Goal: Task Accomplishment & Management: Manage account settings

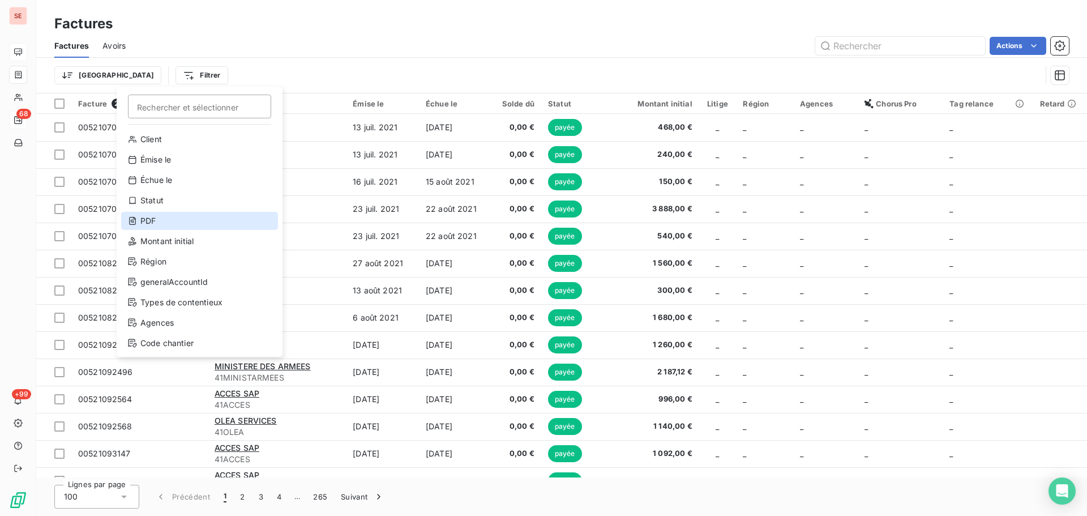
scroll to position [41, 0]
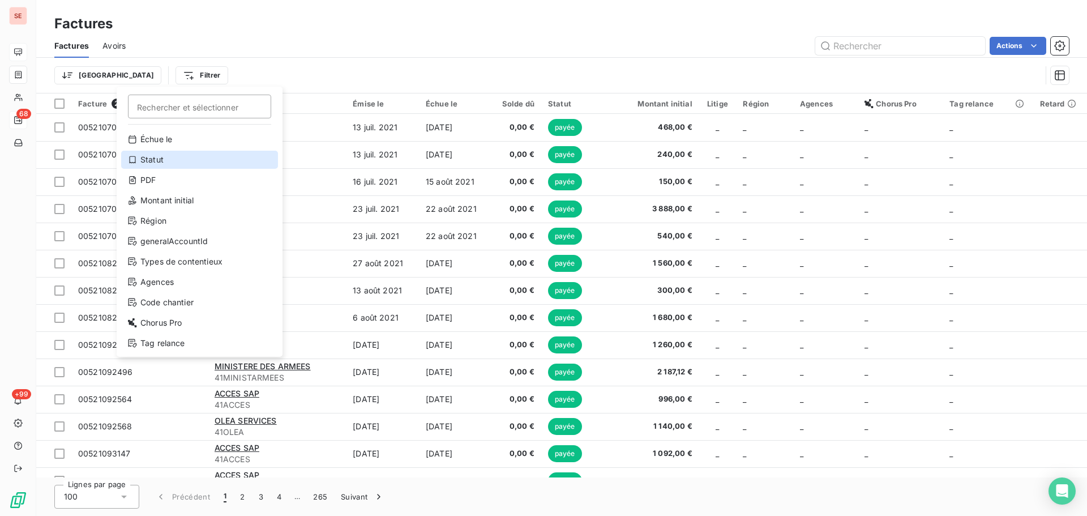
click at [232, 157] on div "Statut" at bounding box center [199, 160] width 157 height 18
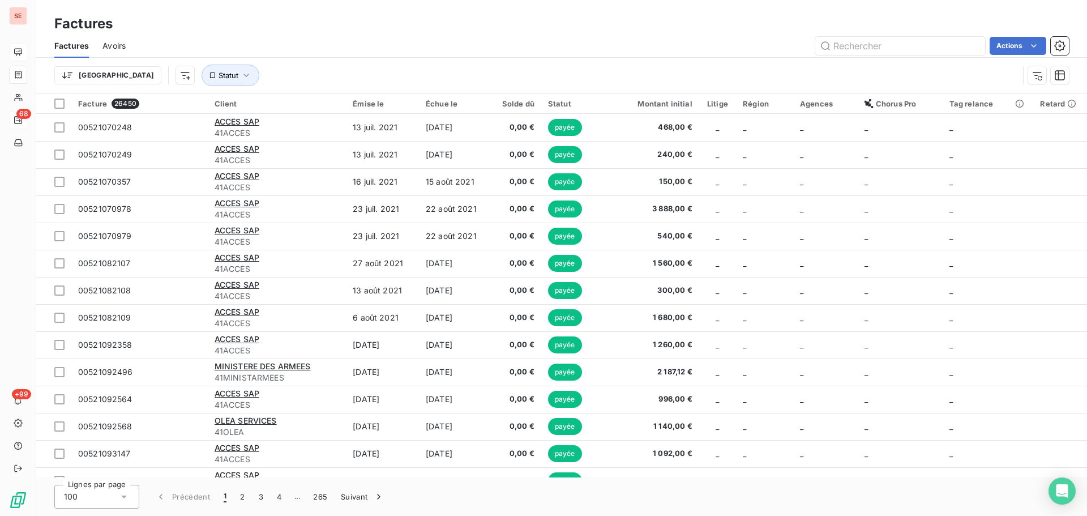
click at [373, 61] on div "Trier Statut" at bounding box center [561, 75] width 1014 height 35
click at [218, 72] on span "Statut" at bounding box center [228, 75] width 20 height 9
click at [282, 110] on div at bounding box center [353, 105] width 163 height 24
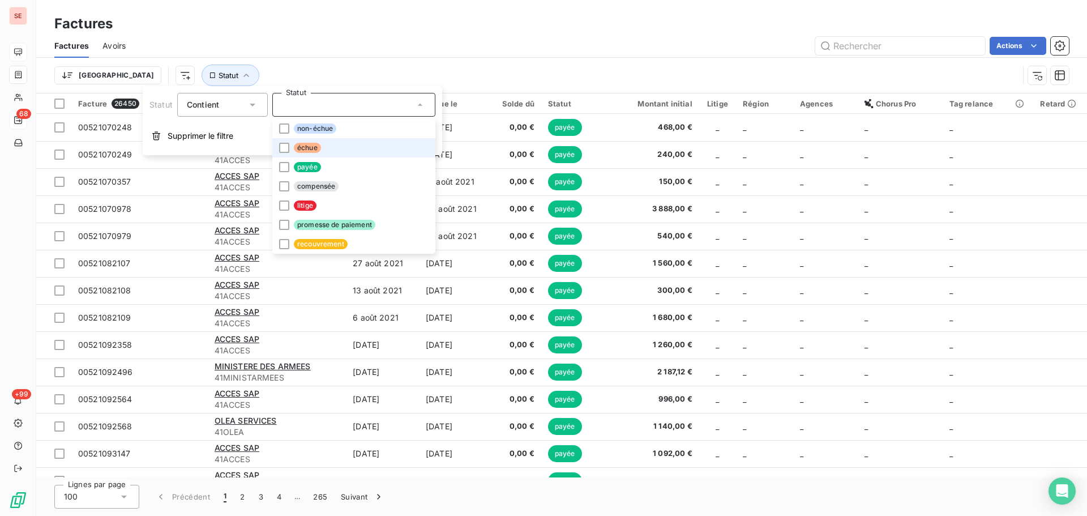
click at [290, 150] on li "échue" at bounding box center [353, 147] width 163 height 19
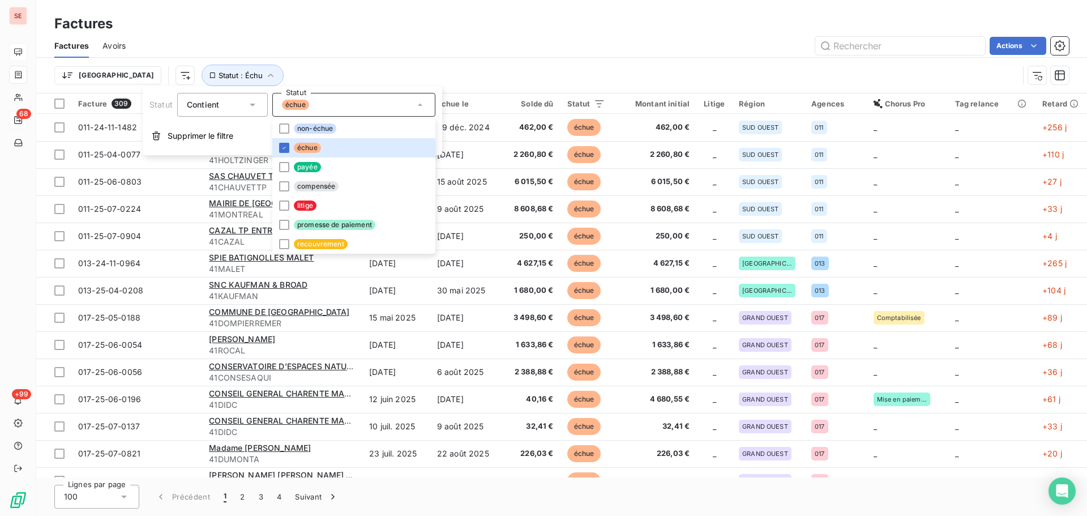
click at [485, 65] on div "Trier Statut : Échu" at bounding box center [536, 76] width 964 height 22
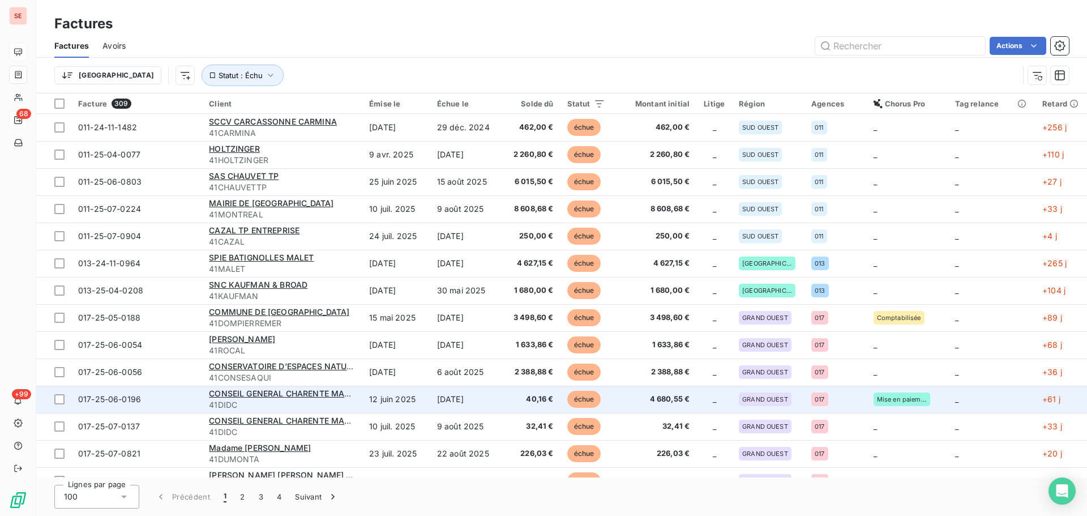
click at [454, 398] on td "[DATE]" at bounding box center [465, 398] width 70 height 27
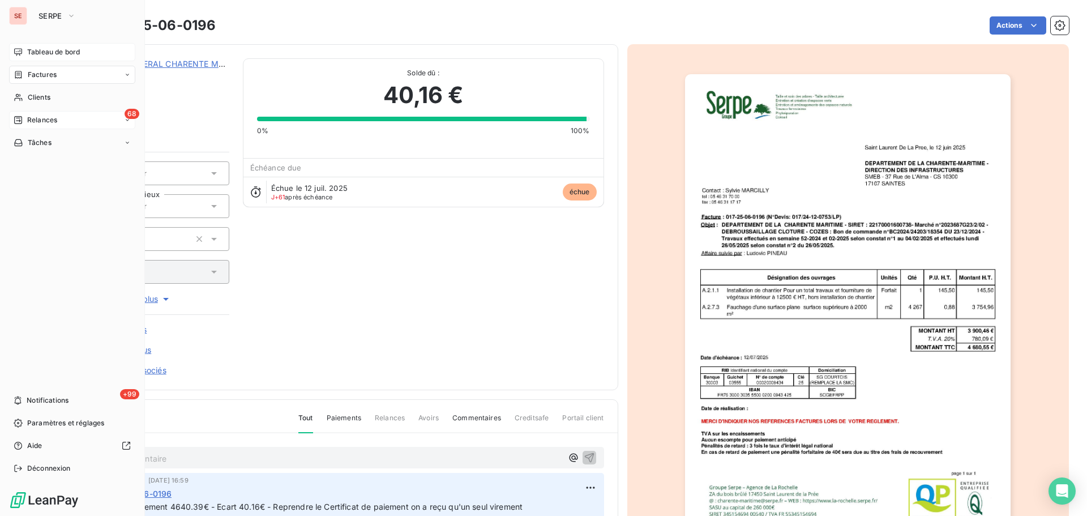
click at [37, 74] on span "Factures" at bounding box center [42, 75] width 29 height 10
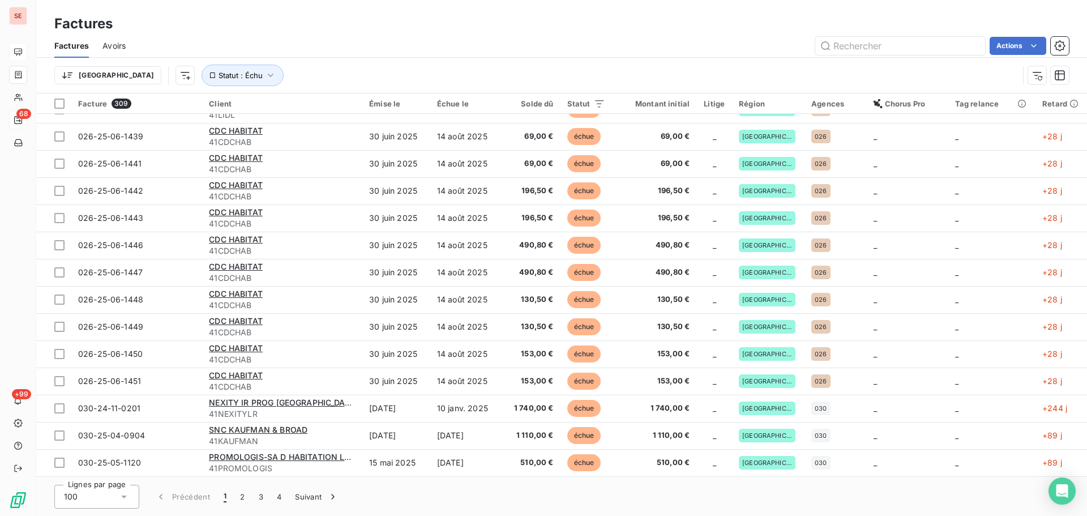
scroll to position [1057, 0]
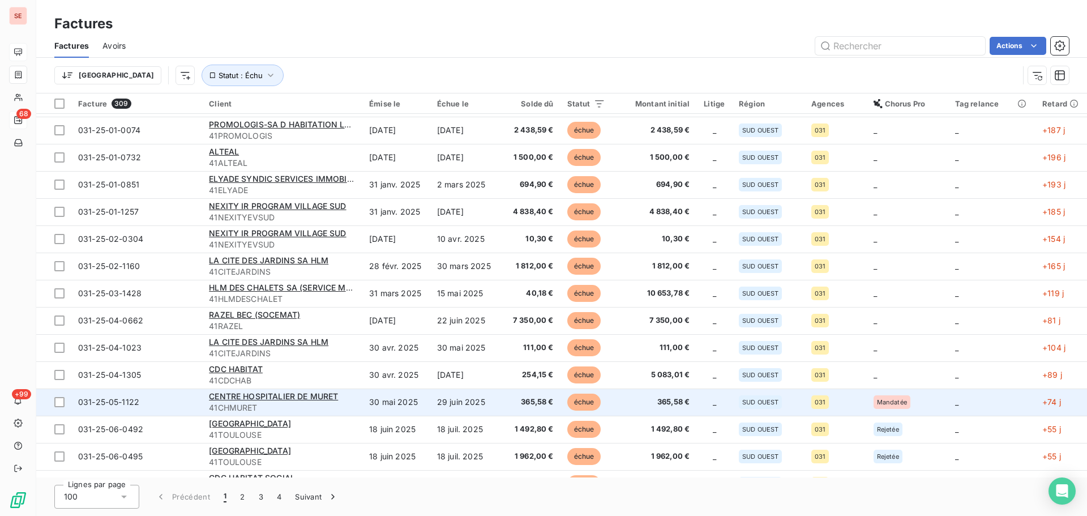
click at [384, 409] on td "30 mai 2025" at bounding box center [396, 401] width 68 height 27
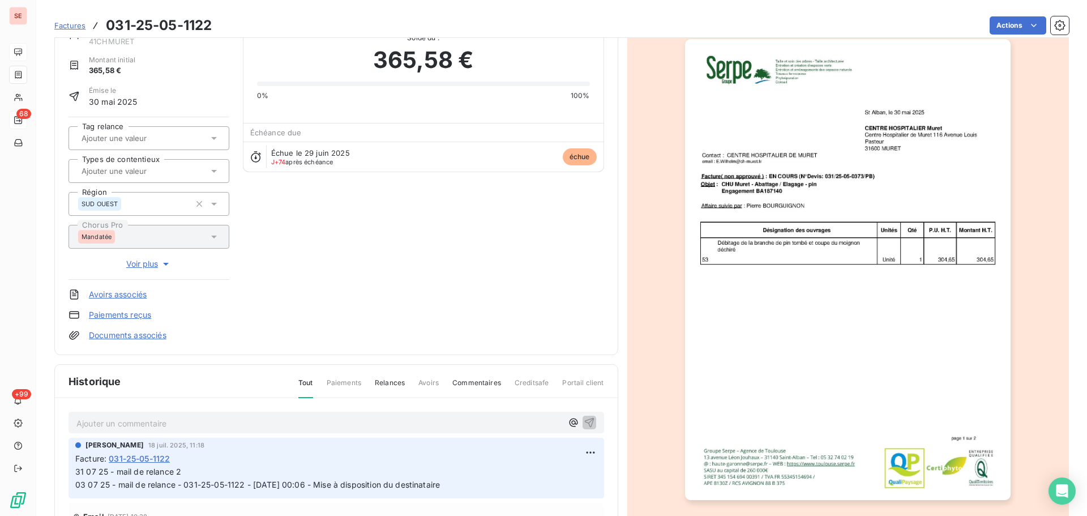
scroll to position [14, 0]
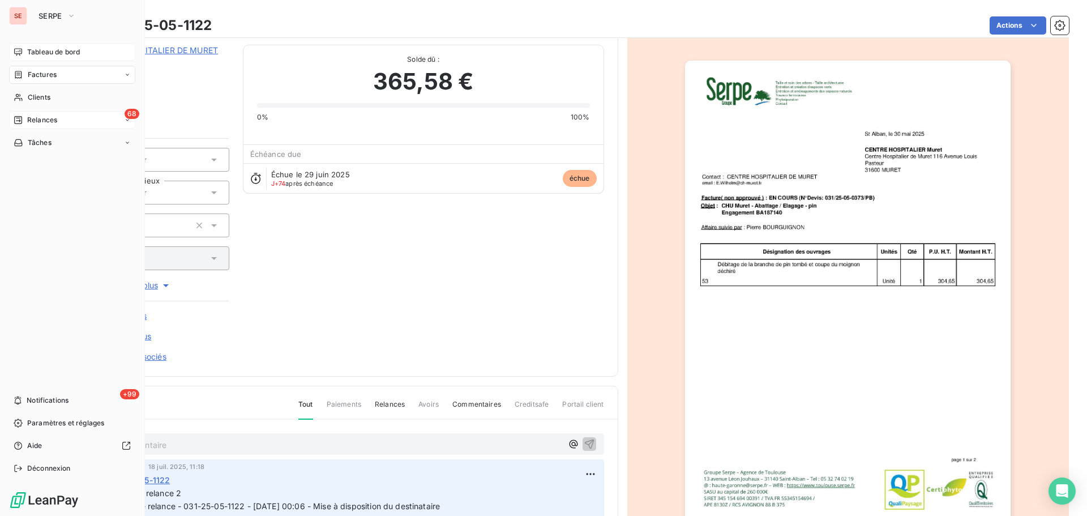
click at [19, 74] on icon at bounding box center [19, 74] width 10 height 9
click at [37, 57] on span "Tableau de bord" at bounding box center [53, 52] width 53 height 10
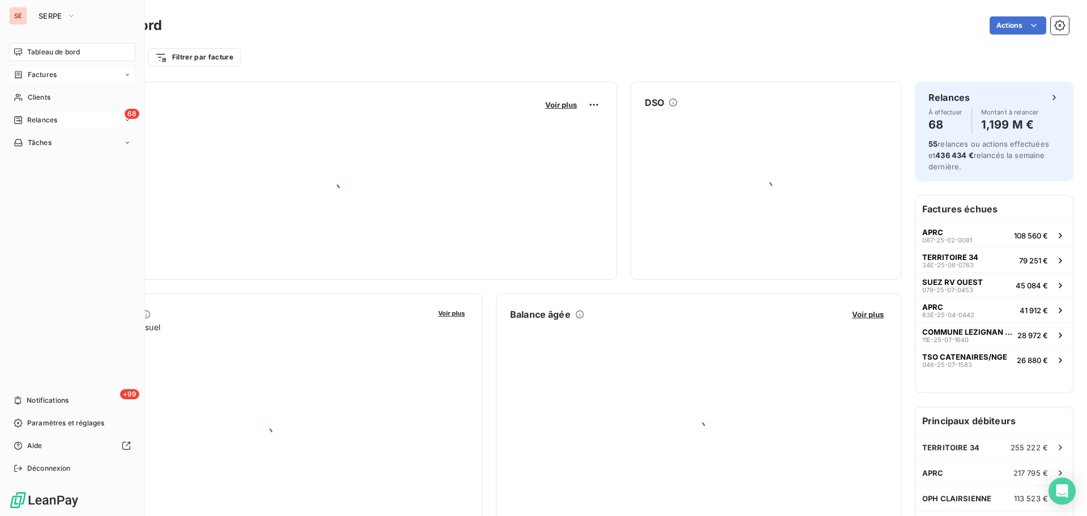
click at [38, 75] on span "Factures" at bounding box center [42, 75] width 29 height 10
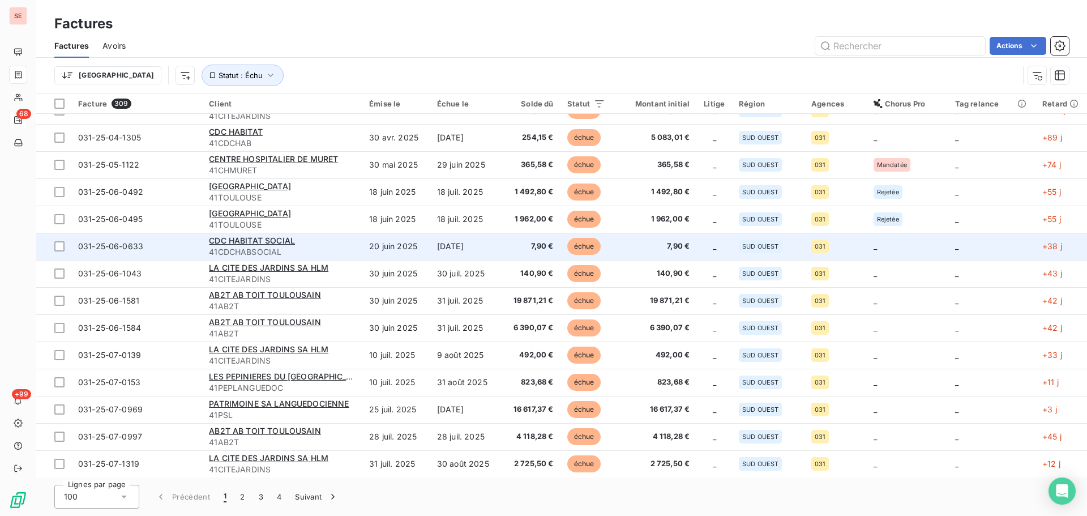
scroll to position [1207, 0]
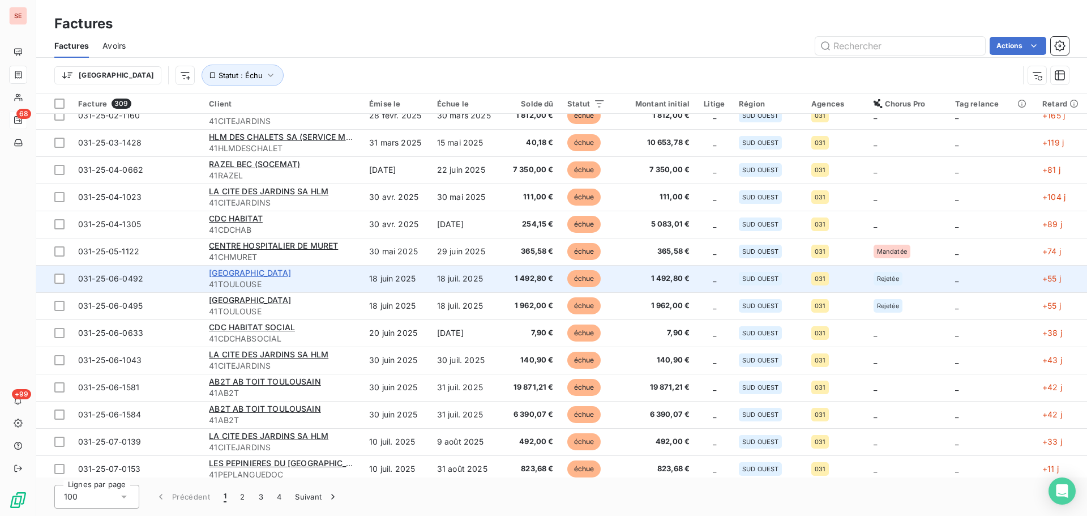
click at [284, 273] on span "[GEOGRAPHIC_DATA]" at bounding box center [250, 273] width 82 height 10
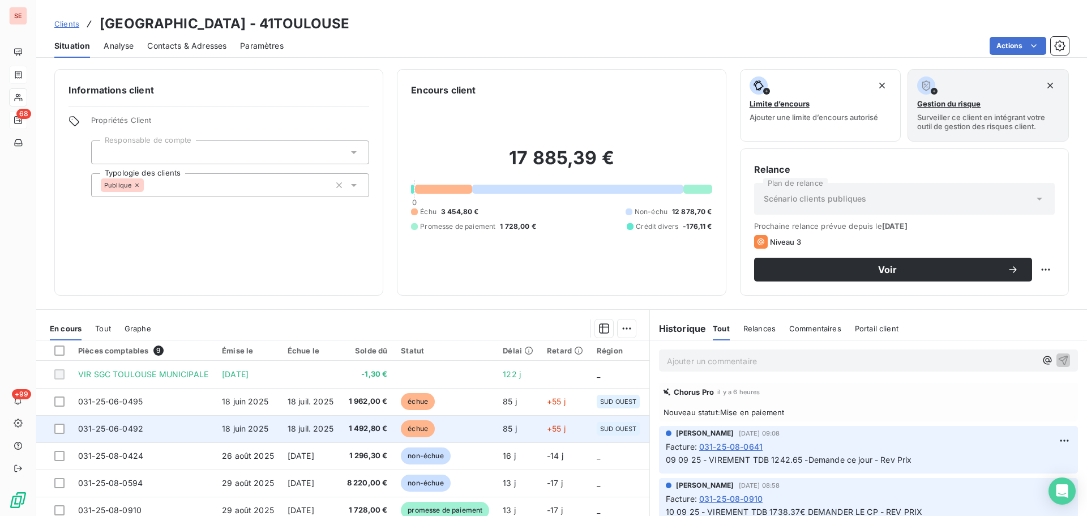
click at [235, 421] on td "18 juin 2025" at bounding box center [248, 428] width 66 height 27
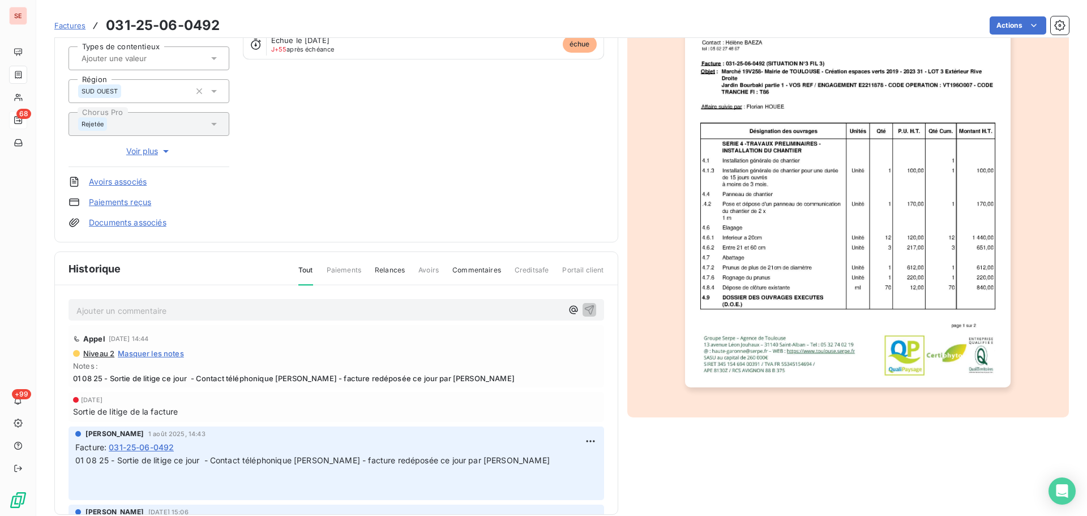
scroll to position [165, 0]
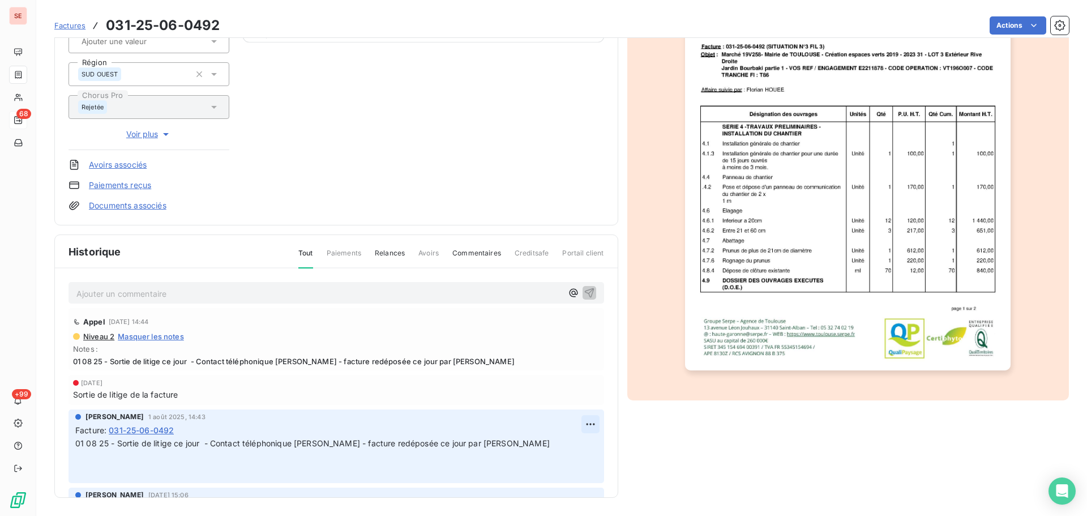
click at [580, 424] on html "SE 68 +99 Factures 031-25-06-0492 Actions [GEOGRAPHIC_DATA] 41TOULOUSE Montant …" at bounding box center [543, 258] width 1087 height 516
click at [564, 443] on div "Editer" at bounding box center [549, 449] width 63 height 18
click at [77, 445] on span "01 08 25 - Sortie de litige ce jour - Contact téléphonique [PERSON_NAME] - fact…" at bounding box center [312, 443] width 474 height 10
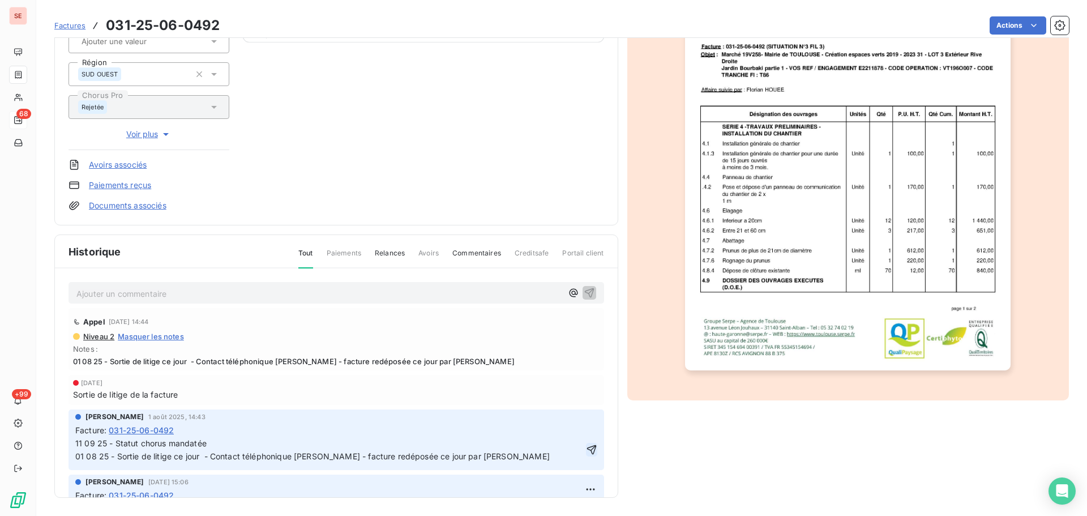
click at [586, 454] on icon "button" at bounding box center [591, 450] width 10 height 10
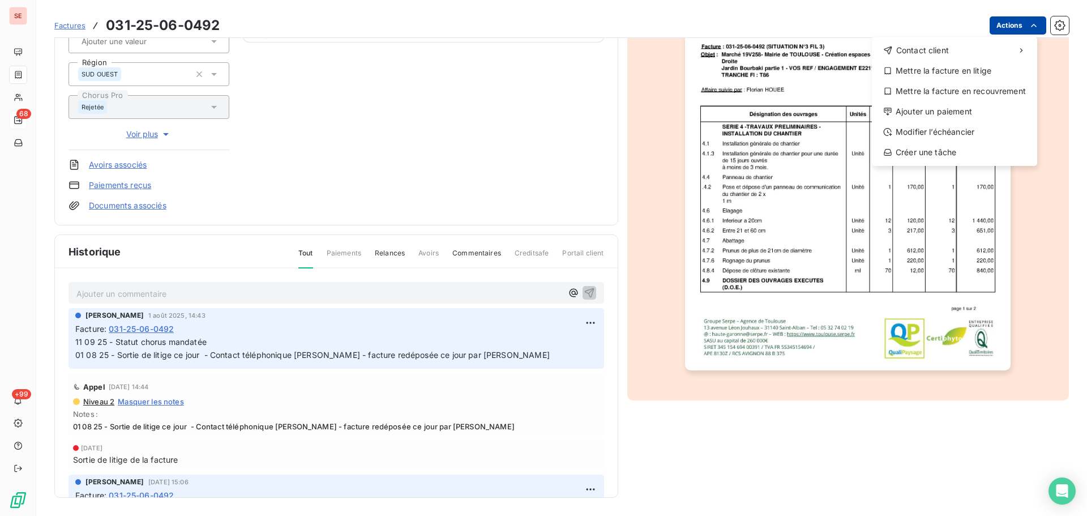
click at [994, 28] on html "SE 68 +99 Factures [PHONE_NUMBER] Actions Contact client Mettre la facture en l…" at bounding box center [543, 258] width 1087 height 516
click at [954, 109] on div "Ajouter un paiement" at bounding box center [954, 111] width 156 height 18
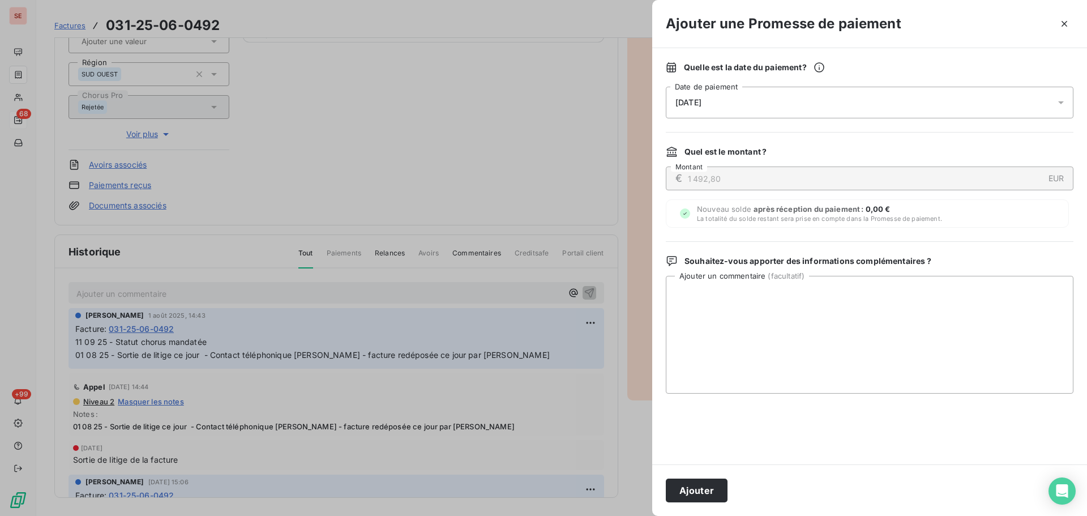
click at [896, 93] on div "[DATE]" at bounding box center [869, 103] width 407 height 32
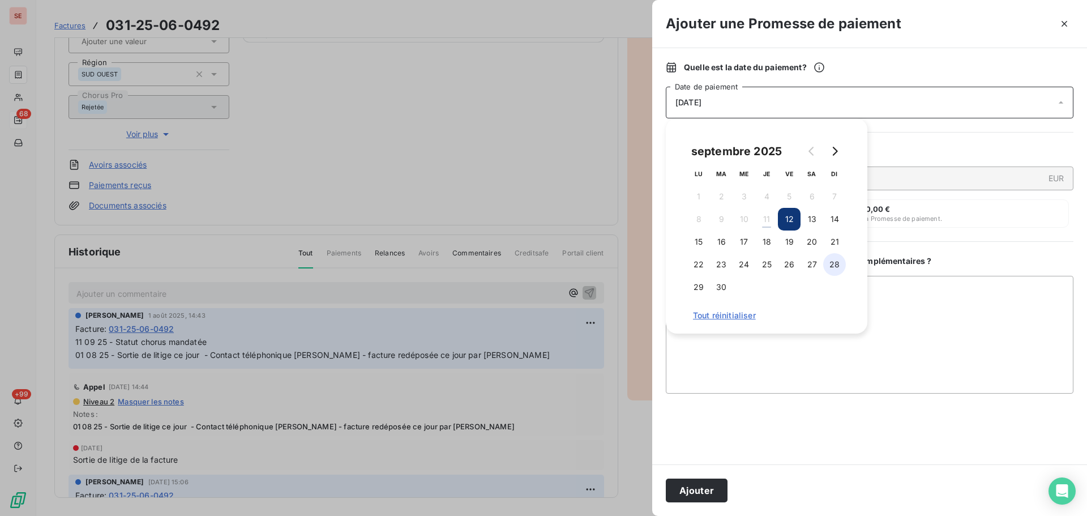
click at [829, 265] on button "28" at bounding box center [834, 264] width 23 height 23
click at [684, 486] on button "Ajouter" at bounding box center [697, 490] width 62 height 24
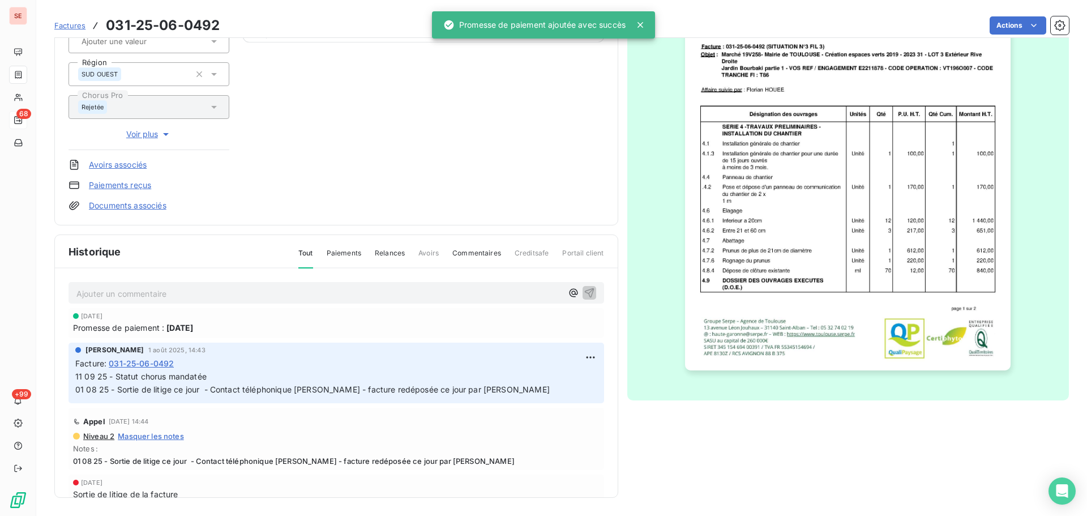
scroll to position [0, 0]
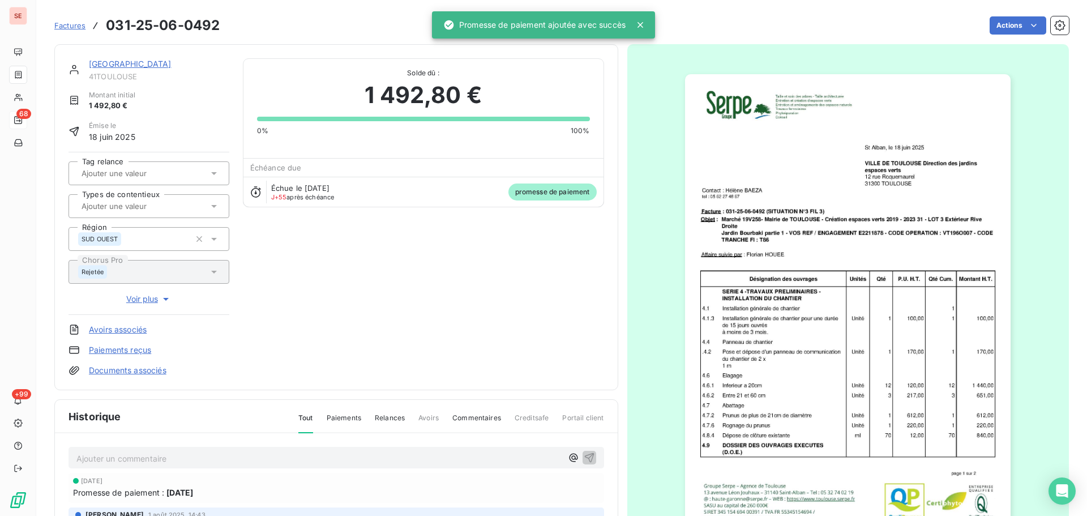
click at [158, 61] on link "[GEOGRAPHIC_DATA]" at bounding box center [130, 64] width 83 height 10
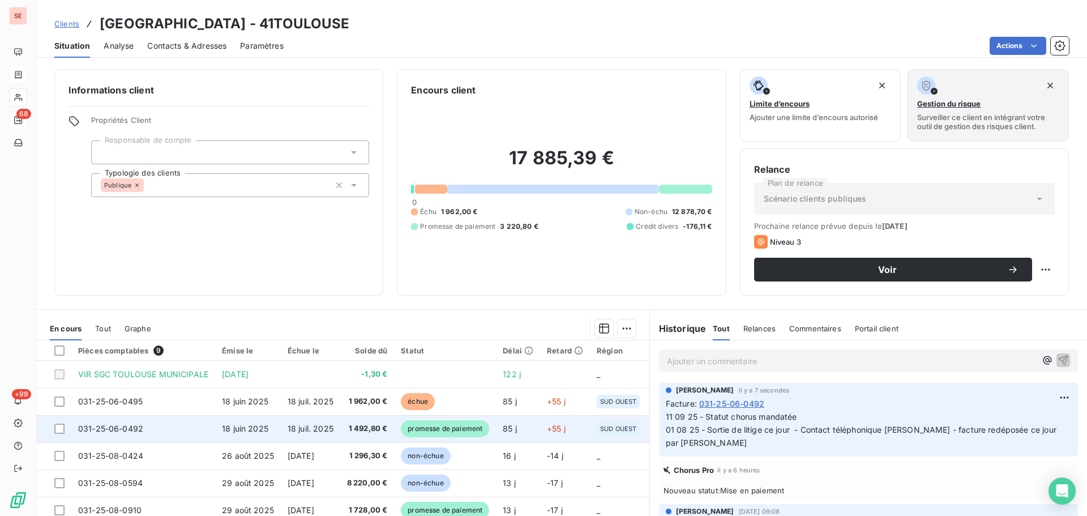
click at [265, 426] on span "18 juin 2025" at bounding box center [245, 428] width 46 height 10
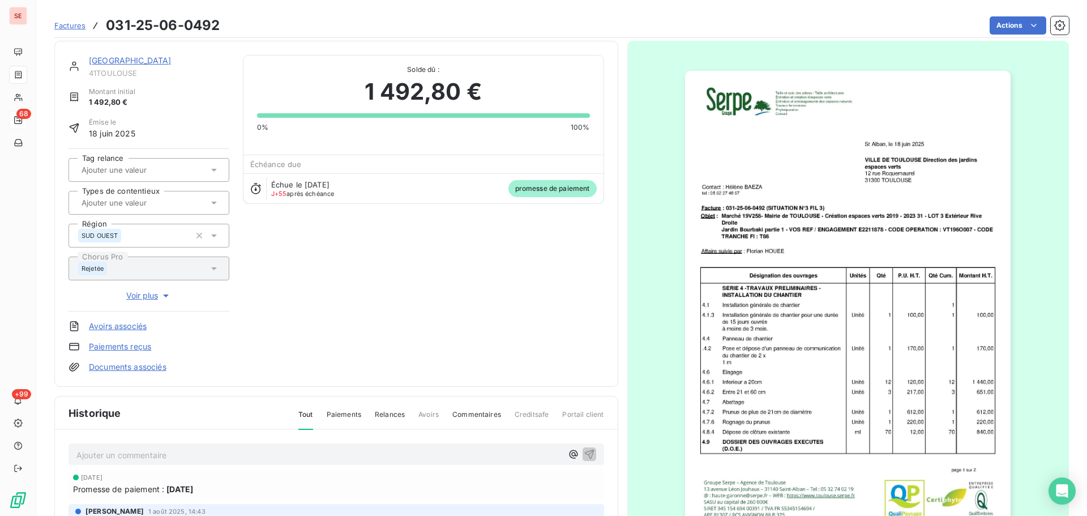
scroll to position [155, 0]
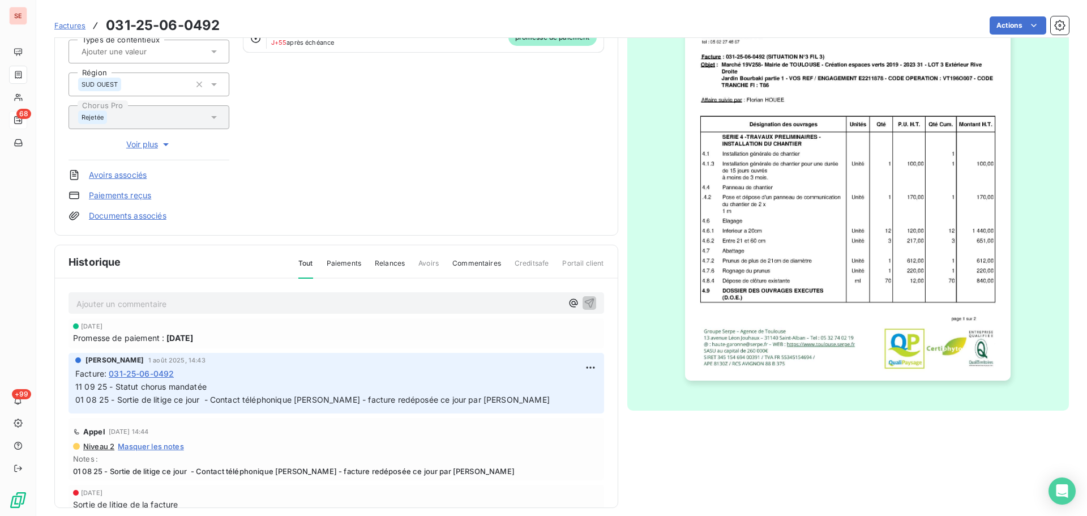
click at [194, 386] on span "11 09 25 - Statut chorus mandatée 01 08 25 - Sortie de litige ce jour - Contact…" at bounding box center [400, 392] width 650 height 23
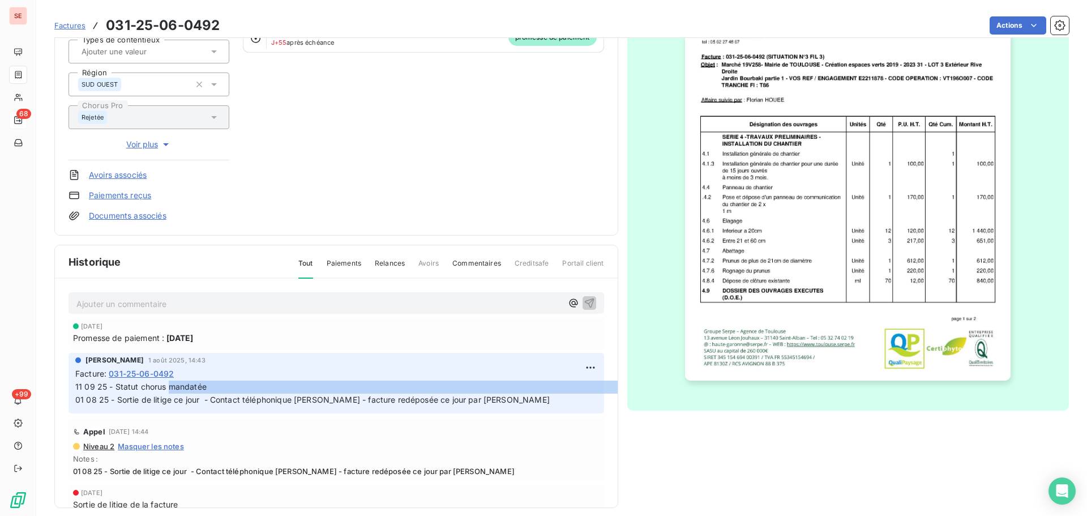
click at [194, 386] on span "11 09 25 - Statut chorus mandatée 01 08 25 - Sortie de litige ce jour - Contact…" at bounding box center [400, 392] width 650 height 23
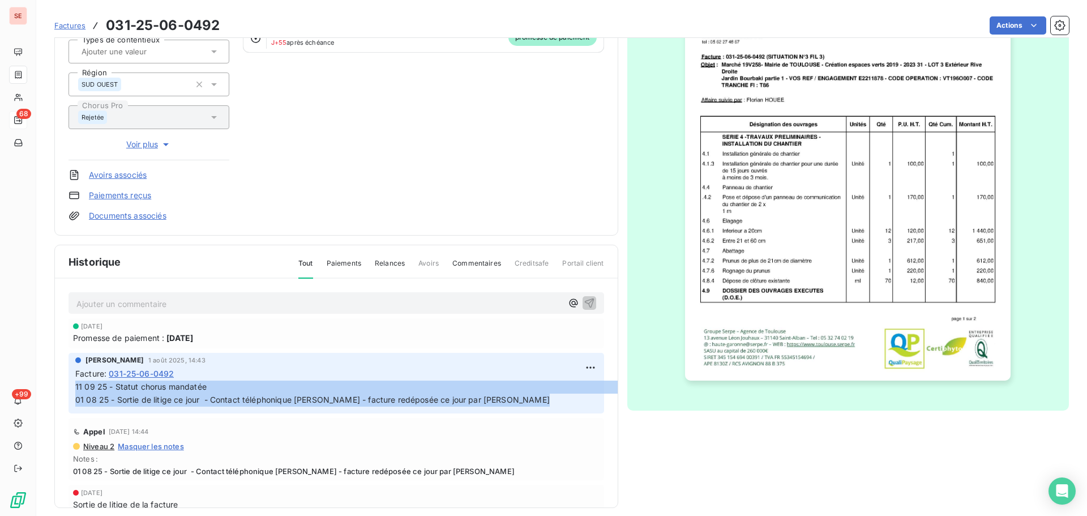
click at [194, 386] on span "11 09 25 - Statut chorus mandatée 01 08 25 - Sortie de litige ce jour - Contact…" at bounding box center [400, 392] width 650 height 23
click at [218, 389] on span "11 09 25 - Statut chorus mandatée 01 08 25 - Sortie de litige ce jour - Contact…" at bounding box center [400, 392] width 650 height 23
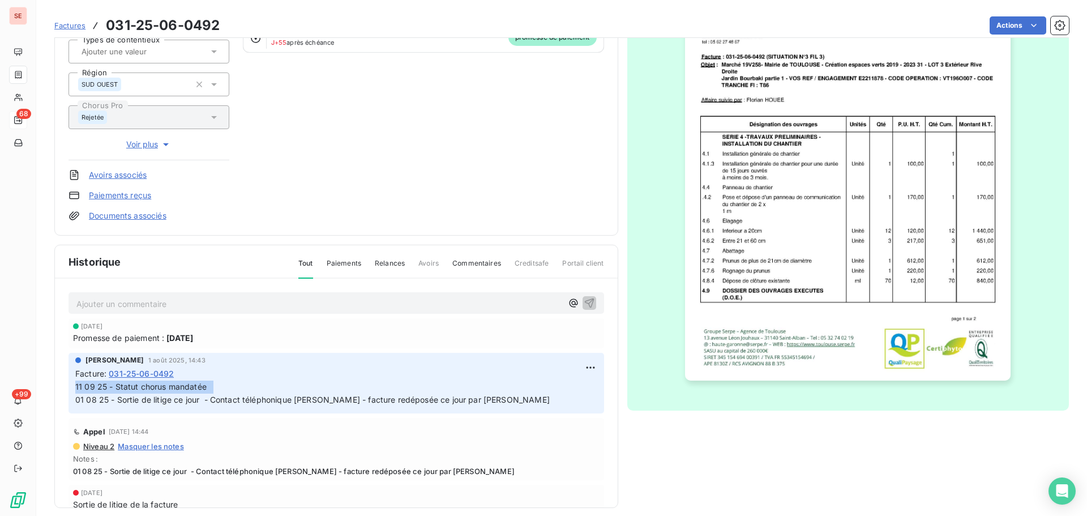
drag, startPoint x: 213, startPoint y: 388, endPoint x: 74, endPoint y: 385, distance: 139.8
click at [74, 385] on div "[PERSON_NAME] [DATE] 14:43 Facture : 031-25-06-0492 11 09 25 - Statut chorus ma…" at bounding box center [335, 383] width 535 height 61
copy span "11 09 25 - Statut chorus mandatée"
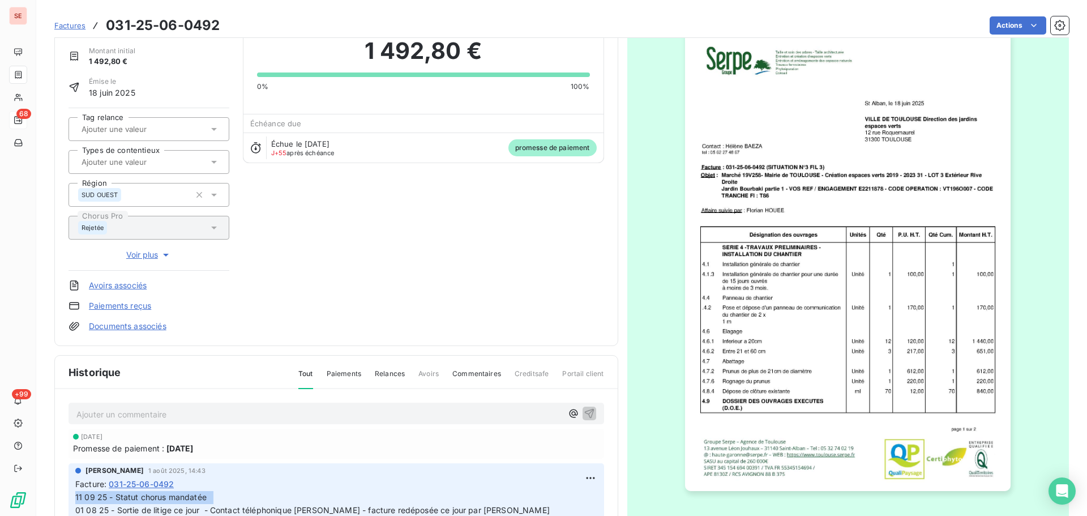
scroll to position [0, 0]
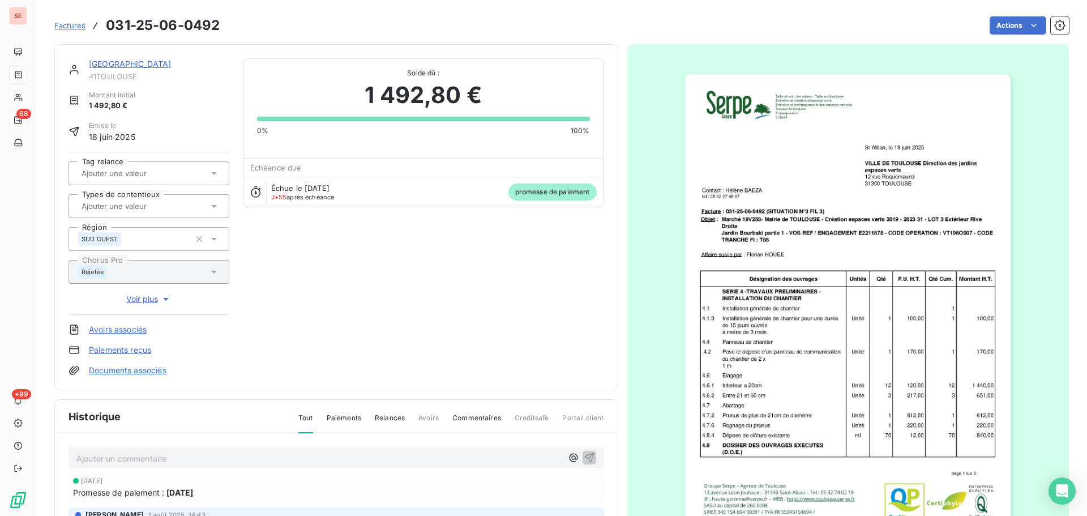
click at [157, 61] on link "[GEOGRAPHIC_DATA]" at bounding box center [130, 64] width 83 height 10
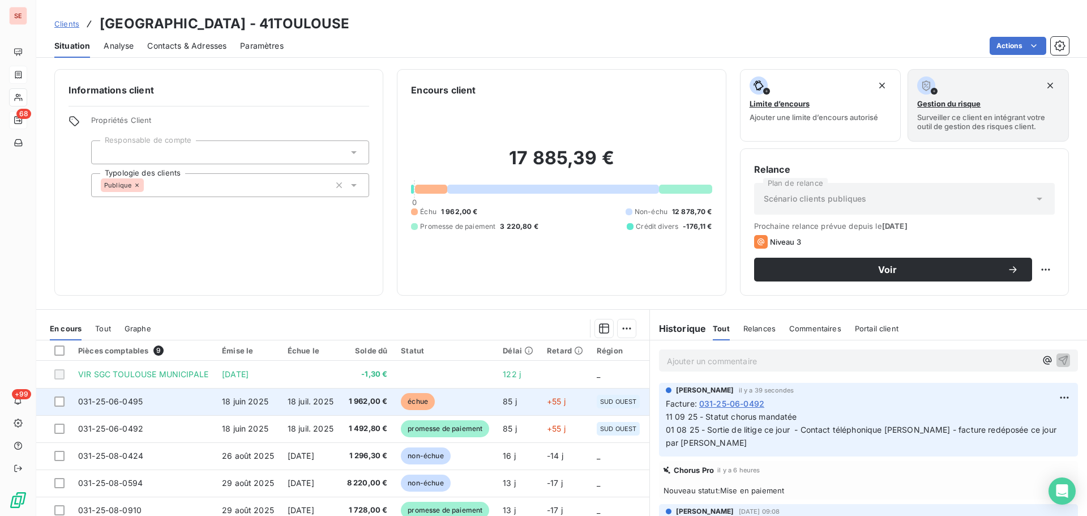
click at [236, 396] on td "18 juin 2025" at bounding box center [248, 401] width 66 height 27
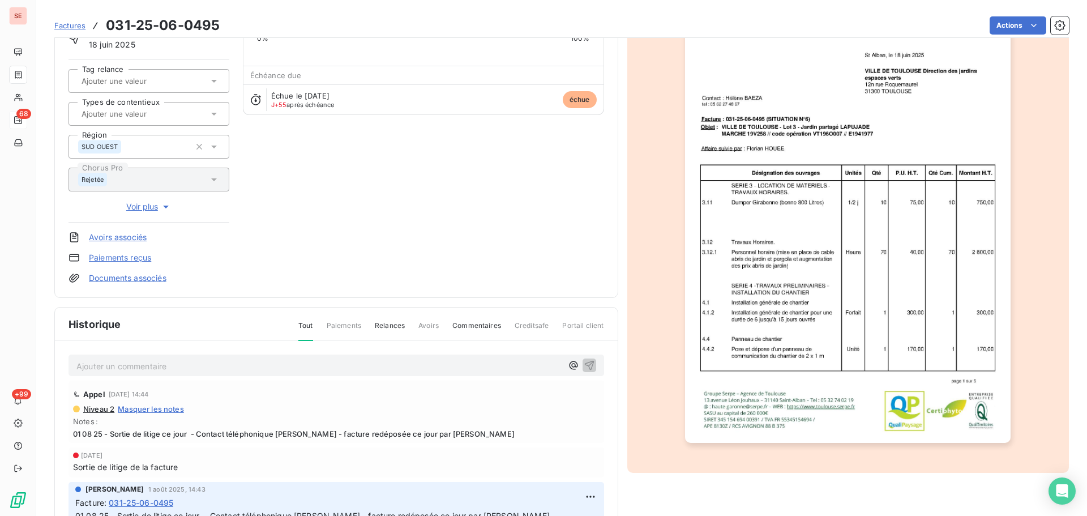
scroll to position [165, 0]
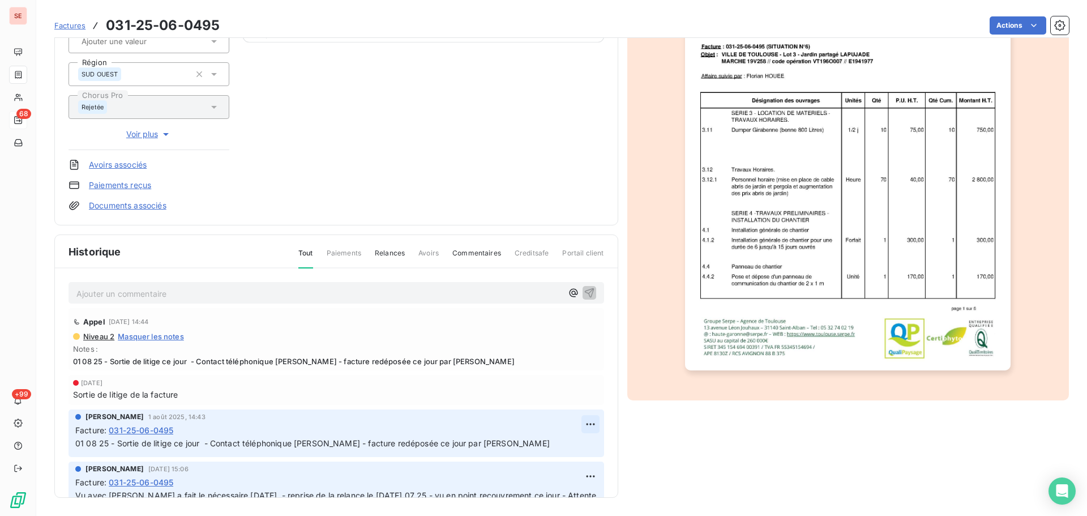
click at [583, 425] on html "SE 68 +99 Factures 031-25-06-0495 Actions [GEOGRAPHIC_DATA] 41TOULOUSE Montant …" at bounding box center [543, 258] width 1087 height 516
click at [560, 445] on div "Editer" at bounding box center [549, 449] width 63 height 18
click at [77, 445] on span "01 08 25 - Sortie de litige ce jour - Contact téléphonique [PERSON_NAME] - fact…" at bounding box center [312, 443] width 474 height 10
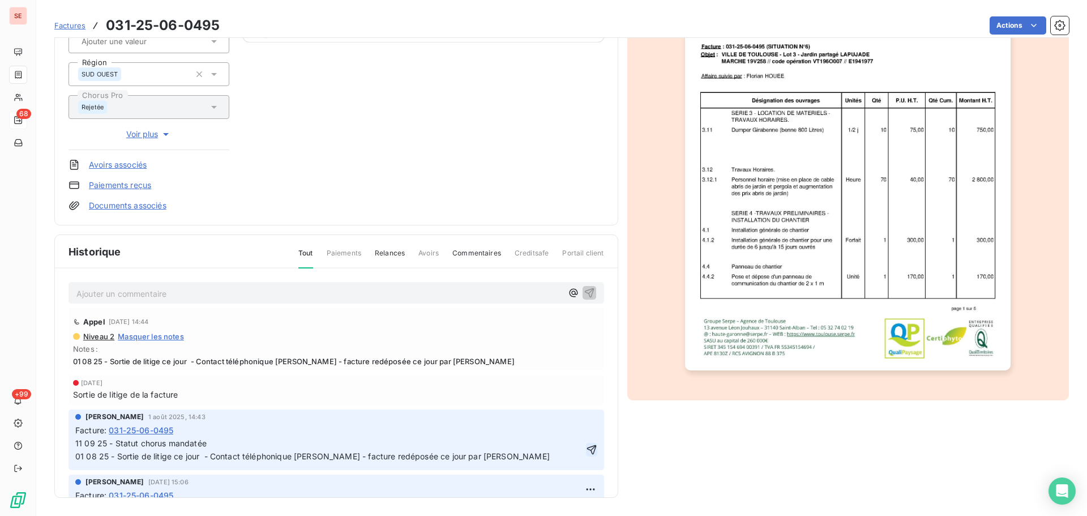
click at [586, 448] on icon "button" at bounding box center [591, 450] width 10 height 10
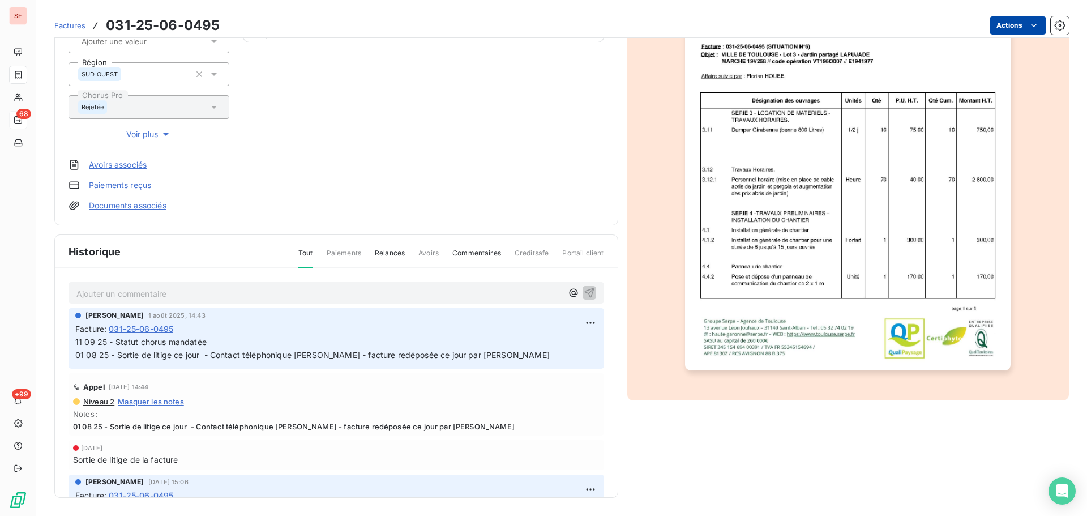
click at [990, 29] on html "SE 68 +99 Factures 031-25-06-0495 Actions [GEOGRAPHIC_DATA] 41TOULOUSE Montant …" at bounding box center [543, 258] width 1087 height 516
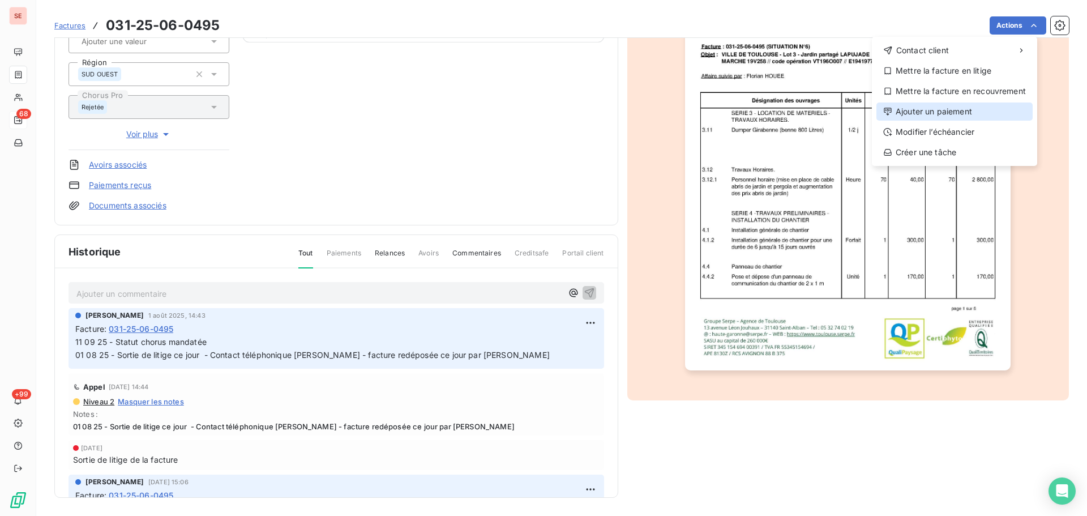
click at [975, 109] on div "Ajouter un paiement" at bounding box center [954, 111] width 156 height 18
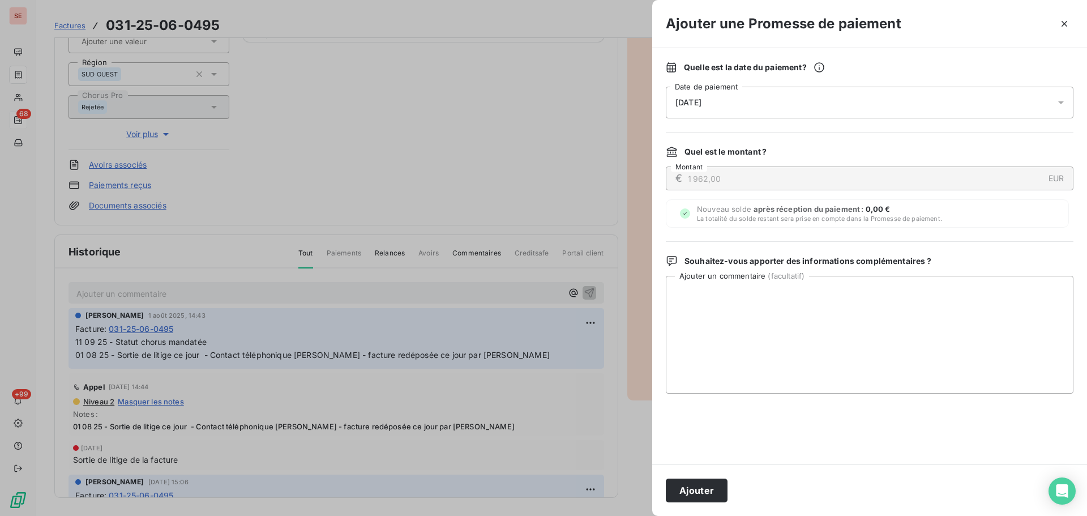
click at [898, 95] on div "[DATE]" at bounding box center [869, 103] width 407 height 32
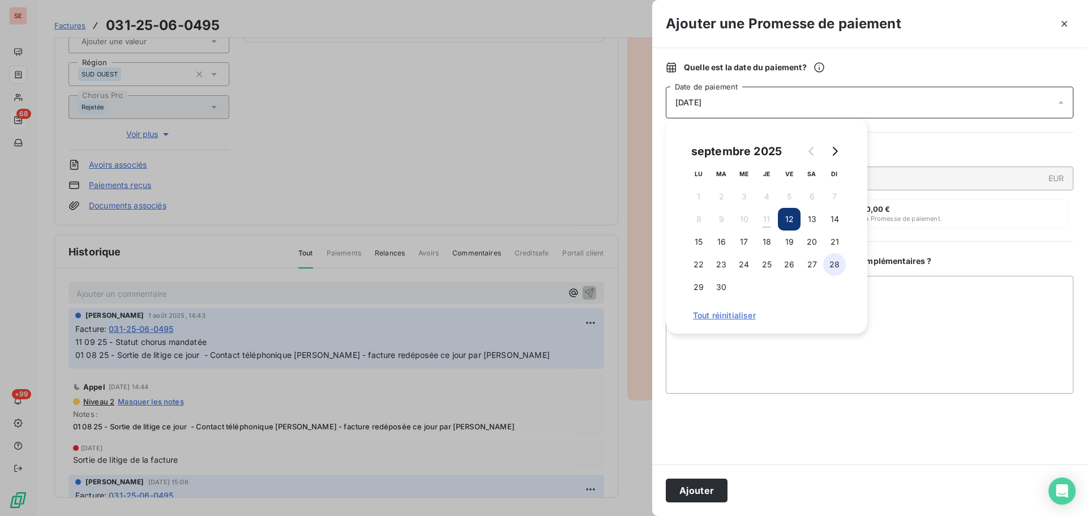
click at [829, 269] on button "28" at bounding box center [834, 264] width 23 height 23
click at [702, 491] on button "Ajouter" at bounding box center [697, 490] width 62 height 24
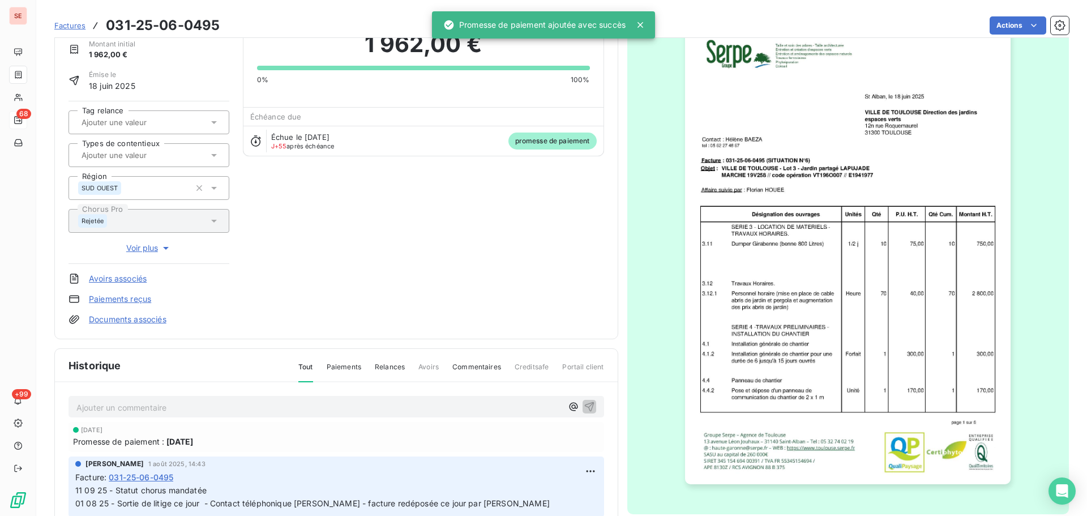
scroll to position [0, 0]
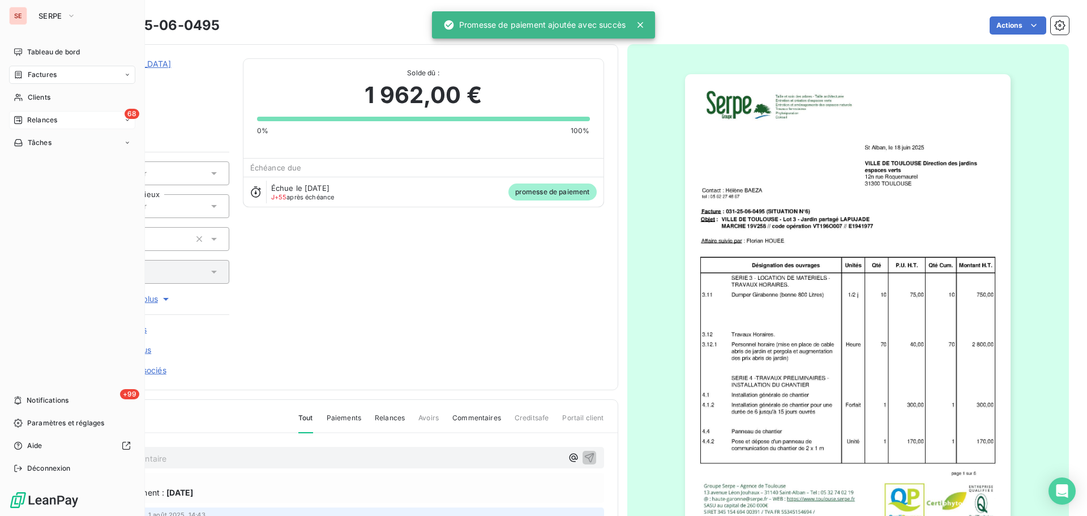
click at [29, 80] on div "Factures" at bounding box center [72, 75] width 126 height 18
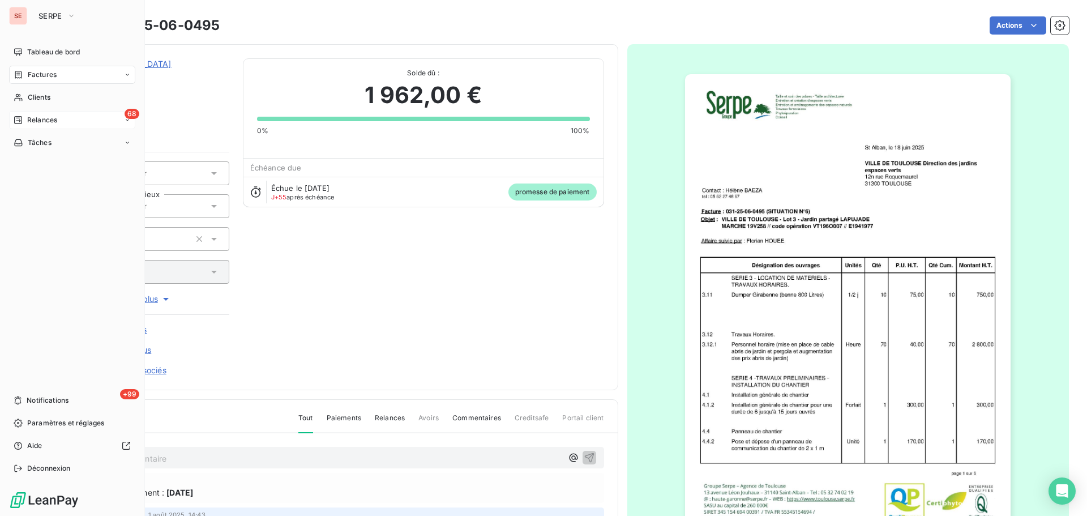
click at [30, 124] on span "Relances" at bounding box center [42, 120] width 30 height 10
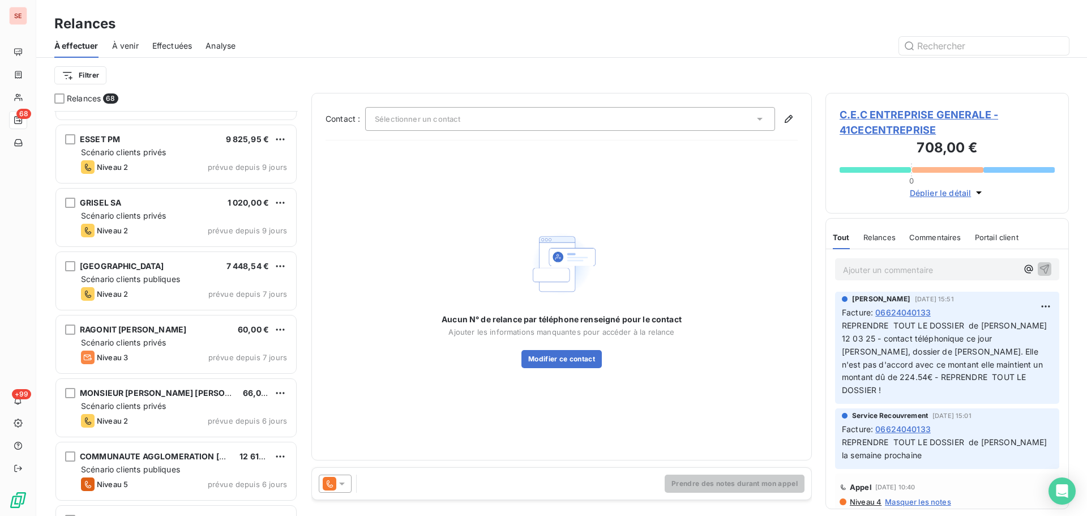
scroll to position [2566, 0]
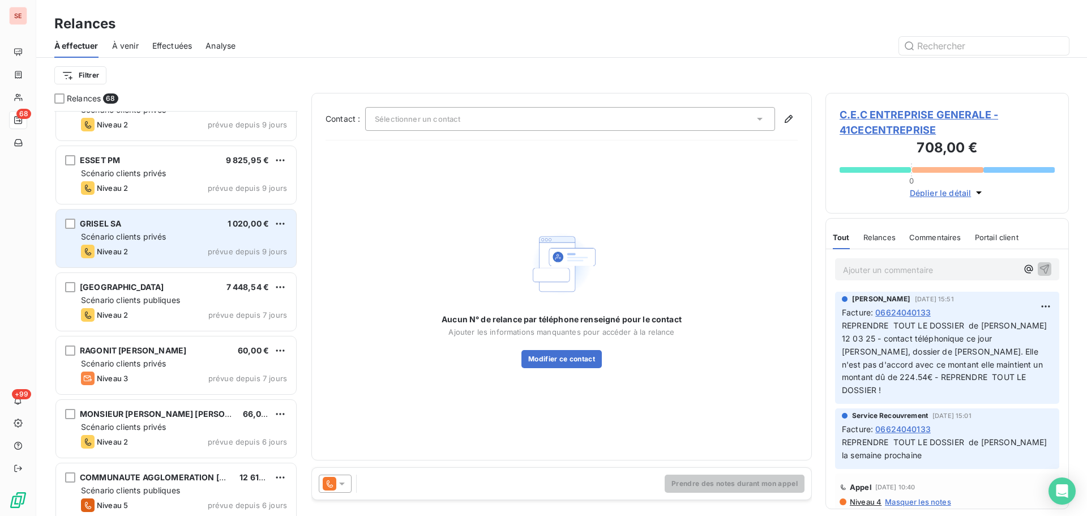
click at [194, 233] on div "Scénario clients privés" at bounding box center [184, 236] width 206 height 11
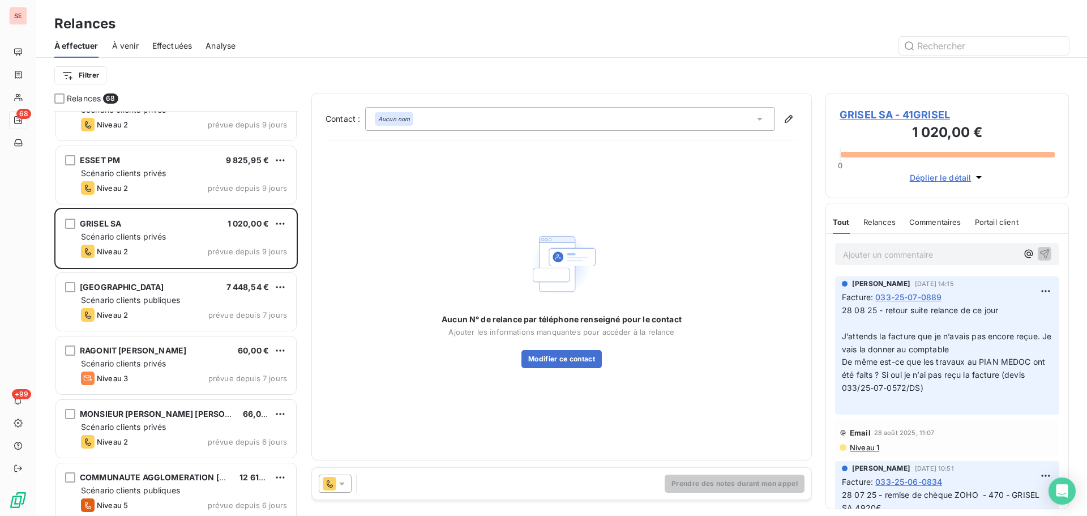
click at [885, 116] on span "GRISEL SA - 41GRISEL" at bounding box center [946, 114] width 215 height 15
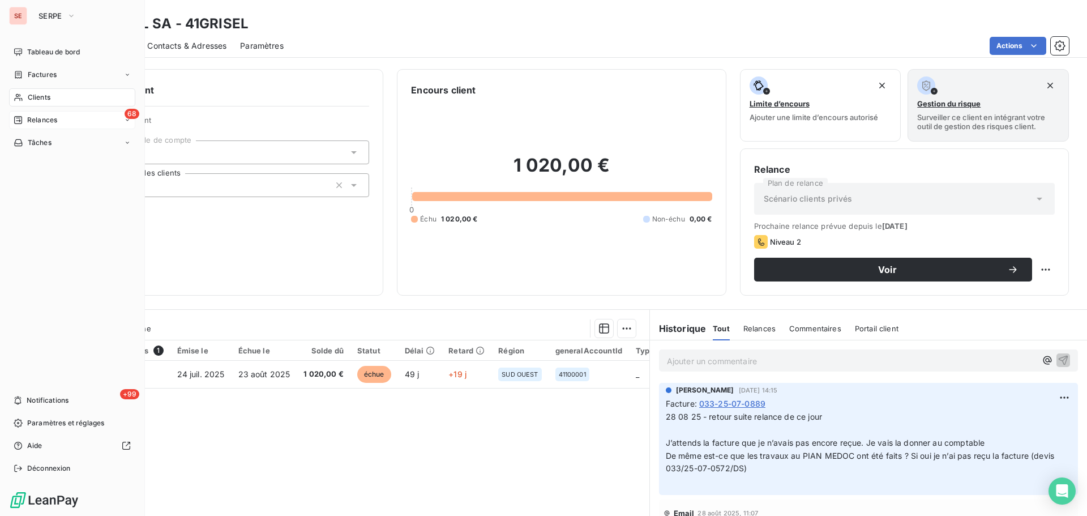
click at [38, 76] on span "Factures" at bounding box center [42, 75] width 29 height 10
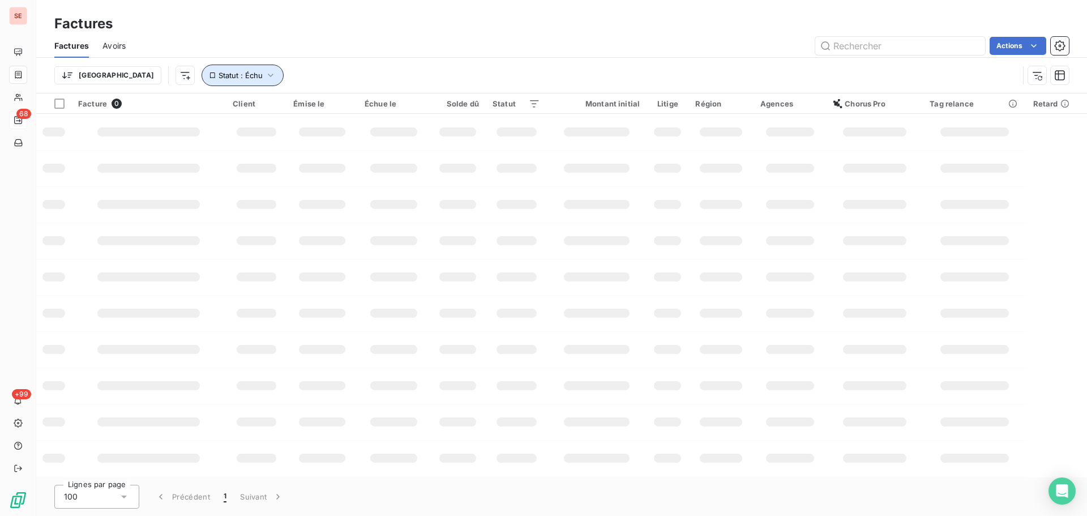
click at [201, 69] on button "Statut : Échu" at bounding box center [242, 76] width 82 height 22
click at [404, 62] on div "Trier Statut : Échu" at bounding box center [561, 75] width 1014 height 35
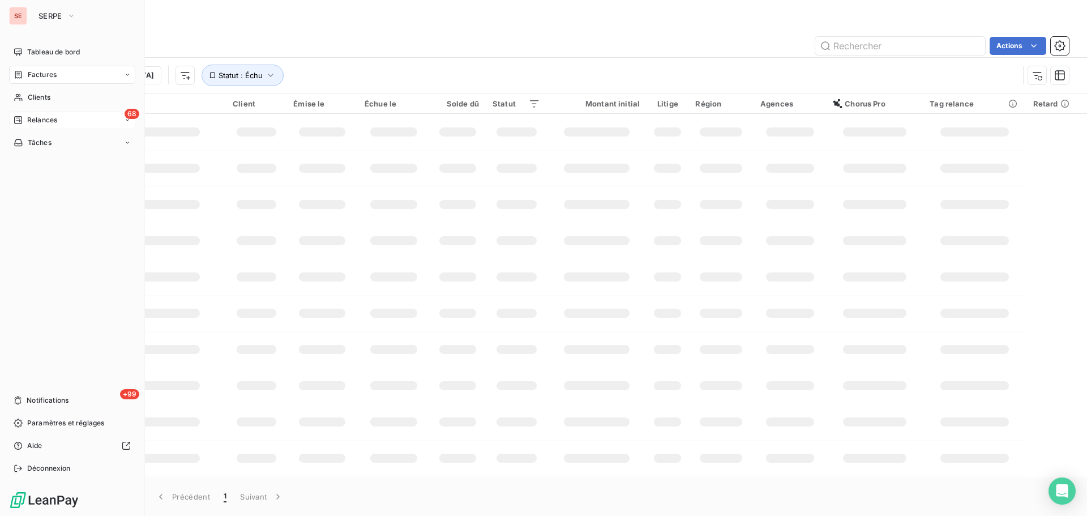
click at [25, 121] on div "Relances" at bounding box center [36, 120] width 44 height 10
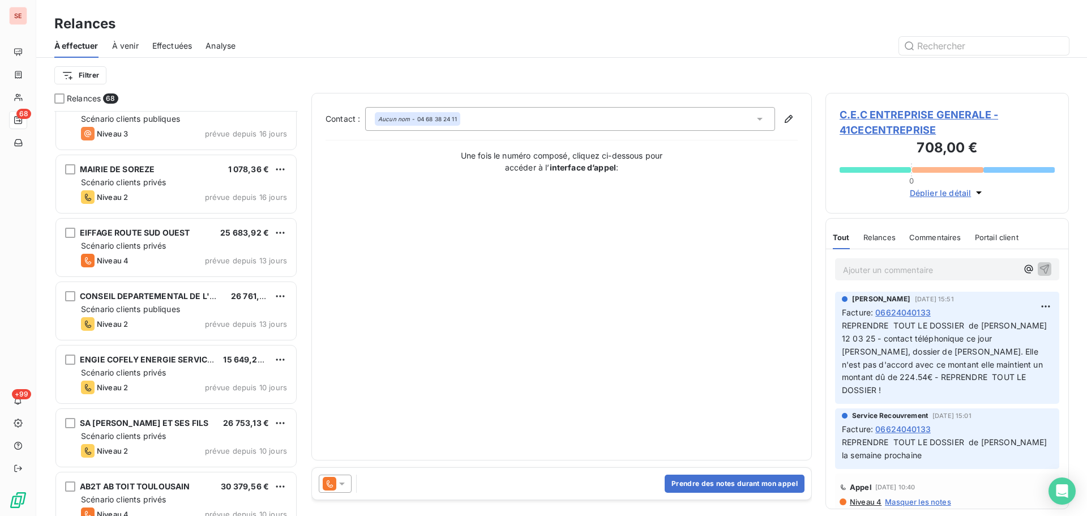
scroll to position [2264, 0]
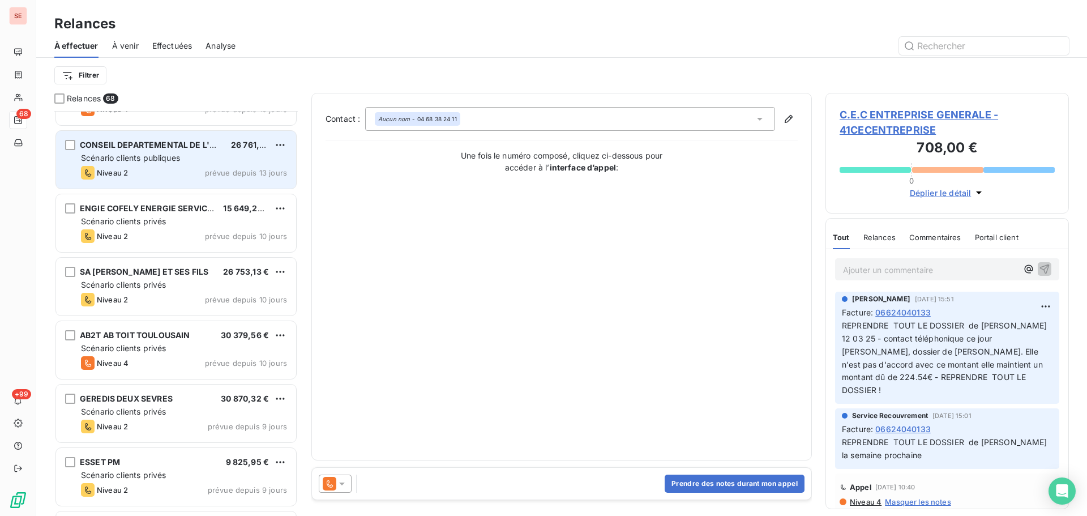
click at [172, 165] on div "CONSEIL DEPARTEMENTAL DE L'HERAULT 26 761,81 € Scénario clients publiques Nivea…" at bounding box center [176, 160] width 240 height 58
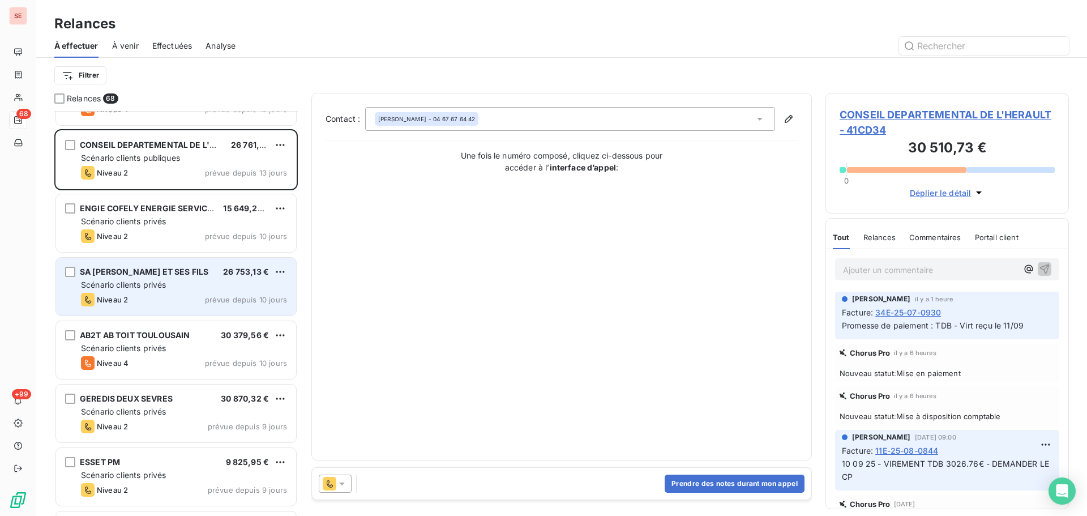
scroll to position [2415, 0]
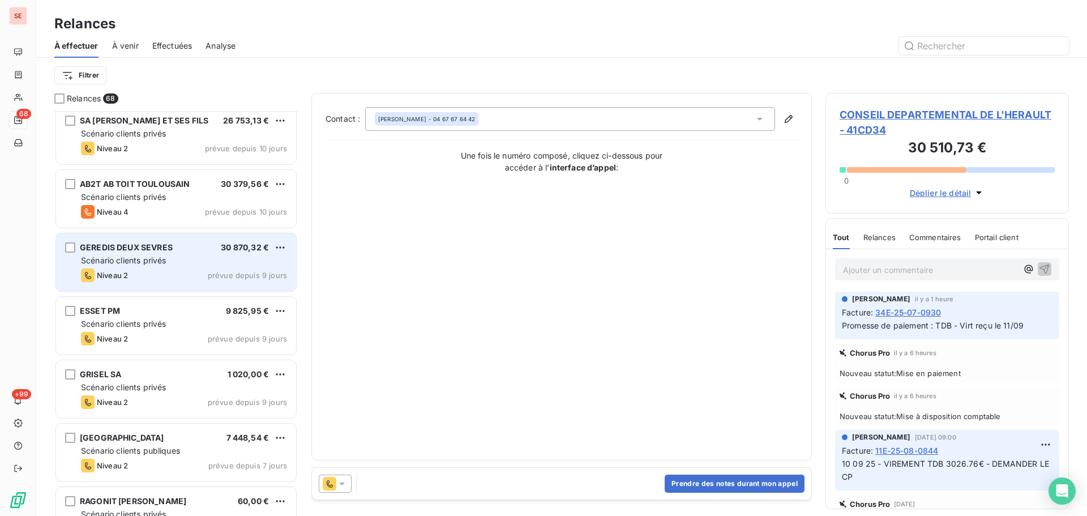
click at [239, 271] on span "prévue depuis 9 jours" at bounding box center [247, 275] width 79 height 9
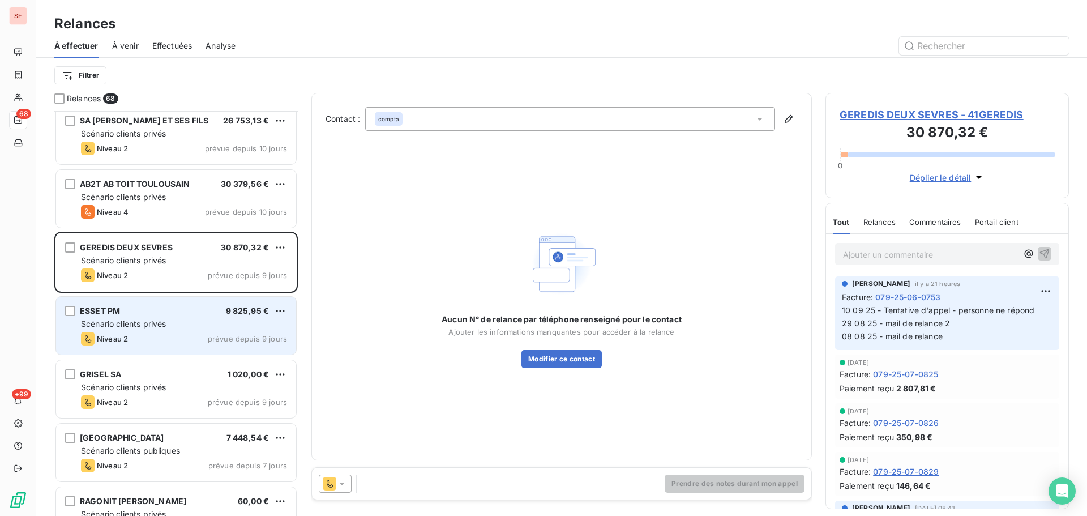
click at [198, 337] on div "Niveau 2 prévue depuis 9 jours" at bounding box center [184, 339] width 206 height 14
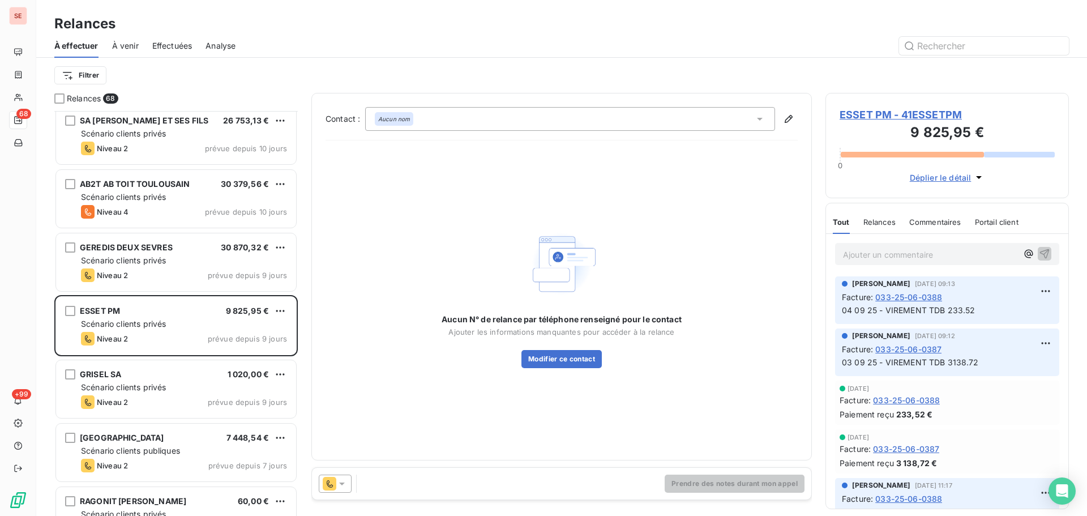
click at [903, 119] on span "ESSET PM - 41ESSETPM" at bounding box center [946, 114] width 215 height 15
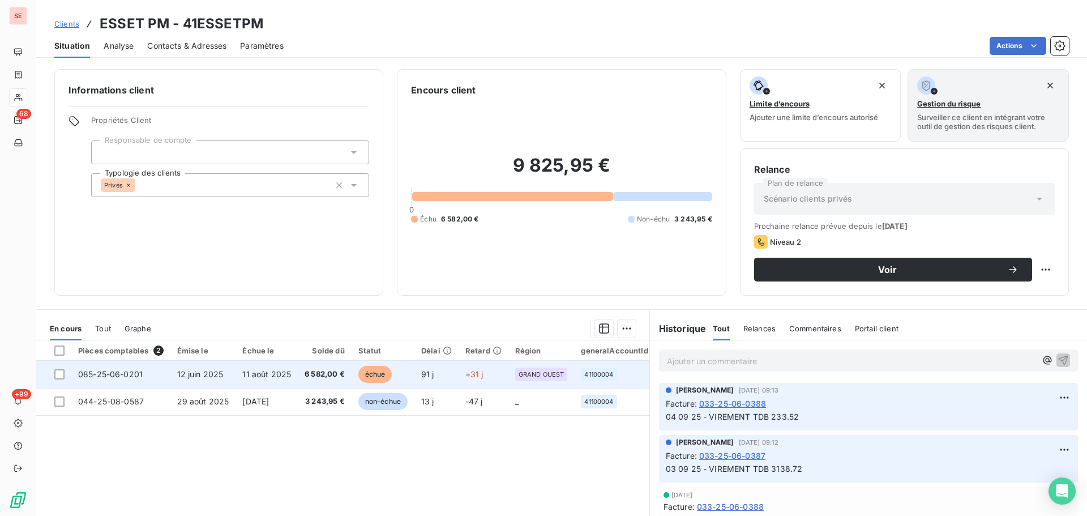
click at [160, 371] on td "085-25-06-0201" at bounding box center [120, 373] width 99 height 27
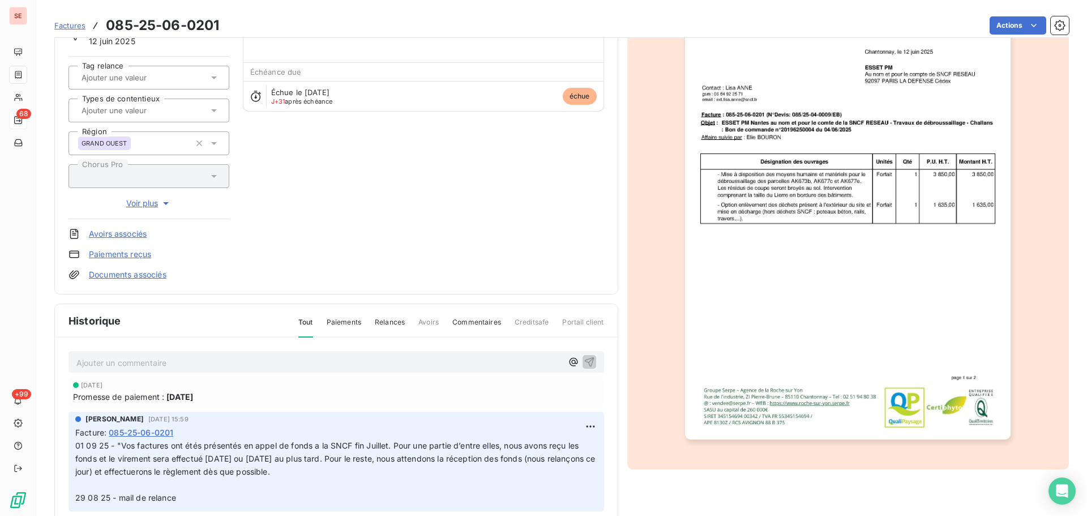
scroll to position [165, 0]
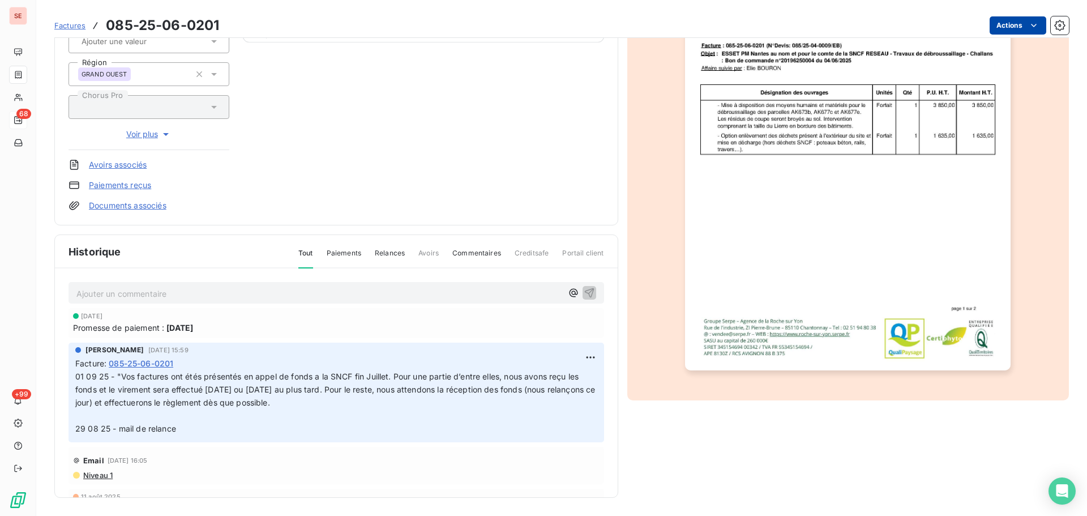
click at [993, 21] on html "SE 68 +99 Factures 085-25-06-0201 Actions ESSET PM 41ESSETPM Montant initial 6 …" at bounding box center [543, 258] width 1087 height 516
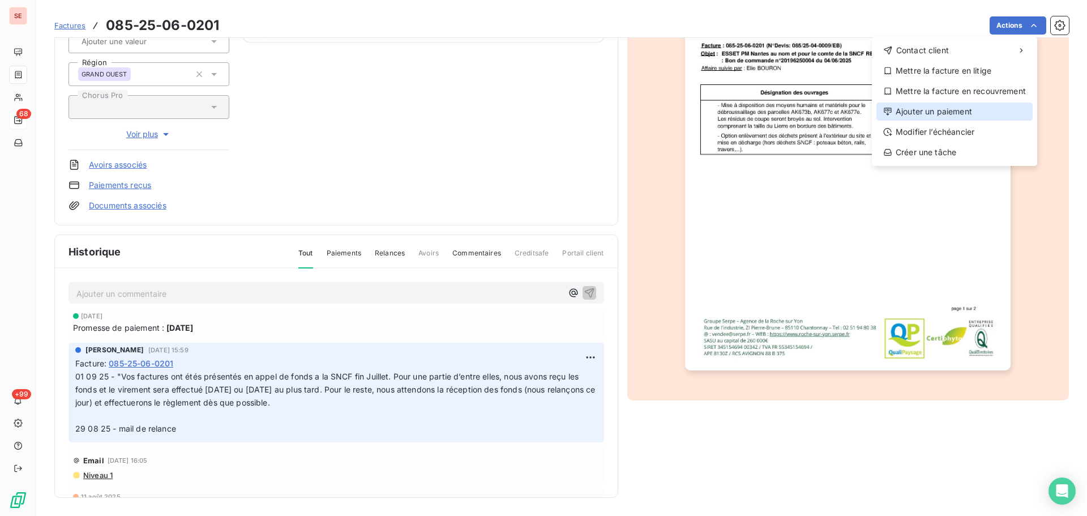
click at [925, 119] on div "Ajouter un paiement" at bounding box center [954, 111] width 156 height 18
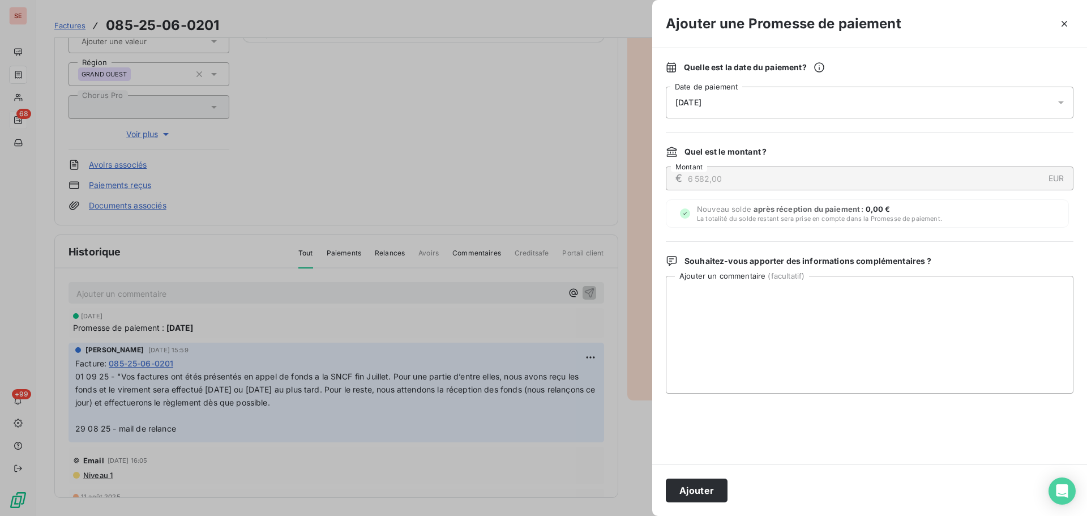
click at [897, 110] on div "[DATE]" at bounding box center [869, 103] width 407 height 32
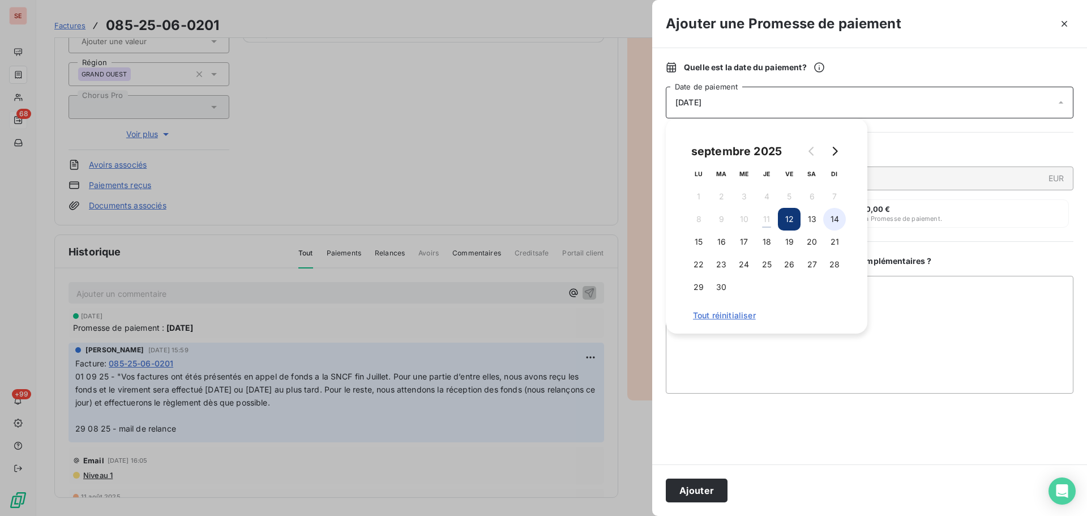
click at [835, 224] on button "14" at bounding box center [834, 219] width 23 height 23
click at [689, 493] on button "Ajouter" at bounding box center [697, 490] width 62 height 24
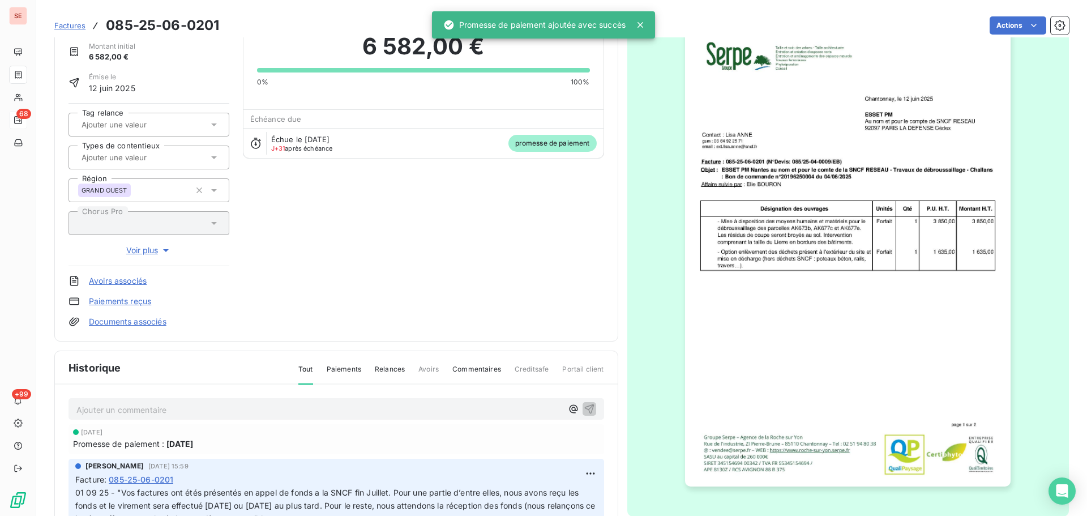
scroll to position [0, 0]
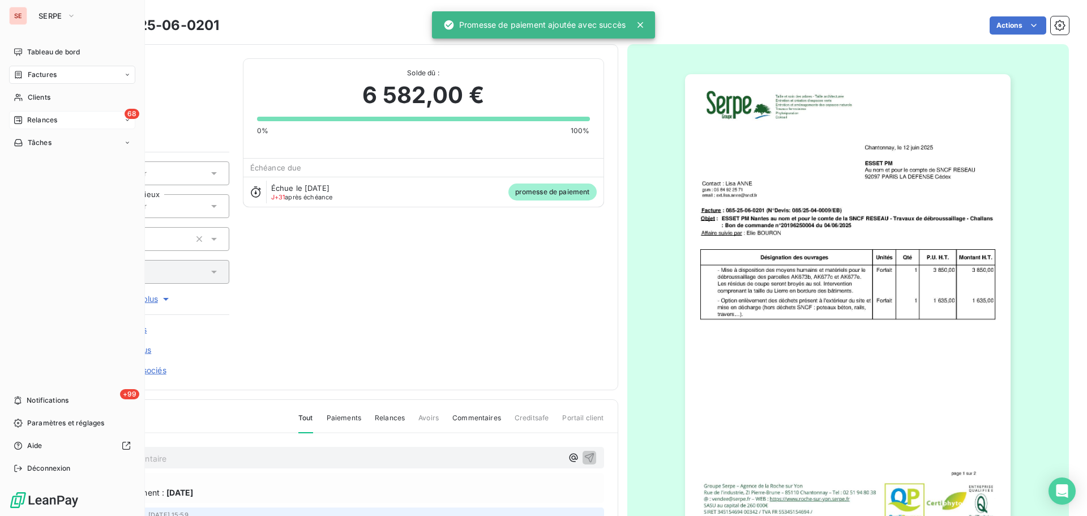
click at [32, 119] on span "Relances" at bounding box center [42, 120] width 30 height 10
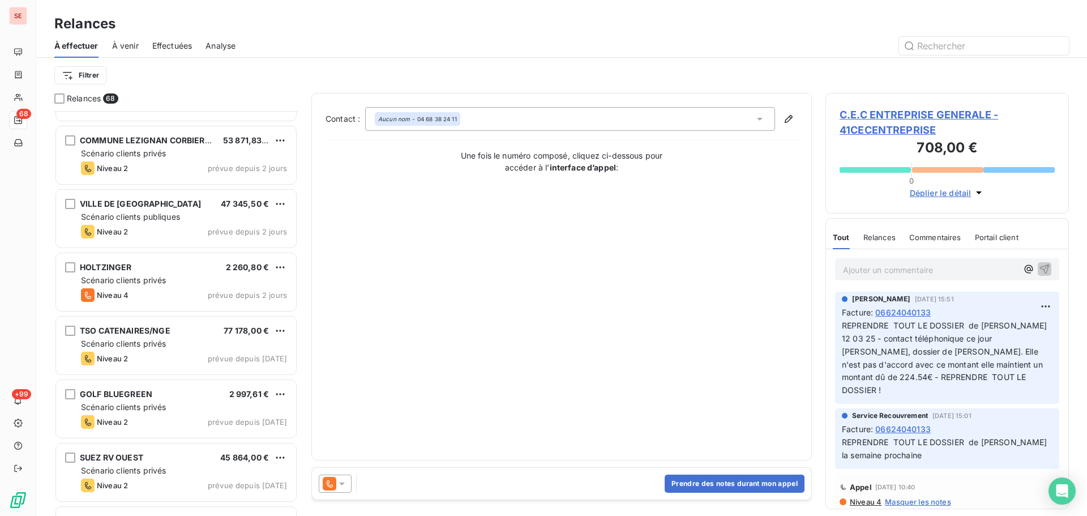
scroll to position [3906, 0]
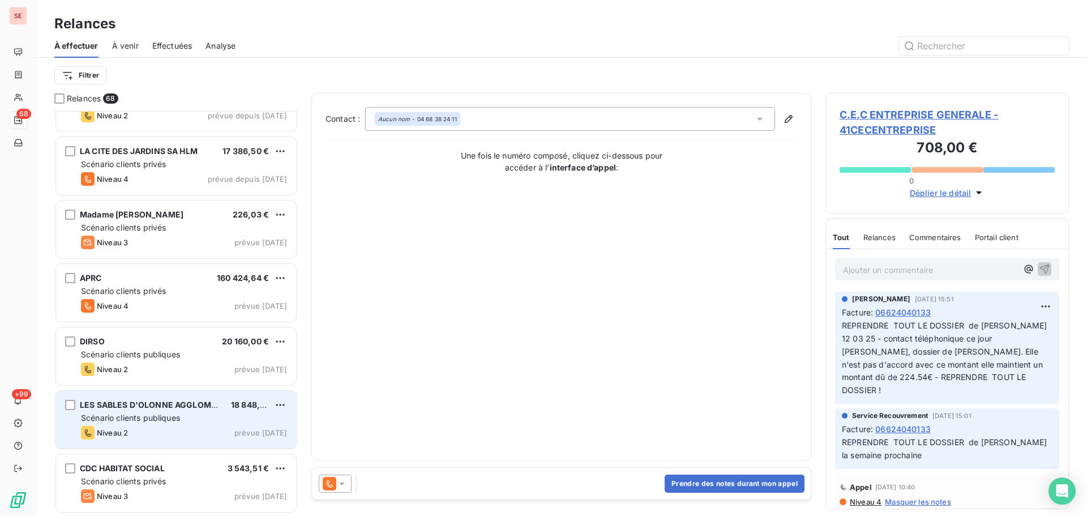
click at [194, 410] on div "LES SABLES D'OLONNE AGGLOMERATION" at bounding box center [151, 404] width 142 height 11
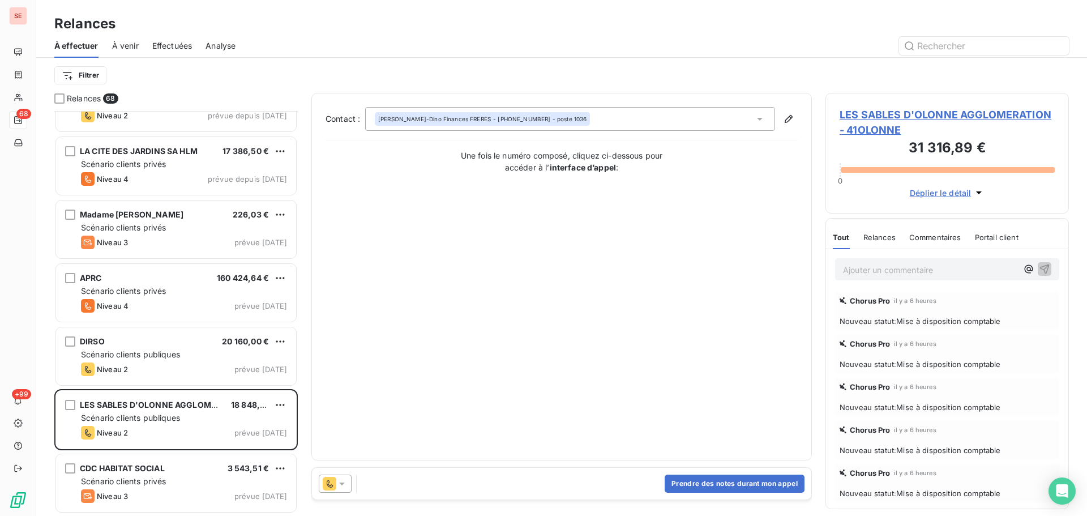
click at [878, 112] on span "LES SABLES D'OLONNE AGGLOMERATION - 41OLONNE" at bounding box center [946, 122] width 215 height 31
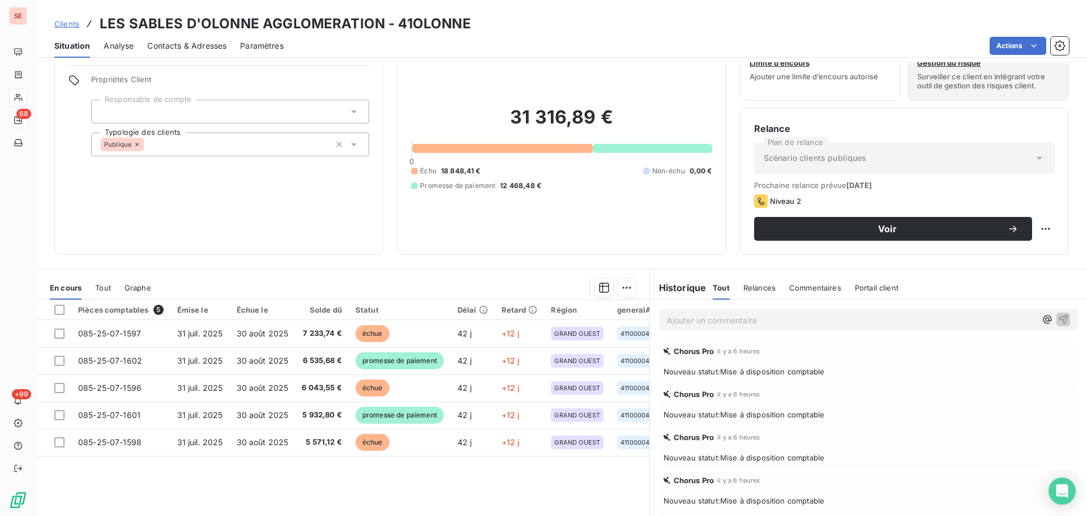
scroll to position [76, 0]
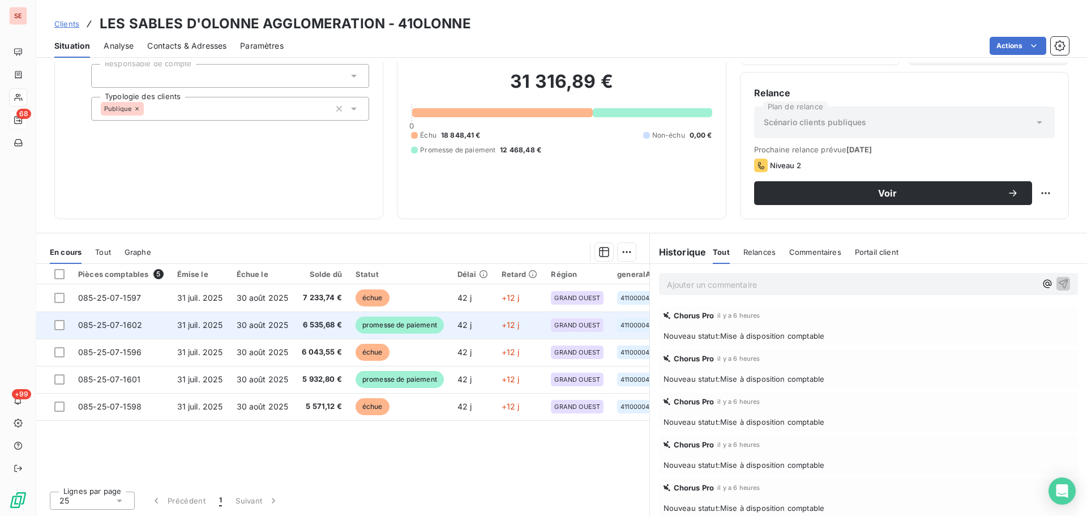
click at [252, 321] on span "30 août 2025" at bounding box center [263, 325] width 52 height 10
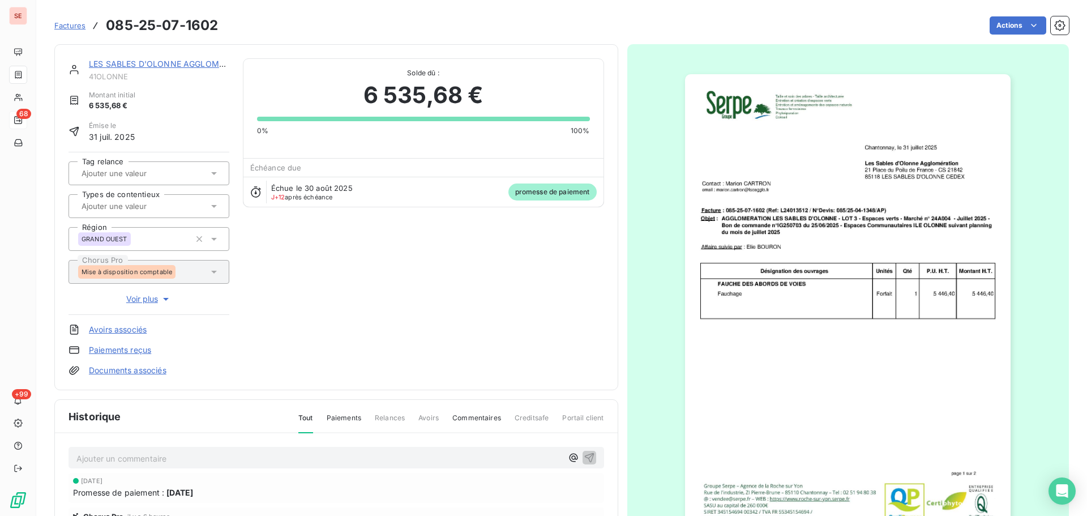
click at [188, 64] on link "LES SABLES D'OLONNE AGGLOMERATION" at bounding box center [171, 64] width 165 height 10
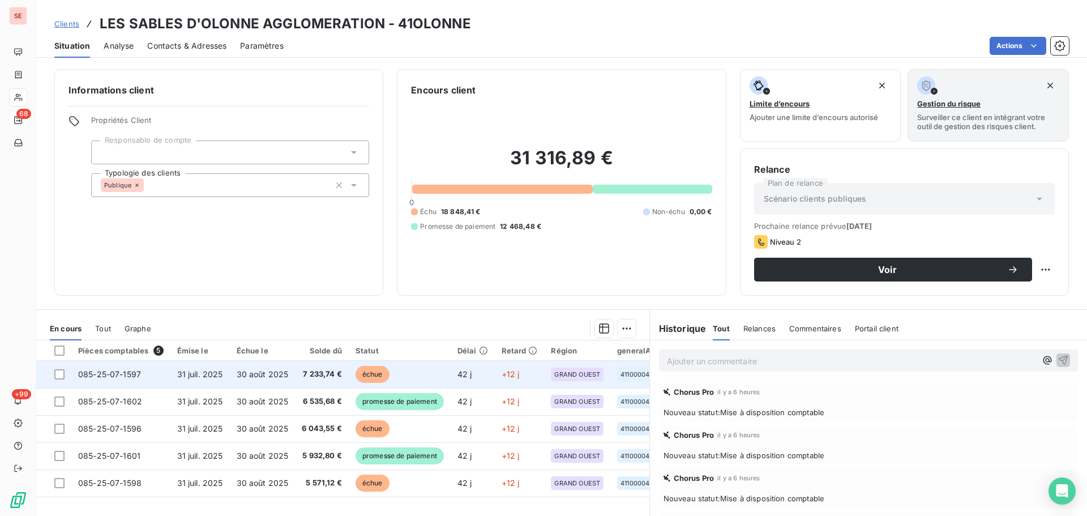
click at [272, 376] on span "30 août 2025" at bounding box center [263, 374] width 52 height 10
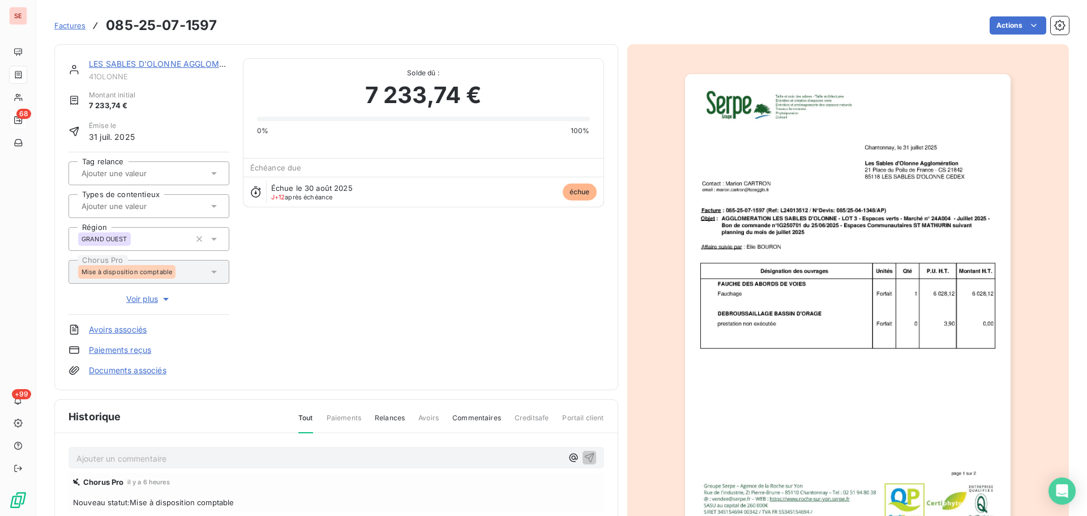
click at [235, 451] on p "Ajouter un commentaire ﻿" at bounding box center [319, 458] width 486 height 14
click at [233, 453] on span "Statut chorus mise à disposition du comtable" at bounding box center [161, 457] width 170 height 10
click at [293, 456] on p "Statut chorus mise à disposition du comptable" at bounding box center [319, 457] width 486 height 13
click at [77, 460] on span "Statut chorus mise à disposition du comptable" at bounding box center [163, 457] width 175 height 10
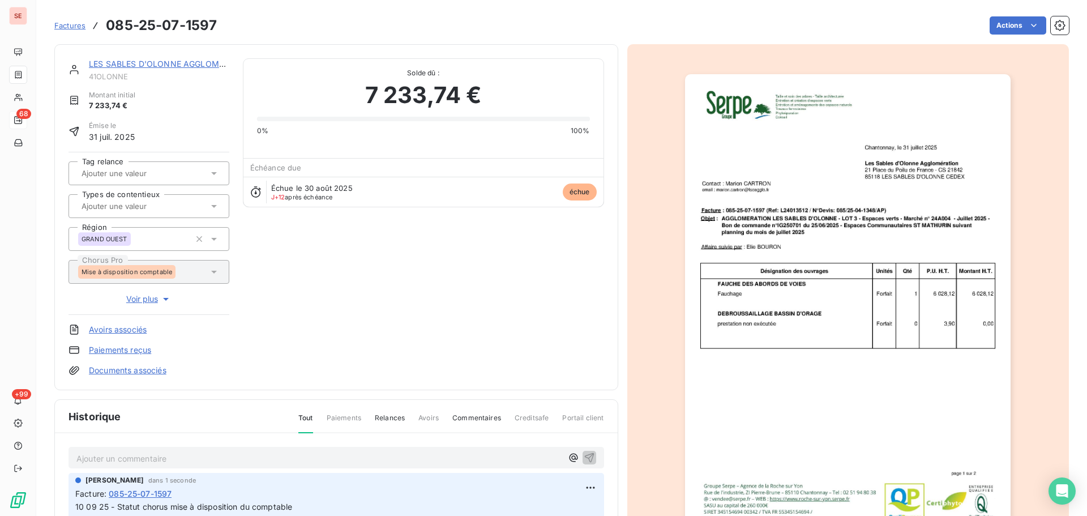
click at [1002, 26] on html "SE 68 +99 Factures 085-25-07-1597 Actions LES SABLES D'OLONNE AGGLOMERATION 41O…" at bounding box center [543, 258] width 1087 height 516
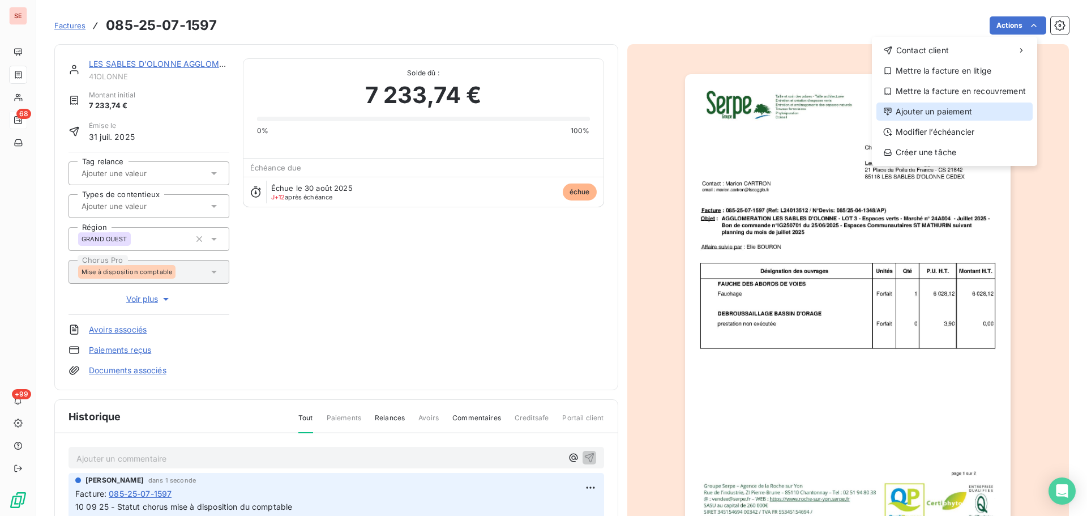
click at [929, 104] on div "Ajouter un paiement" at bounding box center [954, 111] width 156 height 18
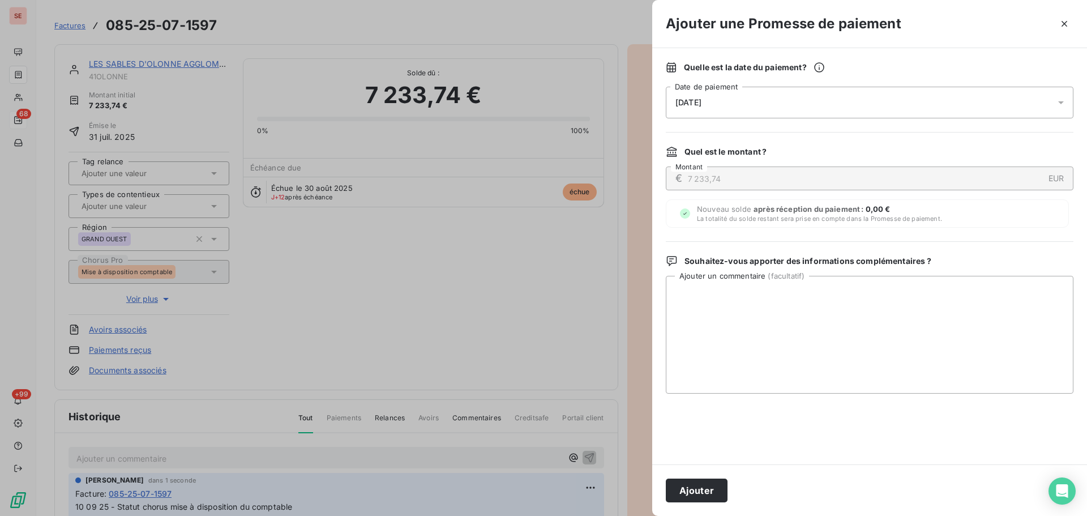
click at [878, 101] on div "[DATE]" at bounding box center [869, 103] width 407 height 32
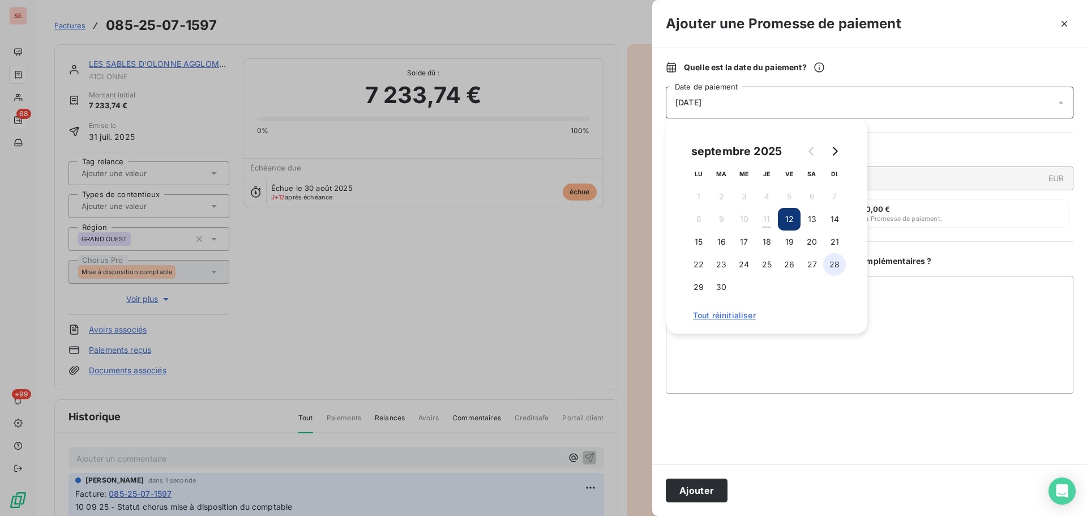
click at [839, 263] on button "28" at bounding box center [834, 264] width 23 height 23
click at [716, 487] on button "Ajouter" at bounding box center [697, 490] width 62 height 24
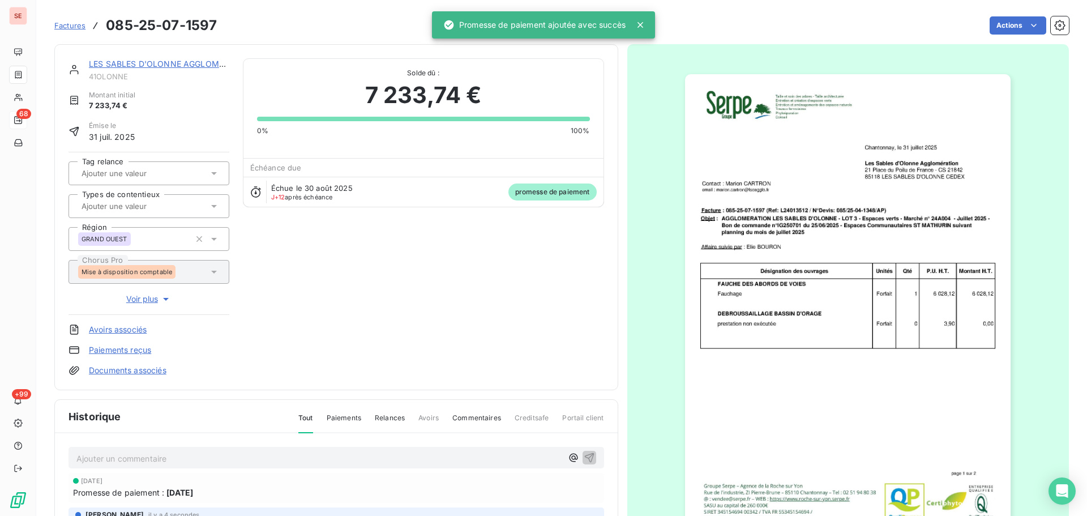
click at [145, 347] on link "Paiements reçus" at bounding box center [120, 349] width 62 height 11
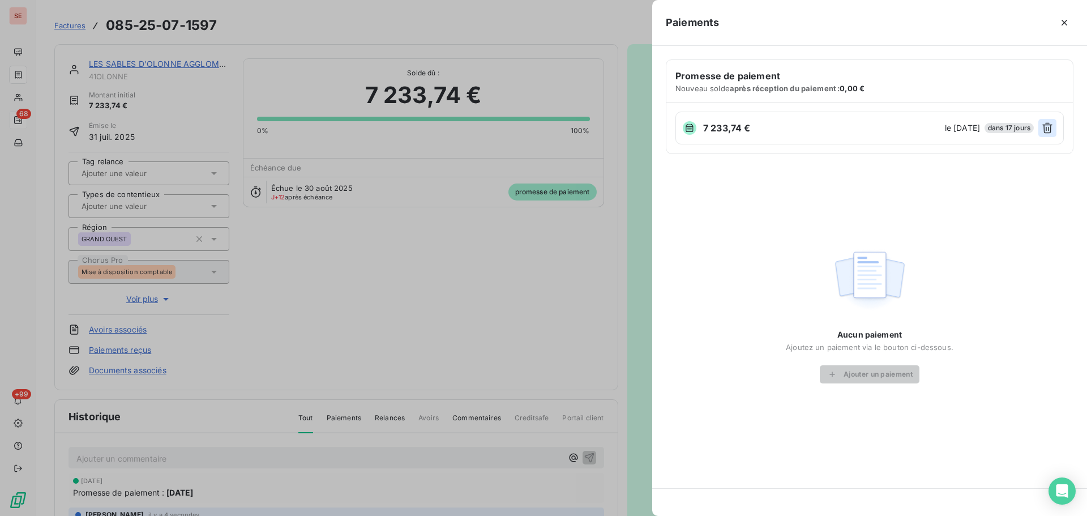
click at [1042, 128] on icon "button" at bounding box center [1046, 127] width 11 height 11
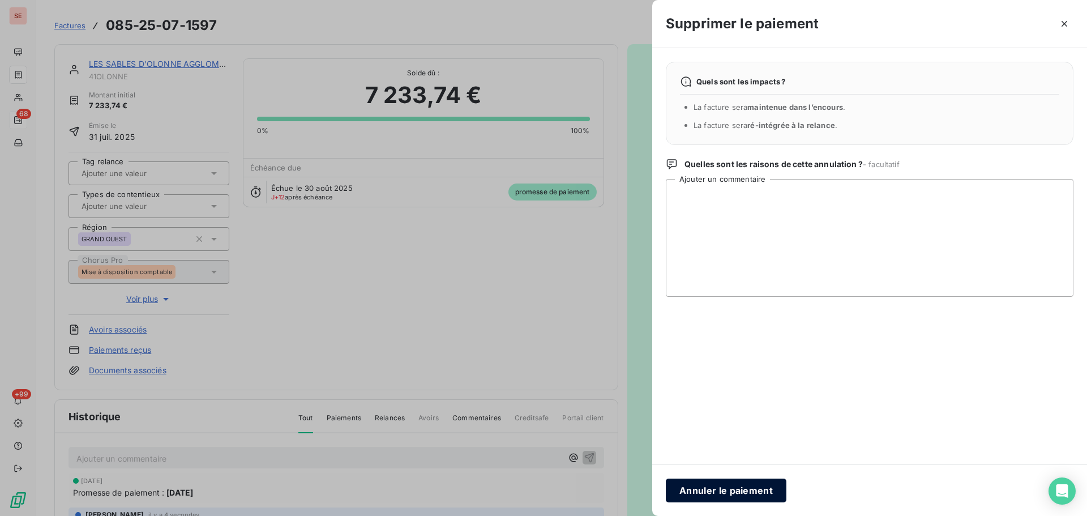
click at [762, 487] on button "Annuler le paiement" at bounding box center [726, 490] width 121 height 24
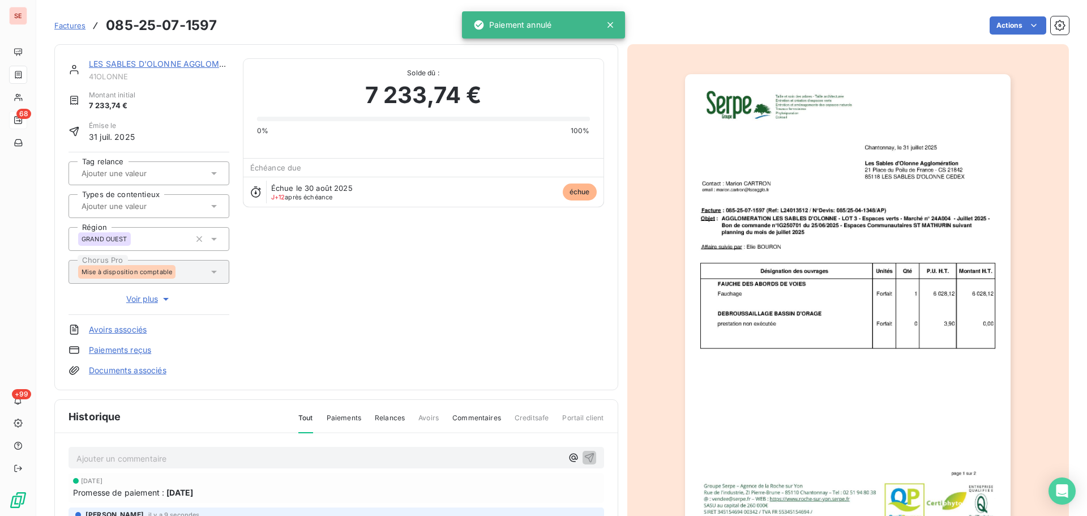
click at [1003, 16] on div "Factures 085-25-07-1597 Actions" at bounding box center [561, 26] width 1014 height 24
click at [999, 33] on html "SE 68 +99 Factures 085-25-07-1597 Actions LES SABLES D'OLONNE AGGLOMERATION 41O…" at bounding box center [543, 258] width 1087 height 516
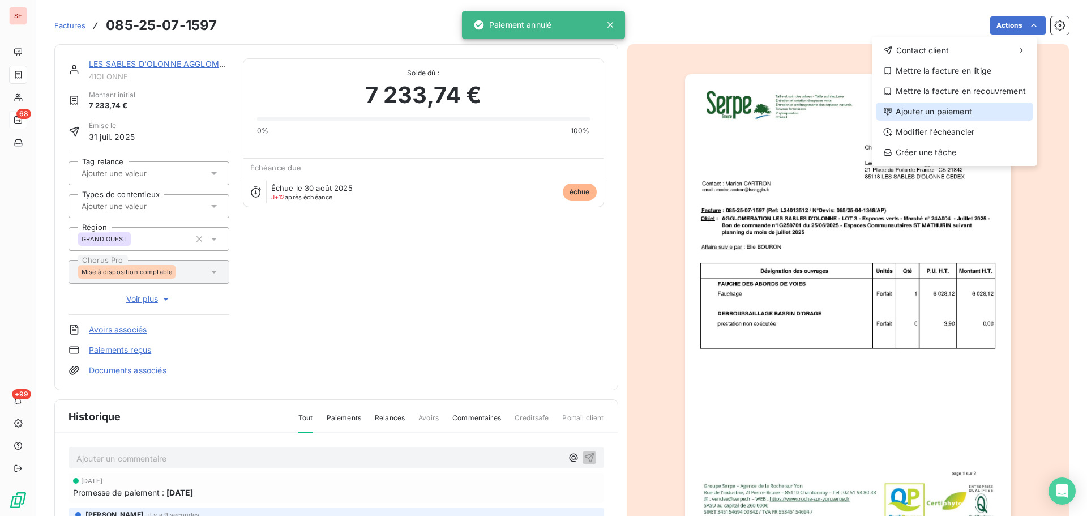
click at [971, 110] on div "Ajouter un paiement" at bounding box center [954, 111] width 156 height 18
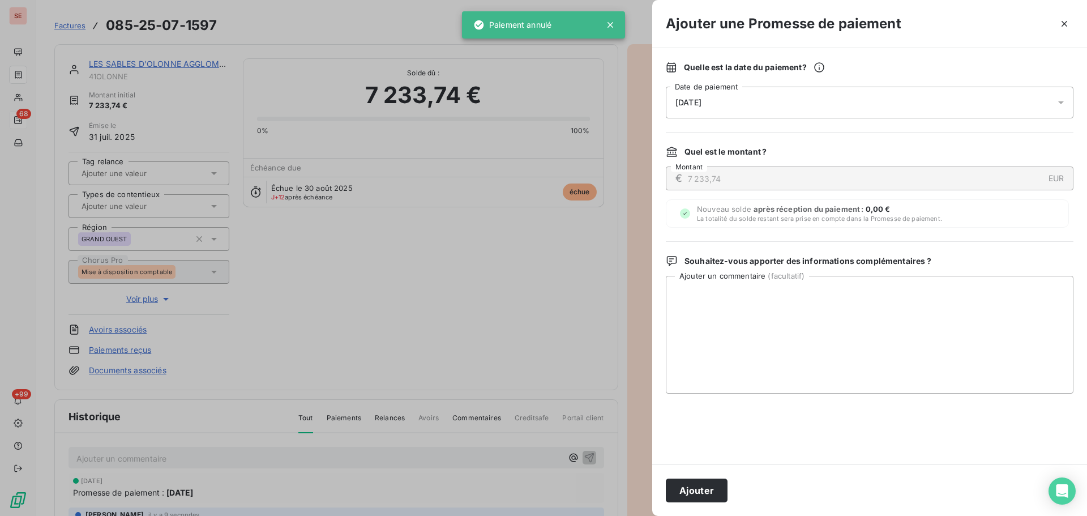
click at [951, 98] on div "[DATE]" at bounding box center [869, 103] width 407 height 32
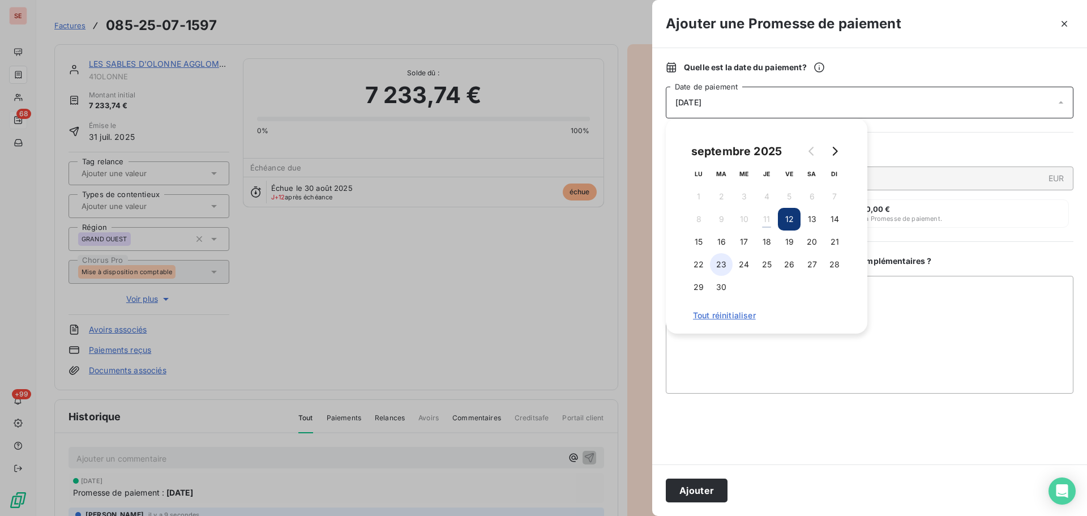
click at [727, 267] on button "23" at bounding box center [721, 264] width 23 height 23
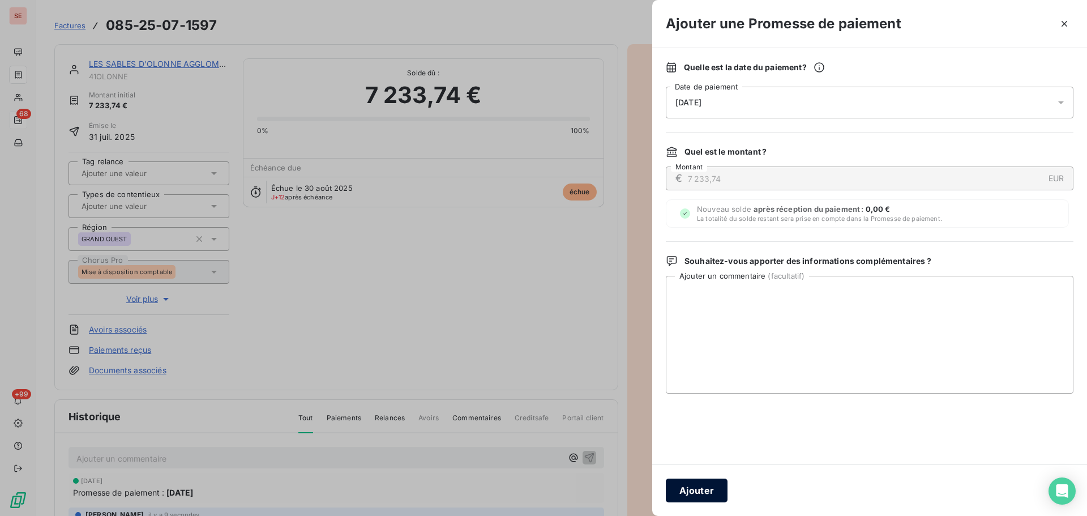
click at [705, 486] on button "Ajouter" at bounding box center [697, 490] width 62 height 24
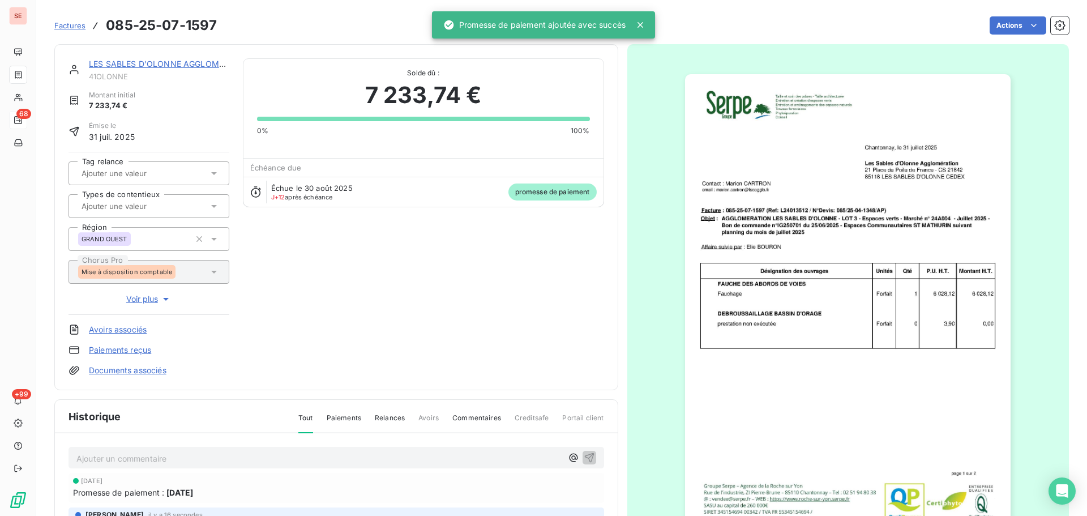
click at [200, 63] on link "LES SABLES D'OLONNE AGGLOMERATION" at bounding box center [171, 64] width 165 height 10
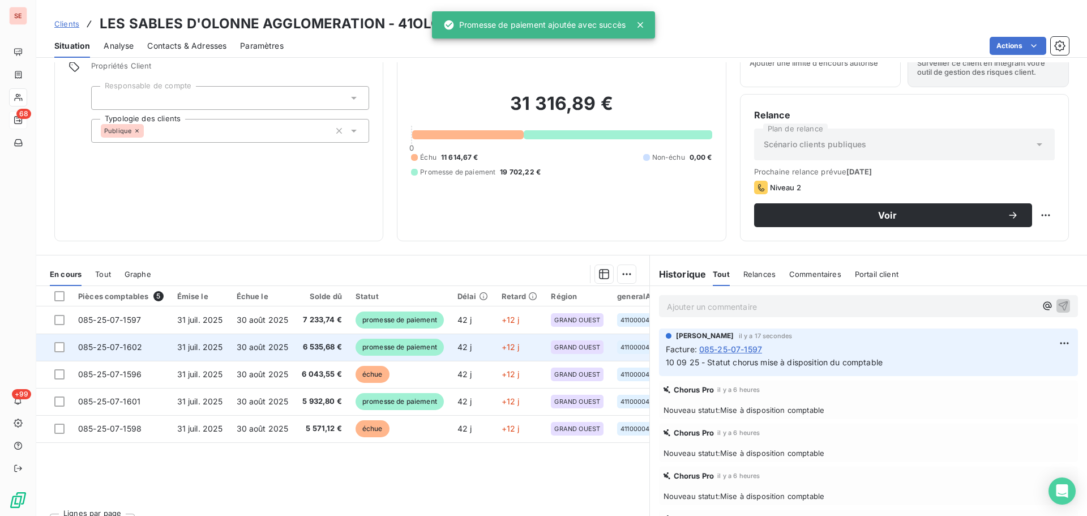
scroll to position [76, 0]
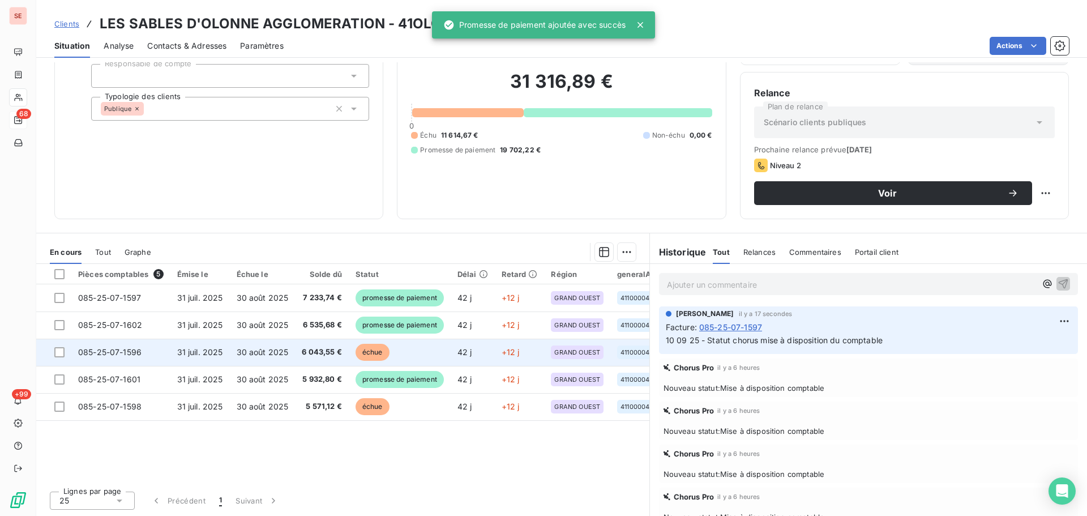
click at [304, 356] on span "6 043,55 €" at bounding box center [322, 351] width 40 height 11
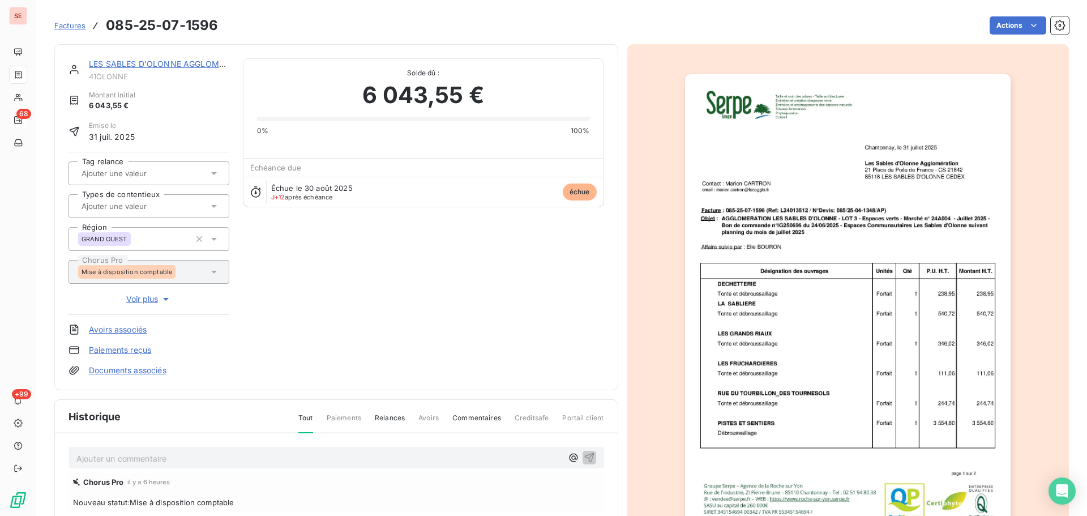
scroll to position [152, 0]
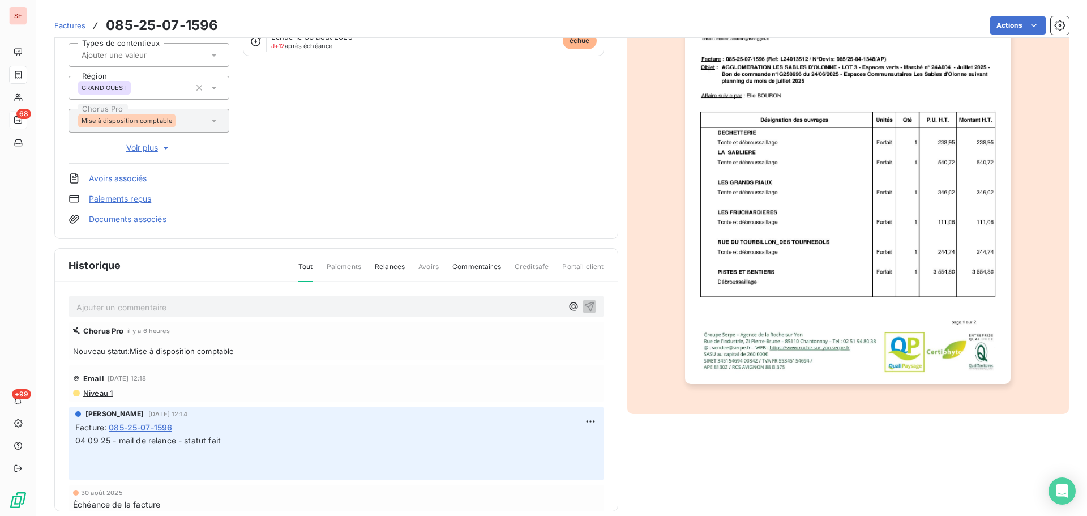
click at [211, 311] on p "Ajouter un commentaire ﻿" at bounding box center [319, 307] width 486 height 14
click at [129, 308] on p "Ajouter un commentaire ﻿" at bounding box center [319, 307] width 486 height 14
click at [141, 310] on span "10 09 25 - statut mise à disposition du comptable" at bounding box center [170, 306] width 188 height 10
click at [583, 304] on icon "button" at bounding box center [588, 305] width 11 height 11
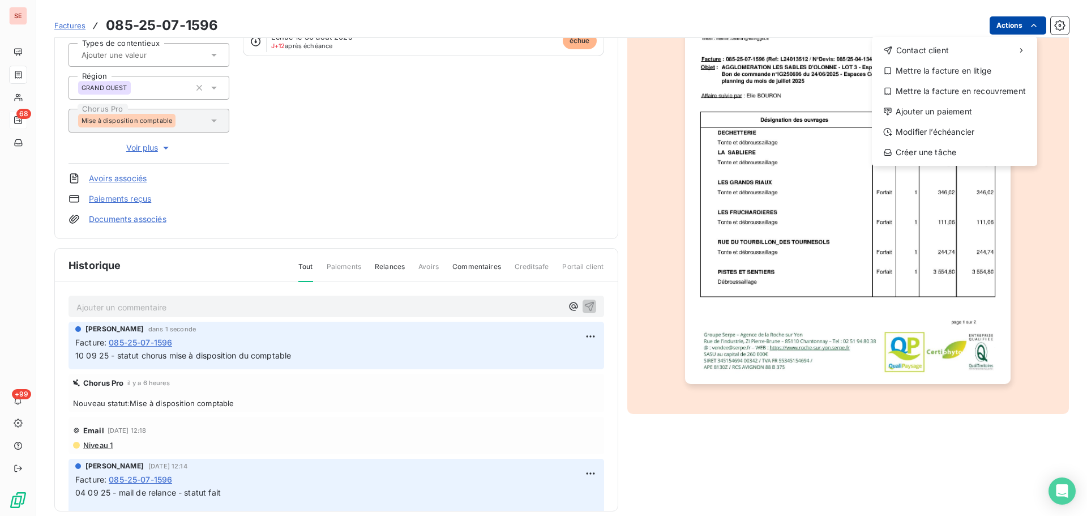
click at [998, 23] on html "SE 68 +99 Factures [PHONE_NUMBER] Actions Contact client Mettre la facture en l…" at bounding box center [543, 258] width 1087 height 516
click at [939, 113] on div "Ajouter un paiement" at bounding box center [954, 111] width 156 height 18
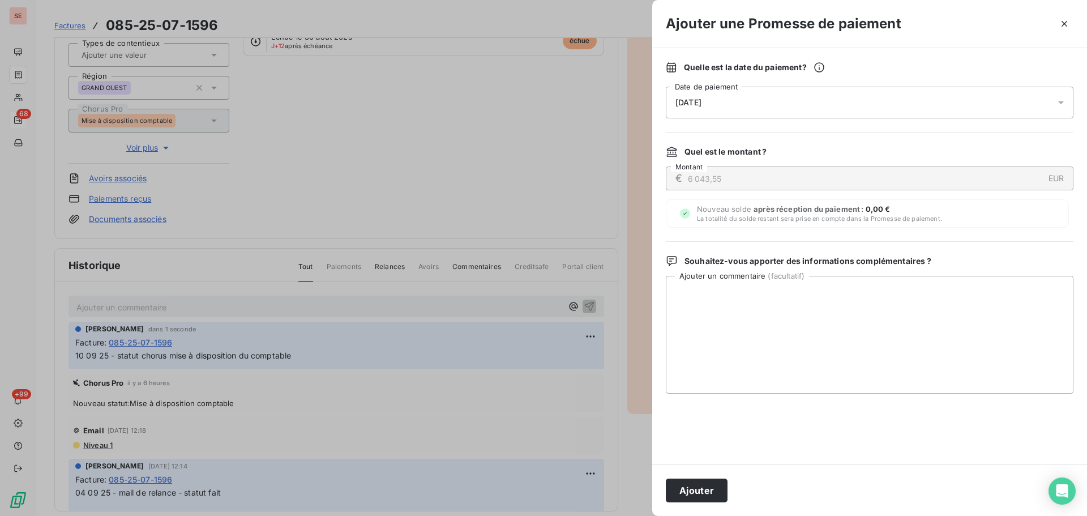
click at [936, 103] on div "[DATE]" at bounding box center [869, 103] width 407 height 32
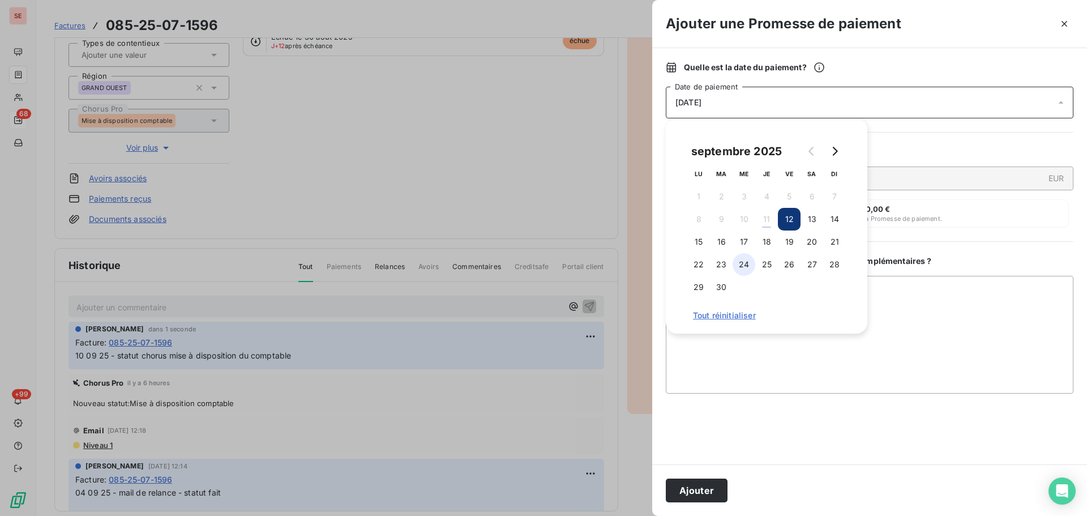
click at [741, 267] on button "24" at bounding box center [743, 264] width 23 height 23
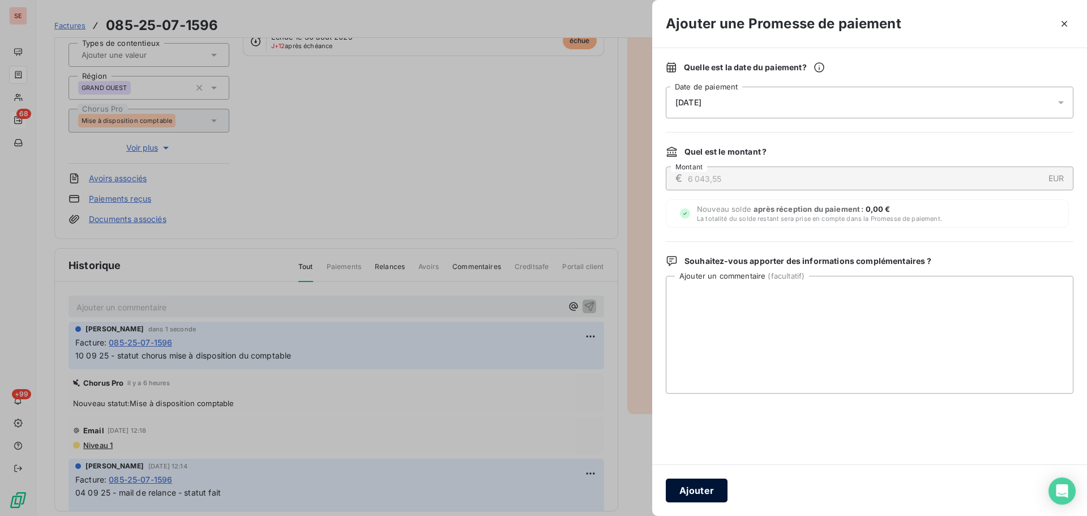
click at [679, 482] on button "Ajouter" at bounding box center [697, 490] width 62 height 24
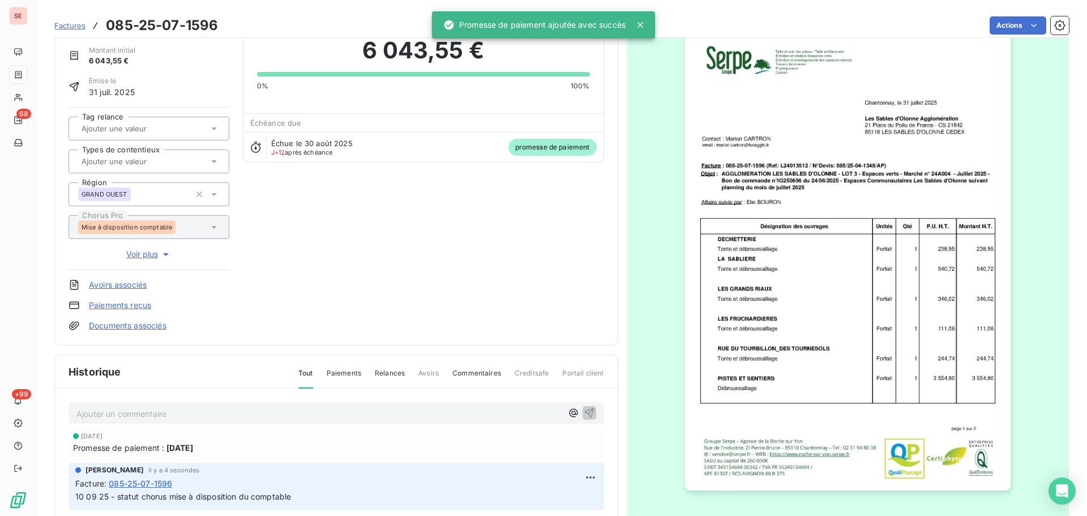
scroll to position [0, 0]
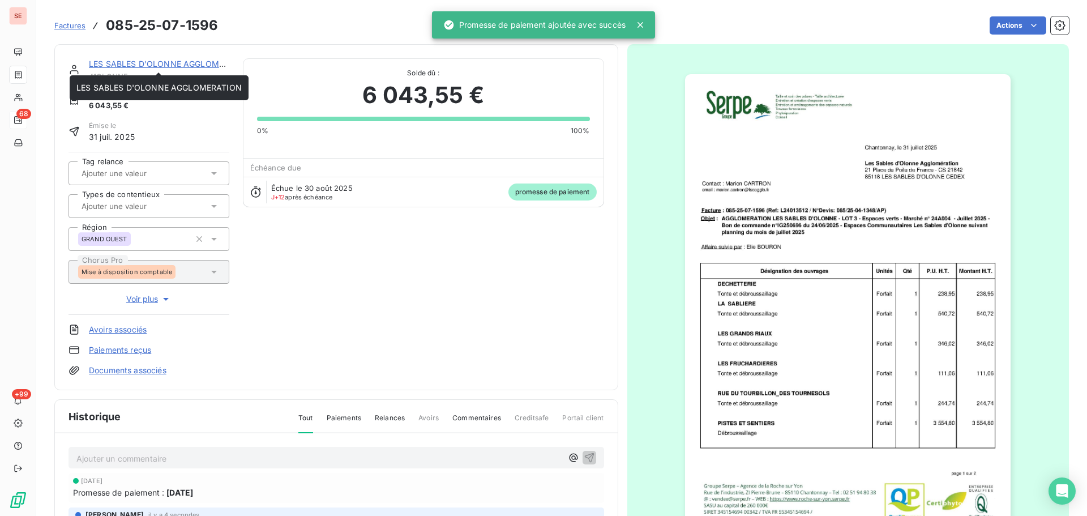
click at [160, 57] on div "LES SABLES D'OLONNE AGGLOMERATION 41OLONNE Montant initial 6 043,55 € Émise le …" at bounding box center [336, 217] width 564 height 346
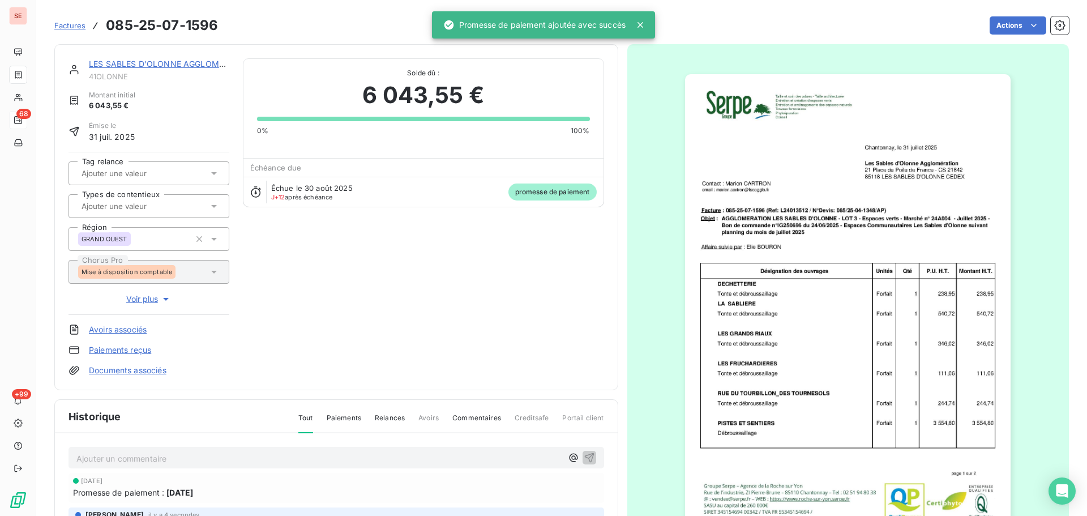
click at [160, 65] on link "LES SABLES D'OLONNE AGGLOMERATION" at bounding box center [171, 64] width 165 height 10
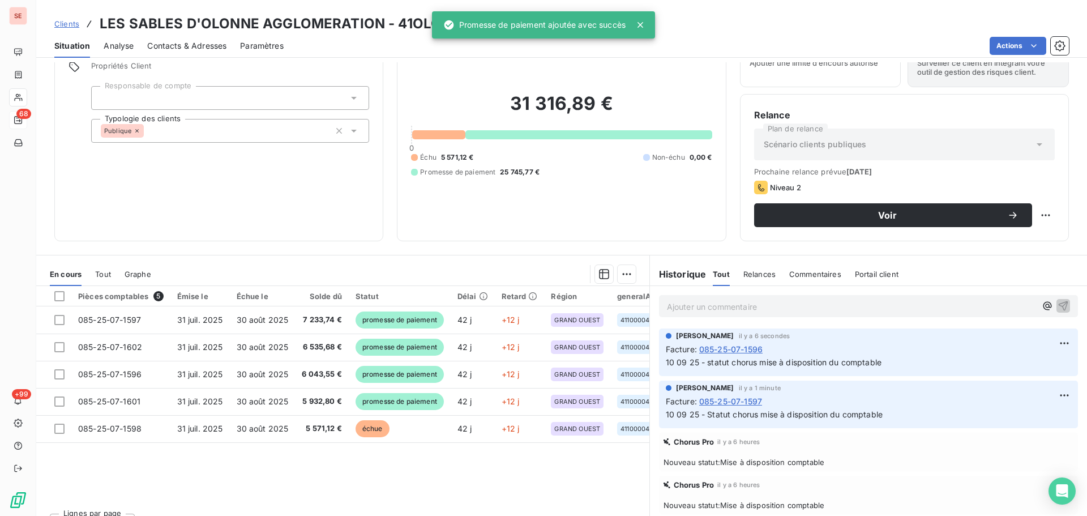
scroll to position [76, 0]
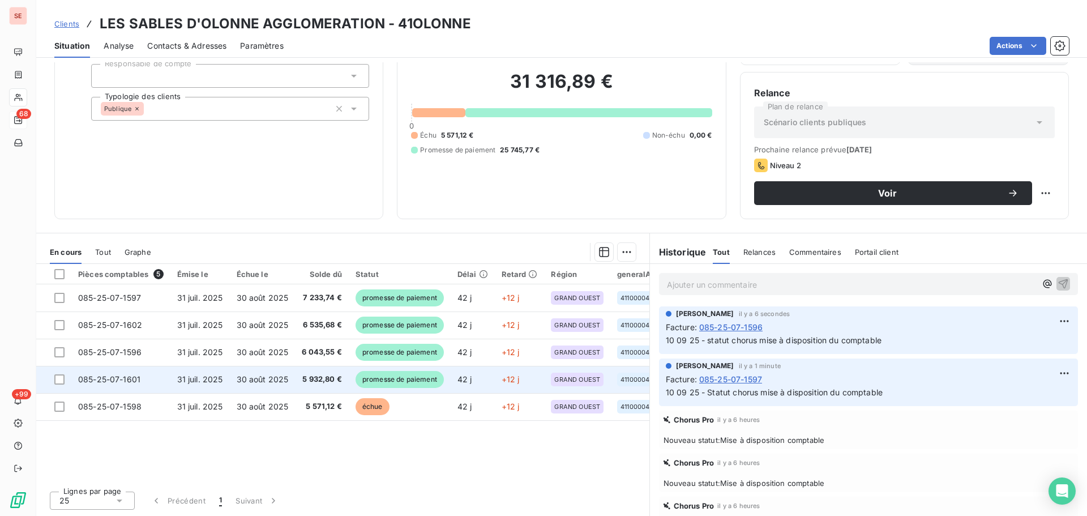
click at [257, 384] on td "30 août 2025" at bounding box center [263, 379] width 66 height 27
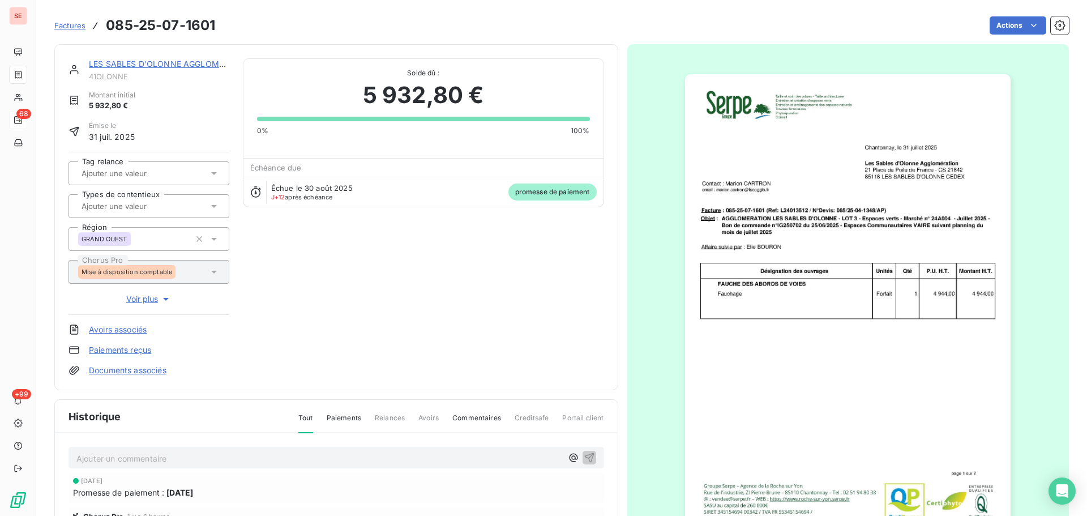
click at [198, 67] on link "LES SABLES D'OLONNE AGGLOMERATION" at bounding box center [171, 64] width 165 height 10
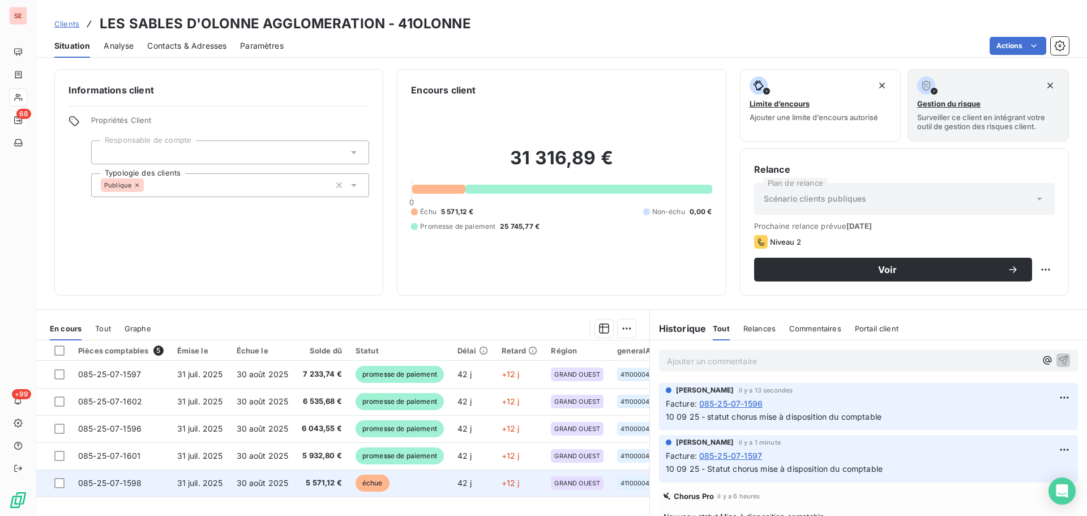
click at [267, 487] on td "30 août 2025" at bounding box center [263, 482] width 66 height 27
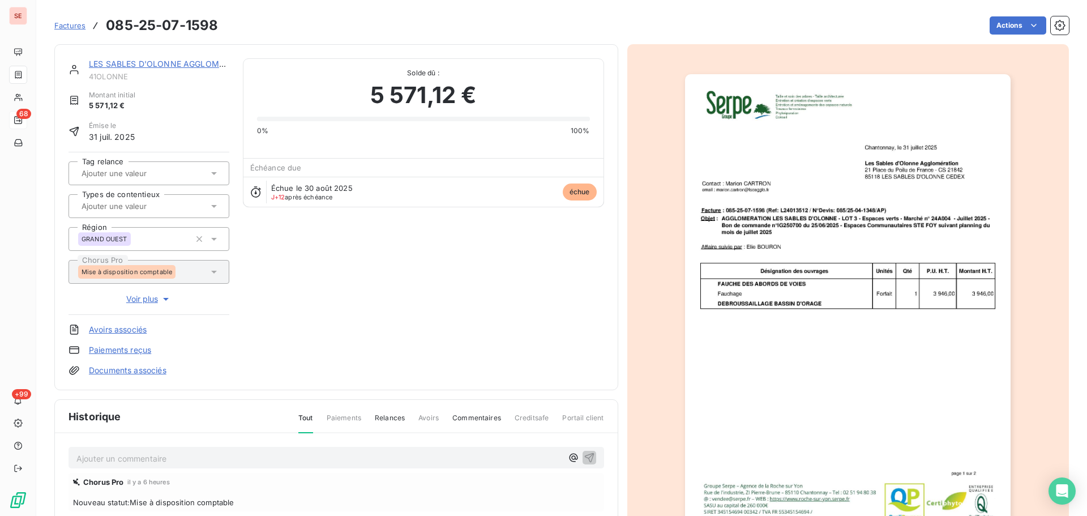
click at [370, 456] on p "Ajouter un commentaire ﻿" at bounding box center [319, 458] width 486 height 14
click at [132, 455] on p "Ajouter un commentaire ﻿" at bounding box center [319, 458] width 486 height 14
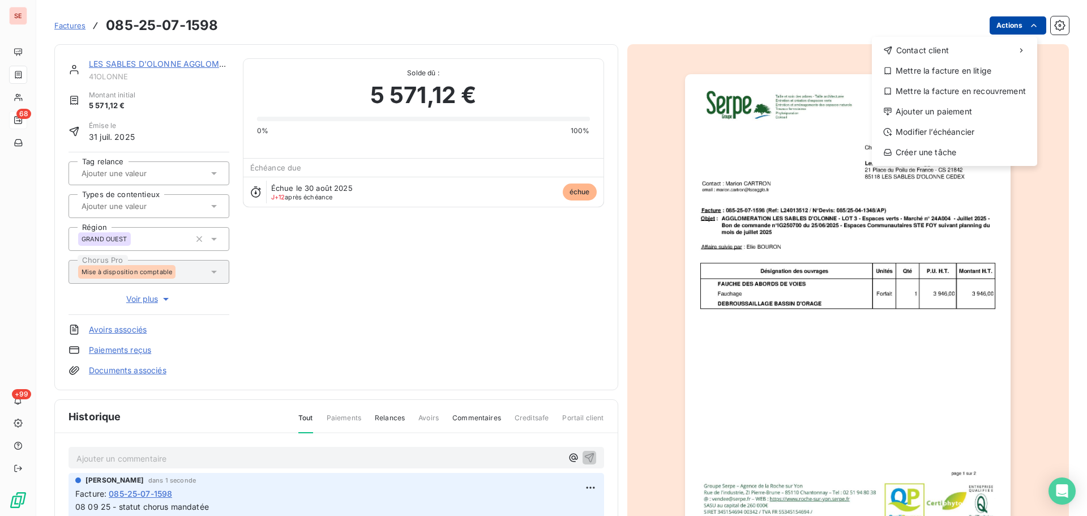
click at [995, 23] on html "SE 68 +99 Factures [PHONE_NUMBER] Actions Contact client Mettre la facture en l…" at bounding box center [543, 258] width 1087 height 516
click at [915, 108] on div "Ajouter un paiement" at bounding box center [954, 111] width 156 height 18
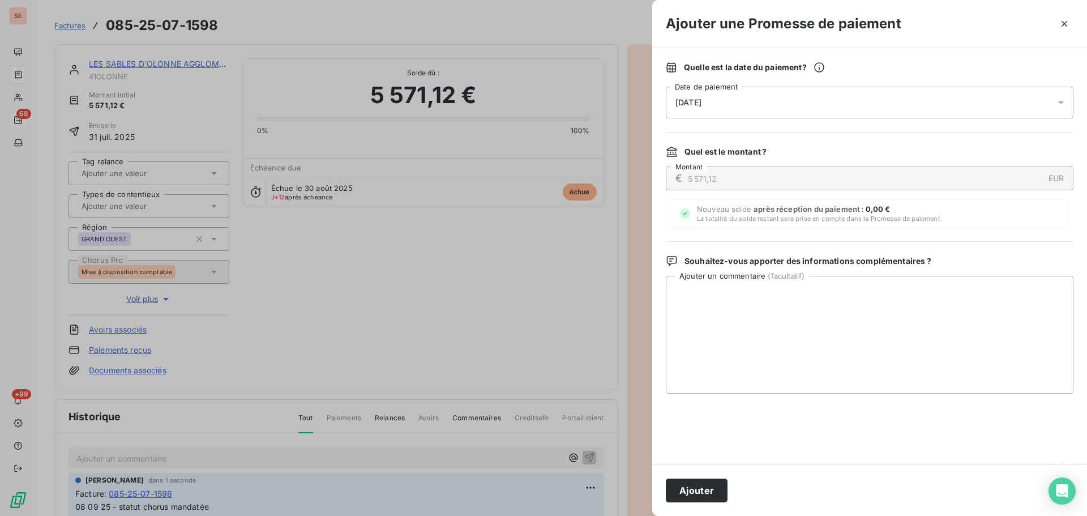
click at [875, 100] on div "[DATE]" at bounding box center [869, 103] width 407 height 32
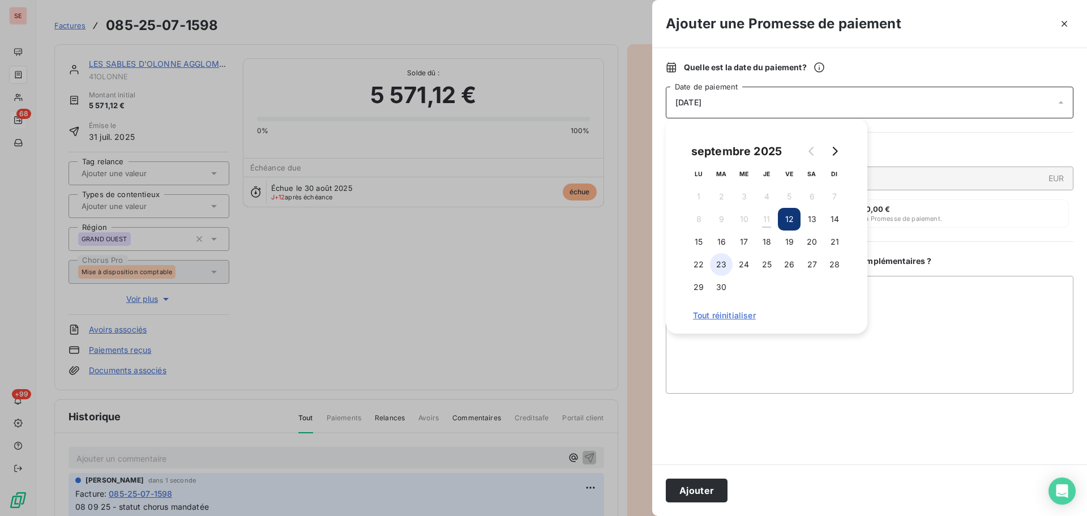
click at [723, 271] on button "23" at bounding box center [721, 264] width 23 height 23
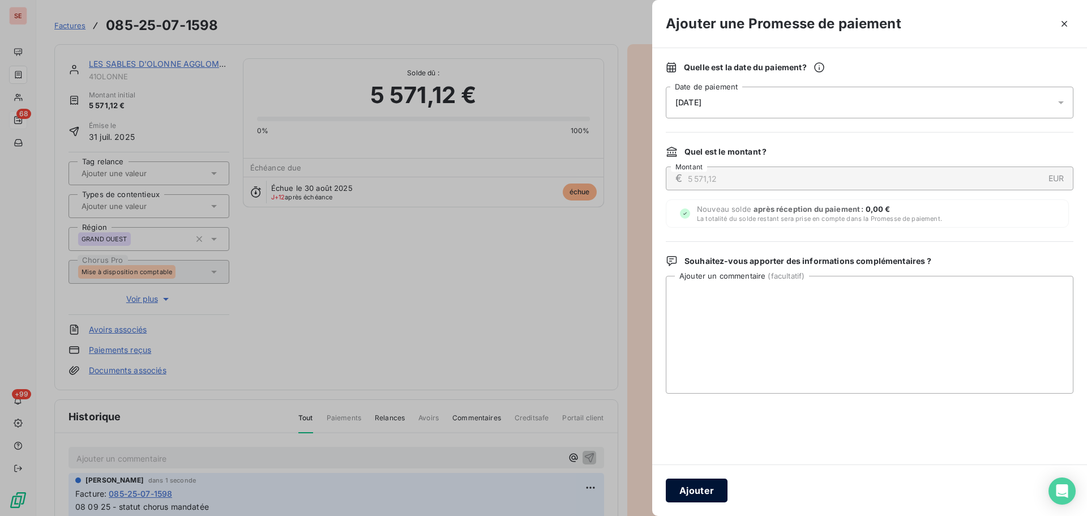
click at [696, 491] on button "Ajouter" at bounding box center [697, 490] width 62 height 24
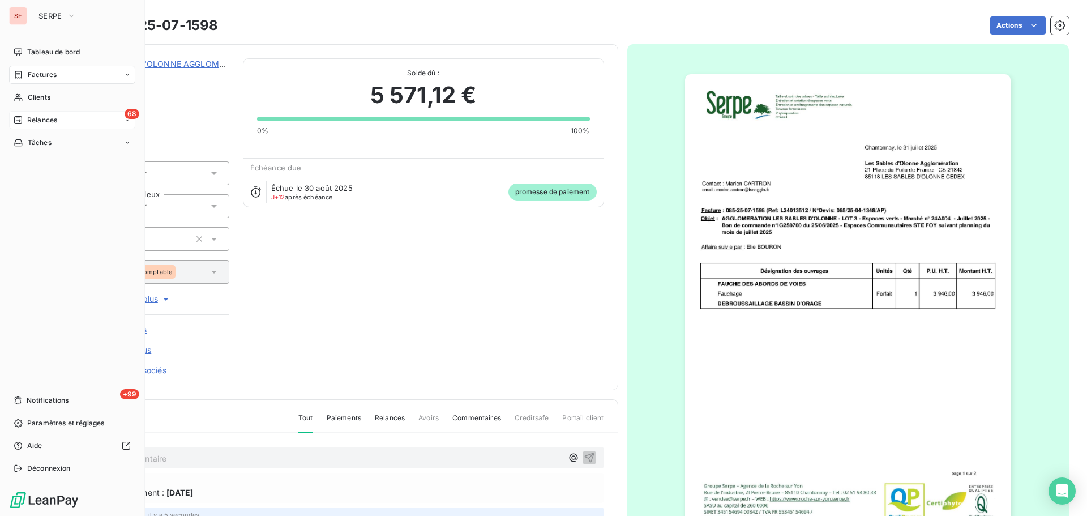
click at [18, 120] on icon at bounding box center [18, 119] width 9 height 9
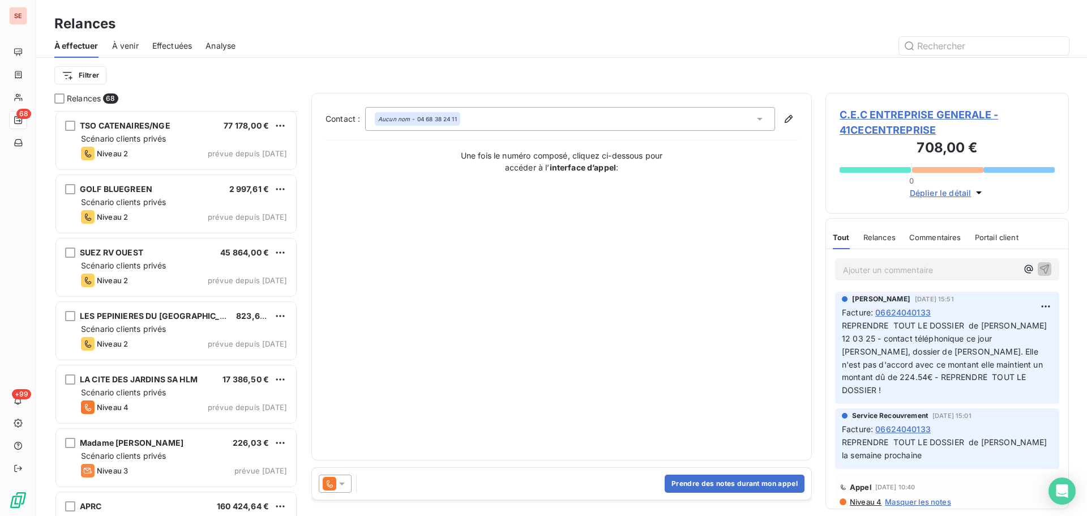
scroll to position [3774, 0]
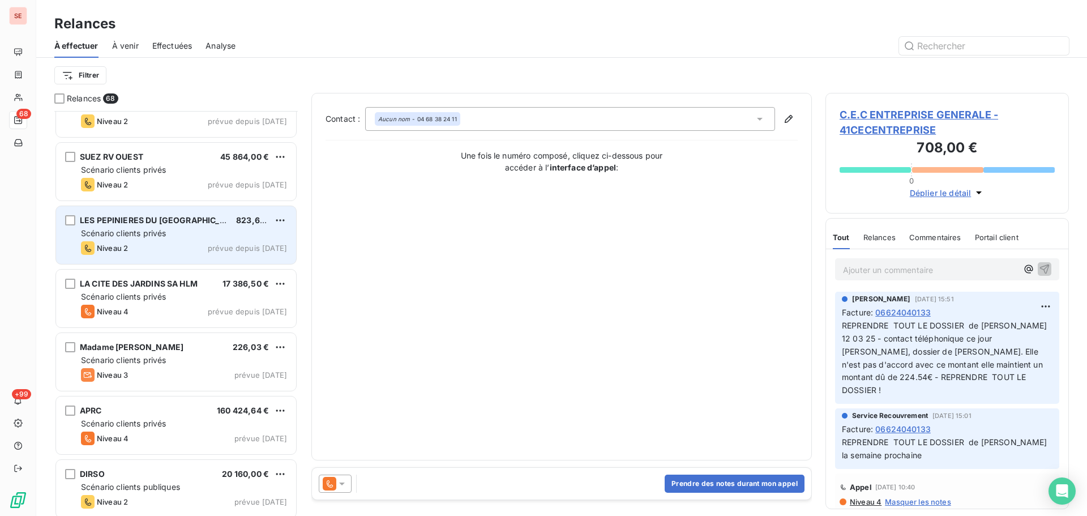
click at [174, 244] on div "Niveau 2 prévue depuis [DATE]" at bounding box center [184, 248] width 206 height 14
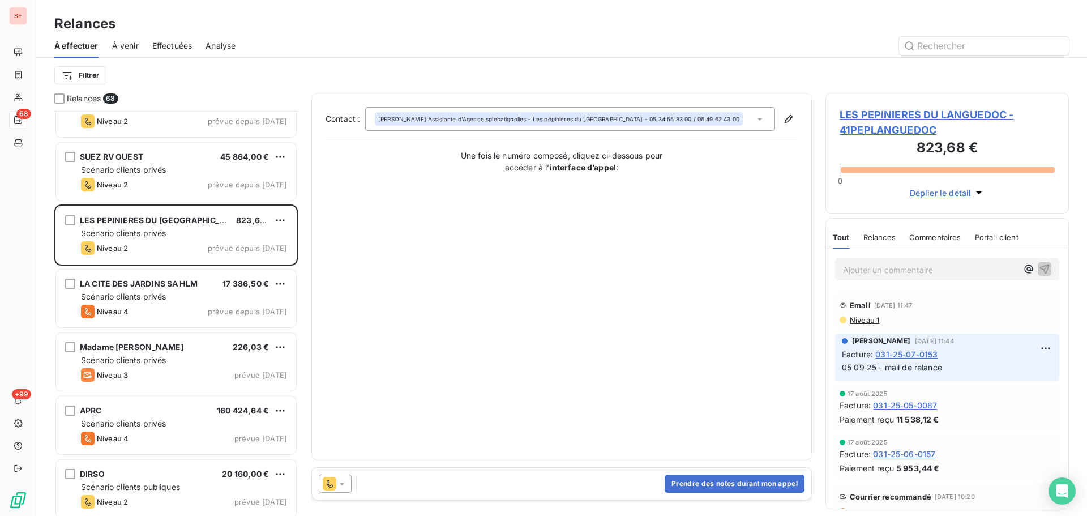
click at [909, 117] on span "LES PEPINIERES DU LANGUEDOC - 41PEPLANGUEDOC" at bounding box center [946, 122] width 215 height 31
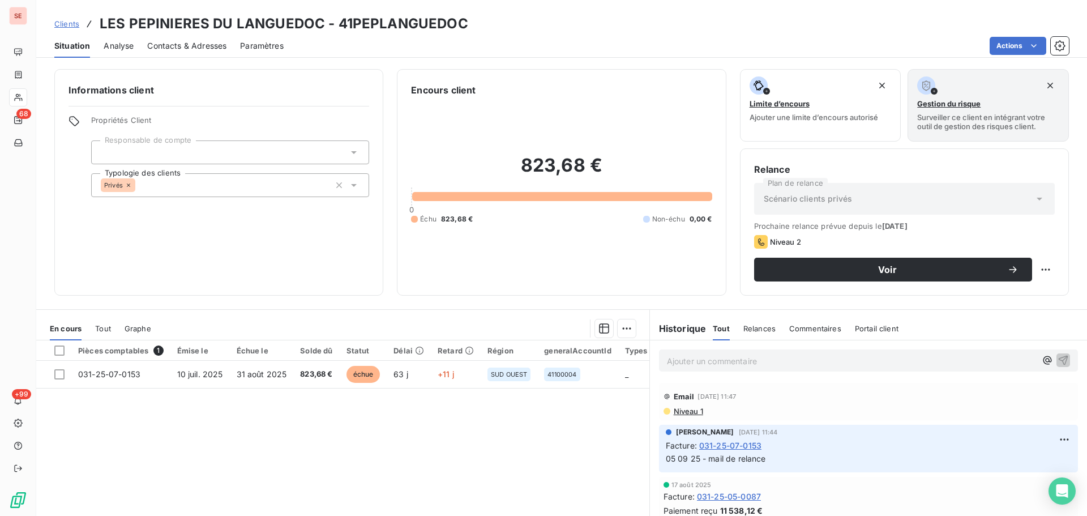
scroll to position [151, 0]
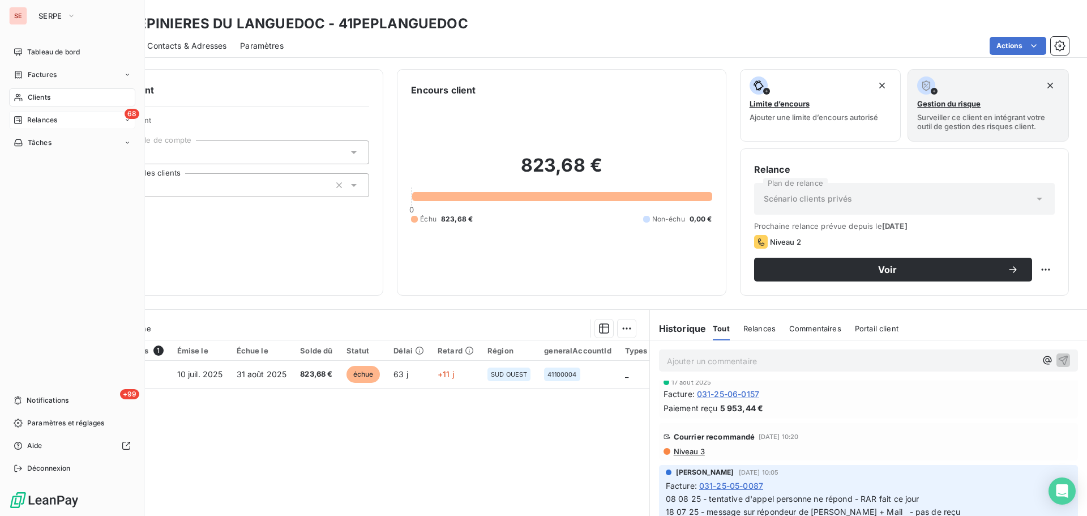
click at [32, 118] on span "Relances" at bounding box center [42, 120] width 30 height 10
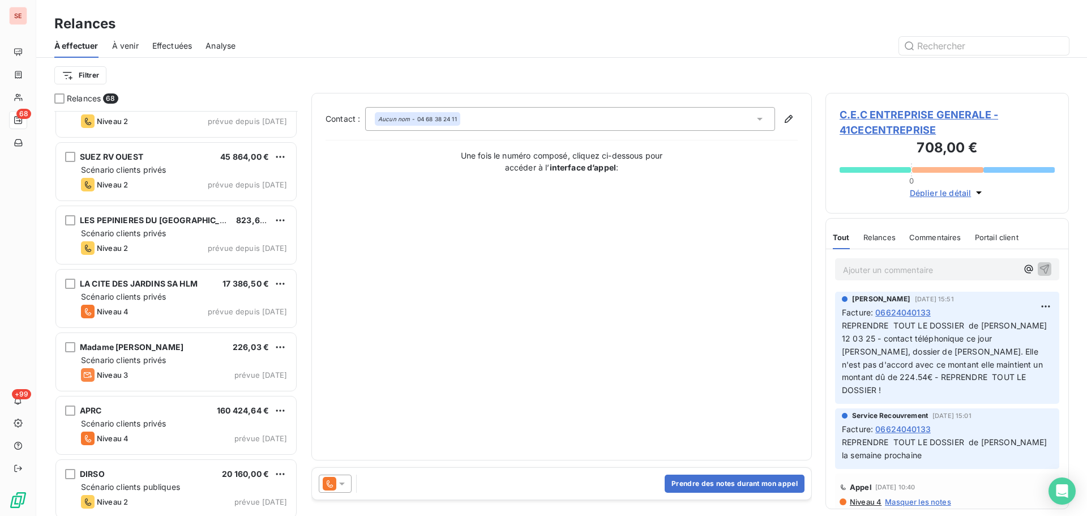
scroll to position [3906, 0]
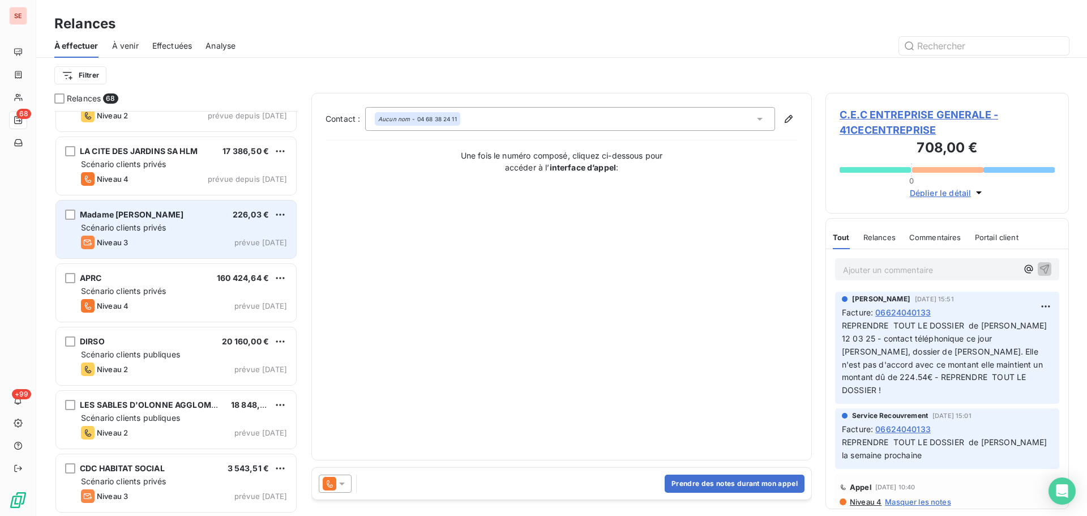
click at [235, 245] on span "prévue [DATE]" at bounding box center [260, 242] width 53 height 9
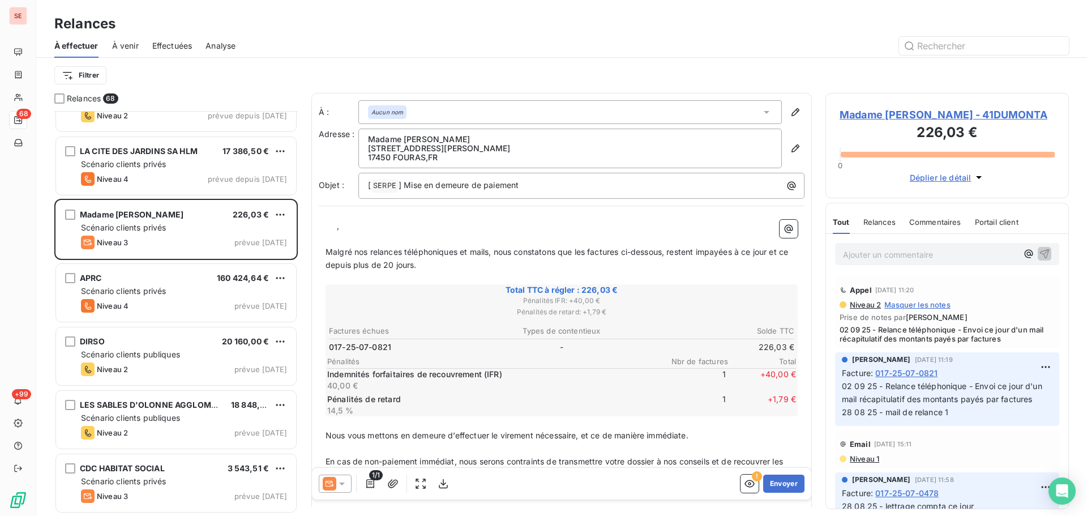
click at [868, 116] on span "Madame [PERSON_NAME] - 41DUMONTA" at bounding box center [946, 114] width 215 height 15
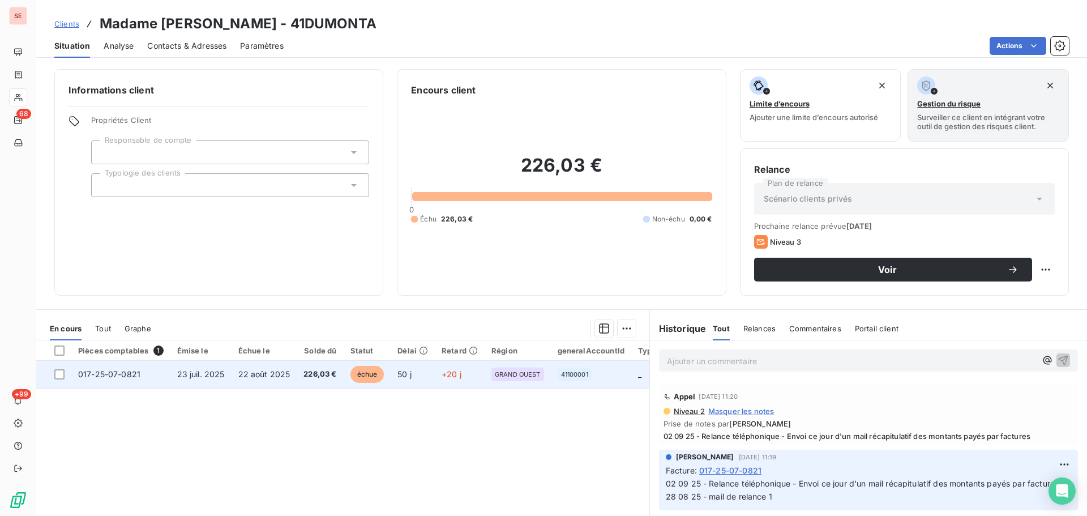
click at [216, 374] on span "23 juil. 2025" at bounding box center [201, 374] width 48 height 10
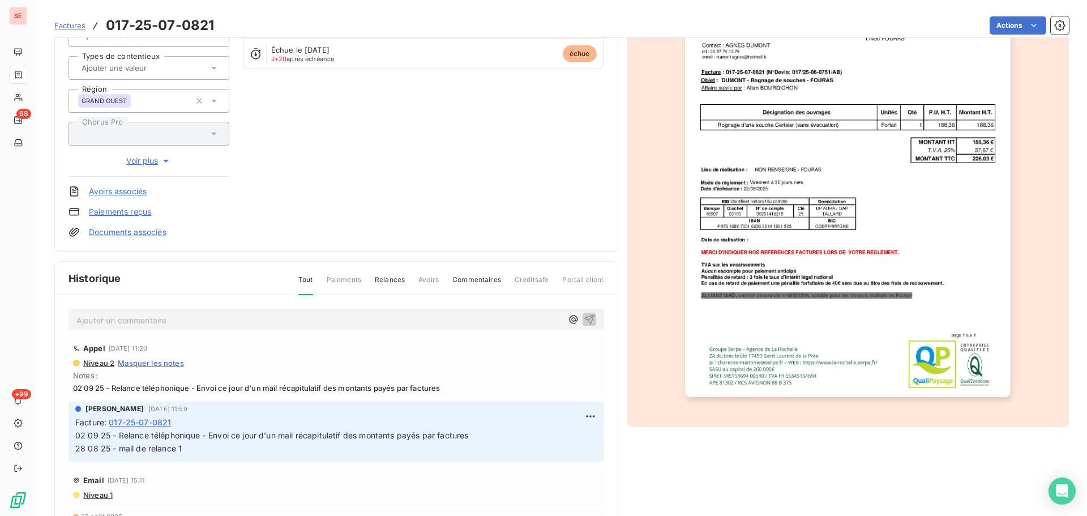
scroll to position [156, 0]
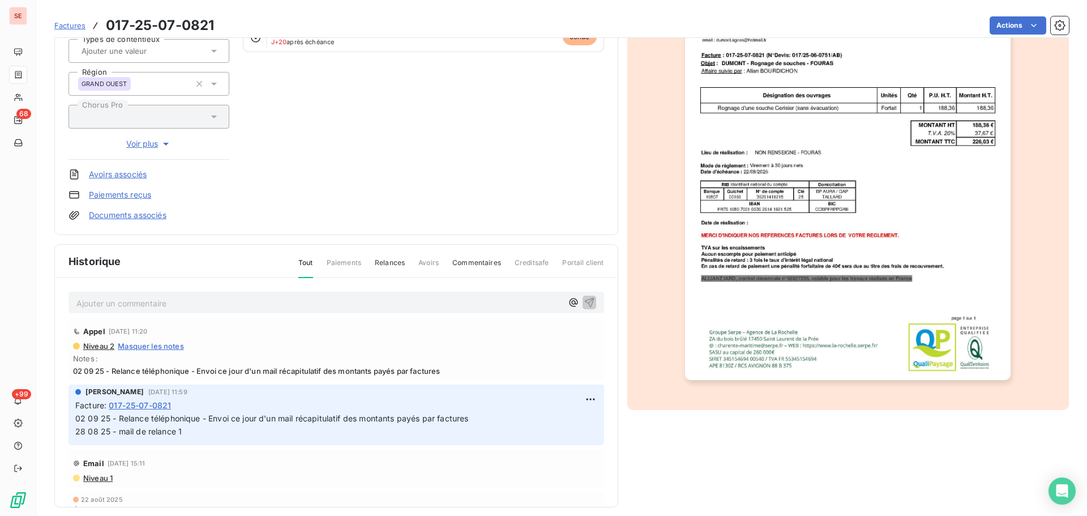
click at [98, 350] on span "Niveau 2" at bounding box center [98, 345] width 32 height 9
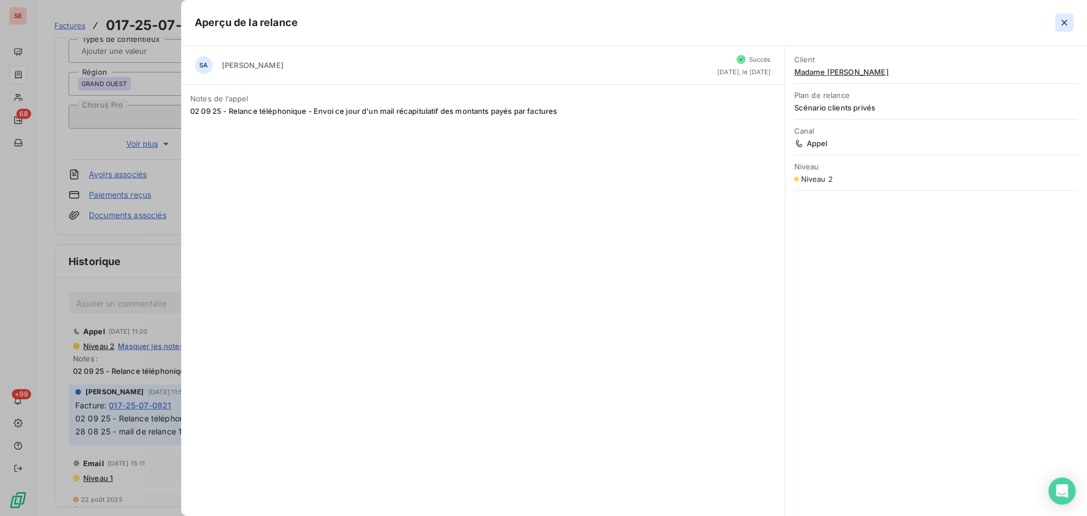
click at [1063, 16] on button "button" at bounding box center [1064, 23] width 18 height 18
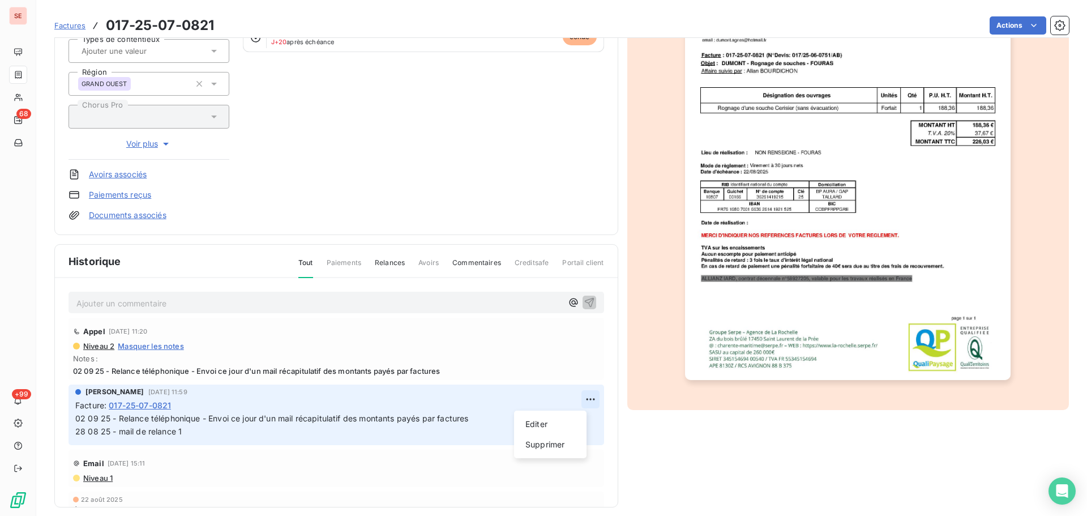
click at [574, 391] on html "SE 68 +99 Factures 017-25-07-0821 Actions [PERSON_NAME] 41DUMONTA Montant initi…" at bounding box center [543, 258] width 1087 height 516
click at [551, 418] on div "Editer" at bounding box center [549, 424] width 63 height 18
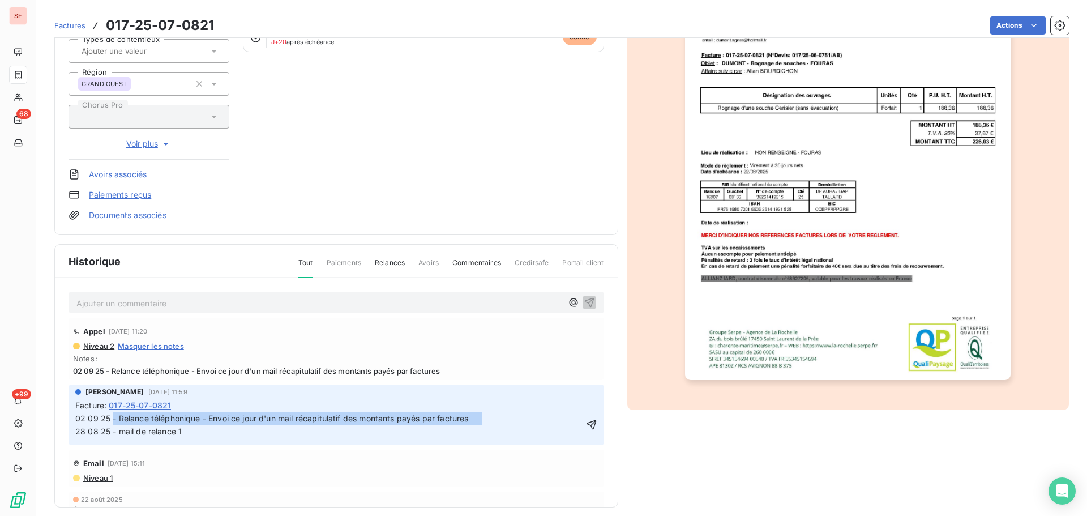
drag, startPoint x: 484, startPoint y: 415, endPoint x: 111, endPoint y: 416, distance: 372.4
click at [111, 416] on span "02 09 25 - Relance téléphonique - Envoi ce jour d'un mail récapitulatif des mon…" at bounding box center [472, 424] width 795 height 23
click at [414, 422] on span "02 09 25 - [PERSON_NAME] s'en occupe - elle a fait une erreur dans le montant 2…" at bounding box center [422, 424] width 694 height 23
click at [395, 420] on span "02 09 25 - [PERSON_NAME] s'en occupe - elle a fait une erreur dans le montant 2…" at bounding box center [422, 424] width 694 height 23
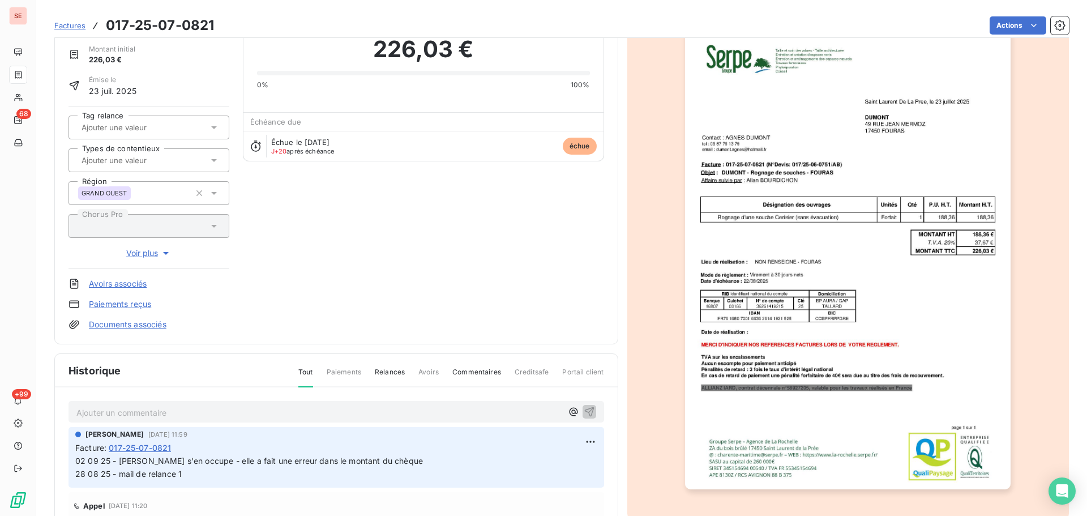
scroll to position [0, 0]
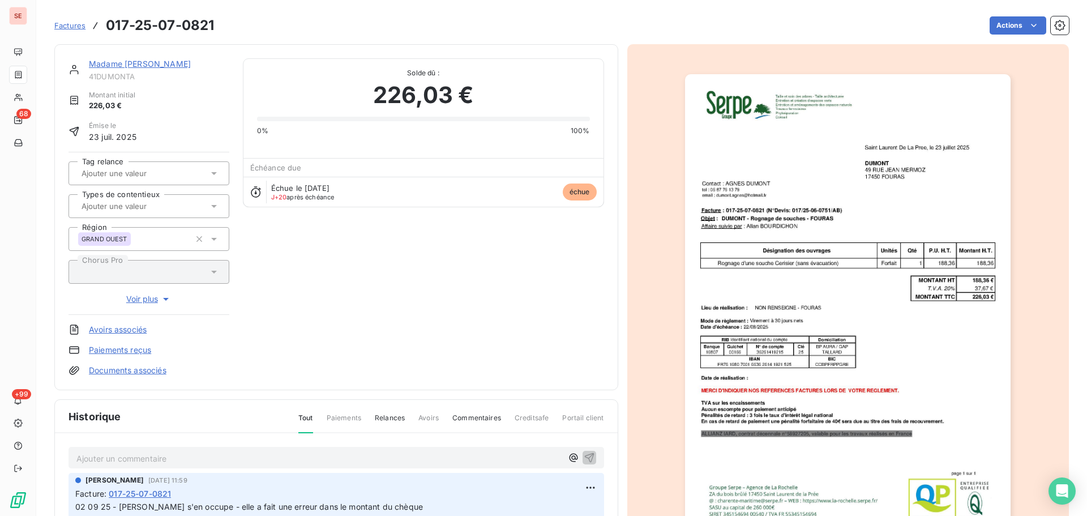
click at [183, 65] on link "Madame [PERSON_NAME]" at bounding box center [140, 64] width 102 height 10
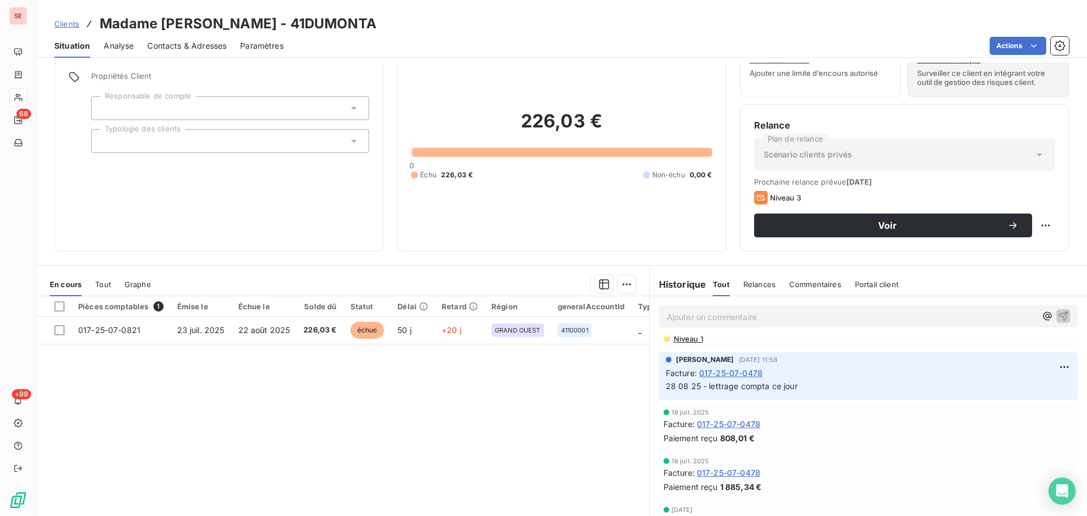
scroll to position [76, 0]
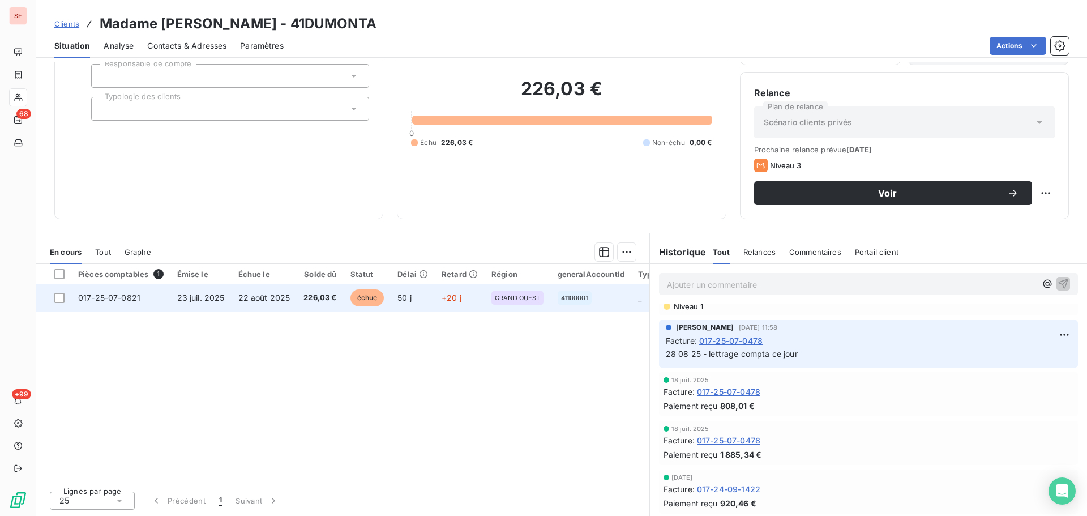
click at [269, 307] on td "22 août 2025" at bounding box center [264, 297] width 66 height 27
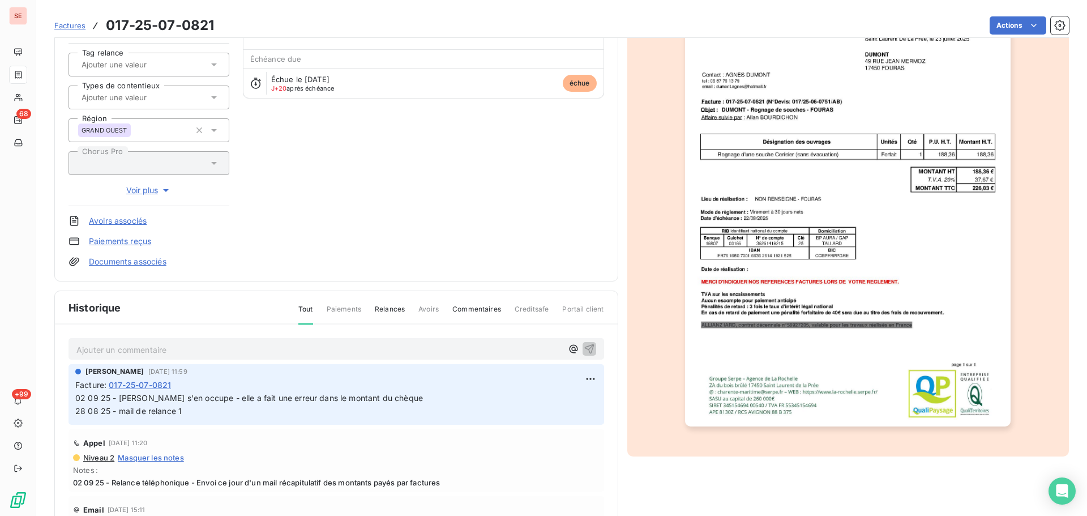
scroll to position [152, 0]
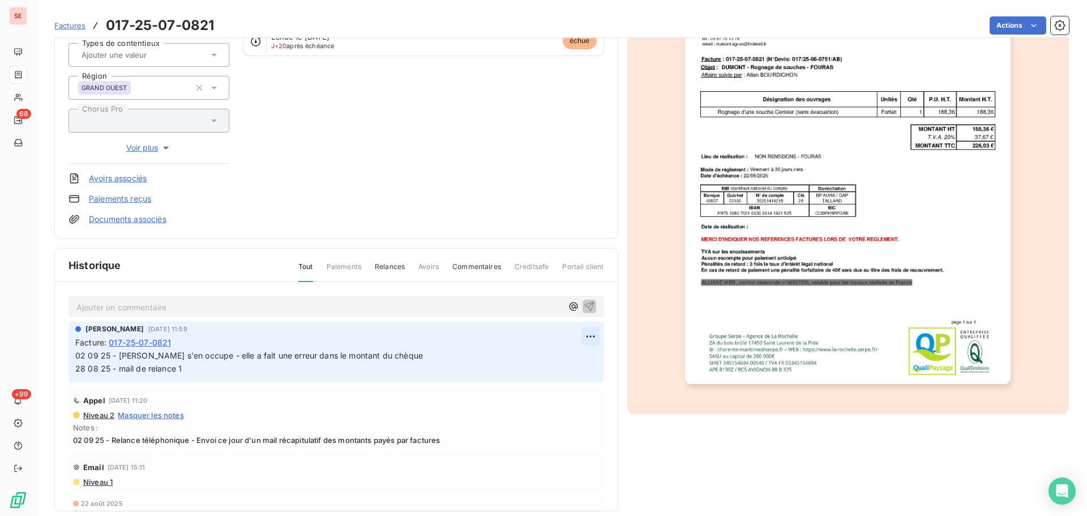
click at [580, 333] on html "SE 68 +99 Factures 017-25-07-0821 Actions [PERSON_NAME] 41DUMONTA Montant initi…" at bounding box center [543, 258] width 1087 height 516
click at [564, 357] on div "Editer" at bounding box center [549, 361] width 63 height 18
click at [436, 359] on span "02 09 25 - [PERSON_NAME] s'en occupe - elle a fait une erreur dans le montant d…" at bounding box center [443, 361] width 737 height 23
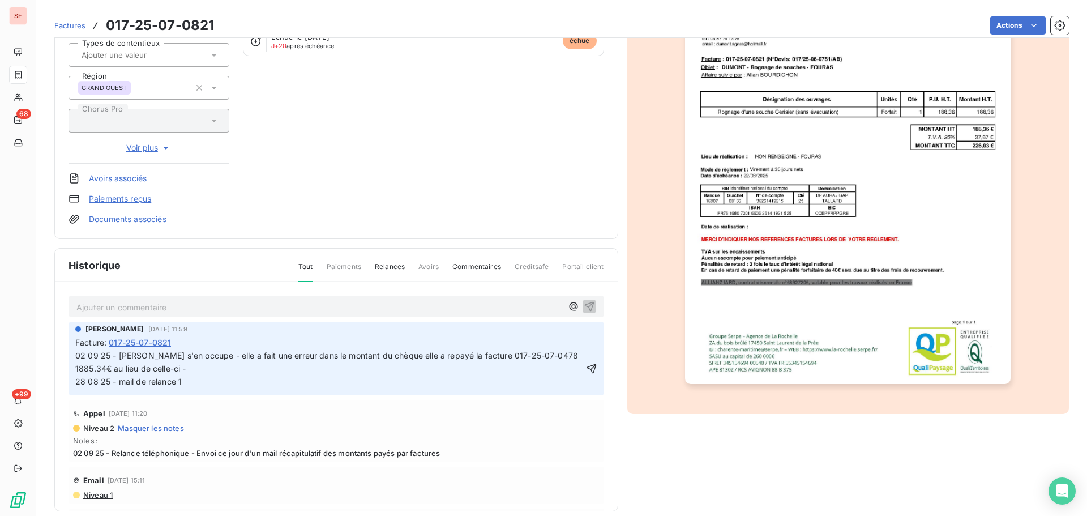
click at [251, 354] on span "02 09 25 - [PERSON_NAME] s'en occupe - elle a fait une erreur dans le montant d…" at bounding box center [327, 368] width 505 height 36
click at [106, 368] on span "02 09 25 - [PERSON_NAME] s'en occupe - La cliente a un problème de santé - elle…" at bounding box center [391, 368] width 633 height 36
click at [431, 369] on span "02 09 25 - [PERSON_NAME] s'en occupe - La cliente a un problème de santé - elle…" at bounding box center [421, 368] width 693 height 36
click at [586, 367] on icon "button" at bounding box center [591, 368] width 10 height 10
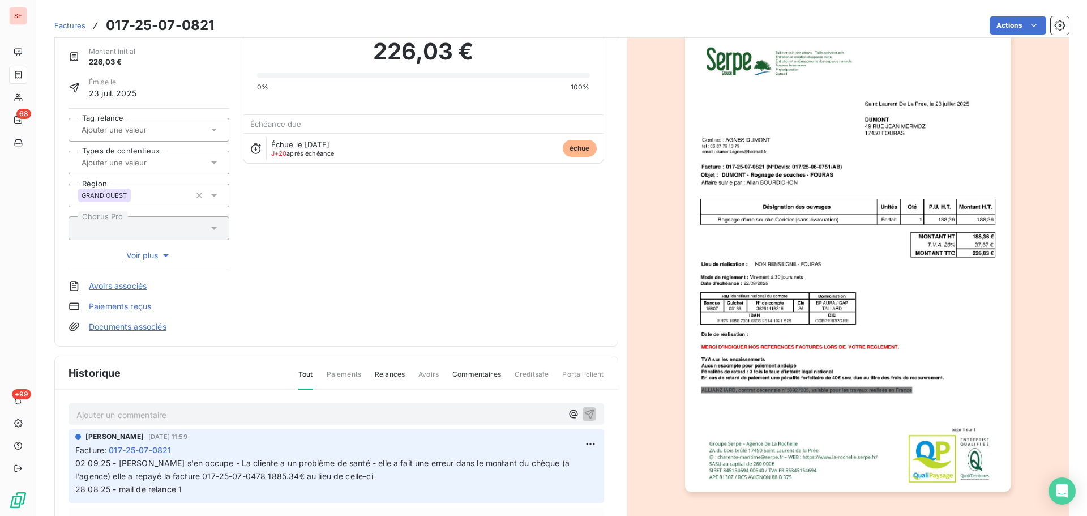
scroll to position [0, 0]
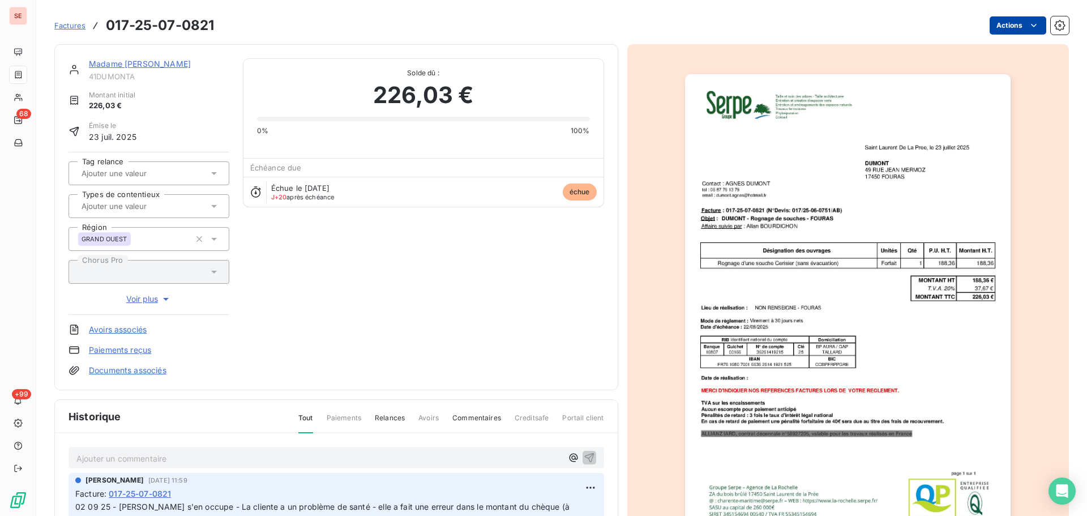
drag, startPoint x: 975, startPoint y: 30, endPoint x: 980, endPoint y: 29, distance: 5.8
click at [975, 30] on div "Actions" at bounding box center [648, 25] width 841 height 18
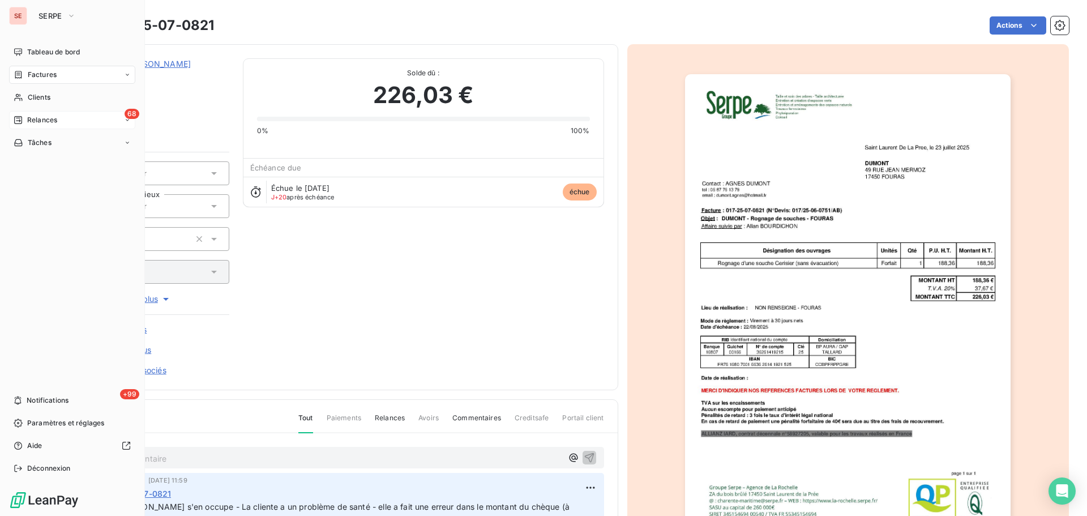
click at [28, 114] on div "68 Relances" at bounding box center [72, 120] width 126 height 18
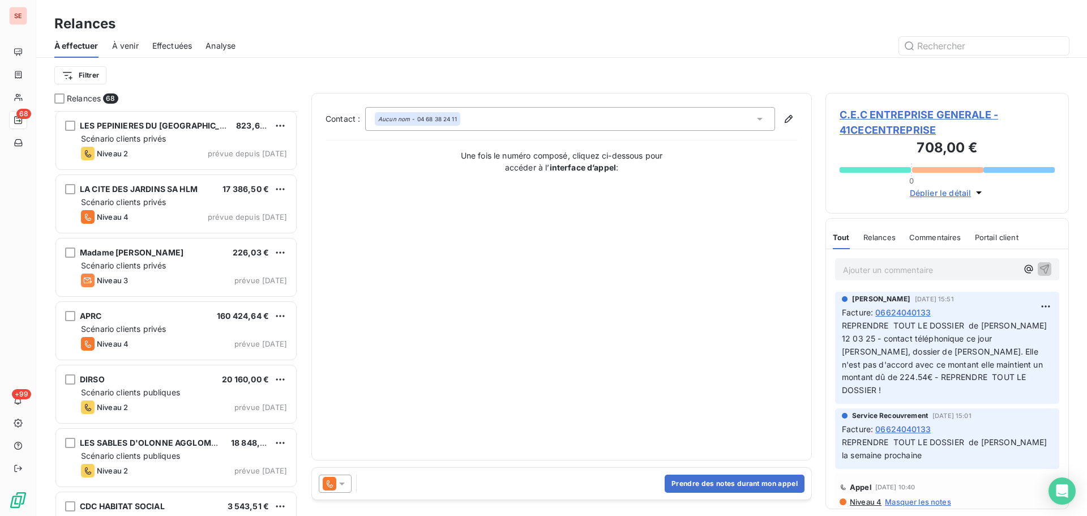
scroll to position [3906, 0]
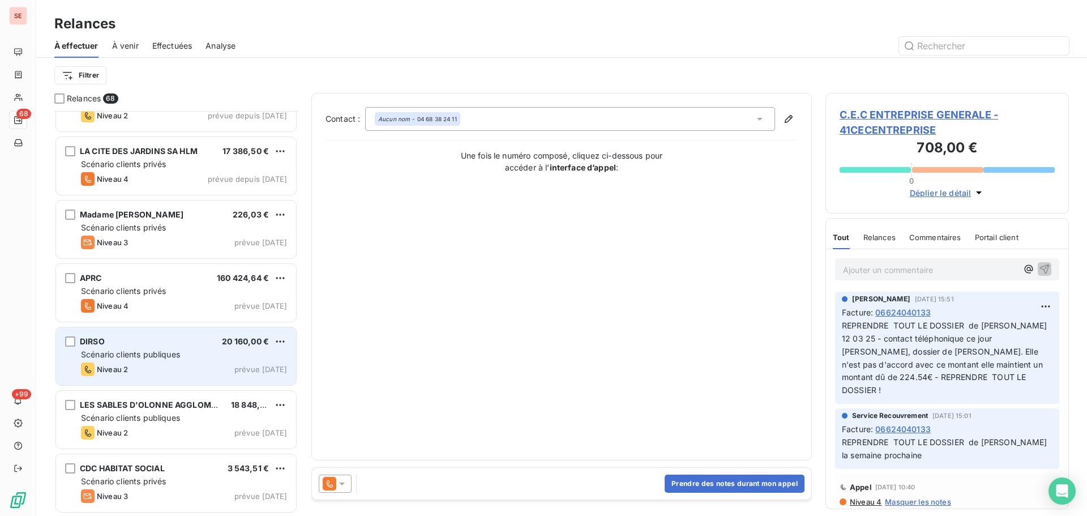
click at [245, 364] on div "Niveau 2 prévue [DATE]" at bounding box center [184, 369] width 206 height 14
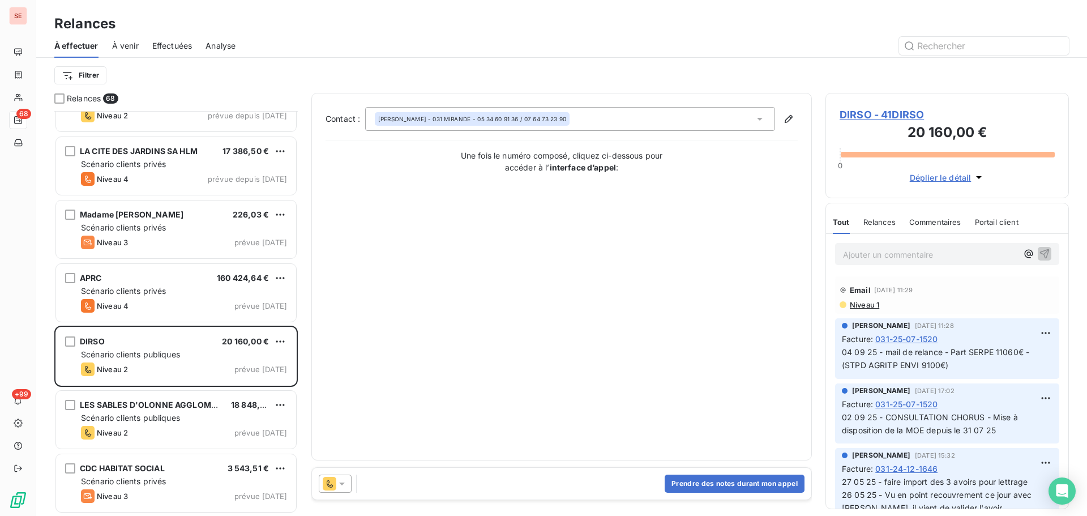
click at [896, 111] on span "DIRSO - 41DIRSO" at bounding box center [946, 114] width 215 height 15
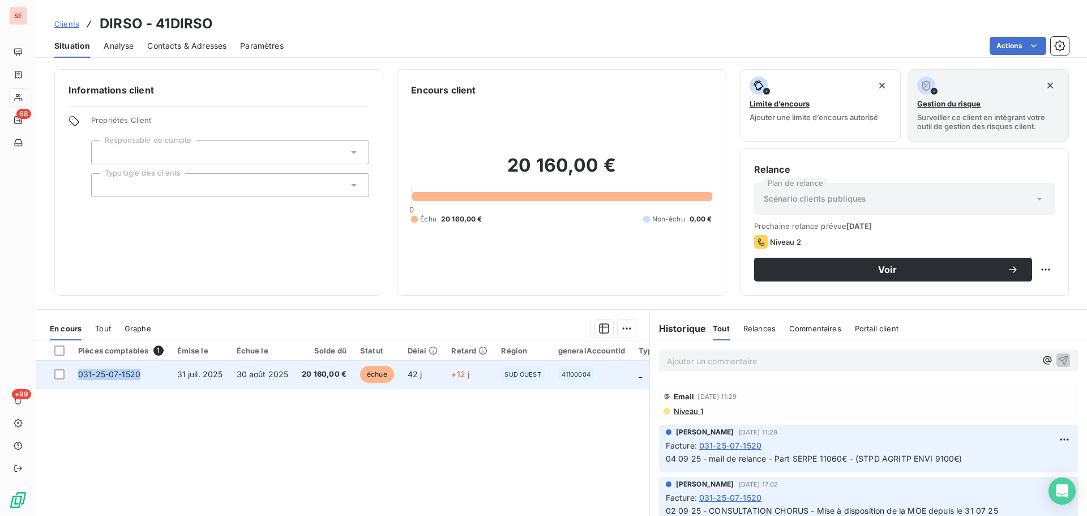
drag, startPoint x: 147, startPoint y: 376, endPoint x: 80, endPoint y: 376, distance: 66.8
click at [80, 376] on td "031-25-07-1520" at bounding box center [120, 373] width 99 height 27
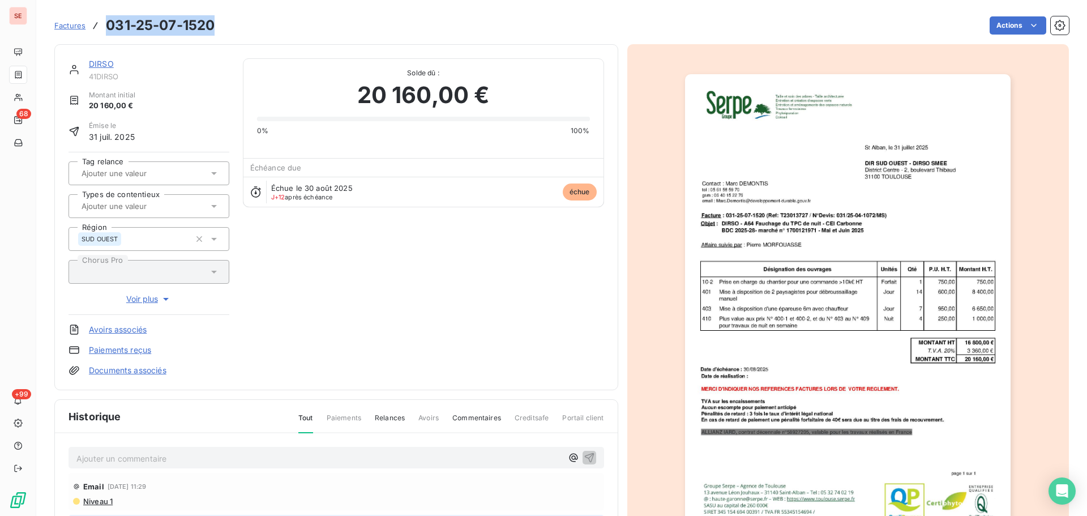
drag, startPoint x: 217, startPoint y: 28, endPoint x: 109, endPoint y: 20, distance: 107.8
click at [109, 20] on div "Factures 031-25-07-1520 Actions" at bounding box center [561, 26] width 1014 height 24
copy h3 "031-25-07-1520"
click at [97, 61] on link "DIRSO" at bounding box center [101, 64] width 25 height 10
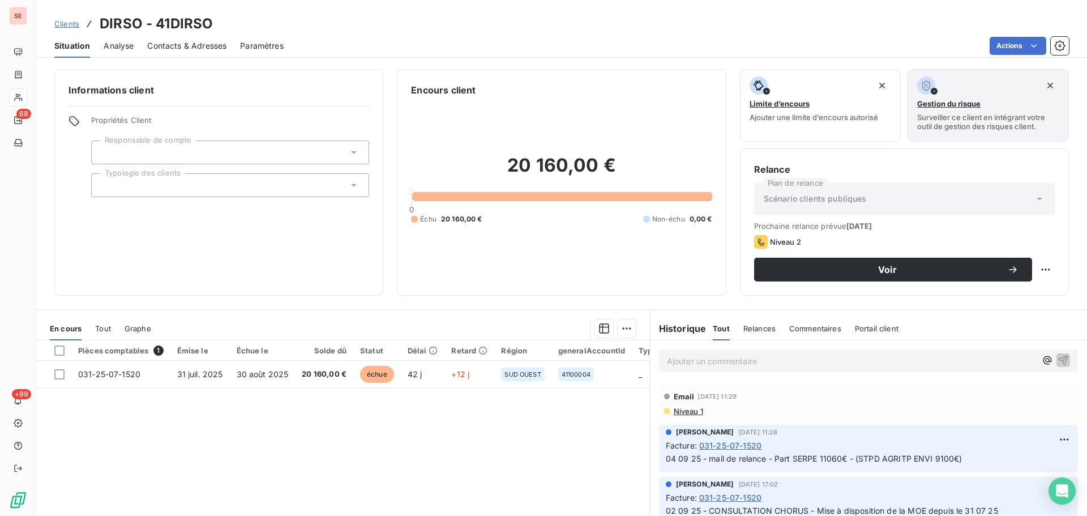
click at [164, 48] on span "Contacts & Adresses" at bounding box center [186, 45] width 79 height 11
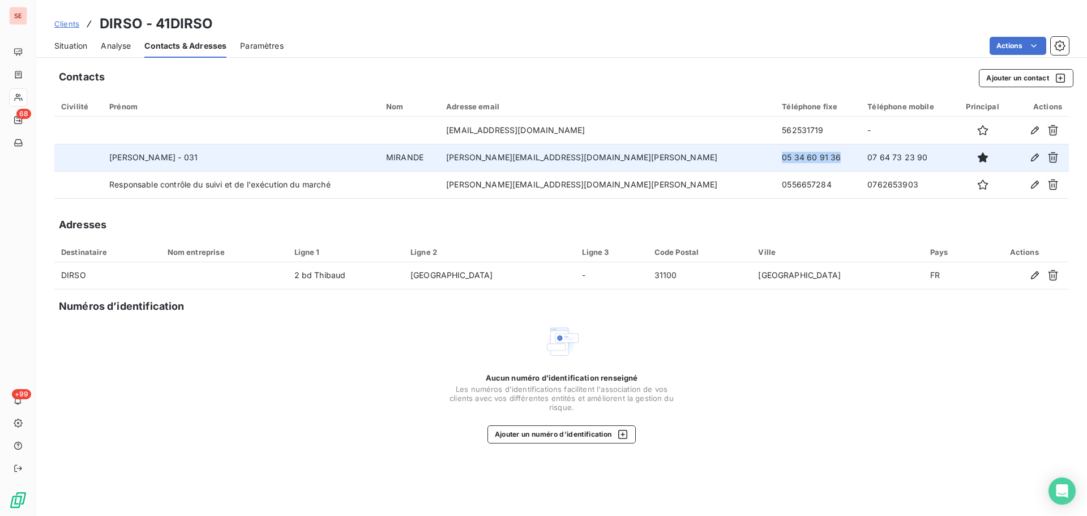
drag, startPoint x: 818, startPoint y: 157, endPoint x: 756, endPoint y: 160, distance: 62.3
click at [775, 160] on td "05 34 60 91 36" at bounding box center [817, 157] width 85 height 27
copy td "05 34 60 91 36"
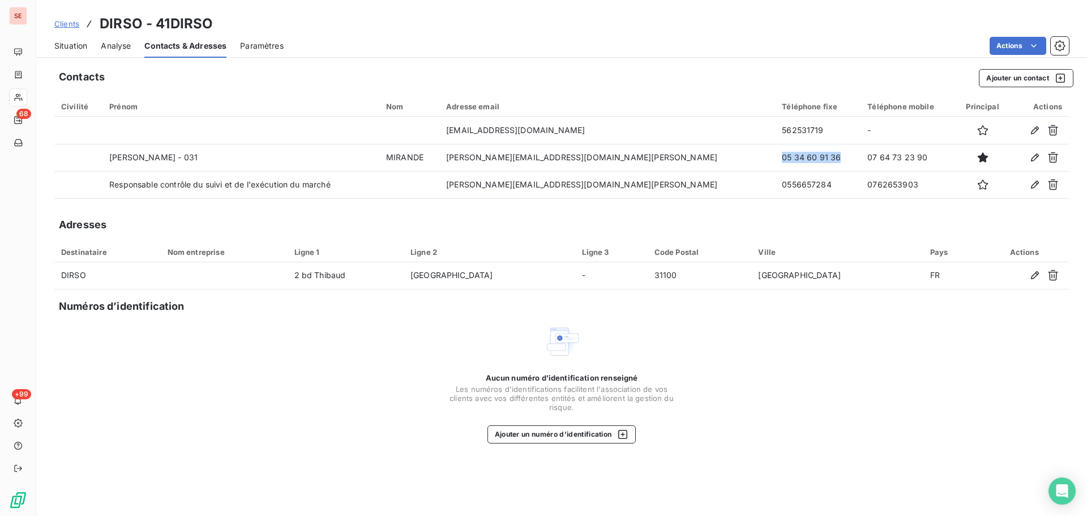
click at [66, 41] on span "Situation" at bounding box center [70, 45] width 33 height 11
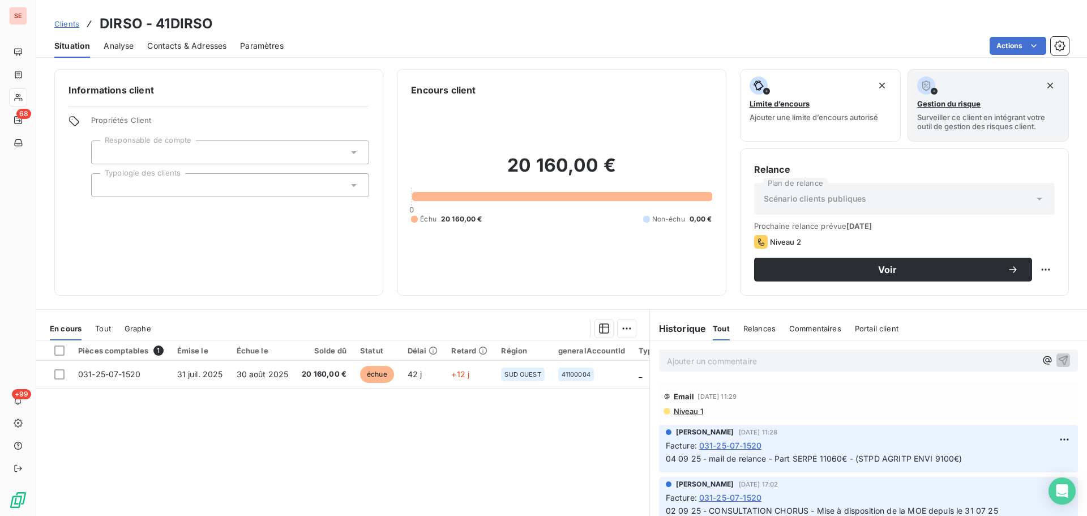
click at [220, 46] on span "Contacts & Adresses" at bounding box center [186, 45] width 79 height 11
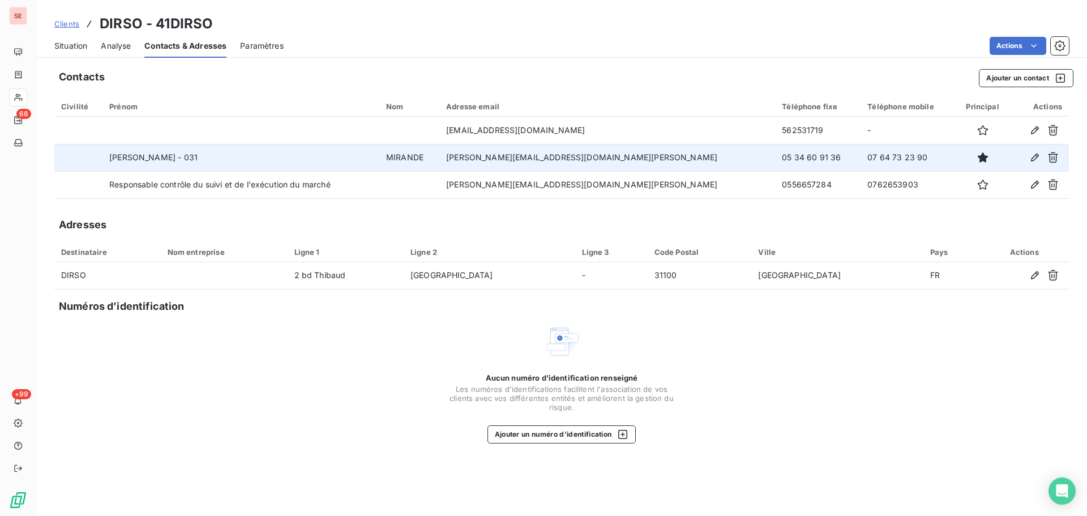
drag, startPoint x: 908, startPoint y: 164, endPoint x: 845, endPoint y: 154, distance: 63.5
click at [860, 154] on td "07 64 73 23 90" at bounding box center [907, 157] width 95 height 27
copy td "07 64 73 23 90"
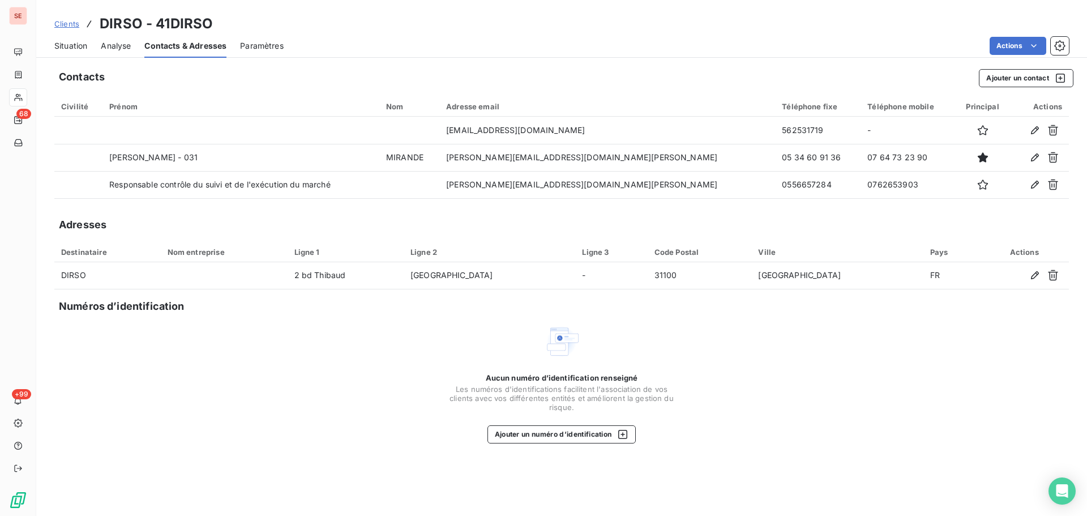
click at [74, 44] on span "Situation" at bounding box center [70, 45] width 33 height 11
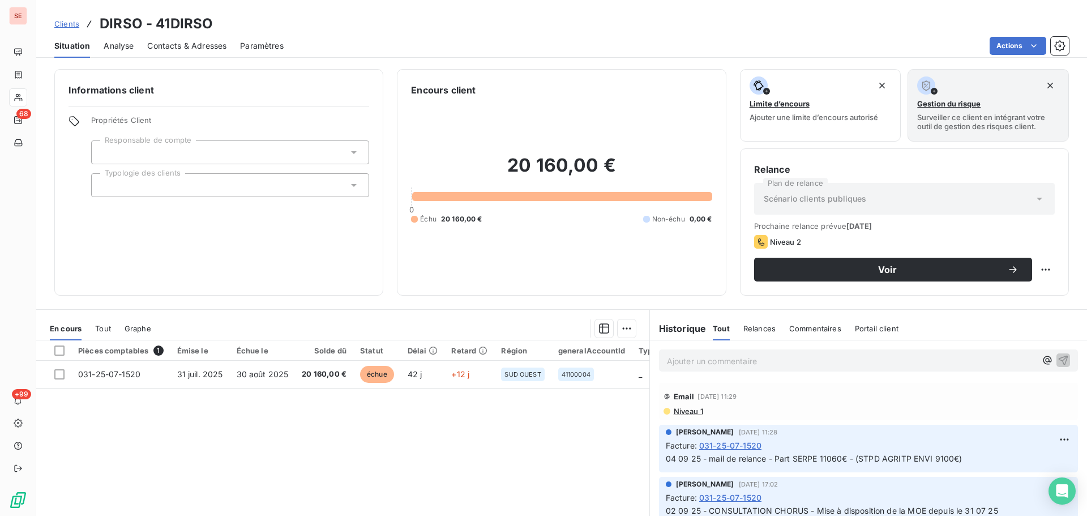
click at [178, 50] on span "Contacts & Adresses" at bounding box center [186, 45] width 79 height 11
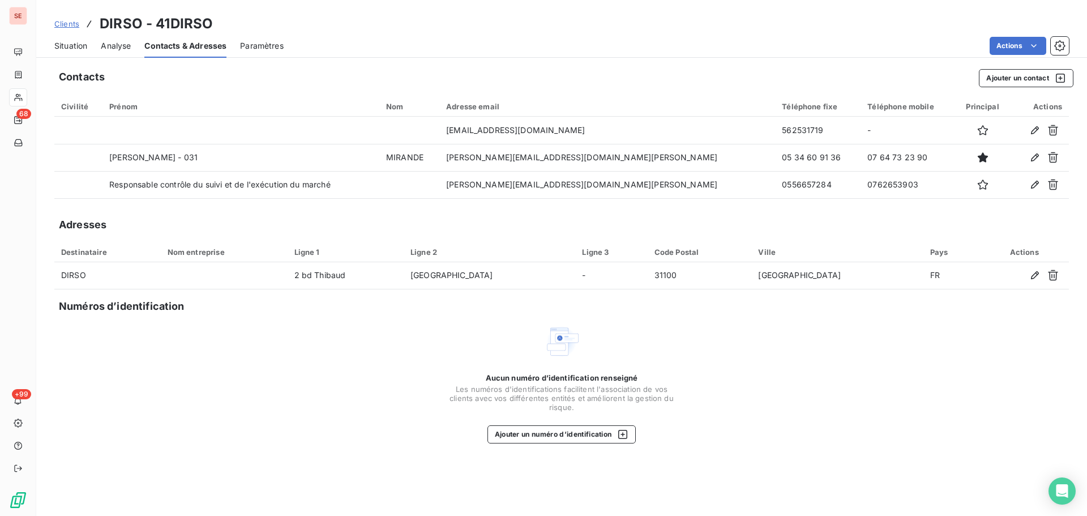
click at [71, 47] on span "Situation" at bounding box center [70, 45] width 33 height 11
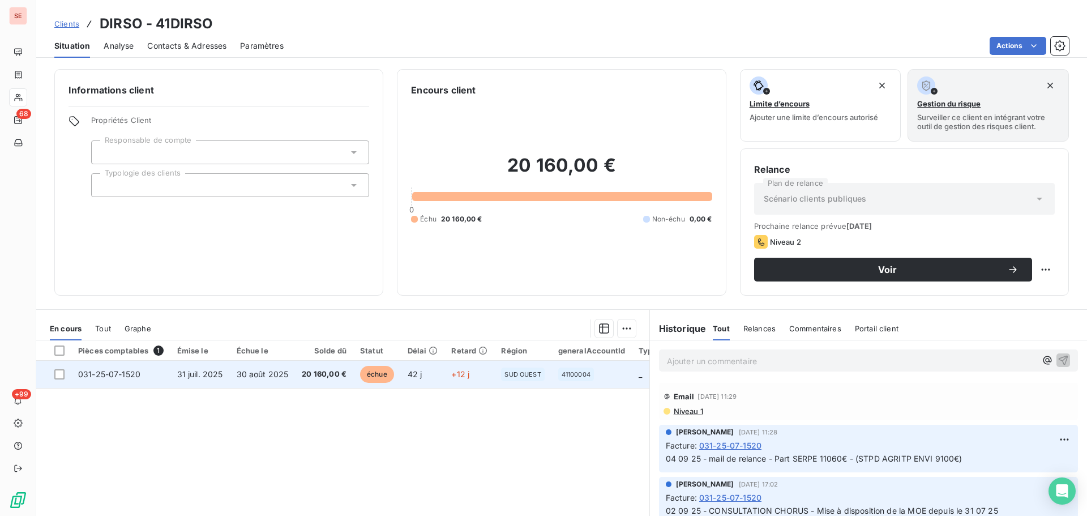
click at [299, 371] on td "20 160,00 €" at bounding box center [324, 373] width 58 height 27
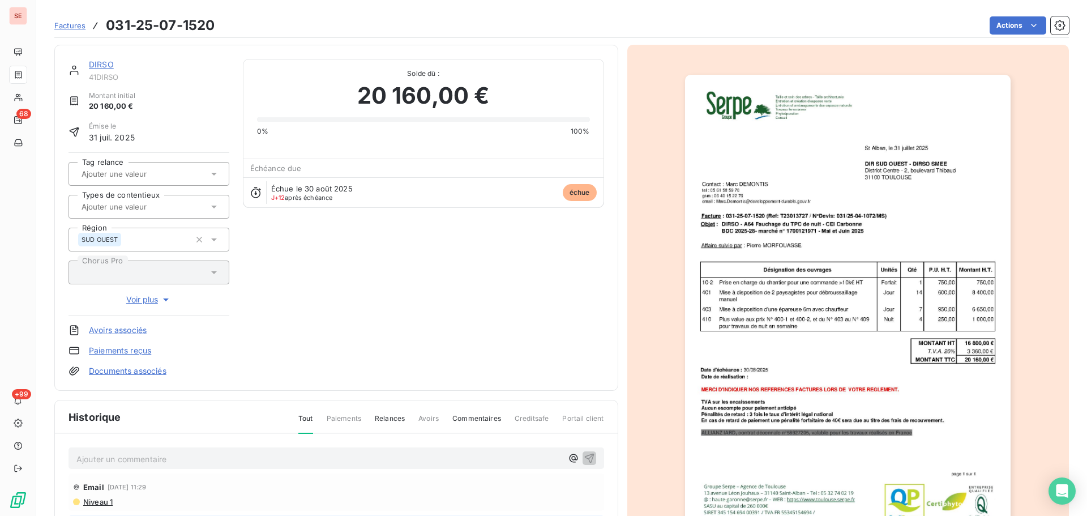
scroll to position [165, 0]
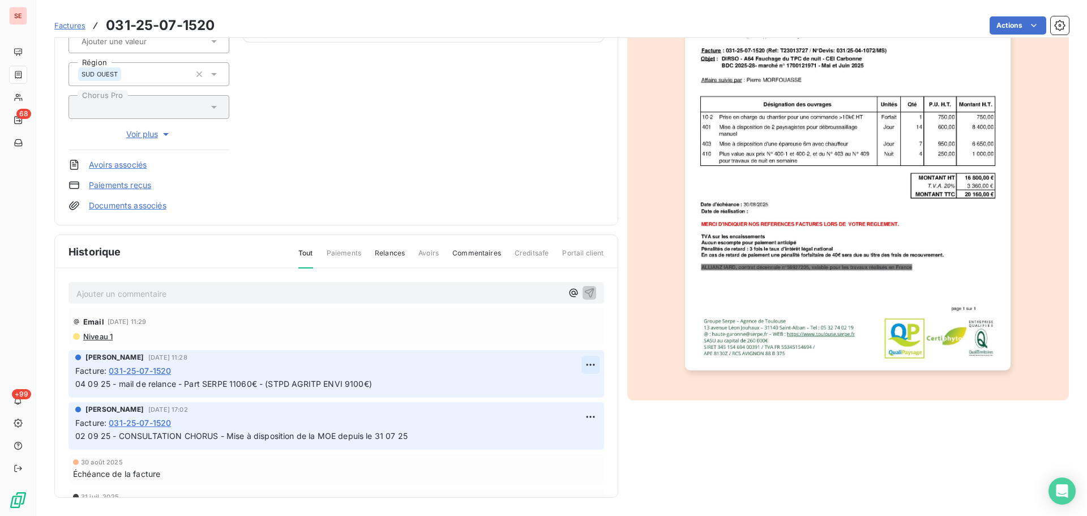
click at [574, 362] on html "SE 68 +99 Factures 031-25-07-1520 Actions DIRSO 41DIRSO Montant initial 20 160,…" at bounding box center [543, 258] width 1087 height 516
click at [569, 383] on div "Editer" at bounding box center [549, 389] width 63 height 18
click at [75, 383] on span "04 09 25 - mail de relance - Part SERPE 11060€ - (STPD AGRITP ENVI 9100€)" at bounding box center [223, 384] width 297 height 10
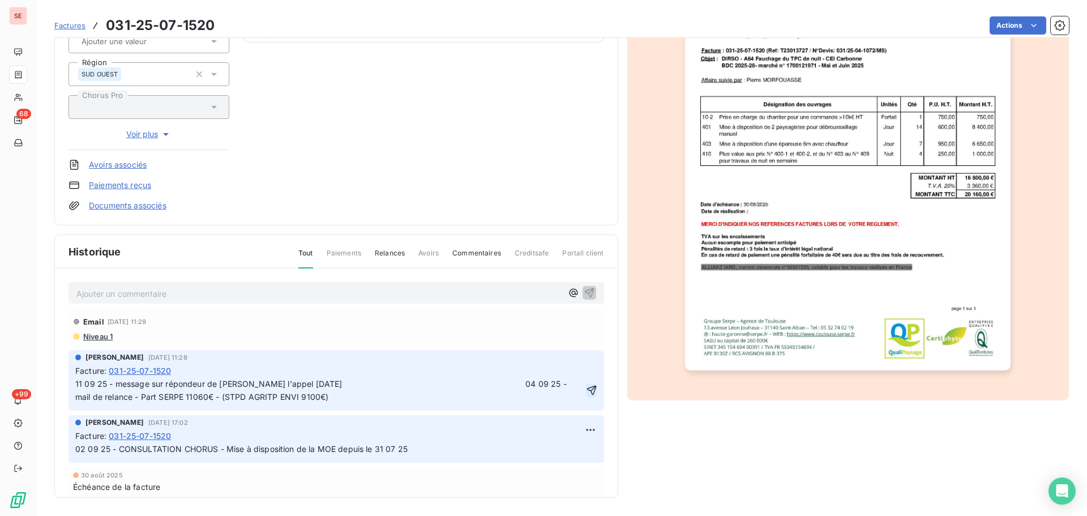
click button "button" at bounding box center [591, 390] width 11 height 14
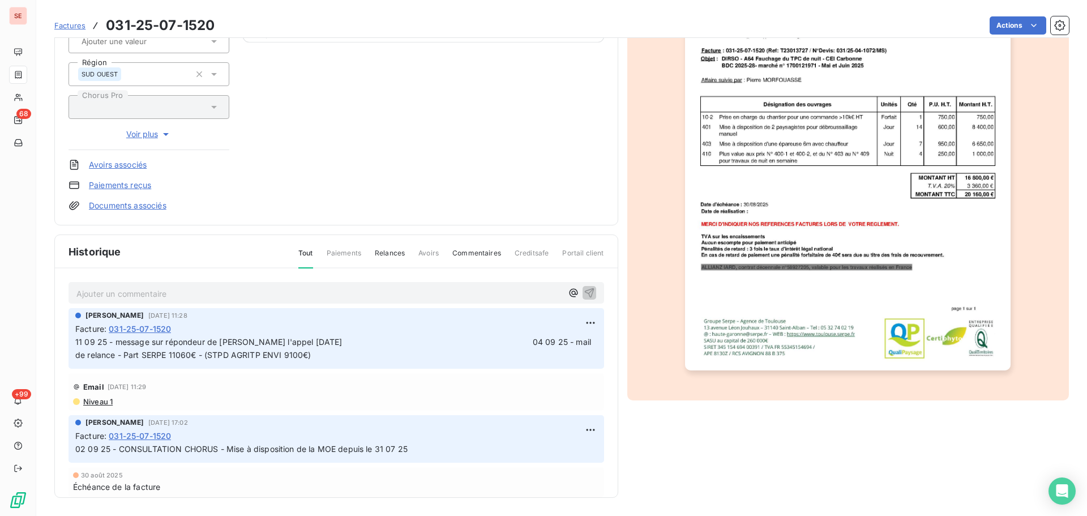
scroll to position [0, 0]
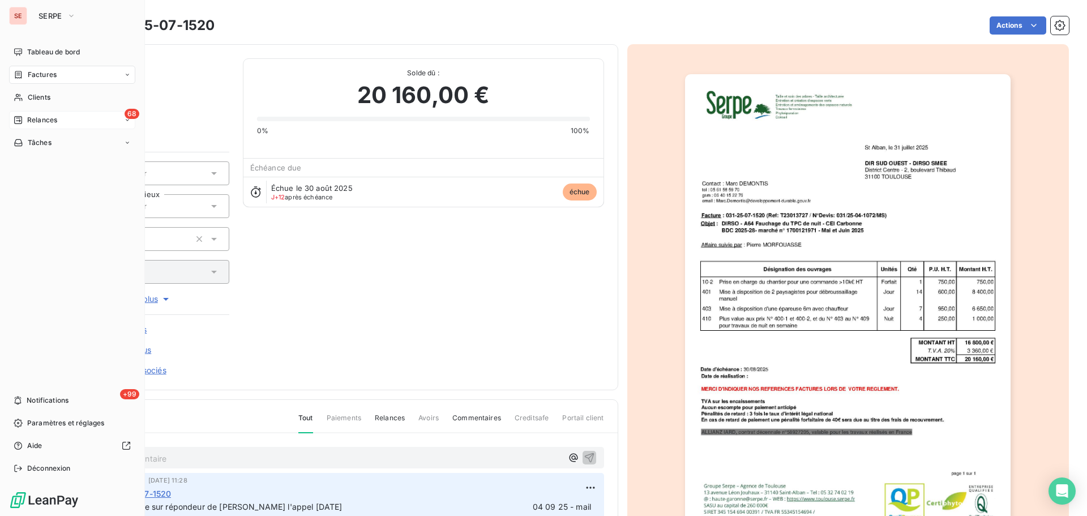
click at [32, 128] on div "68 Relances" at bounding box center [72, 120] width 126 height 18
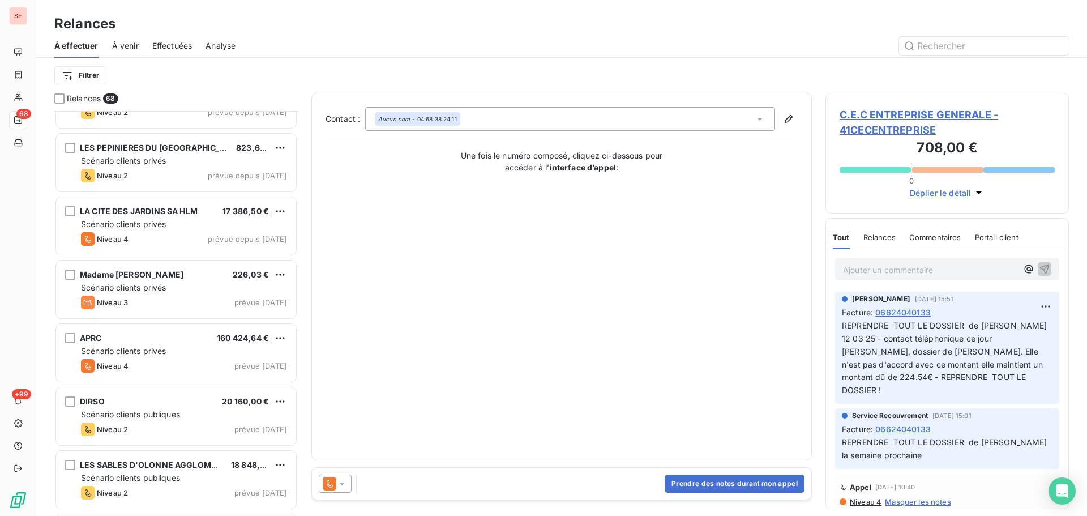
scroll to position [3906, 0]
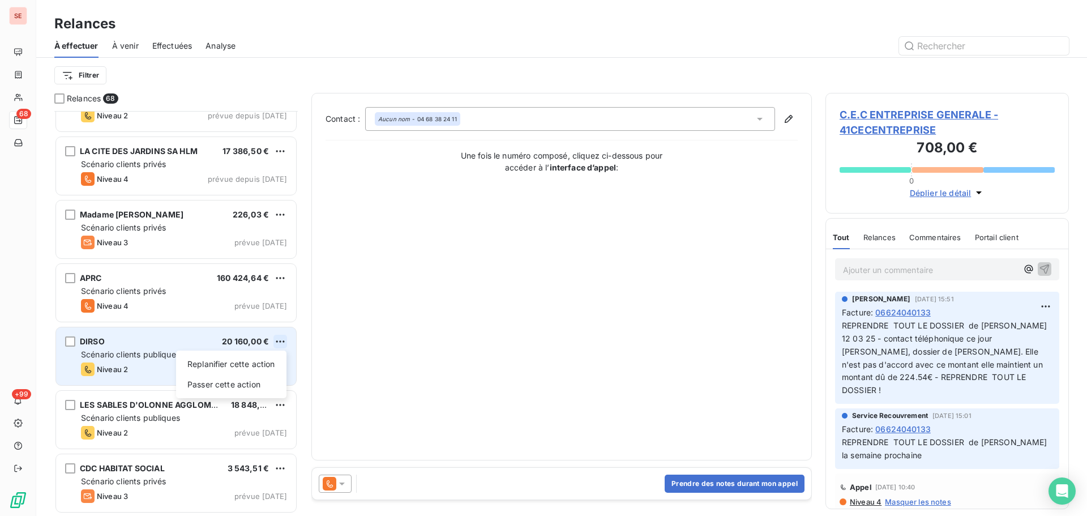
click at [282, 346] on html "SE 68 +99 Relances À effectuer À venir Effectuées Analyse Filtrer Relances 68 S…" at bounding box center [543, 258] width 1087 height 516
click at [254, 364] on div "Replanifier cette action" at bounding box center [231, 364] width 101 height 18
select select "8"
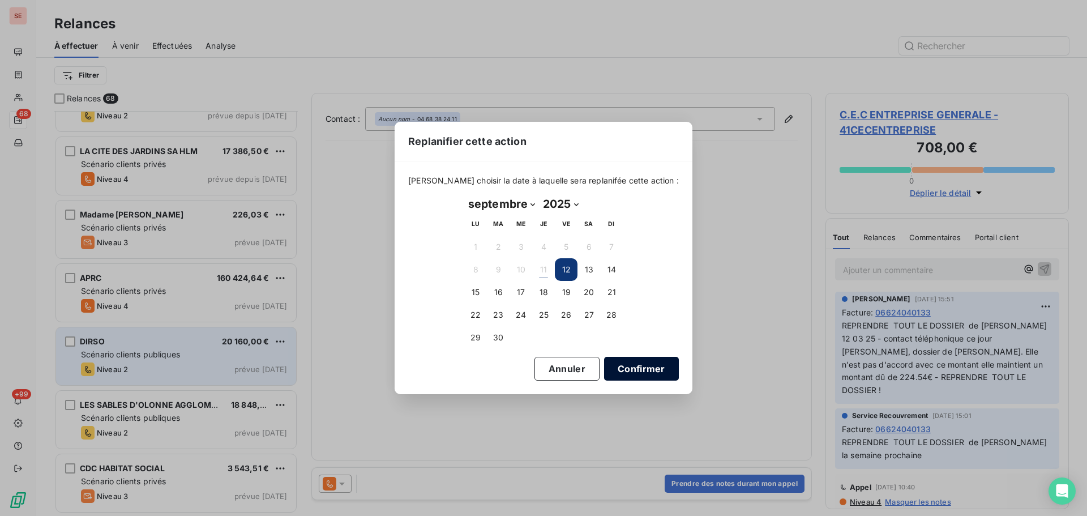
click at [611, 362] on button "Confirmer" at bounding box center [641, 369] width 75 height 24
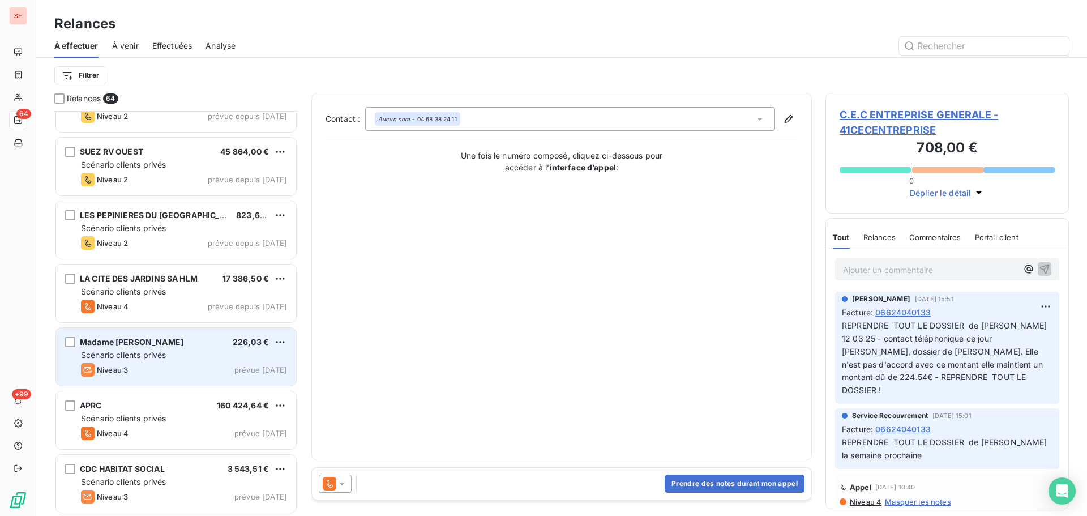
scroll to position [3652, 0]
click at [280, 343] on html "SE 64 +99 Relances À effectuer À venir Effectuées Analyse Filtrer Relances 64 T…" at bounding box center [543, 258] width 1087 height 516
click at [261, 361] on div "Replanifier cette action" at bounding box center [231, 364] width 101 height 18
select select "8"
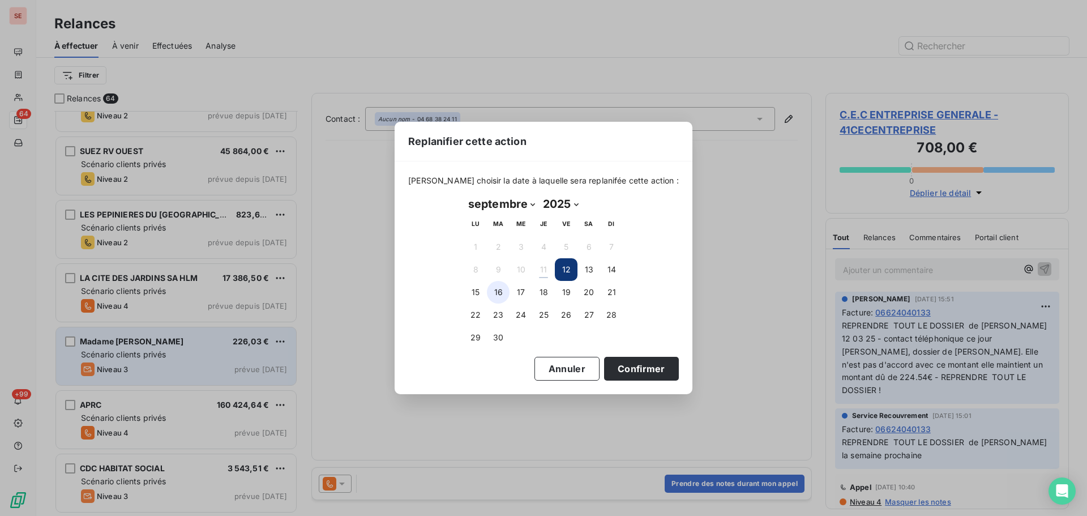
click at [491, 292] on button "16" at bounding box center [498, 292] width 23 height 23
click at [613, 370] on button "Confirmer" at bounding box center [641, 369] width 75 height 24
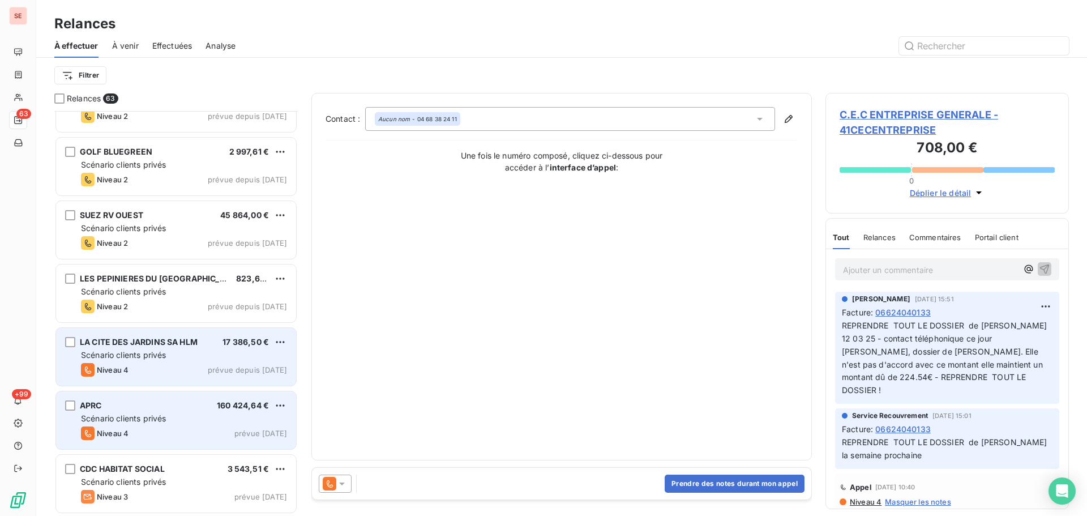
scroll to position [3589, 0]
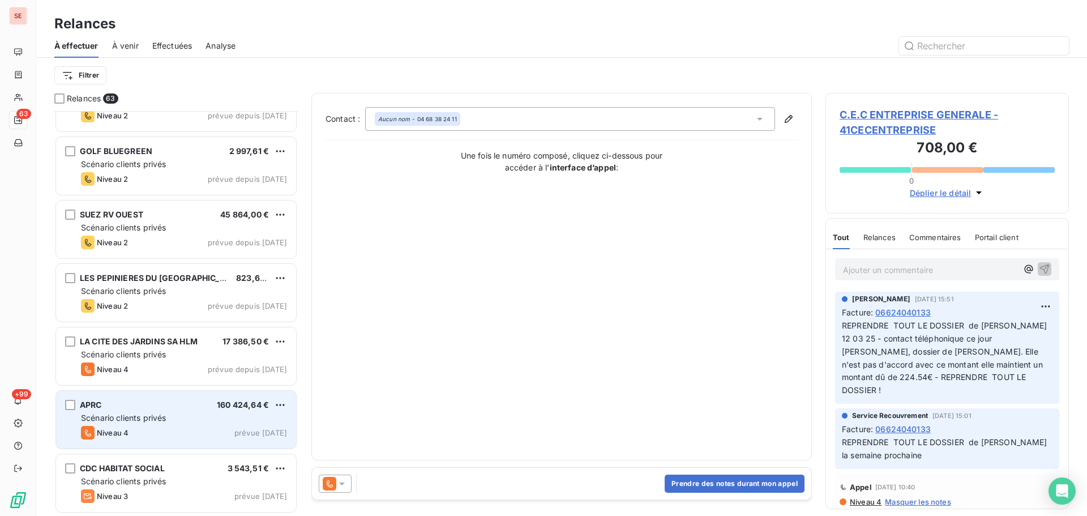
click at [198, 422] on div "Scénario clients privés" at bounding box center [184, 417] width 206 height 11
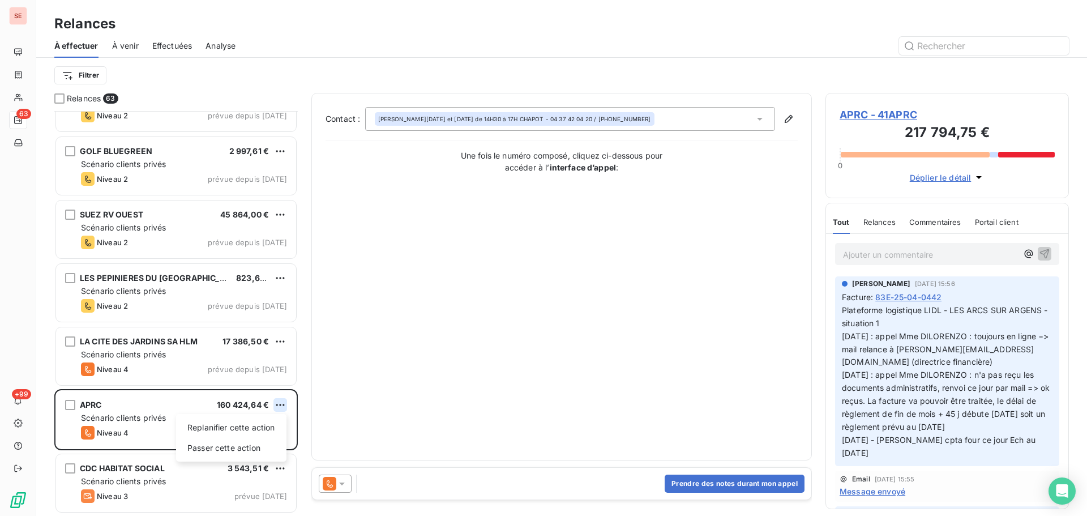
click at [284, 402] on html "SE 63 +99 Relances À effectuer À venir Effectuées Analyse Filtrer Relances 63 H…" at bounding box center [543, 258] width 1087 height 516
click at [243, 430] on div "Replanifier cette action" at bounding box center [231, 427] width 101 height 18
select select "8"
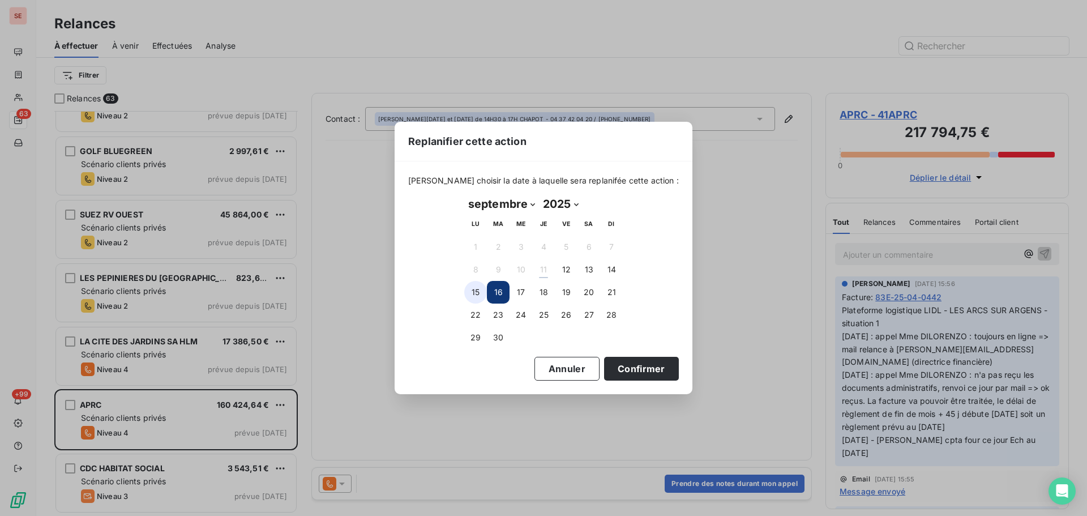
click at [476, 293] on button "15" at bounding box center [475, 292] width 23 height 23
click at [616, 363] on button "Confirmer" at bounding box center [641, 369] width 75 height 24
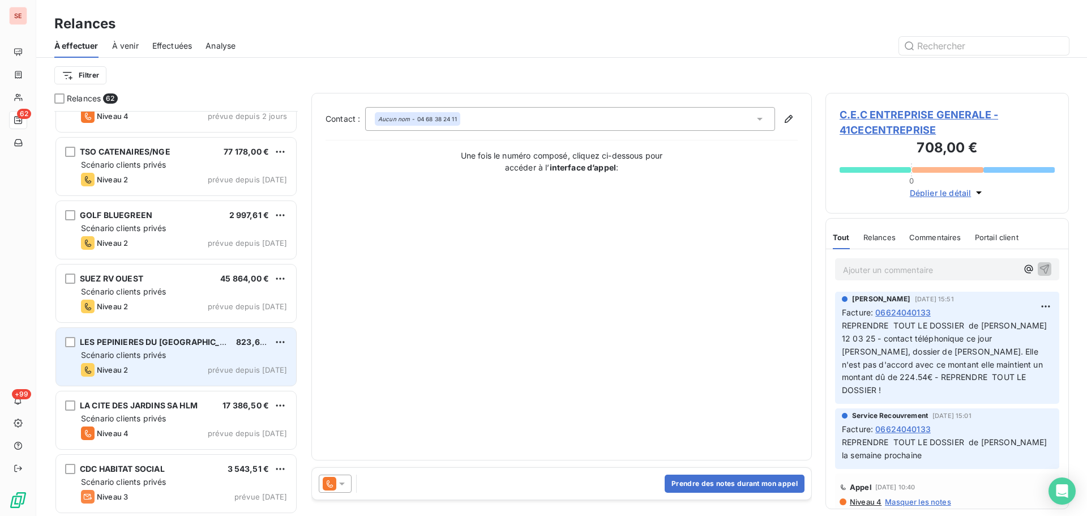
scroll to position [3526, 0]
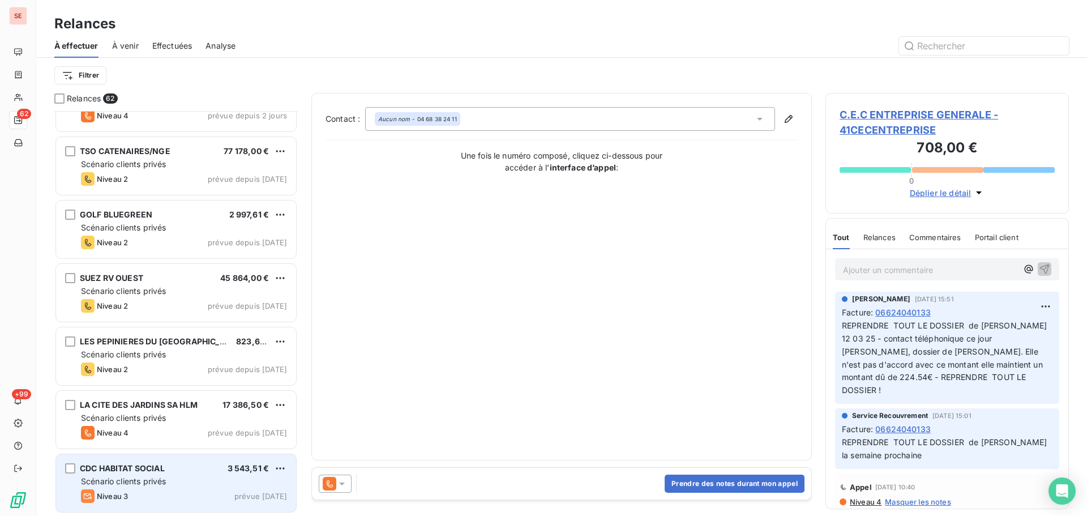
click at [199, 486] on div "Scénario clients privés" at bounding box center [184, 480] width 206 height 11
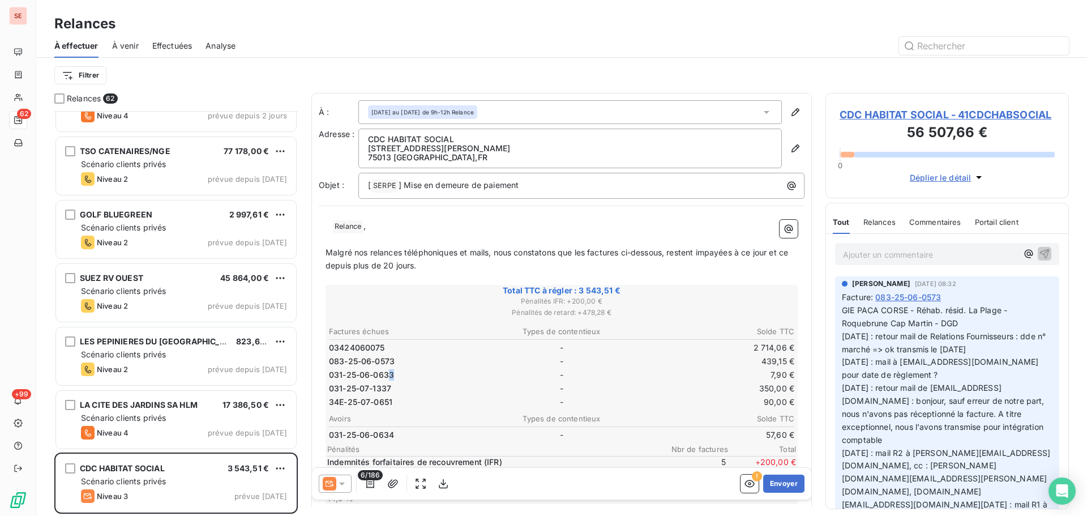
click at [390, 375] on span "031-25-06-0633" at bounding box center [361, 374] width 65 height 11
click at [776, 369] on td "7,90 €" at bounding box center [717, 374] width 154 height 12
click at [770, 377] on td "7,90 €" at bounding box center [717, 374] width 154 height 12
click at [900, 118] on span "CDC HABITAT SOCIAL - 41CDCHABSOCIAL" at bounding box center [946, 114] width 215 height 15
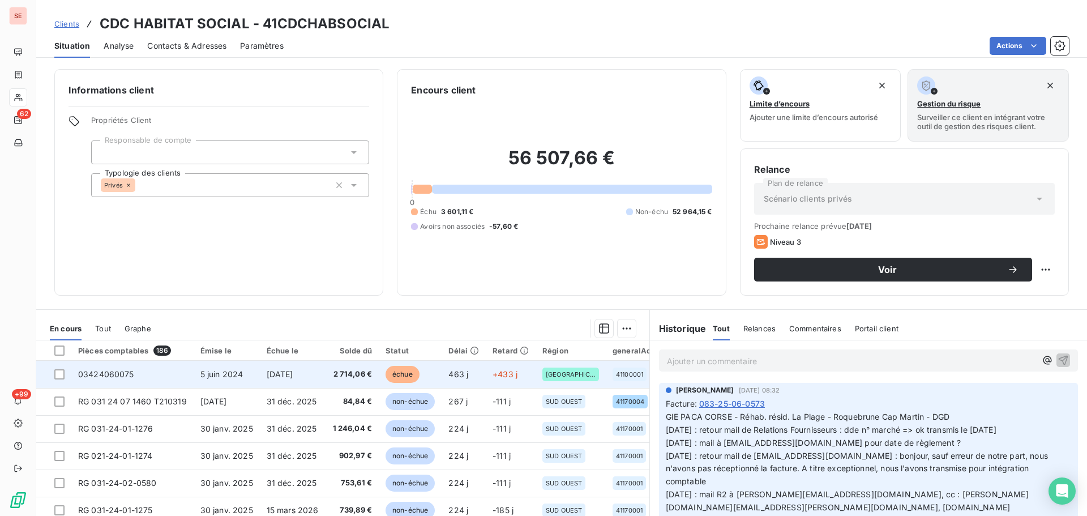
scroll to position [151, 0]
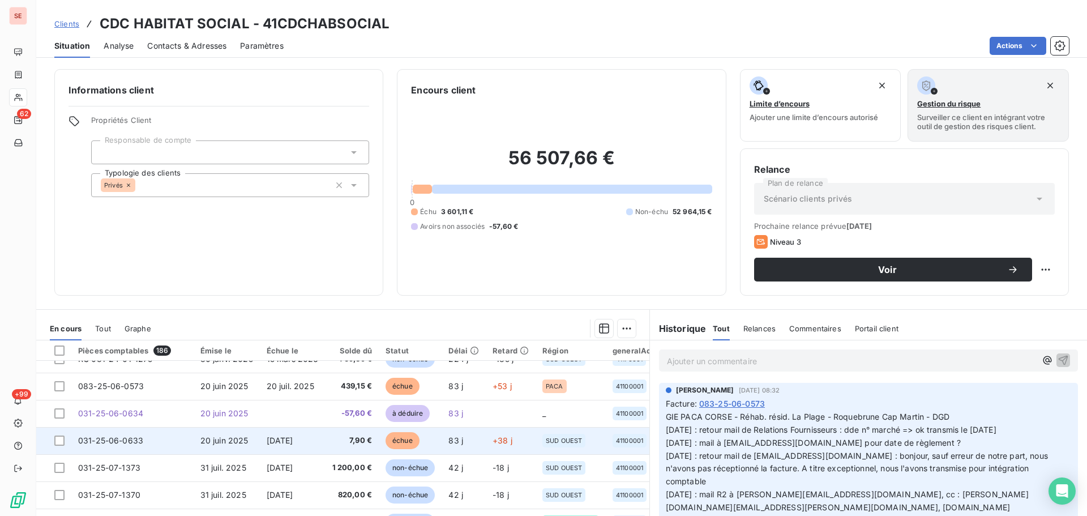
click at [294, 448] on td "[DATE]" at bounding box center [293, 440] width 66 height 27
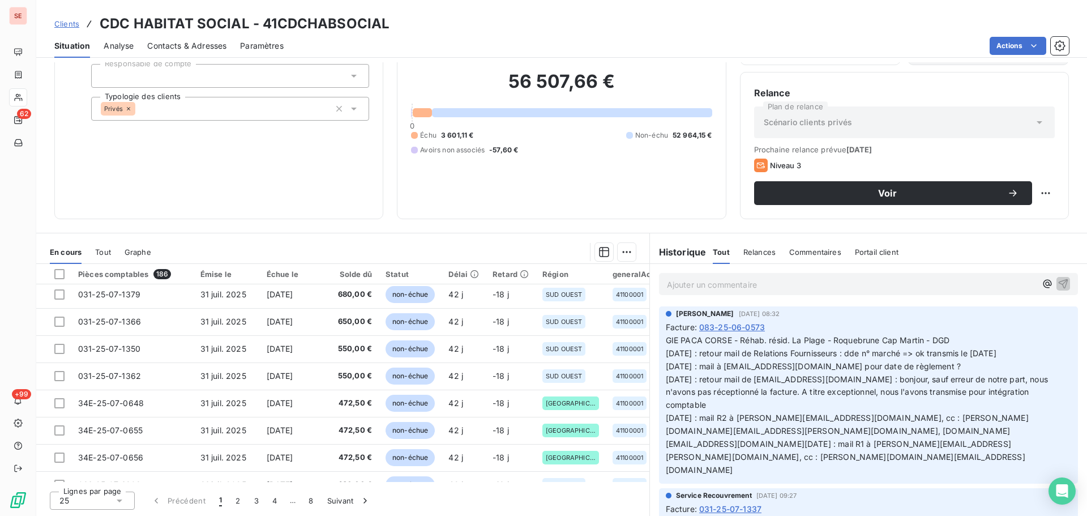
scroll to position [336, 0]
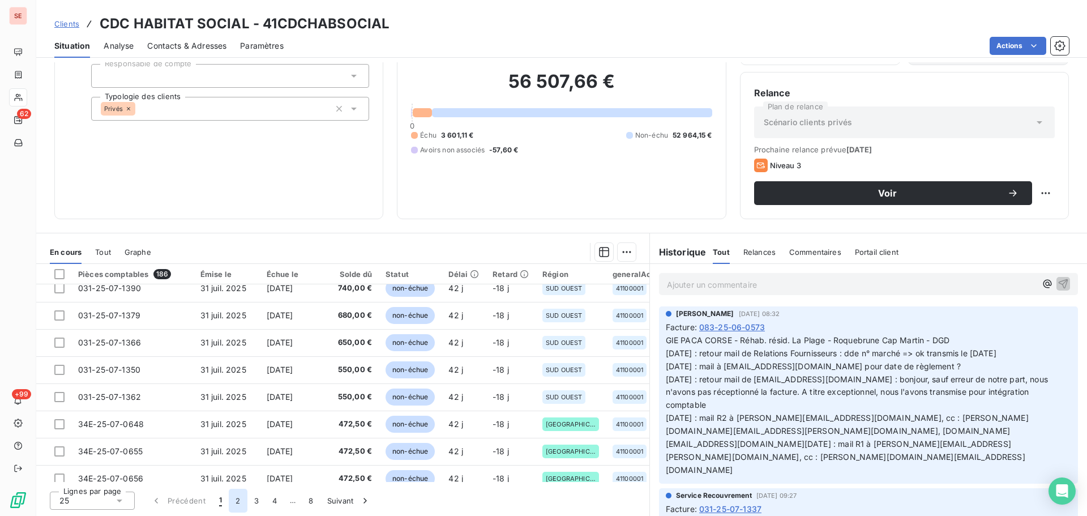
click at [239, 500] on button "2" at bounding box center [238, 500] width 18 height 24
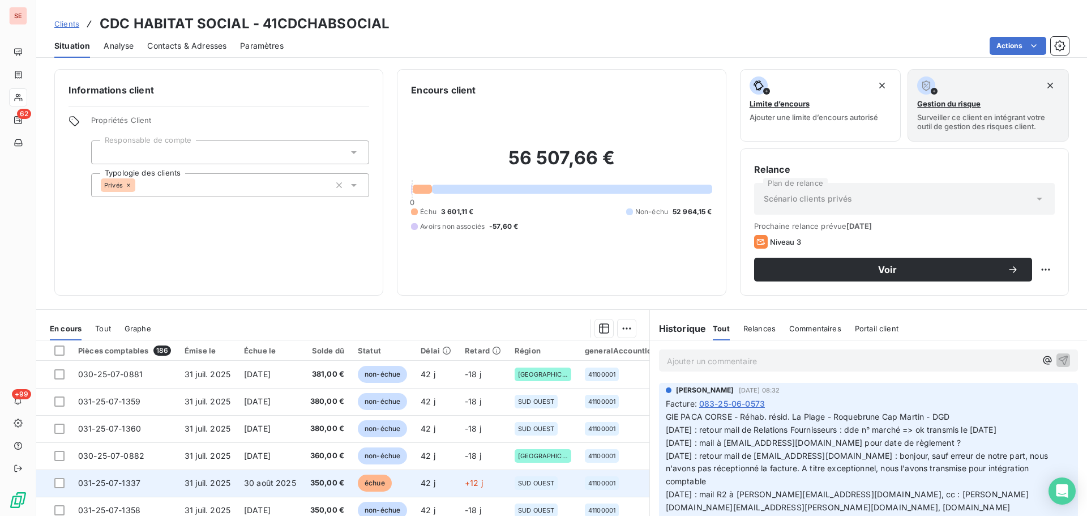
scroll to position [76, 0]
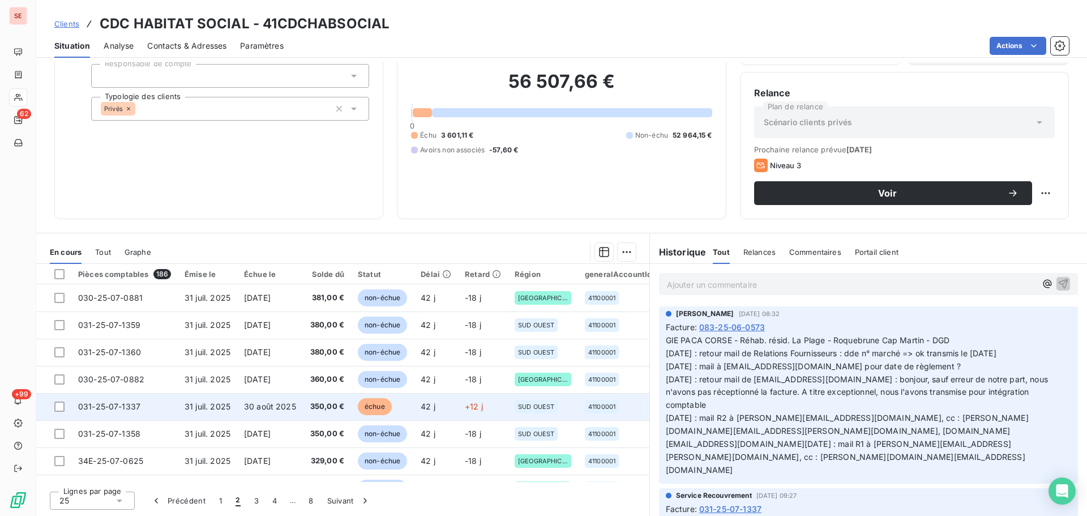
click at [251, 405] on span "30 août 2025" at bounding box center [270, 406] width 52 height 10
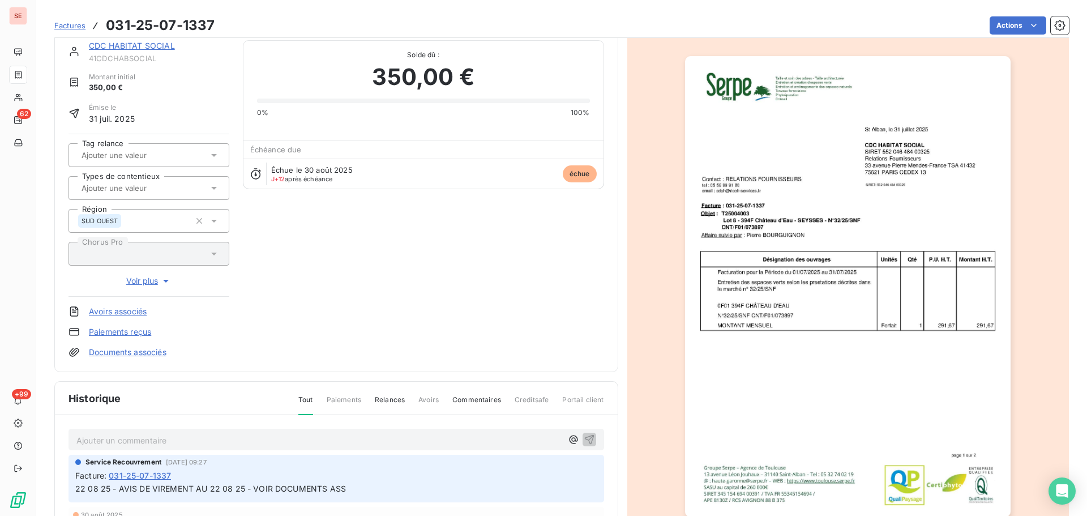
scroll to position [5, 0]
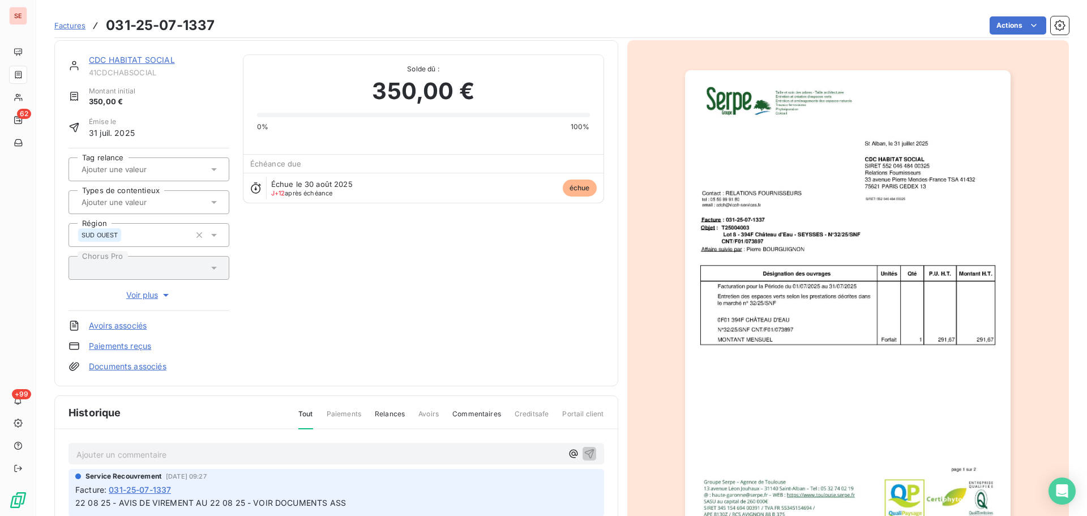
click at [168, 59] on link "CDC HABITAT SOCIAL" at bounding box center [132, 60] width 86 height 10
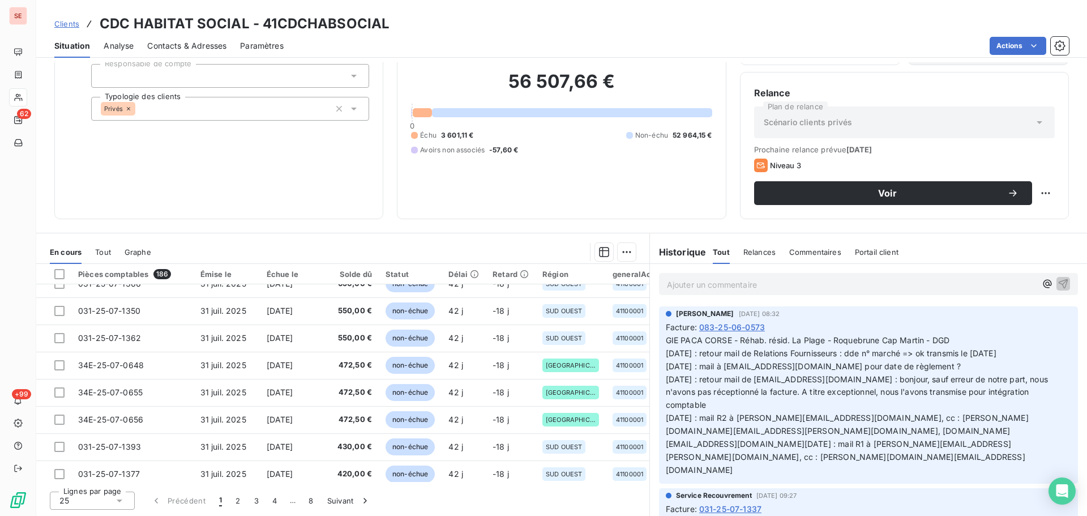
scroll to position [487, 0]
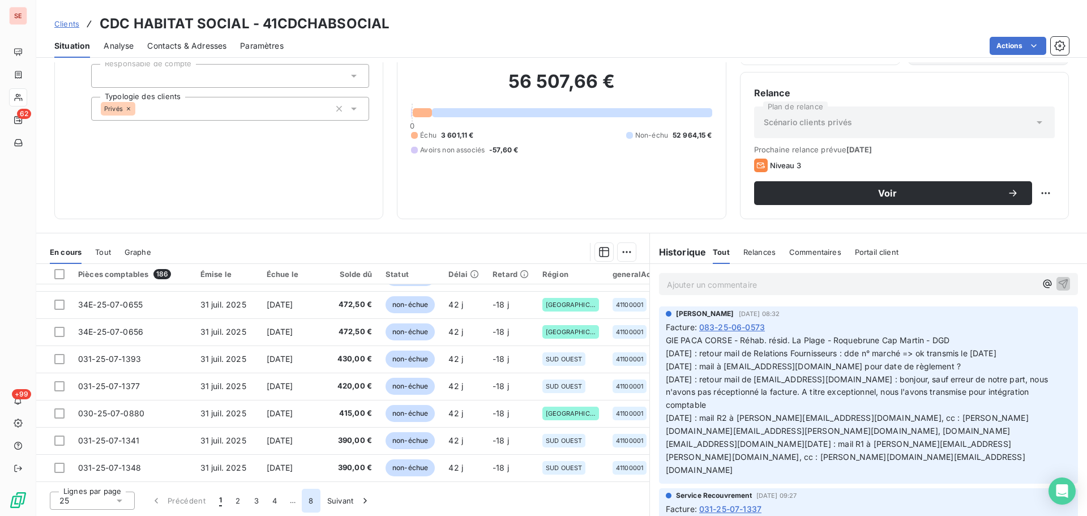
click at [314, 501] on button "8" at bounding box center [311, 500] width 18 height 24
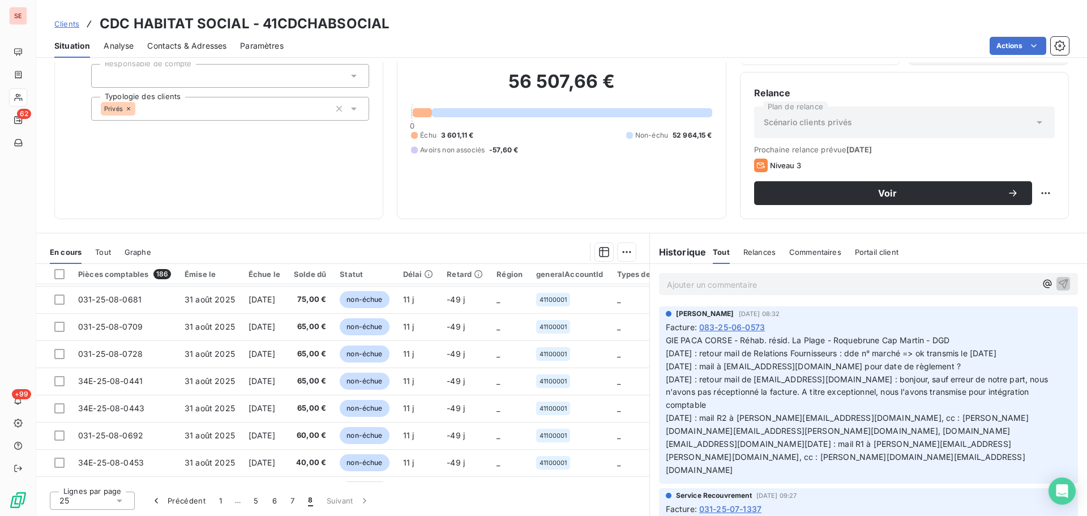
scroll to position [106, 0]
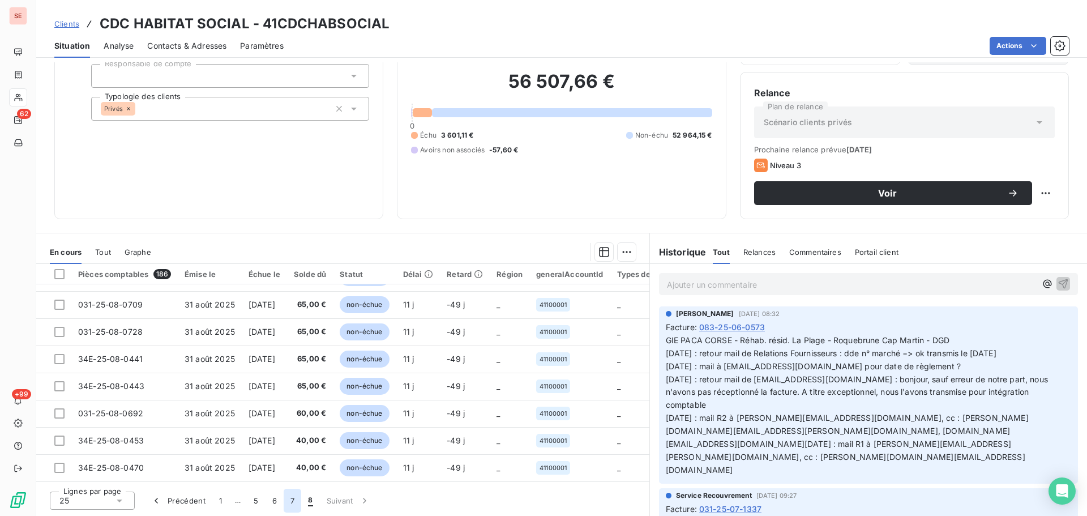
click at [297, 497] on button "7" at bounding box center [293, 500] width 18 height 24
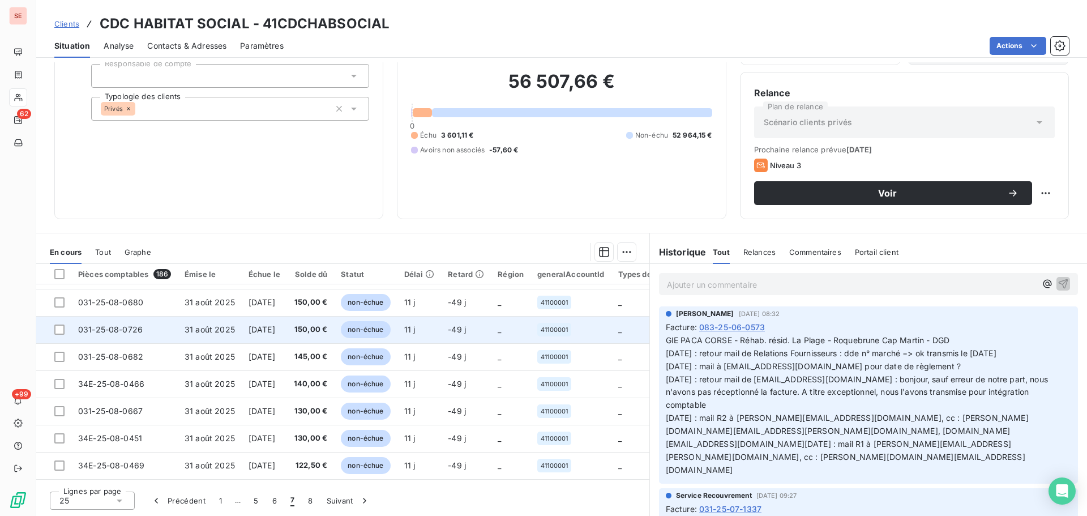
scroll to position [0, 0]
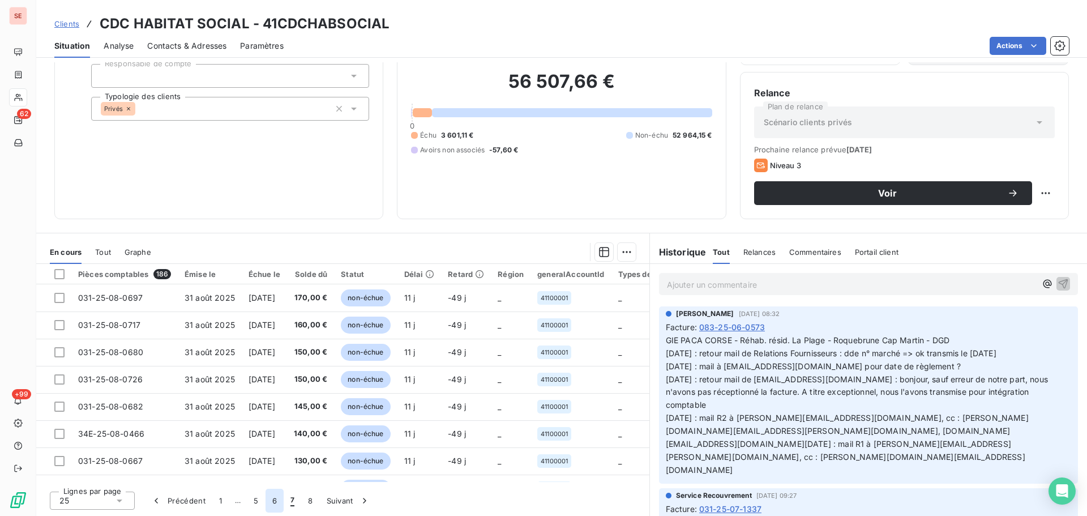
click at [268, 502] on button "6" at bounding box center [274, 500] width 18 height 24
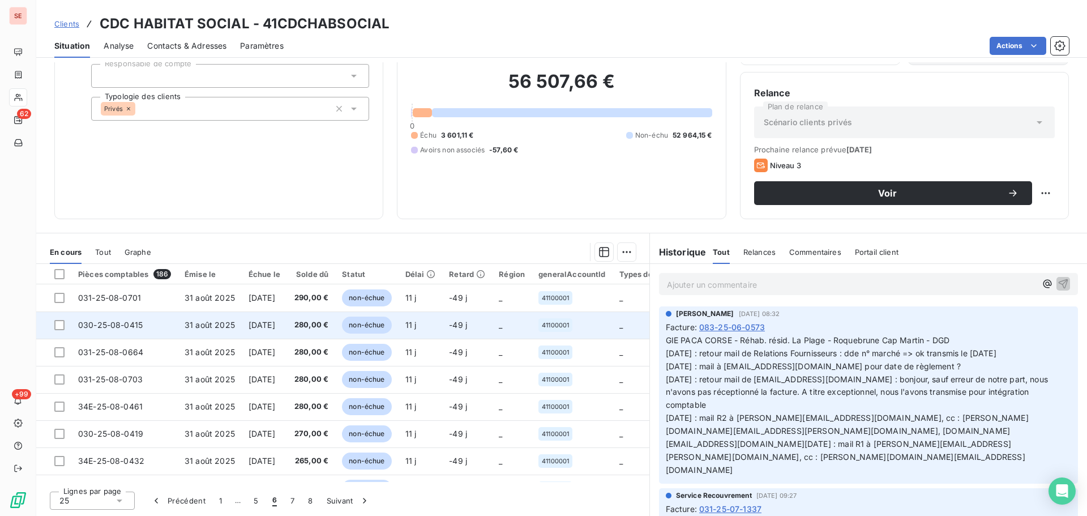
scroll to position [487, 0]
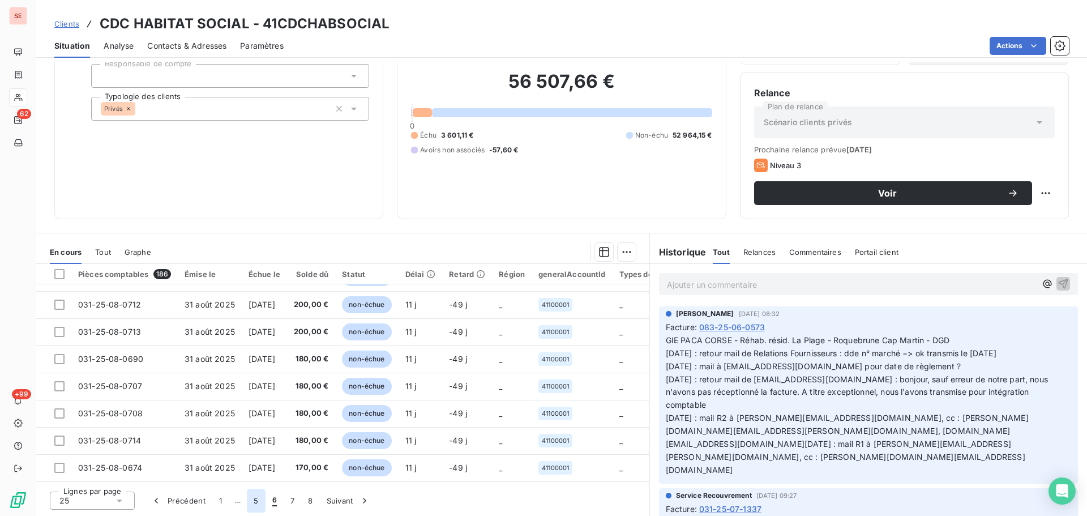
click at [256, 505] on button "5" at bounding box center [256, 500] width 18 height 24
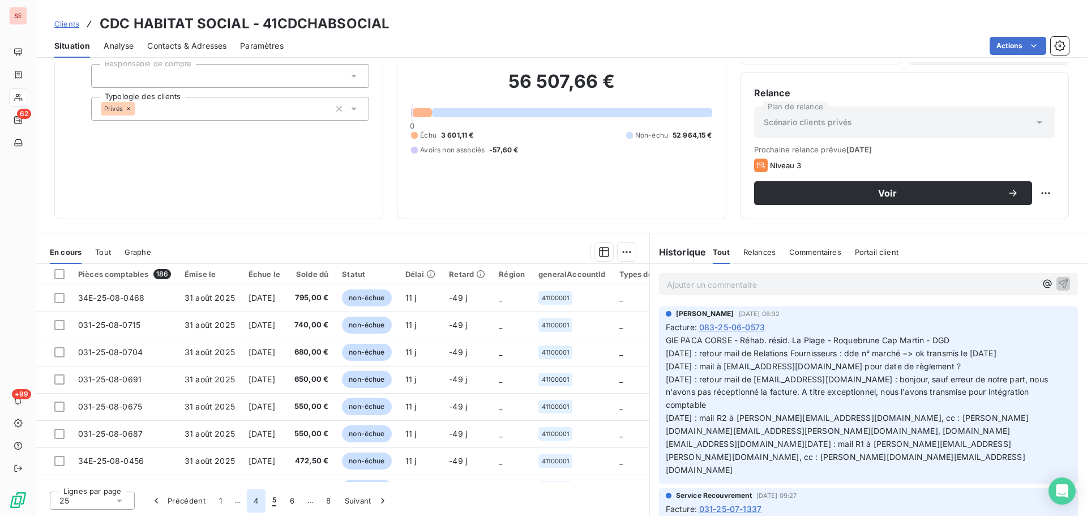
click at [259, 499] on button "4" at bounding box center [256, 500] width 18 height 24
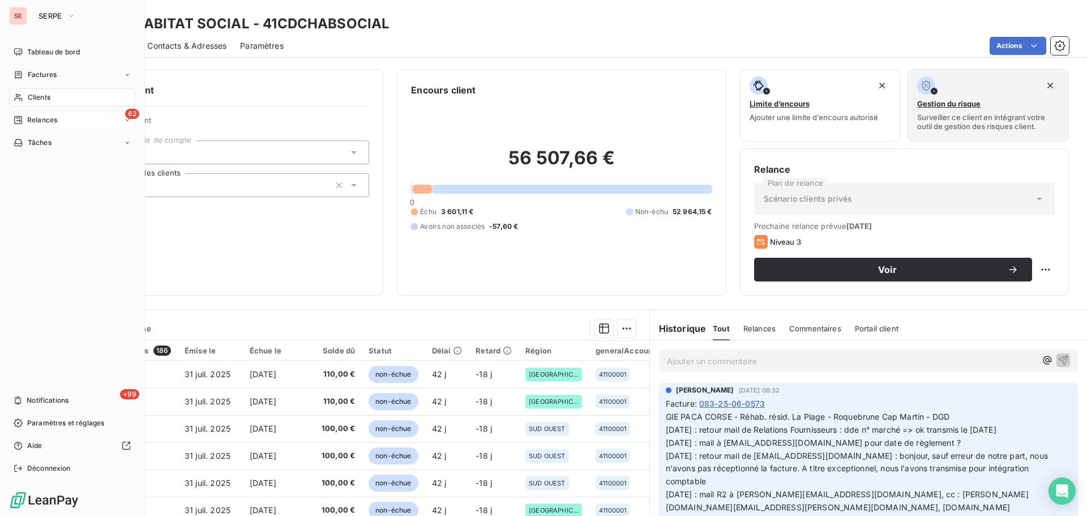
click at [31, 118] on span "Relances" at bounding box center [42, 120] width 30 height 10
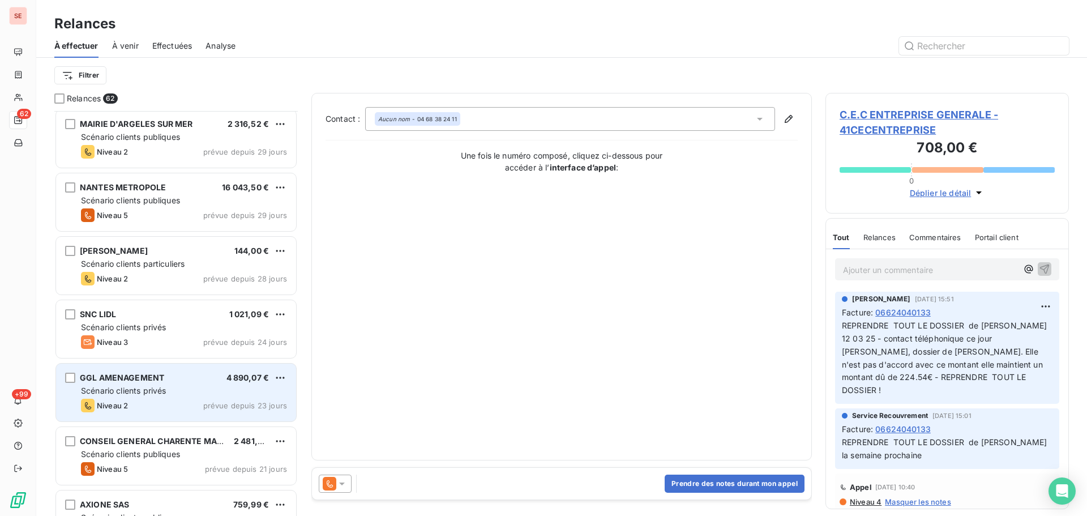
scroll to position [1510, 0]
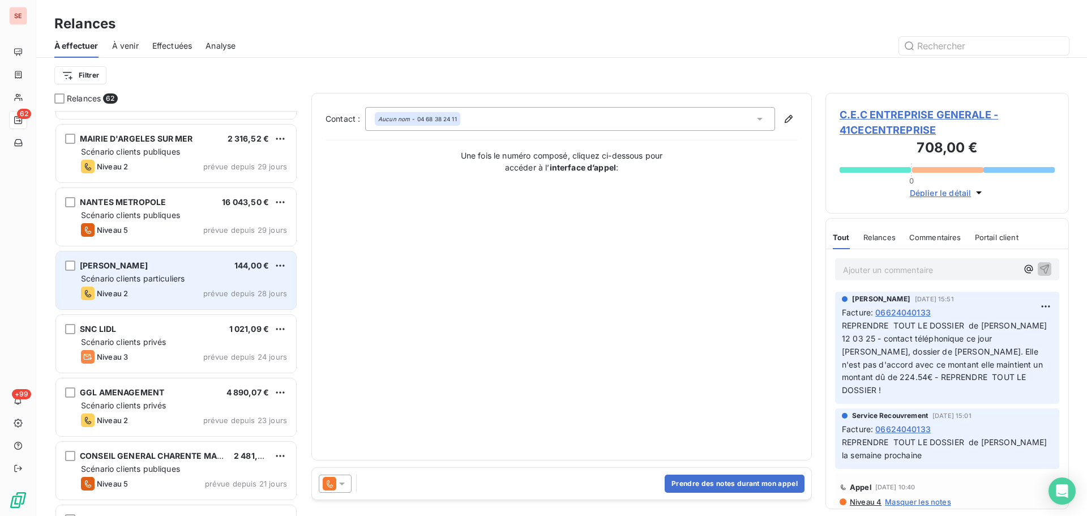
click at [207, 267] on div "[PERSON_NAME] 144,00 €" at bounding box center [184, 265] width 206 height 10
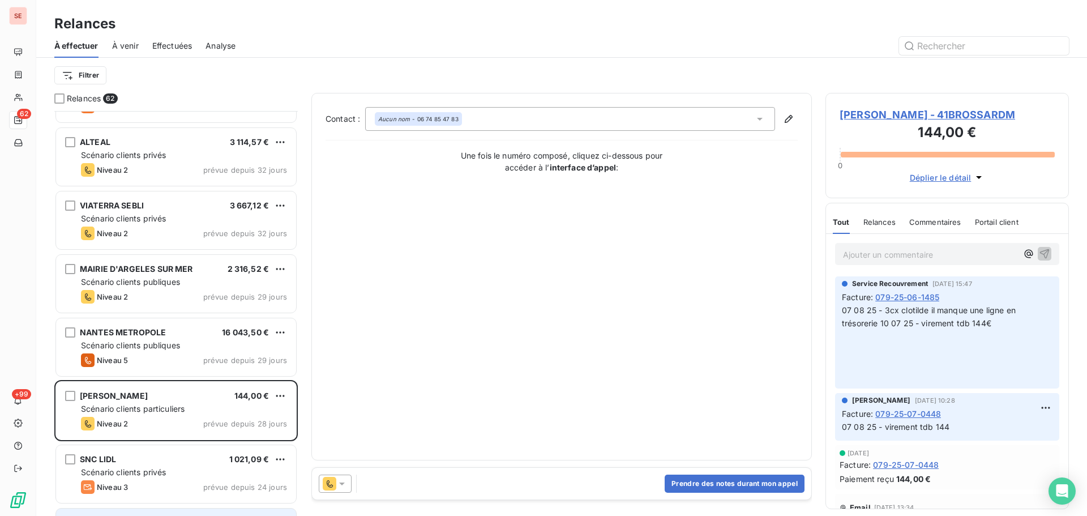
scroll to position [1359, 0]
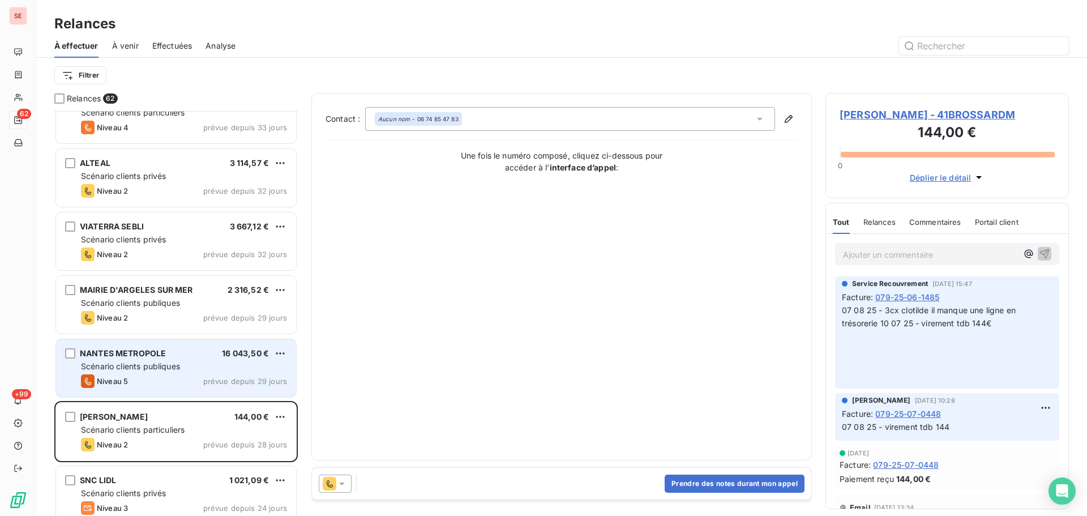
click at [171, 387] on div "Niveau 5 prévue depuis 29 jours" at bounding box center [184, 381] width 206 height 14
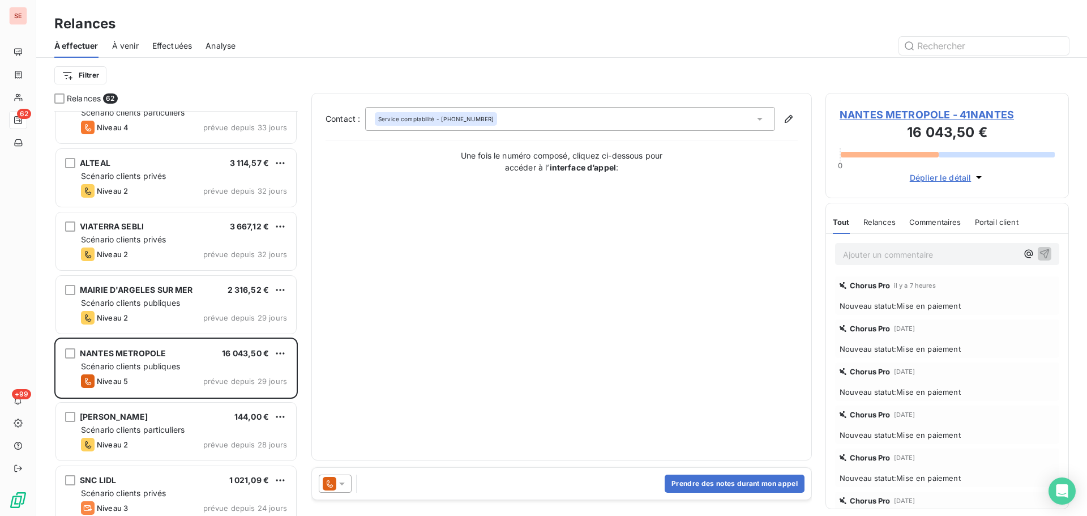
click at [920, 118] on span "NANTES METROPOLE - 41NANTES" at bounding box center [946, 114] width 215 height 15
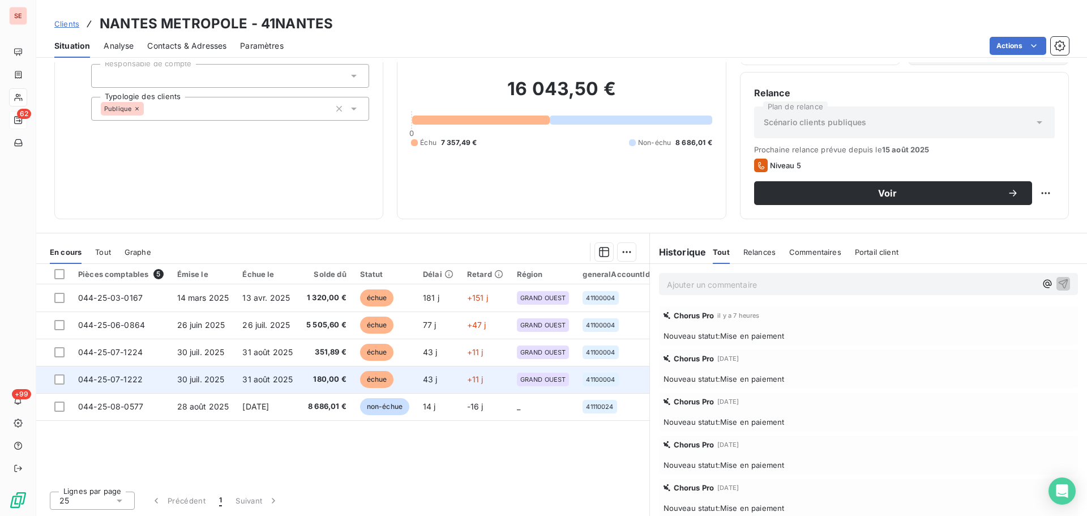
click at [250, 371] on td "31 août 2025" at bounding box center [267, 379] width 64 height 27
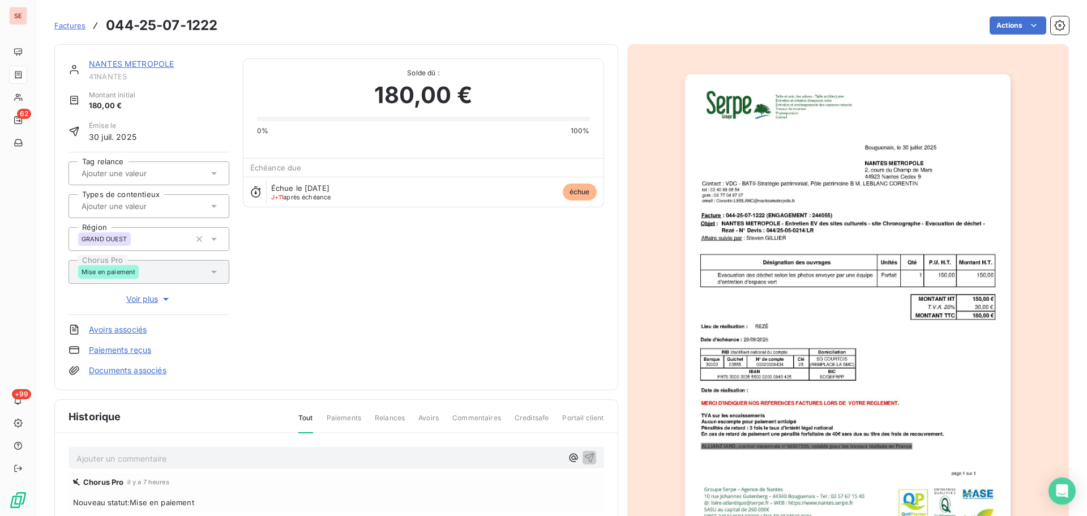
click at [218, 455] on p "Ajouter un commentaire ﻿" at bounding box center [319, 458] width 486 height 14
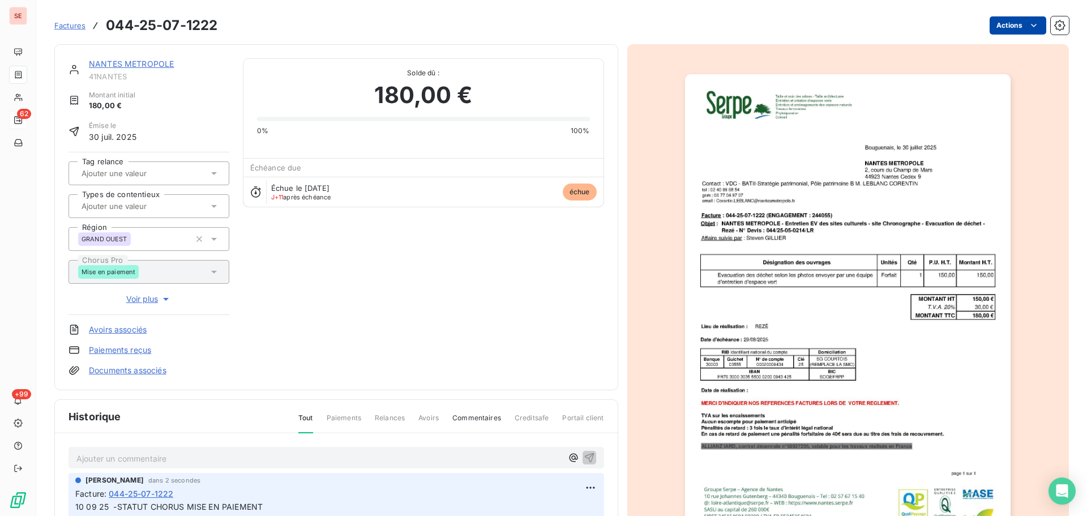
click at [980, 31] on html "SE 62 +99 Factures 044-25-07-1222 Actions NANTES METROPOLE 41NANTES Montant ini…" at bounding box center [543, 258] width 1087 height 516
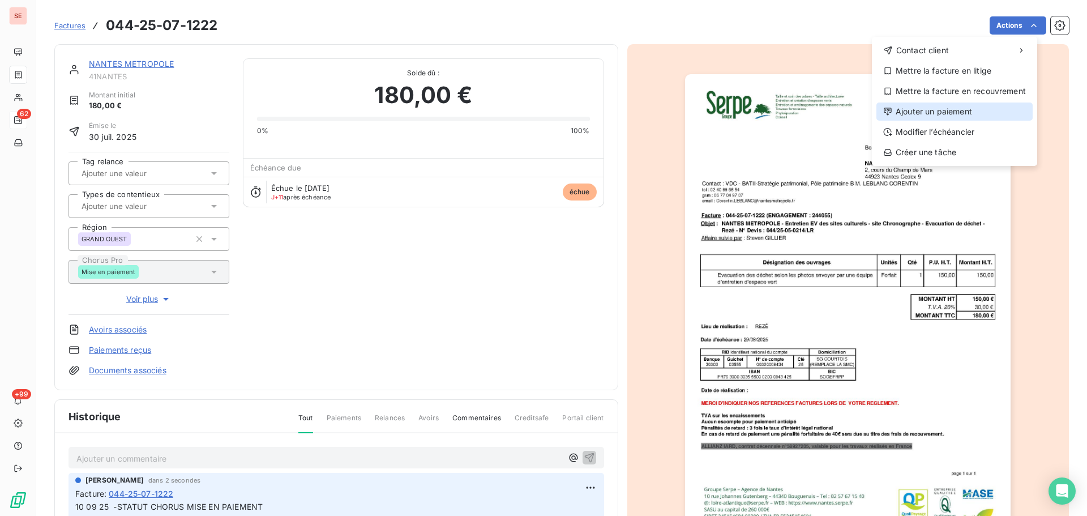
click at [942, 111] on div "Ajouter un paiement" at bounding box center [954, 111] width 156 height 18
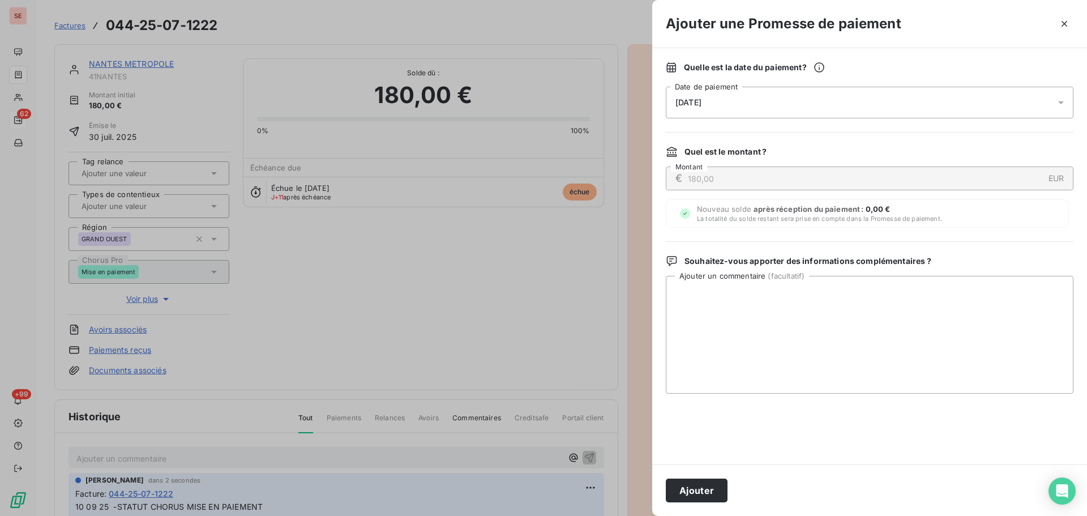
click at [860, 105] on div "[DATE]" at bounding box center [869, 103] width 407 height 32
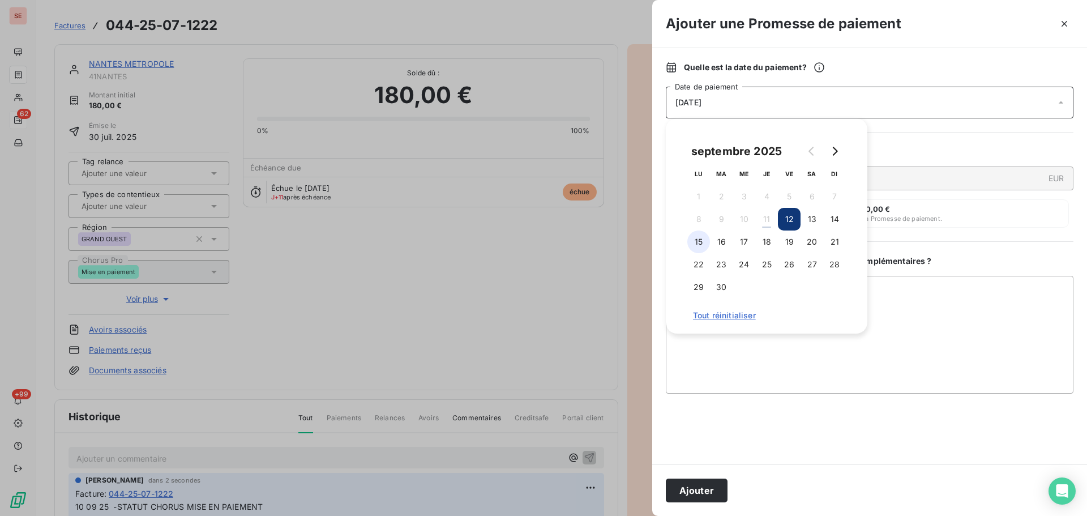
click at [699, 237] on button "15" at bounding box center [698, 241] width 23 height 23
click at [709, 490] on button "Ajouter" at bounding box center [697, 490] width 62 height 24
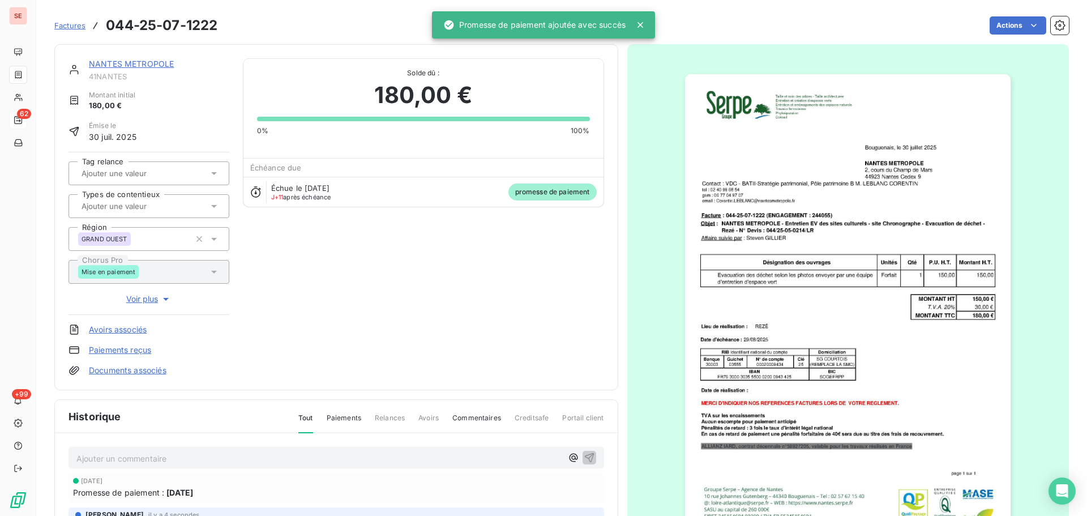
click at [143, 66] on link "NANTES METROPOLE" at bounding box center [131, 64] width 85 height 10
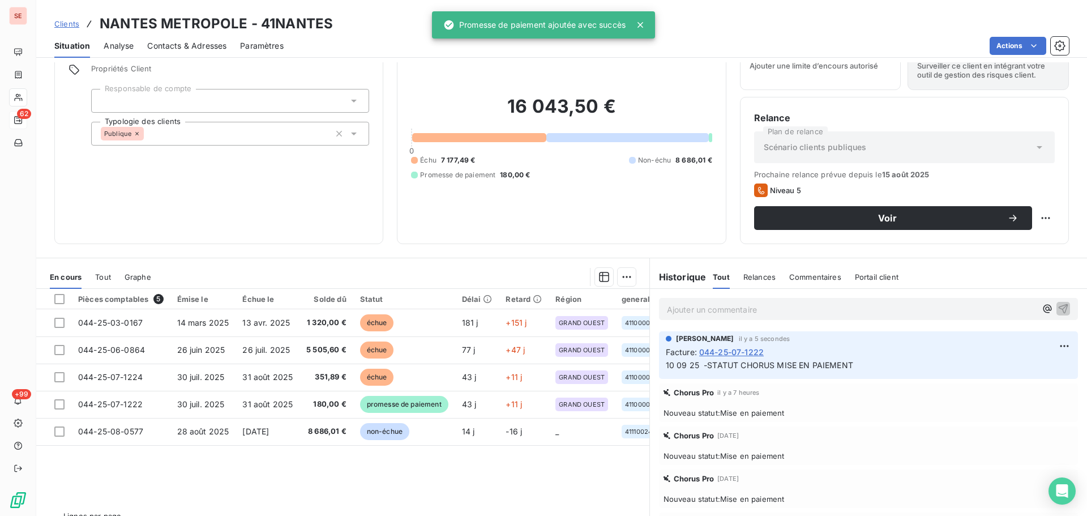
scroll to position [76, 0]
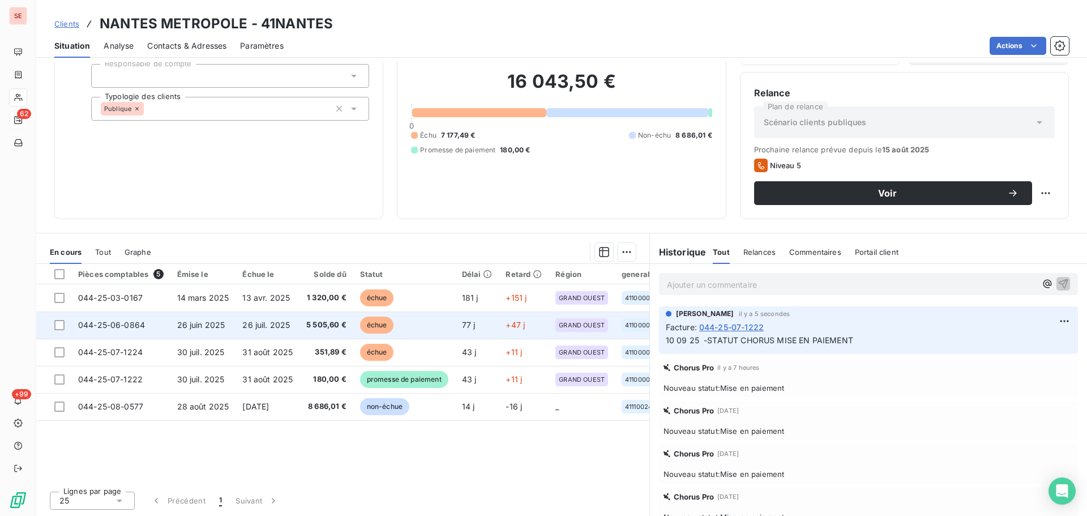
click at [145, 325] on td "044-25-06-0864" at bounding box center [120, 324] width 99 height 27
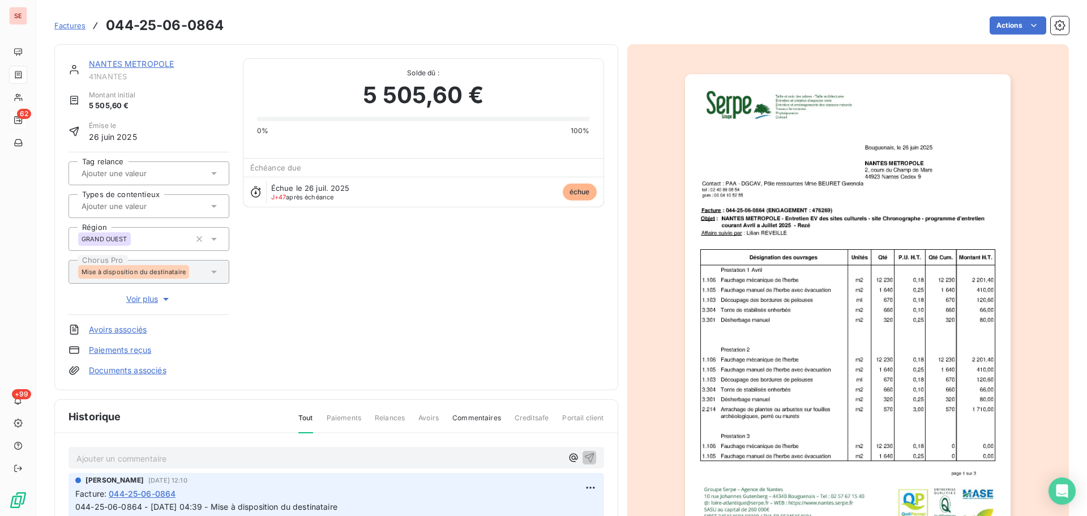
click at [150, 61] on link "NANTES METROPOLE" at bounding box center [131, 64] width 85 height 10
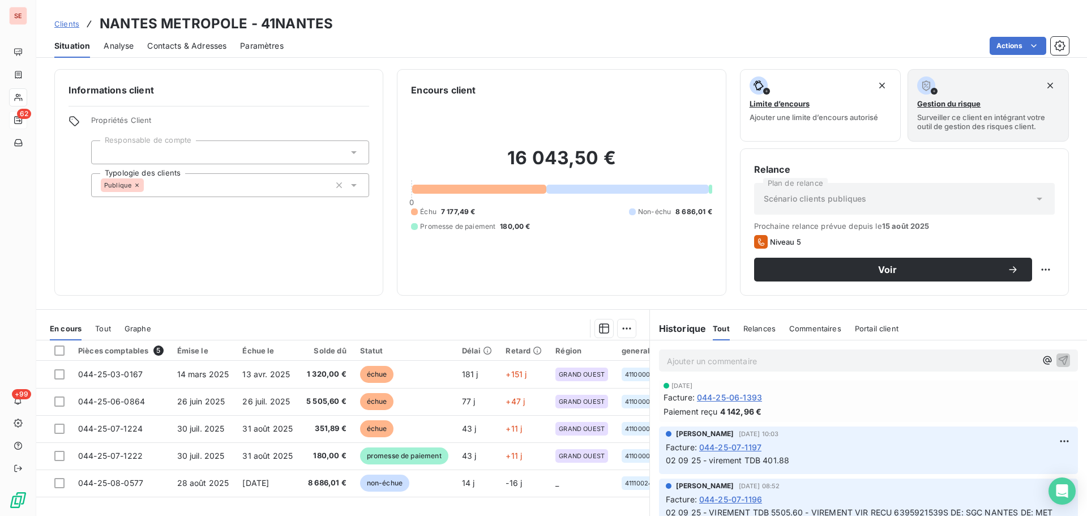
scroll to position [604, 0]
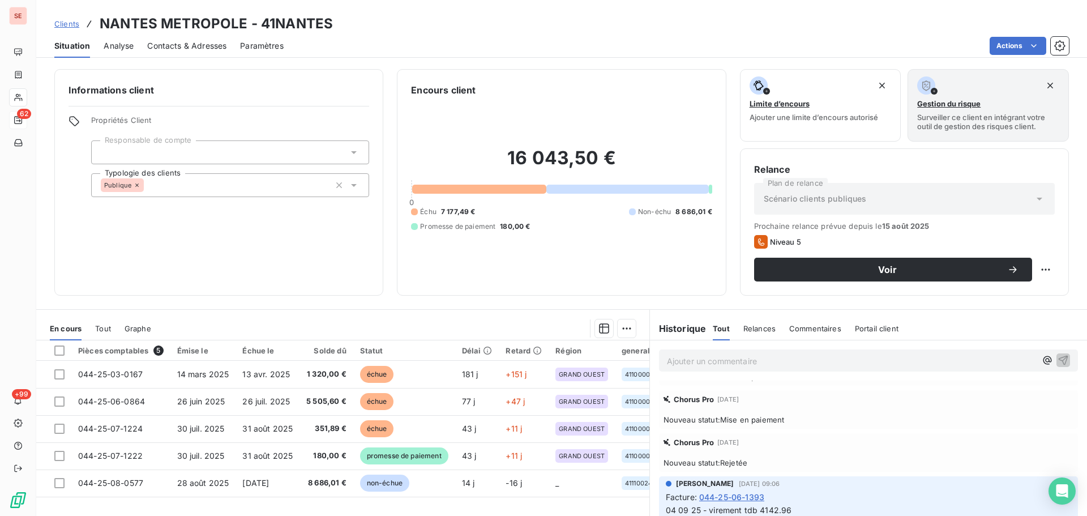
click at [729, 462] on span "Nouveau statut : Rejetée" at bounding box center [868, 462] width 410 height 9
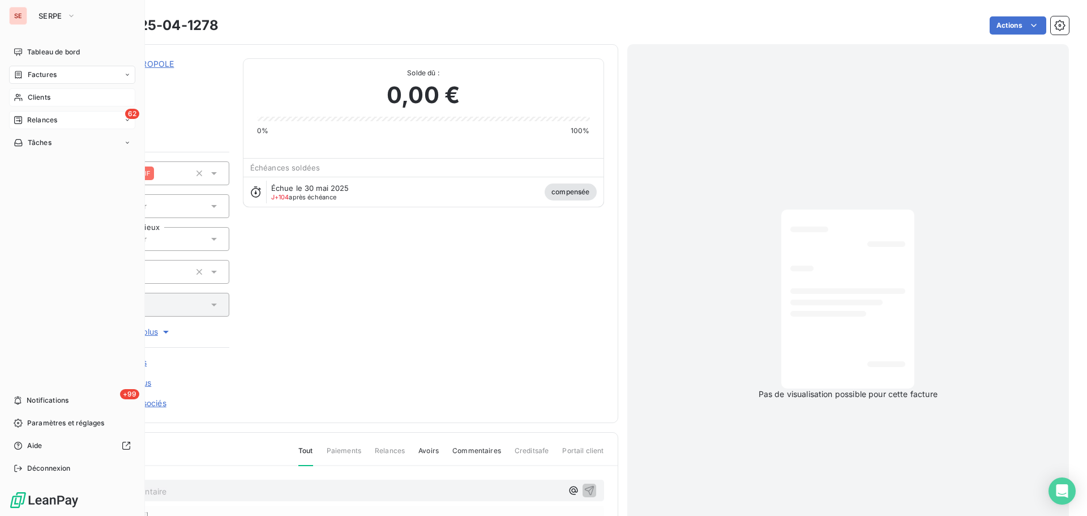
click at [57, 96] on div "Clients" at bounding box center [72, 97] width 126 height 18
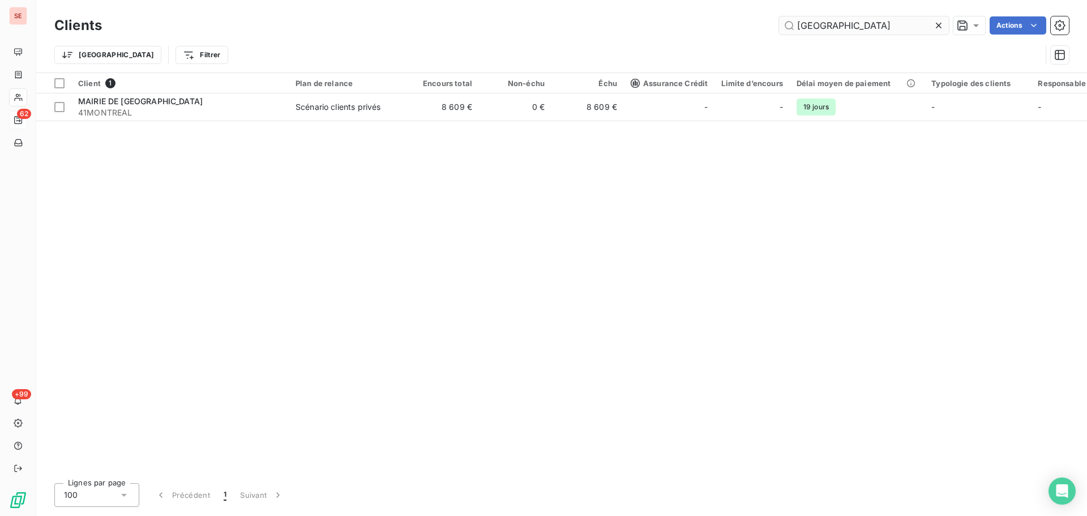
click at [866, 25] on input "[GEOGRAPHIC_DATA]" at bounding box center [864, 25] width 170 height 18
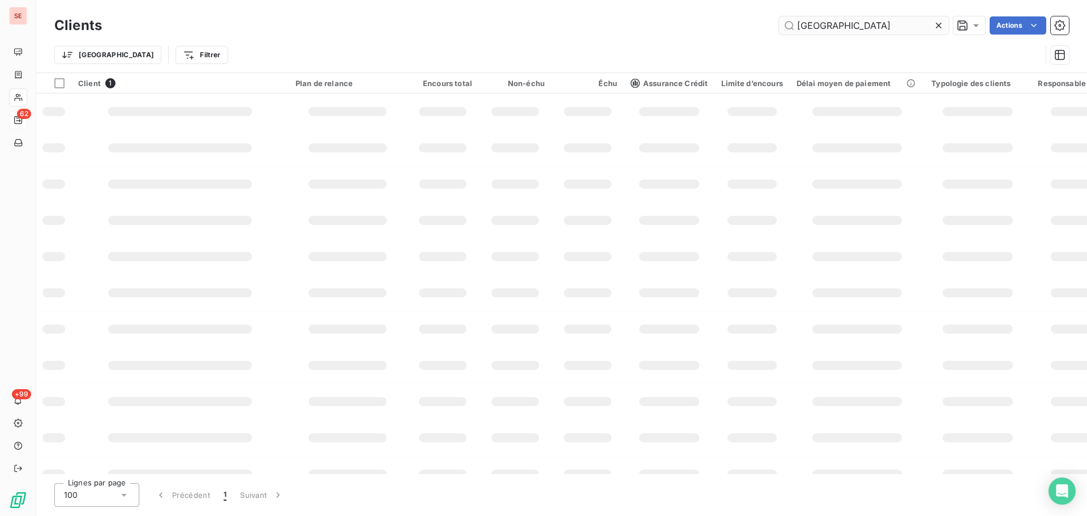
type input "[GEOGRAPHIC_DATA]"
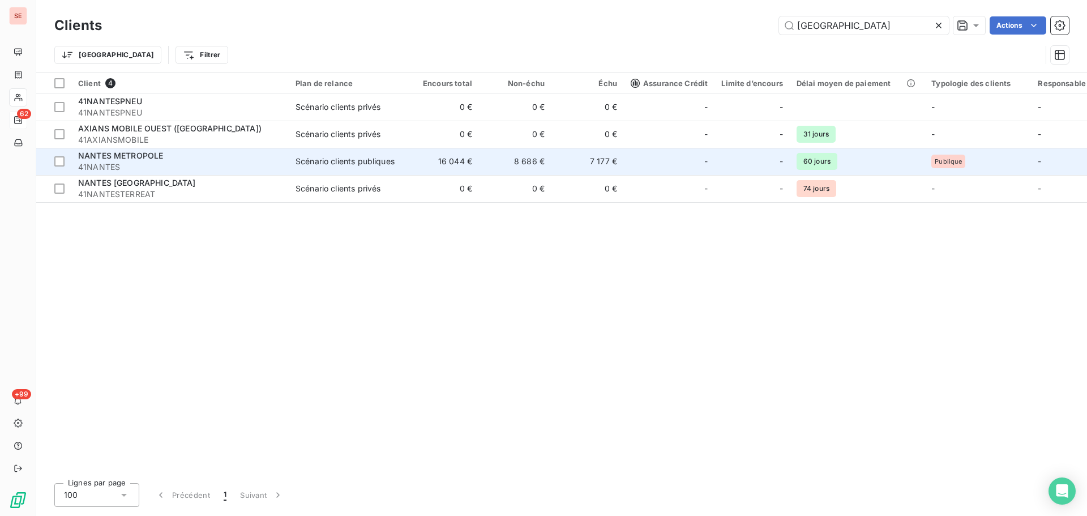
click at [342, 152] on td "Scénario clients publiques" at bounding box center [348, 161] width 118 height 27
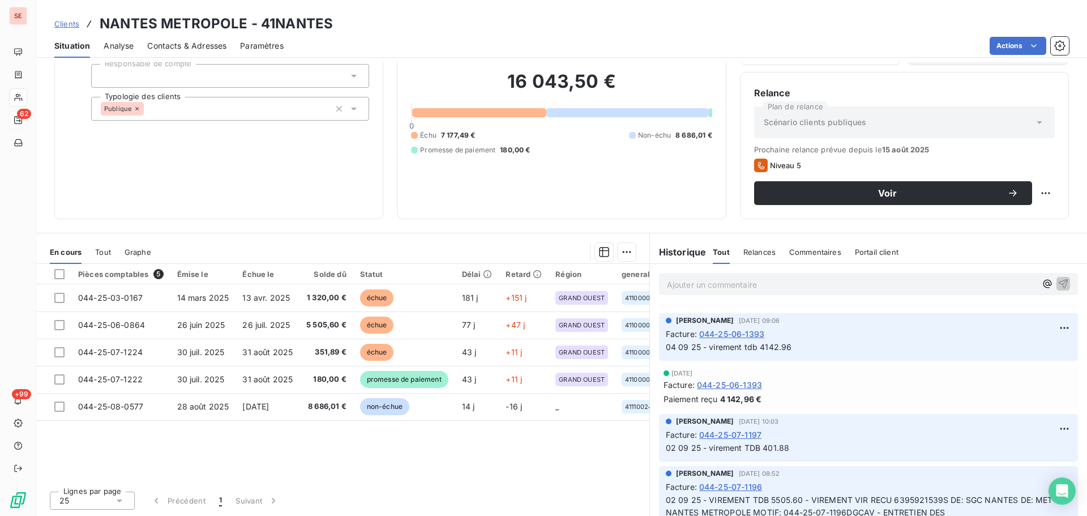
scroll to position [604, 0]
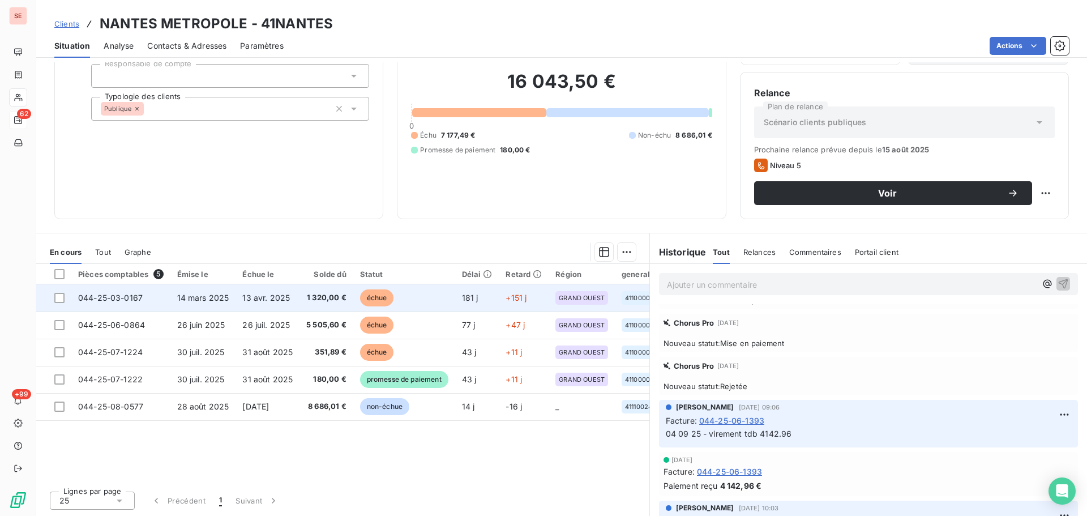
click at [246, 296] on span "13 avr. 2025" at bounding box center [266, 298] width 48 height 10
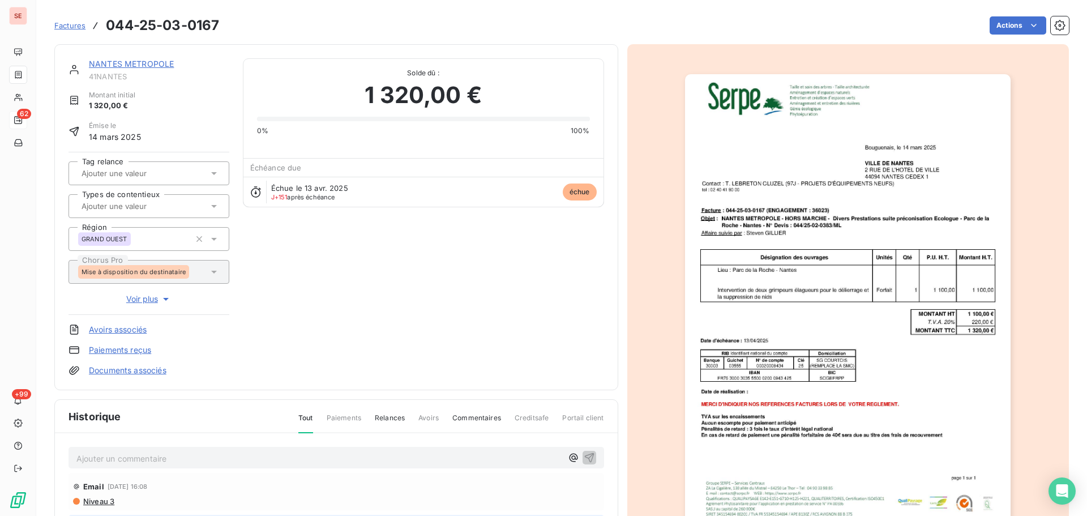
click at [144, 60] on link "NANTES METROPOLE" at bounding box center [131, 64] width 85 height 10
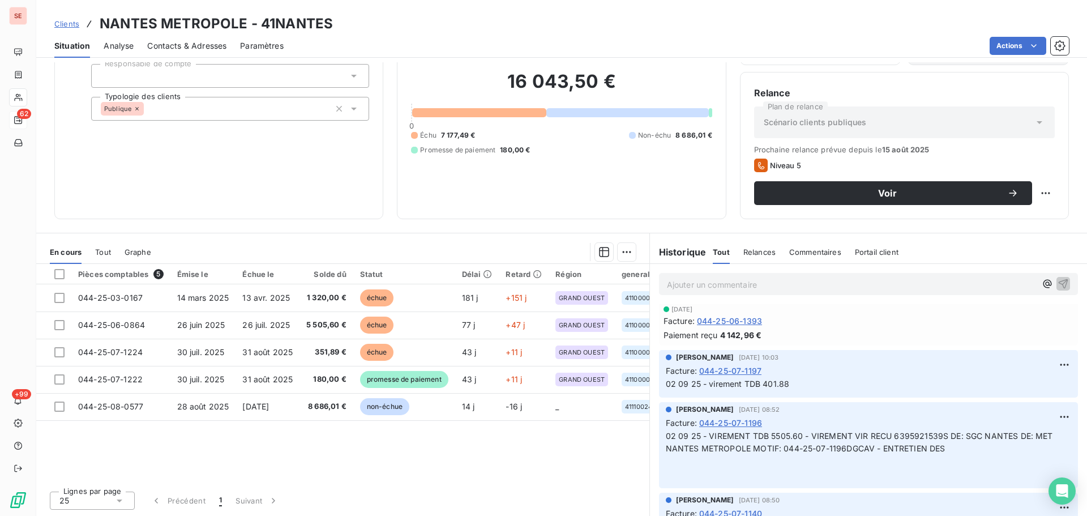
scroll to position [604, 0]
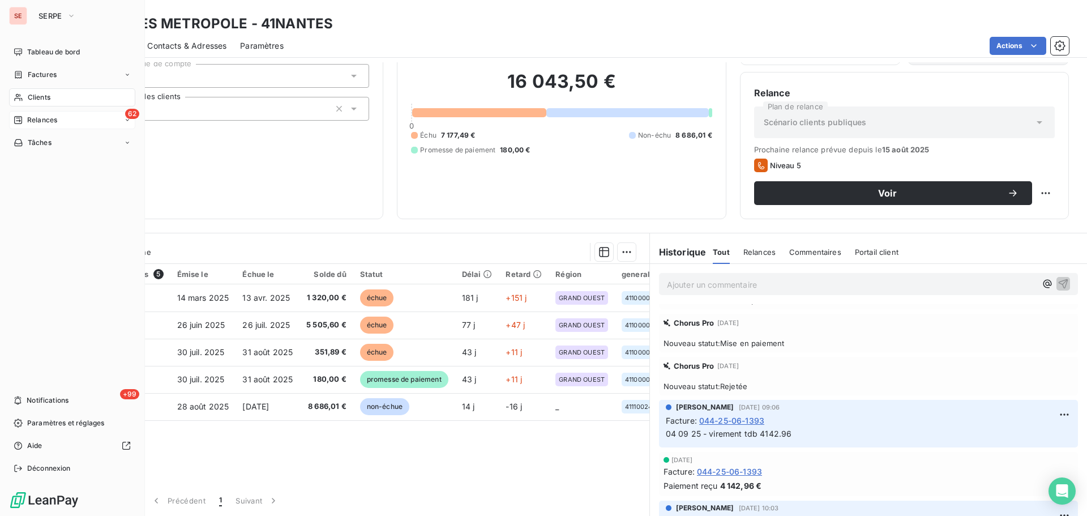
click at [52, 123] on span "Relances" at bounding box center [42, 120] width 30 height 10
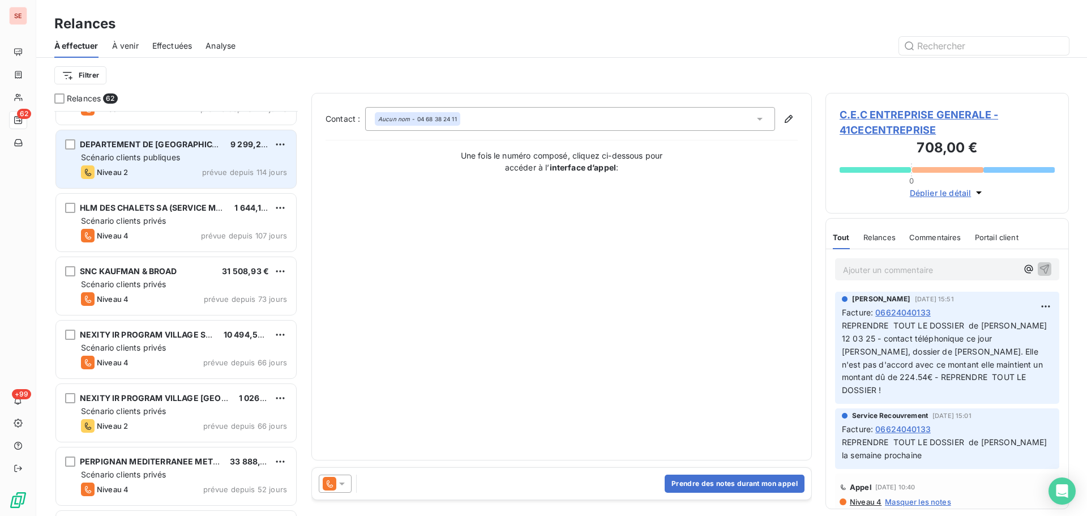
scroll to position [152, 0]
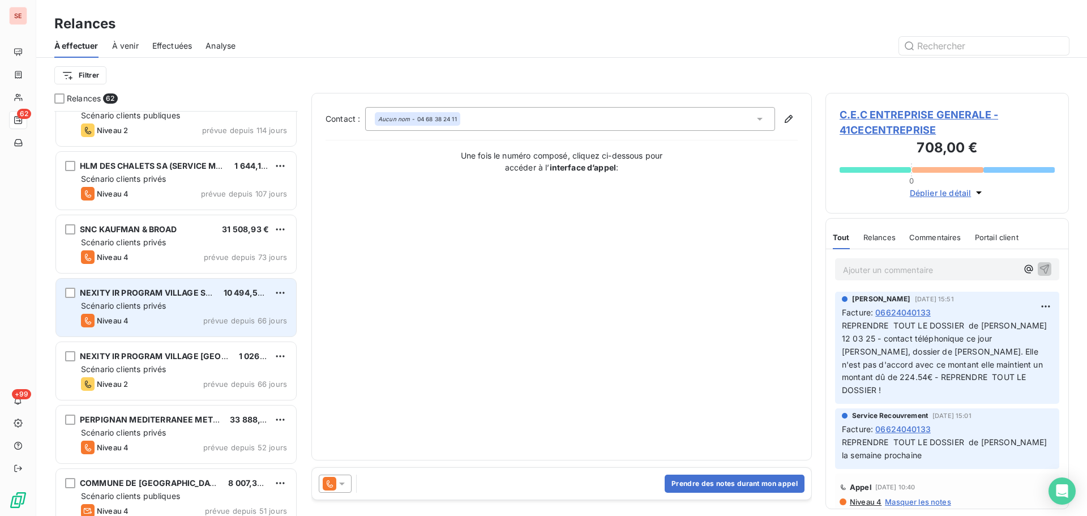
click at [220, 302] on div "Scénario clients privés" at bounding box center [184, 305] width 206 height 11
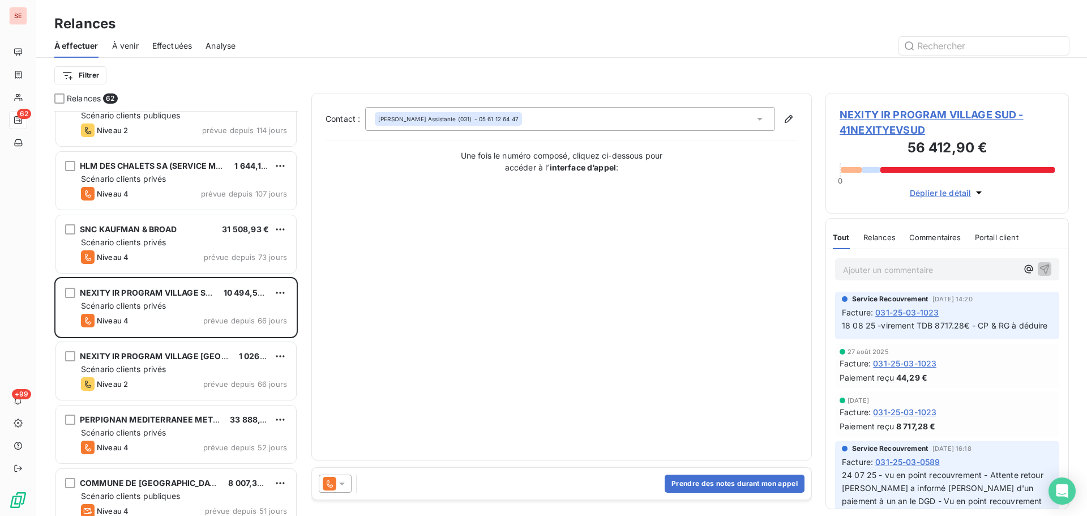
click at [898, 123] on span "NEXITY IR PROGRAM VILLAGE SUD - 41NEXITYEVSUD" at bounding box center [946, 122] width 215 height 31
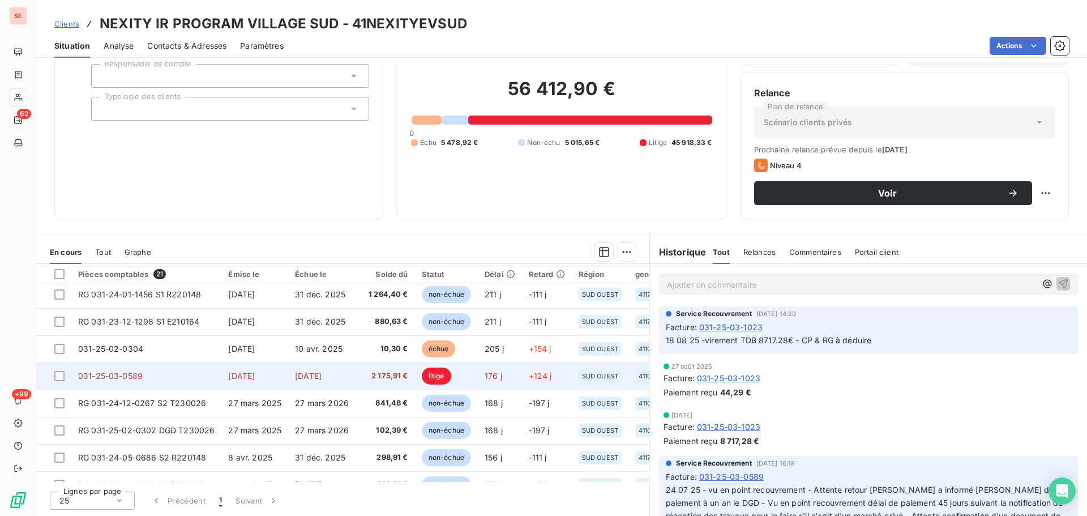
scroll to position [227, 0]
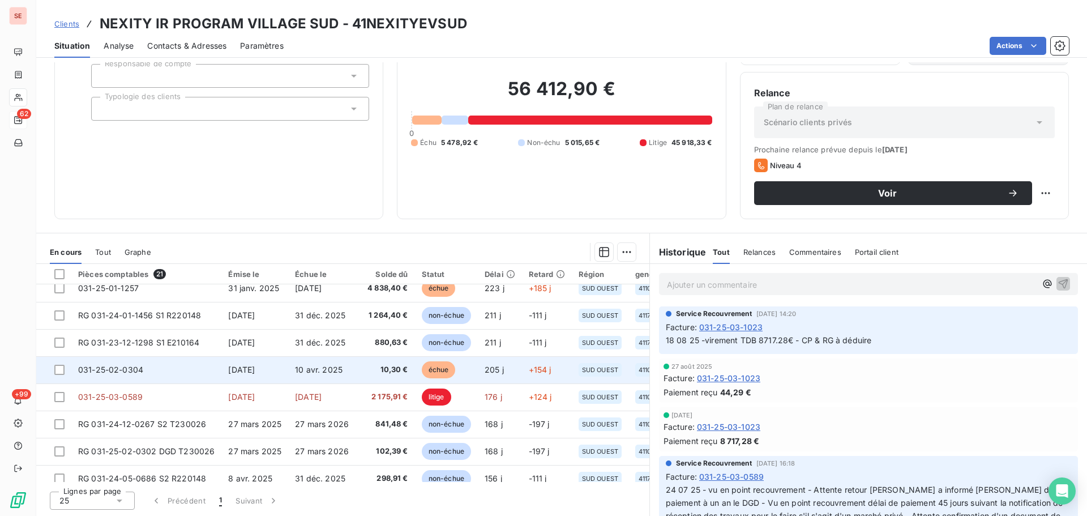
click at [334, 365] on span "10 avr. 2025" at bounding box center [319, 369] width 48 height 10
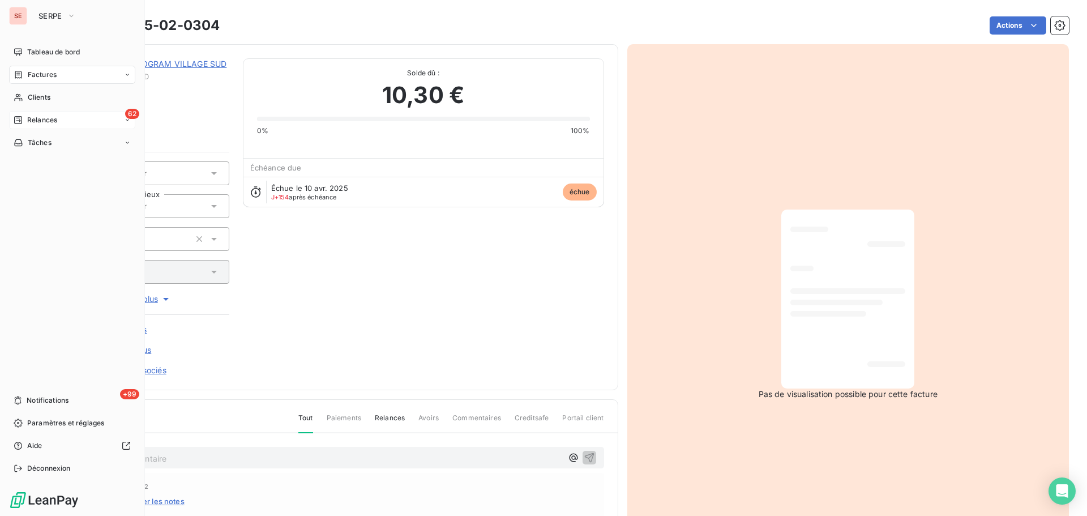
click at [46, 67] on div "Factures" at bounding box center [72, 75] width 126 height 18
click at [27, 124] on div "Relances" at bounding box center [36, 120] width 44 height 10
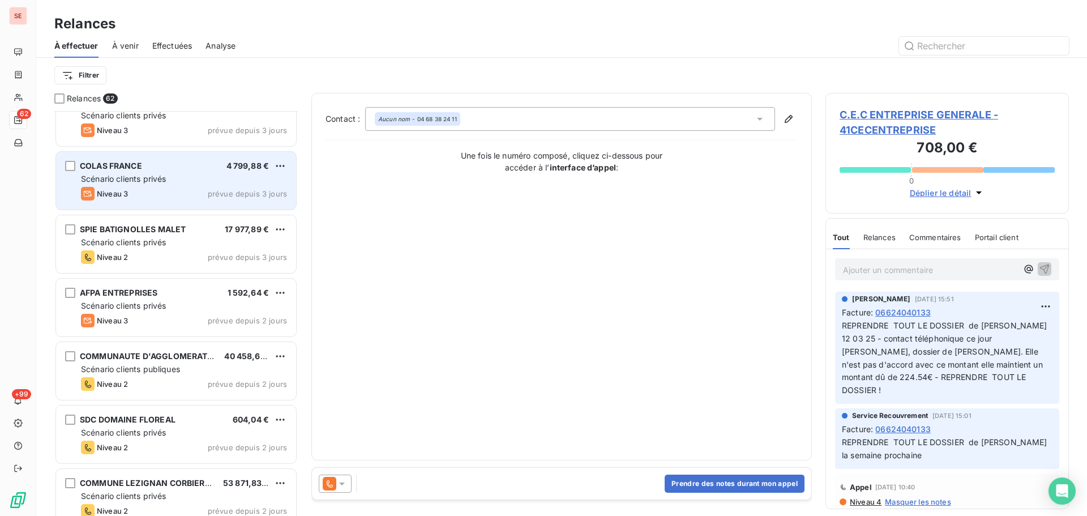
scroll to position [3019, 0]
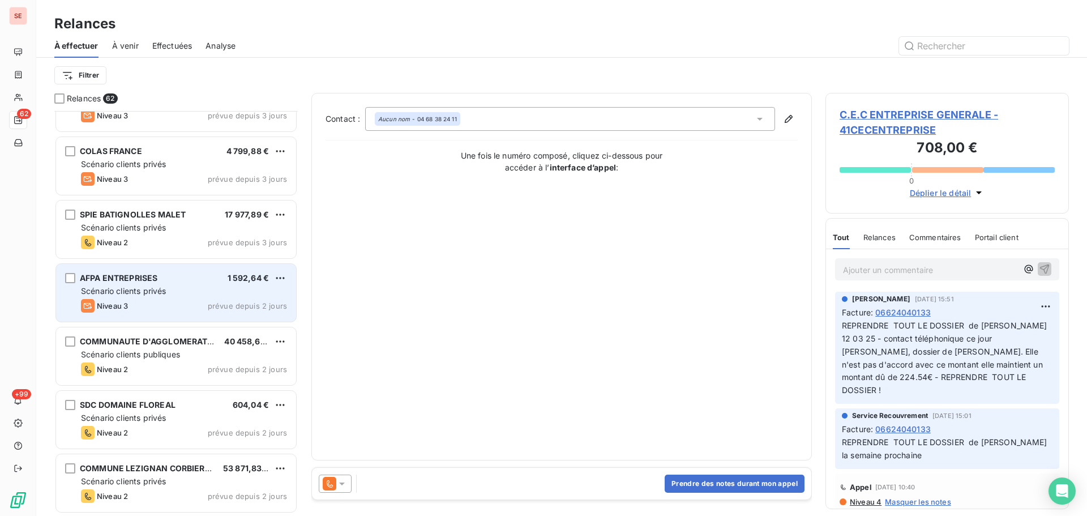
click at [231, 305] on span "prévue depuis 2 jours" at bounding box center [247, 305] width 79 height 9
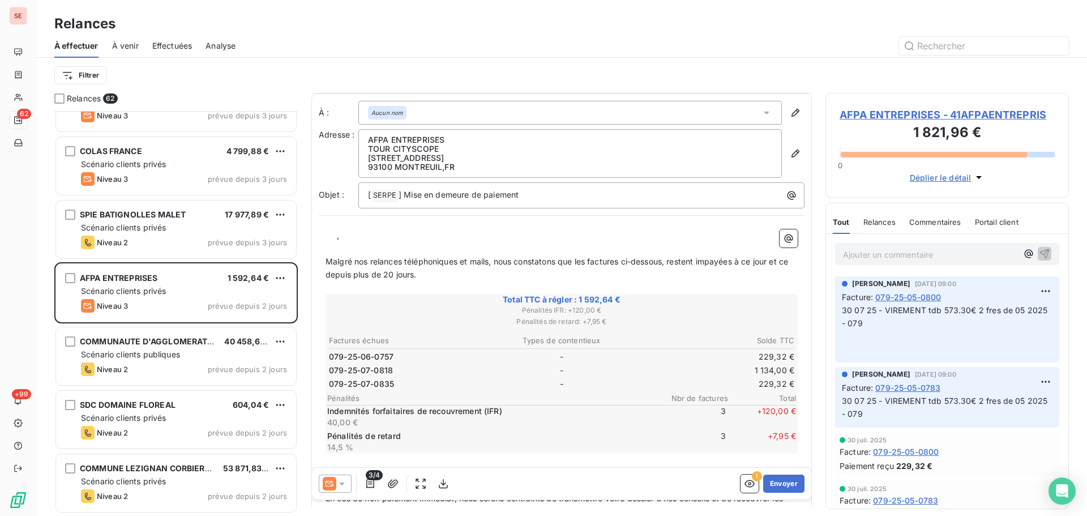
scroll to position [152, 0]
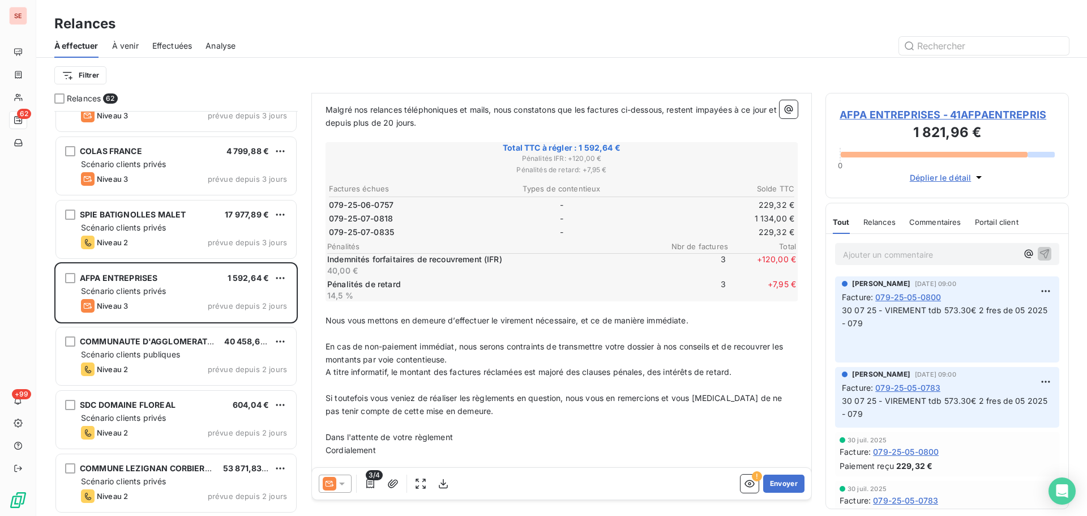
click at [922, 114] on span "AFPA ENTREPRISES - 41AFPAENTREPRIS" at bounding box center [946, 114] width 215 height 15
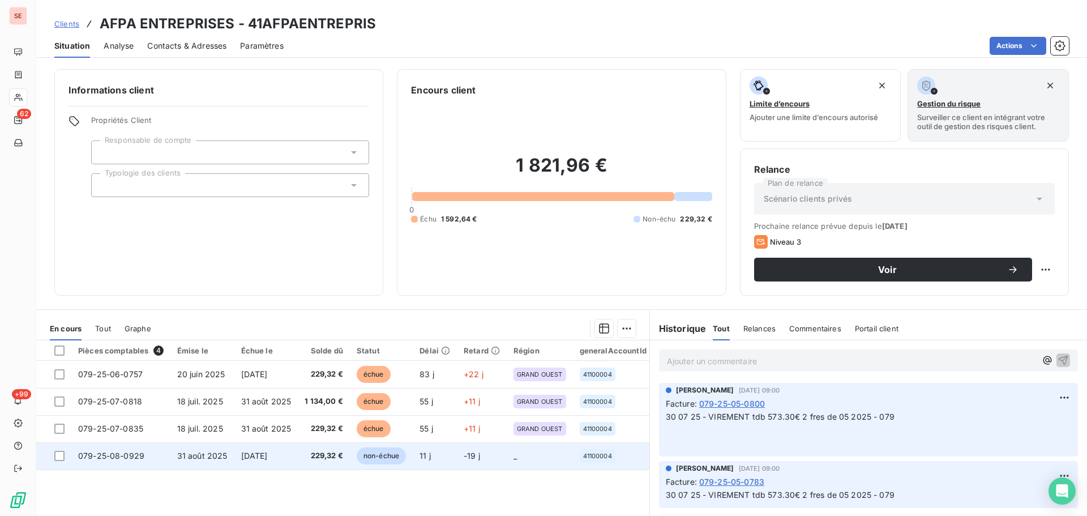
click at [146, 466] on td "079-25-08-0929" at bounding box center [120, 455] width 99 height 27
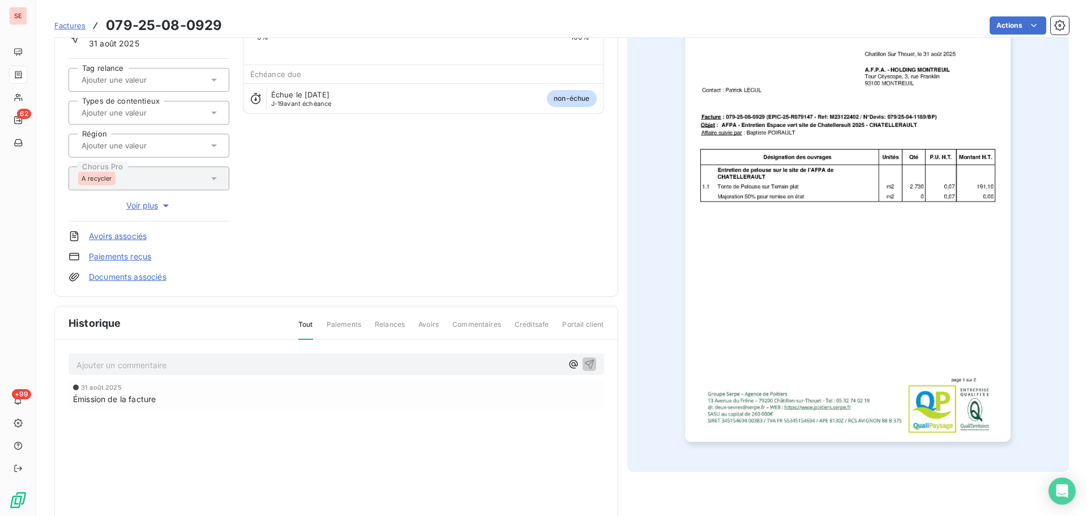
scroll to position [165, 0]
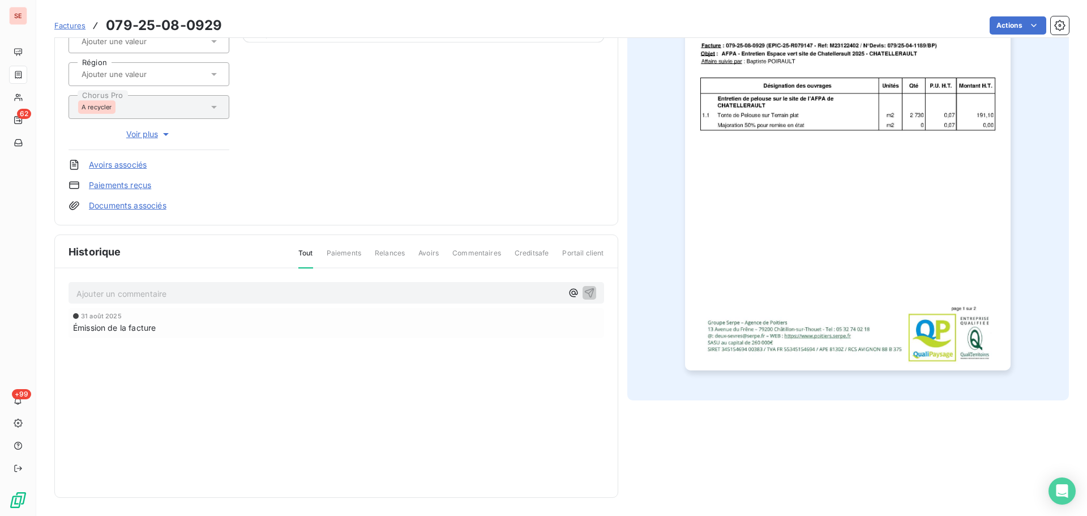
click at [248, 286] on p "Ajouter un commentaire ﻿" at bounding box center [319, 293] width 486 height 14
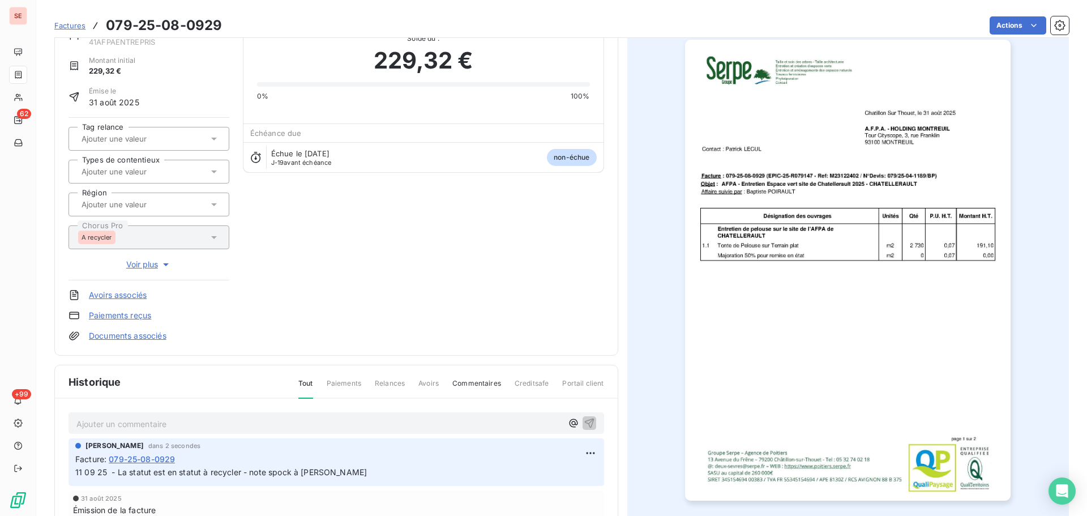
scroll to position [14, 0]
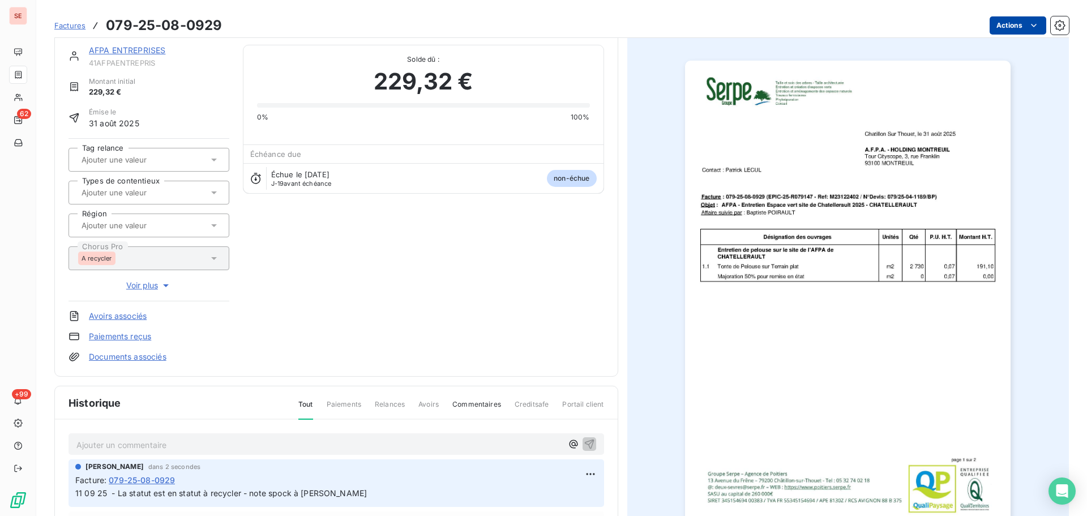
click at [1005, 17] on html "SE 62 +99 Factures 079-25-08-0929 Actions AFPA ENTREPRISES 41AFPAENTREPRIS Mont…" at bounding box center [543, 258] width 1087 height 516
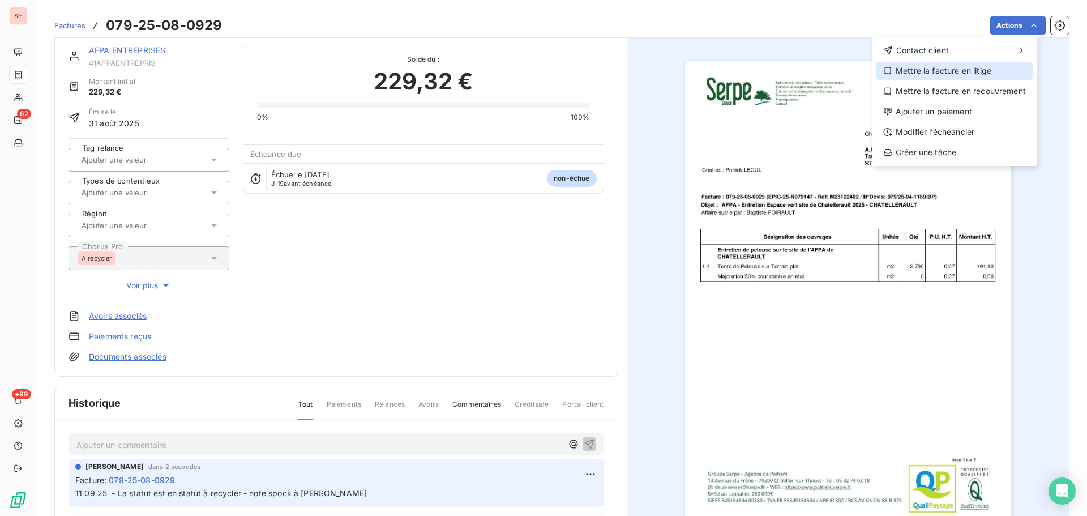
click at [959, 73] on div "Mettre la facture en litige" at bounding box center [954, 71] width 156 height 18
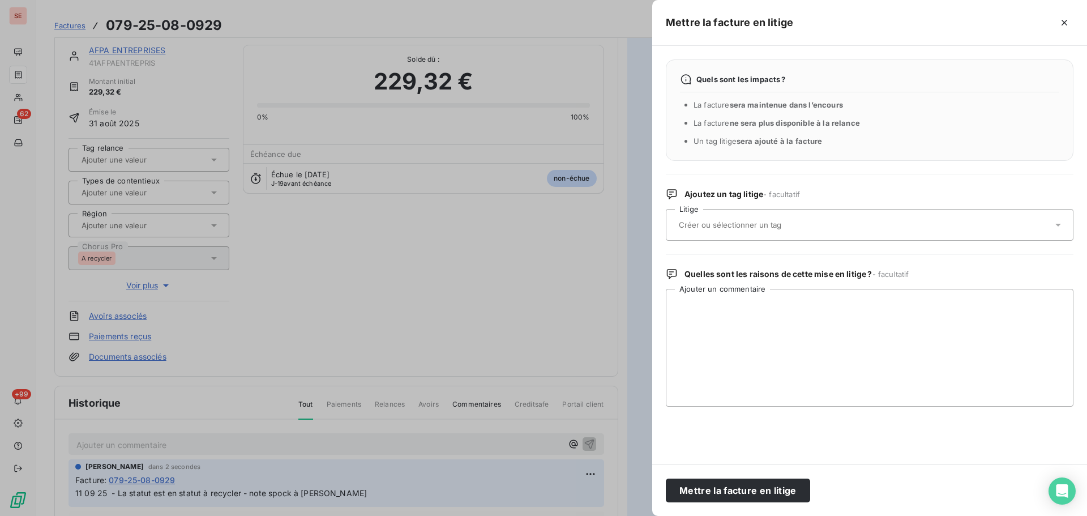
click at [828, 221] on div at bounding box center [863, 225] width 377 height 24
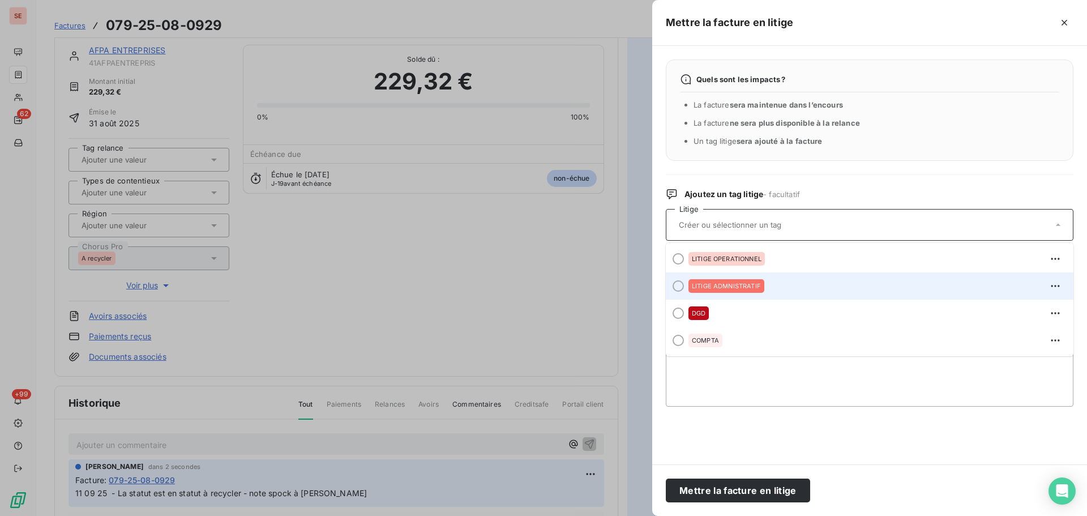
click at [793, 288] on div "LITIGE ADMNISTRATIF" at bounding box center [876, 286] width 376 height 18
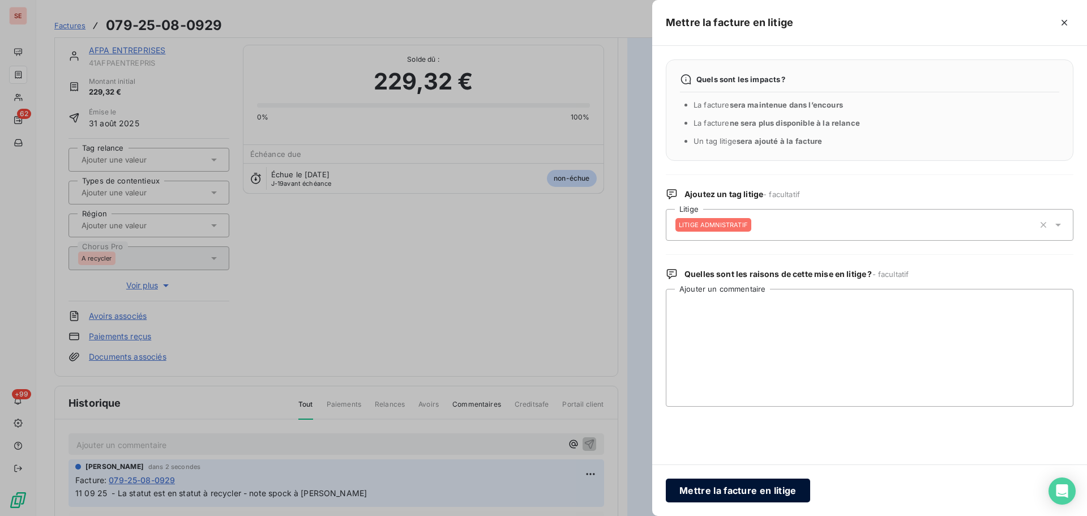
click at [778, 483] on button "Mettre la facture en litige" at bounding box center [738, 490] width 144 height 24
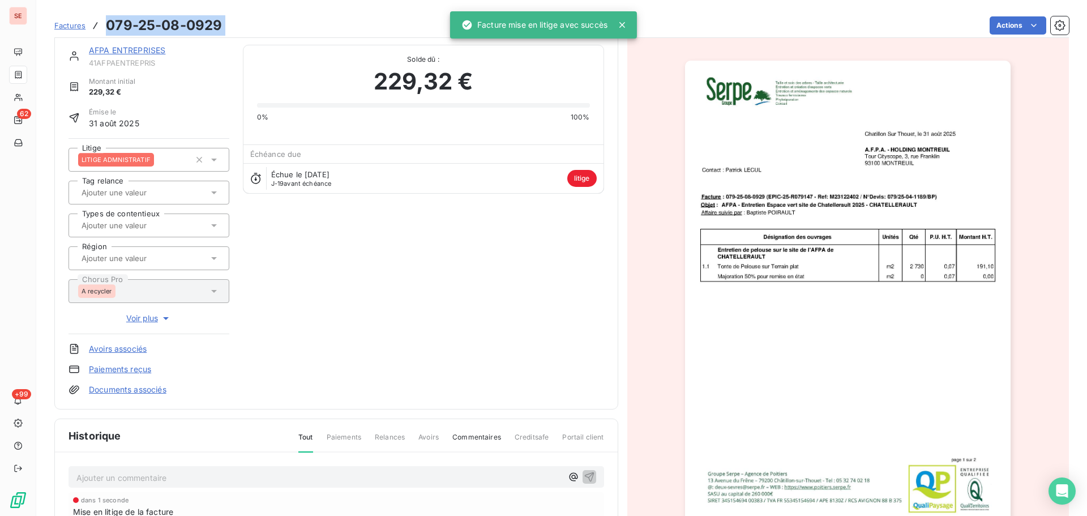
drag, startPoint x: 229, startPoint y: 20, endPoint x: 105, endPoint y: 22, distance: 124.5
click at [105, 22] on div "Factures 079-25-08-0929 Actions" at bounding box center [561, 26] width 1014 height 24
copy section "079-25-08-0929 Actions"
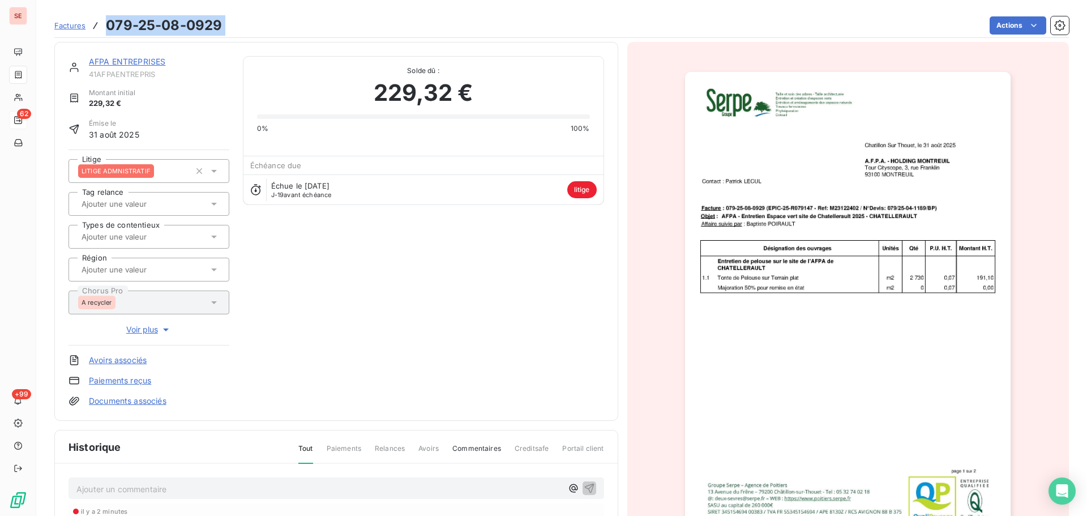
scroll to position [0, 0]
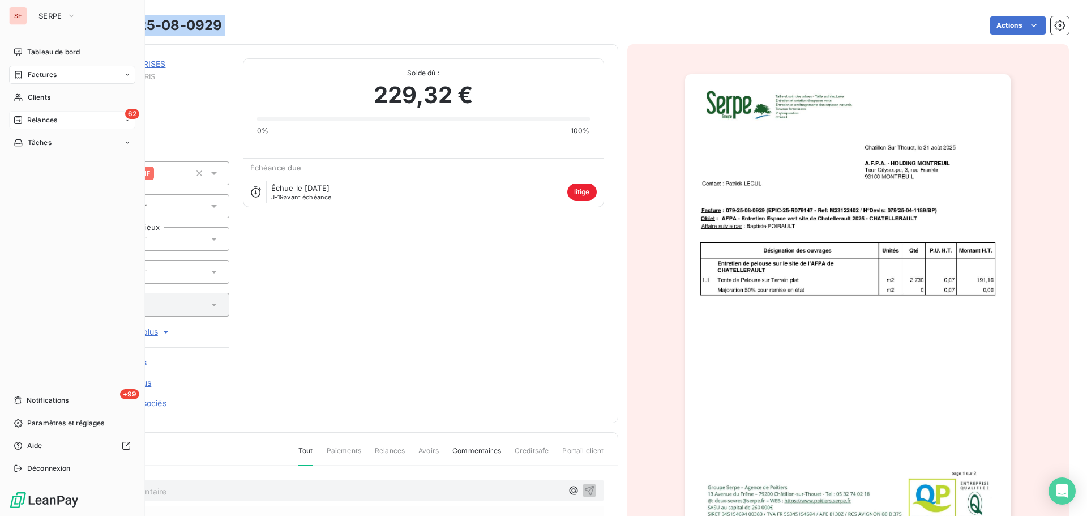
click at [36, 122] on span "Relances" at bounding box center [42, 120] width 30 height 10
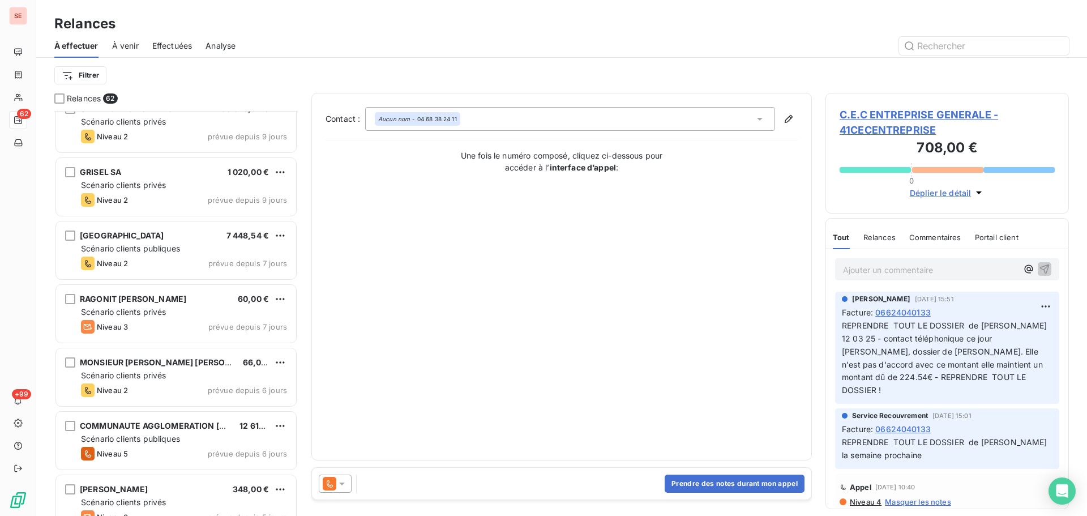
scroll to position [2469, 0]
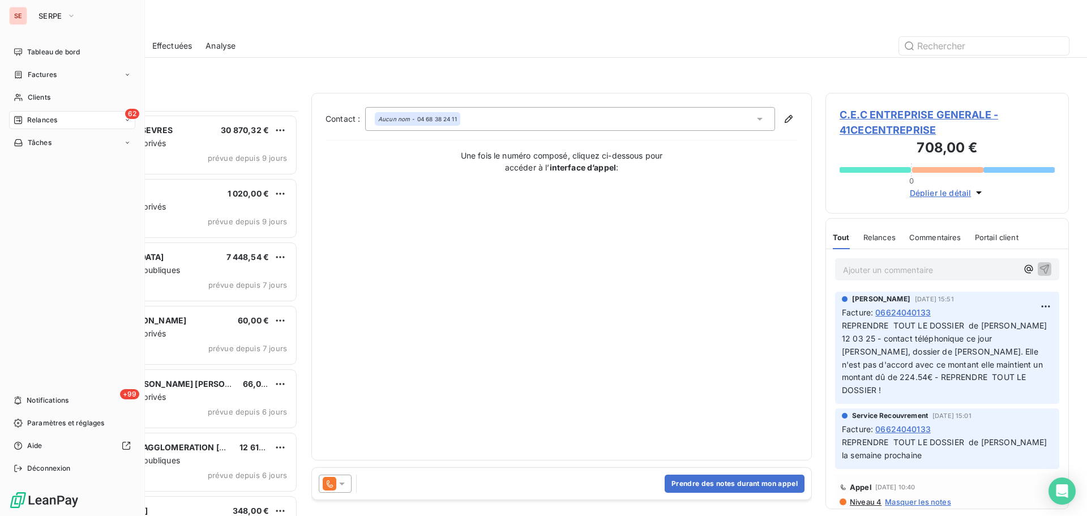
click at [36, 115] on span "Relances" at bounding box center [42, 120] width 30 height 10
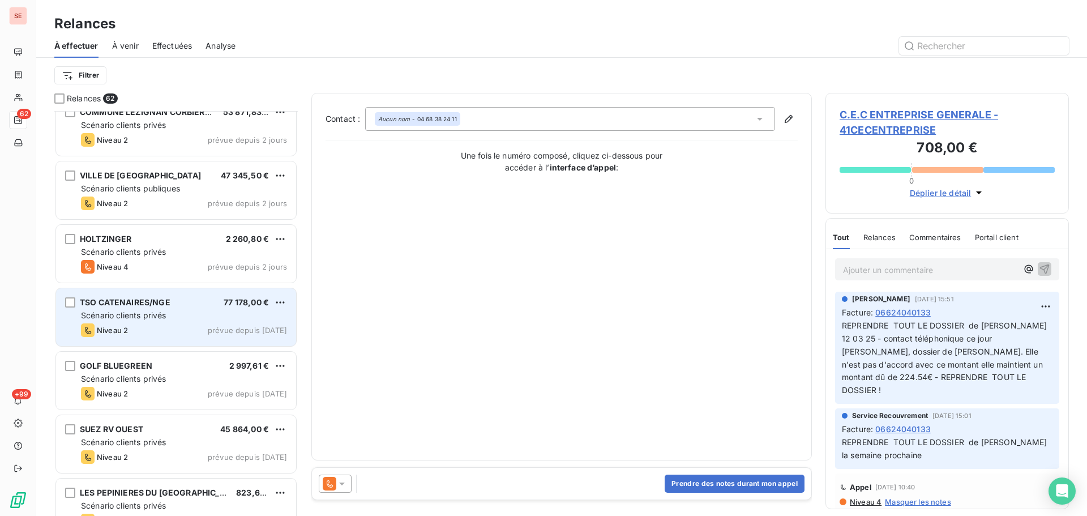
scroll to position [3224, 0]
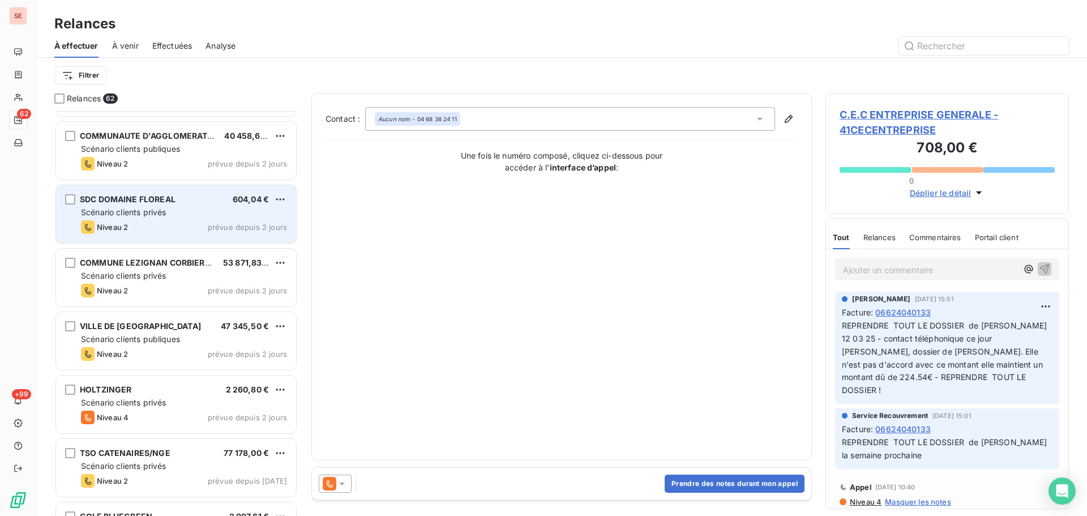
click at [238, 218] on div "SDC DOMAINE FLOREAL 604,04 € Scénario clients privés Niveau 2 prévue depuis 2 j…" at bounding box center [176, 214] width 240 height 58
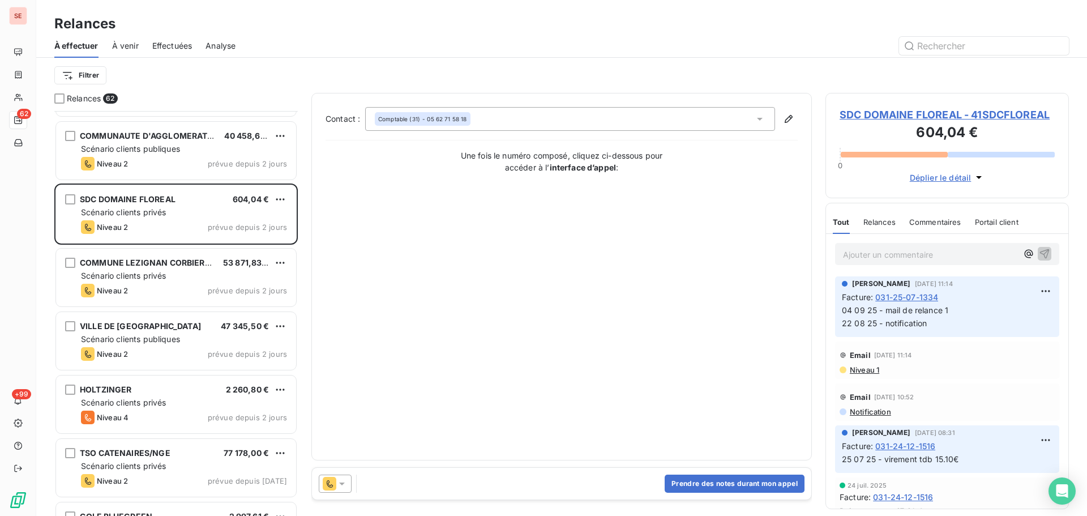
click at [919, 115] on span "SDC DOMAINE FLOREAL - 41SDCFLOREAL" at bounding box center [946, 114] width 215 height 15
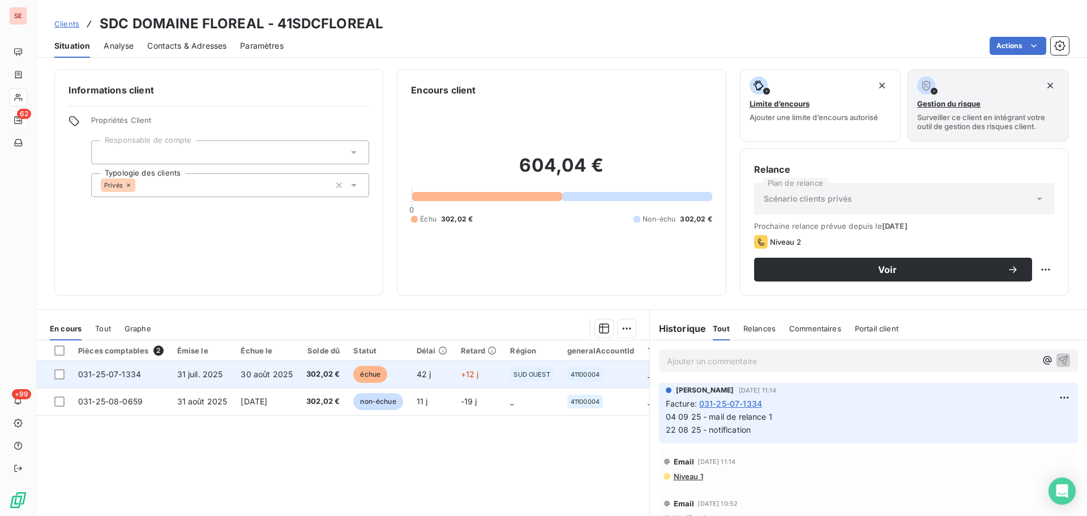
click at [268, 369] on span "30 août 2025" at bounding box center [267, 374] width 52 height 10
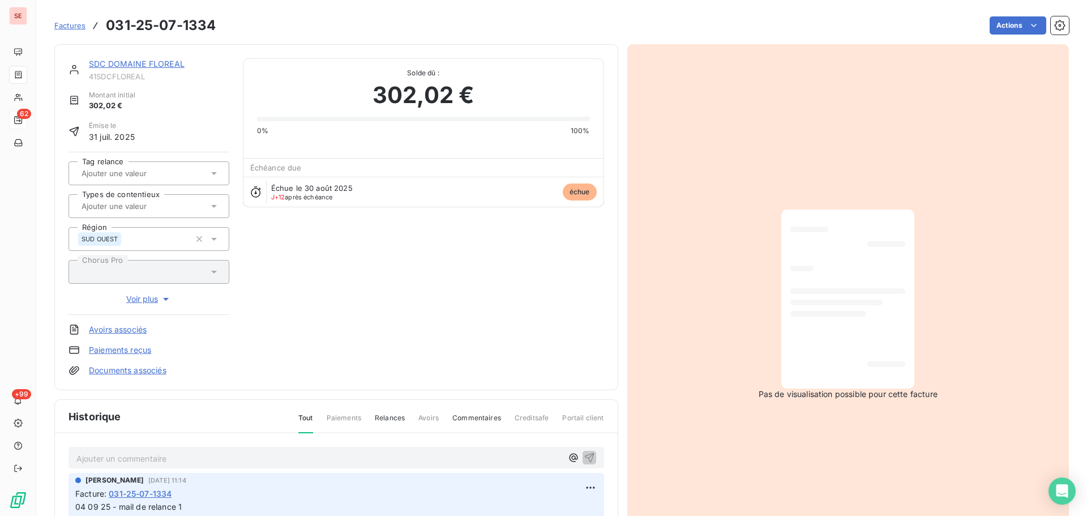
click at [156, 68] on link "SDC DOMAINE FLOREAL" at bounding box center [137, 64] width 96 height 10
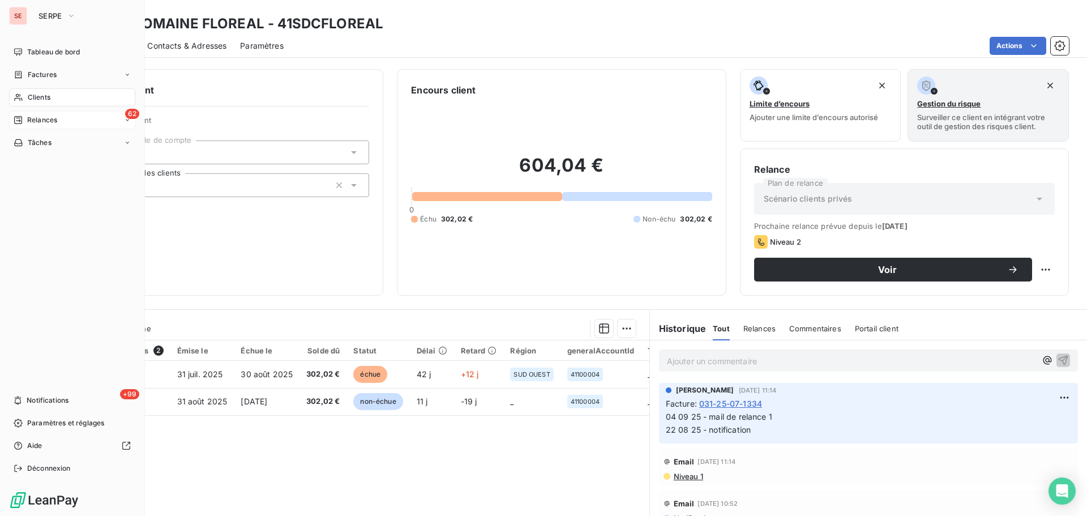
click at [21, 96] on icon at bounding box center [19, 97] width 10 height 9
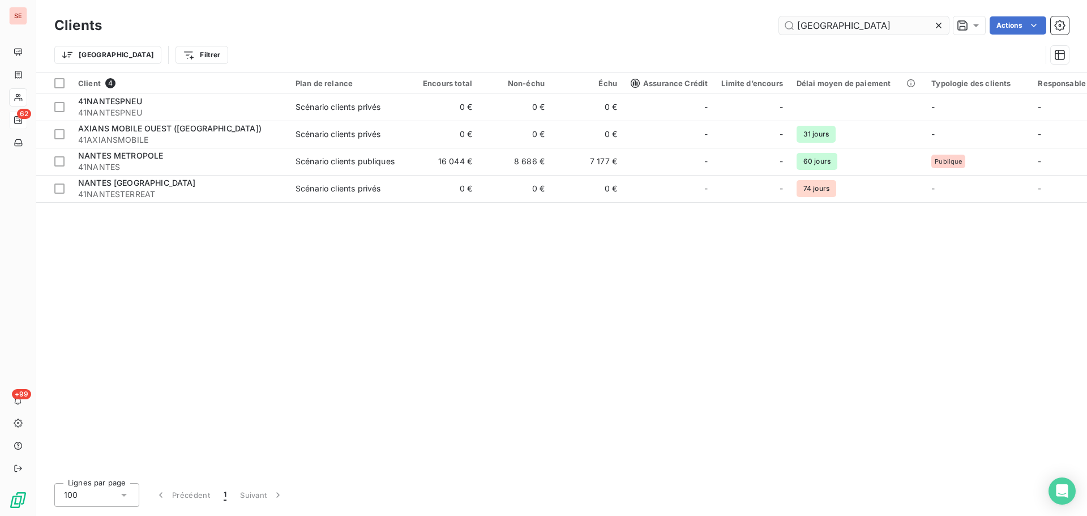
click at [843, 24] on input "[GEOGRAPHIC_DATA]" at bounding box center [864, 25] width 170 height 18
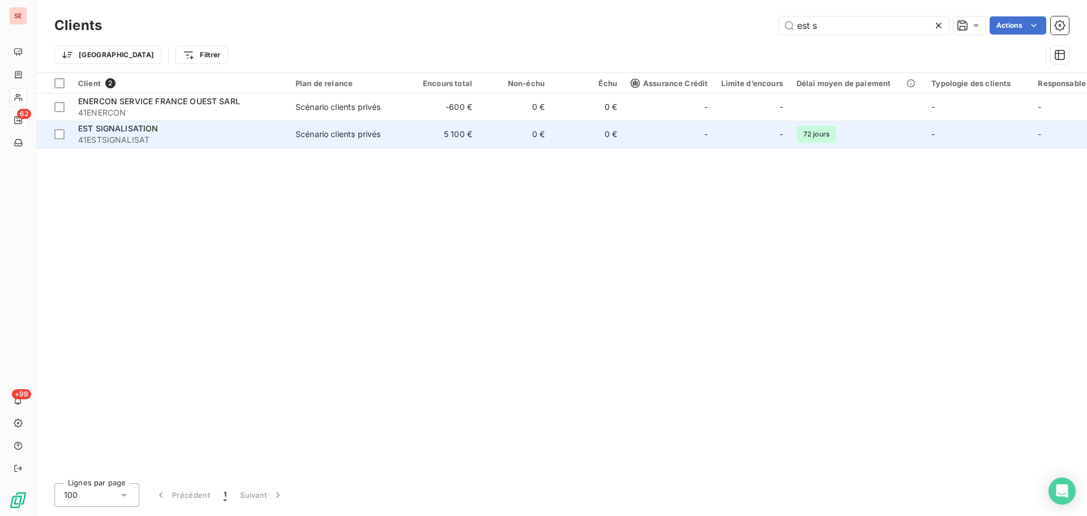
type input "est s"
click at [380, 135] on div "Scénario clients privés" at bounding box center [337, 133] width 85 height 11
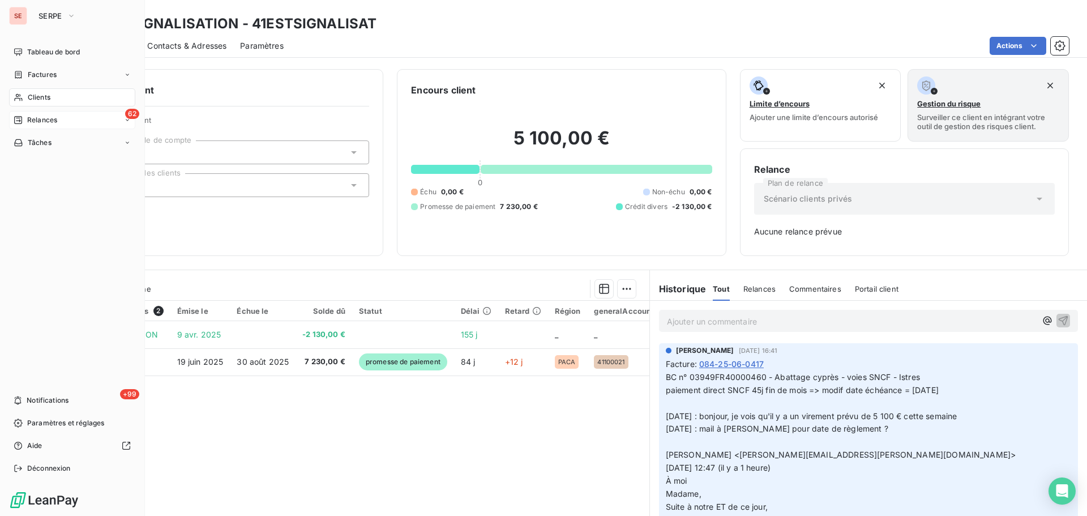
click at [22, 76] on icon at bounding box center [18, 74] width 7 height 7
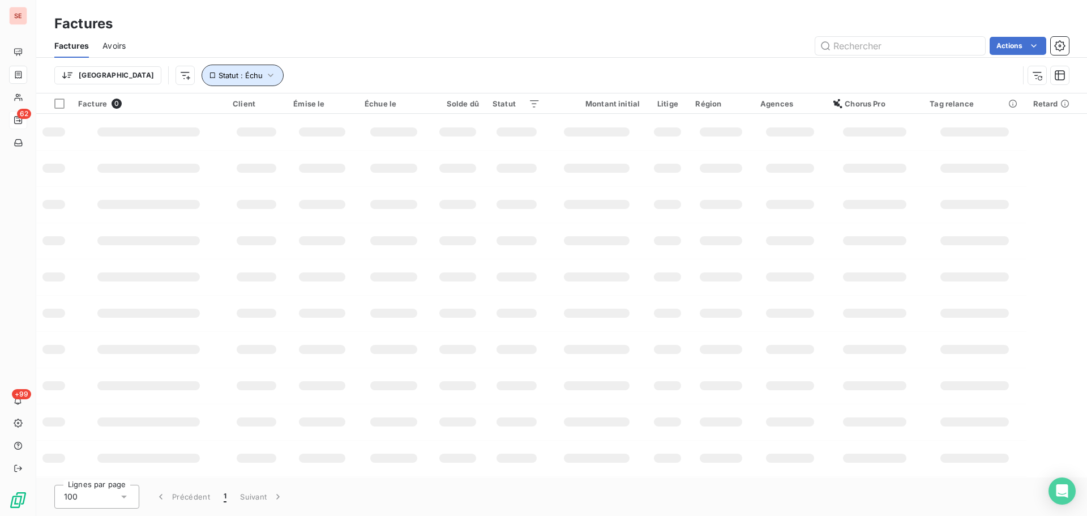
click at [205, 83] on button "Statut : Échu" at bounding box center [242, 76] width 82 height 22
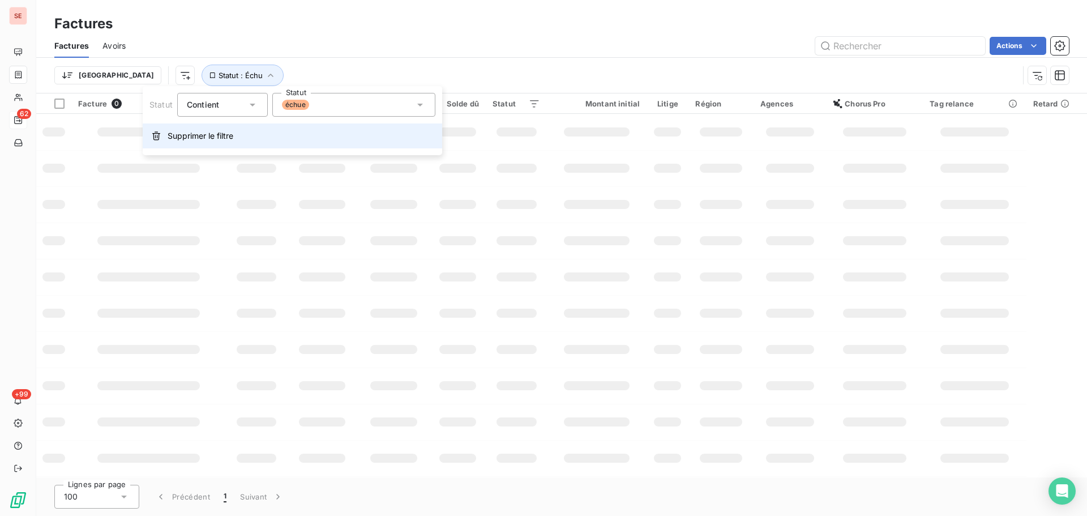
click at [211, 144] on button "Supprimer le filtre" at bounding box center [292, 135] width 299 height 25
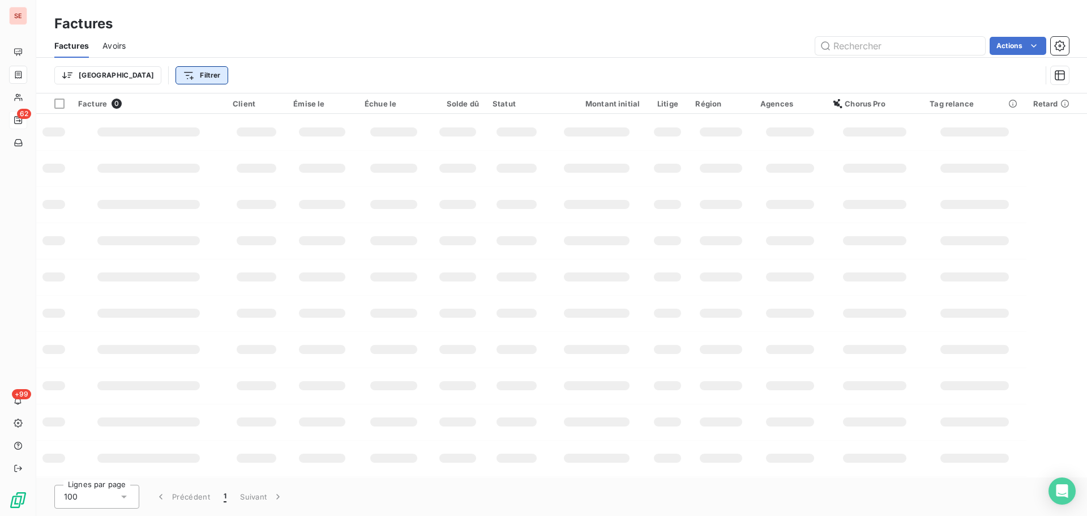
click at [143, 77] on html "SE 62 +99 Factures Factures Avoirs Actions Trier Filtrer Facture 0 Client Émise…" at bounding box center [543, 258] width 1087 height 516
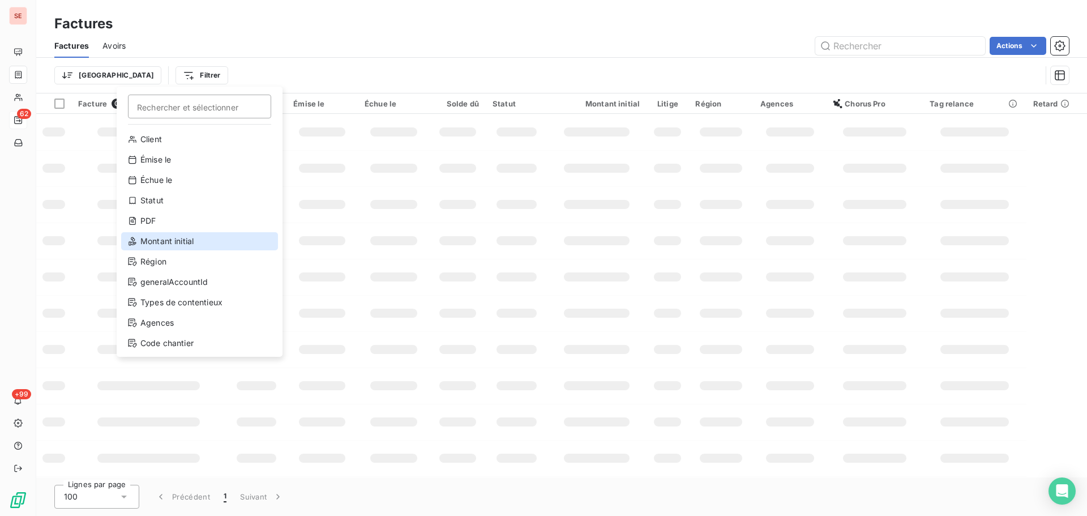
click at [158, 236] on div "Montant initial" at bounding box center [199, 241] width 157 height 18
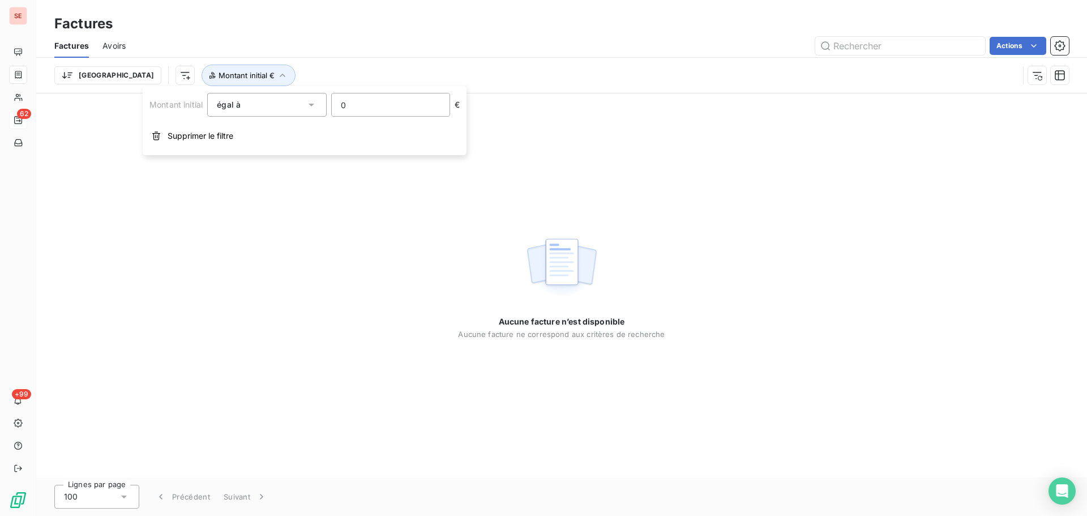
click at [412, 102] on input "0" at bounding box center [391, 104] width 118 height 23
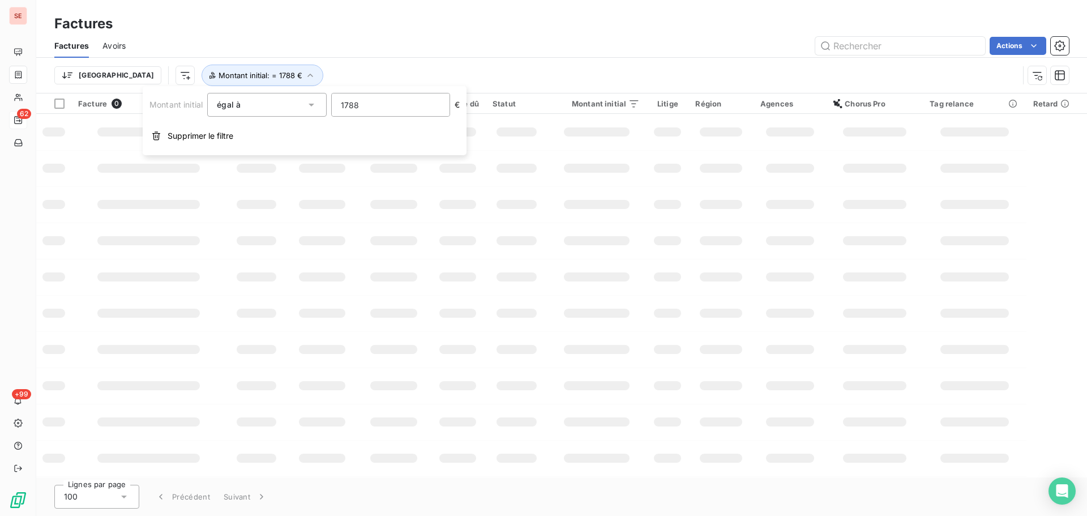
type input "17880"
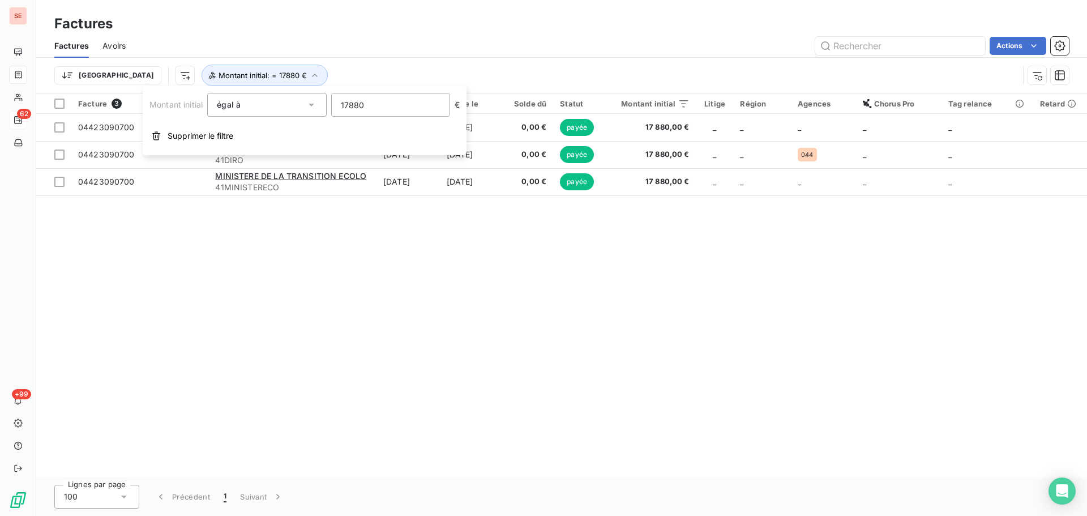
click at [434, 289] on div "Facture 3 Client Émise le Échue le Solde dû Statut Montant initial Litige Régio…" at bounding box center [561, 285] width 1050 height 384
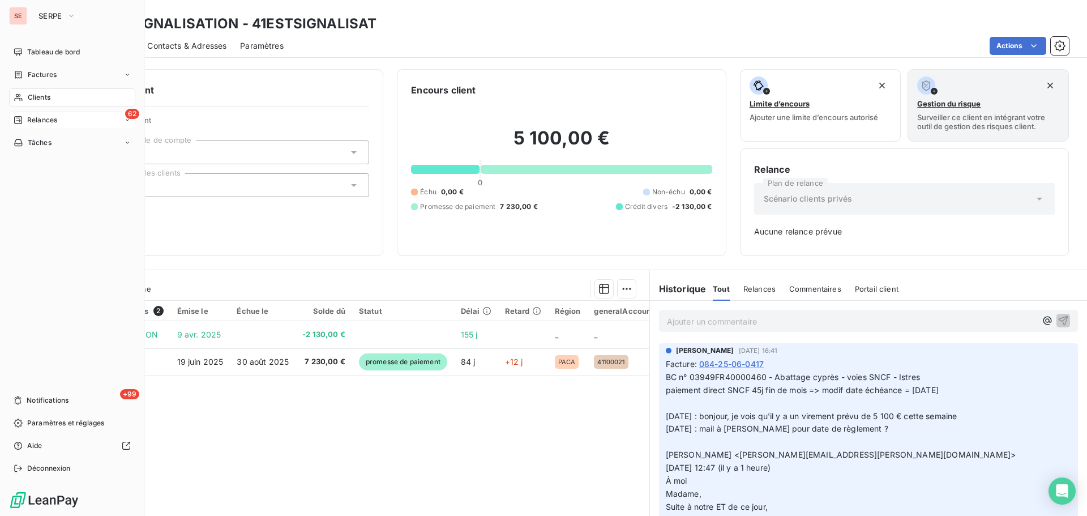
click at [45, 108] on nav "Tableau de bord Factures Clients 62 Relances Tâches" at bounding box center [72, 97] width 126 height 109
click at [44, 104] on div "Clients" at bounding box center [72, 97] width 126 height 18
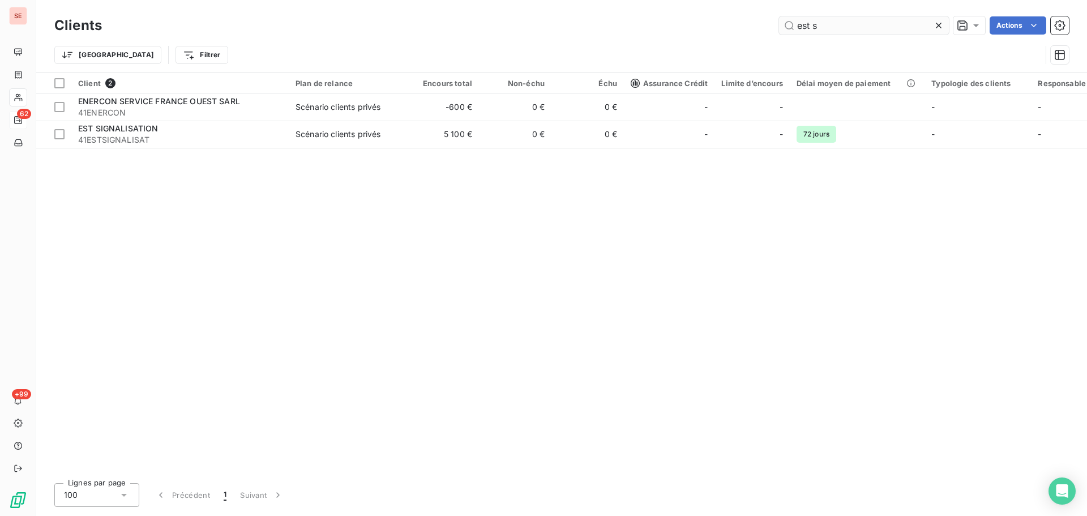
click at [870, 29] on input "est s" at bounding box center [864, 25] width 170 height 18
click at [869, 28] on input "est s" at bounding box center [864, 25] width 170 height 18
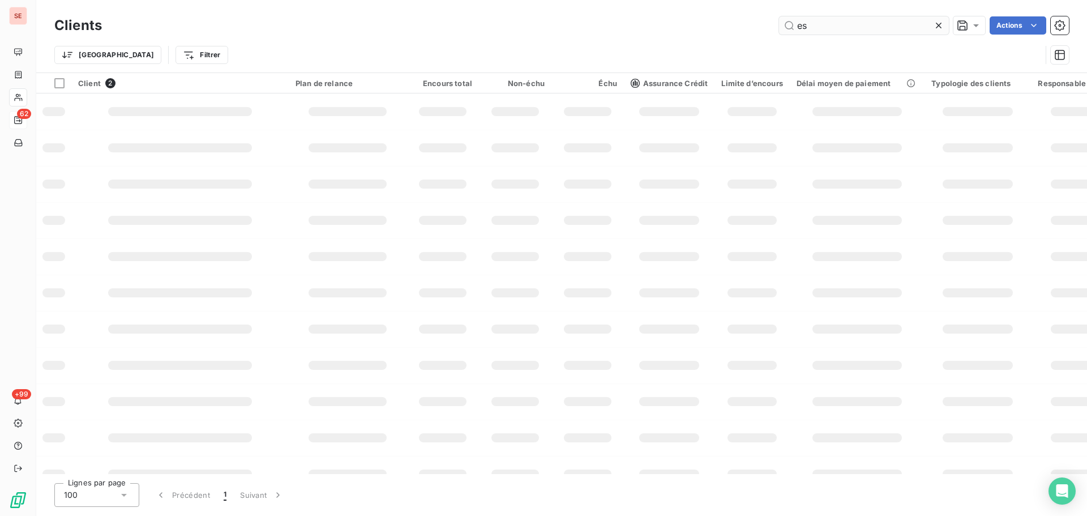
type input "e"
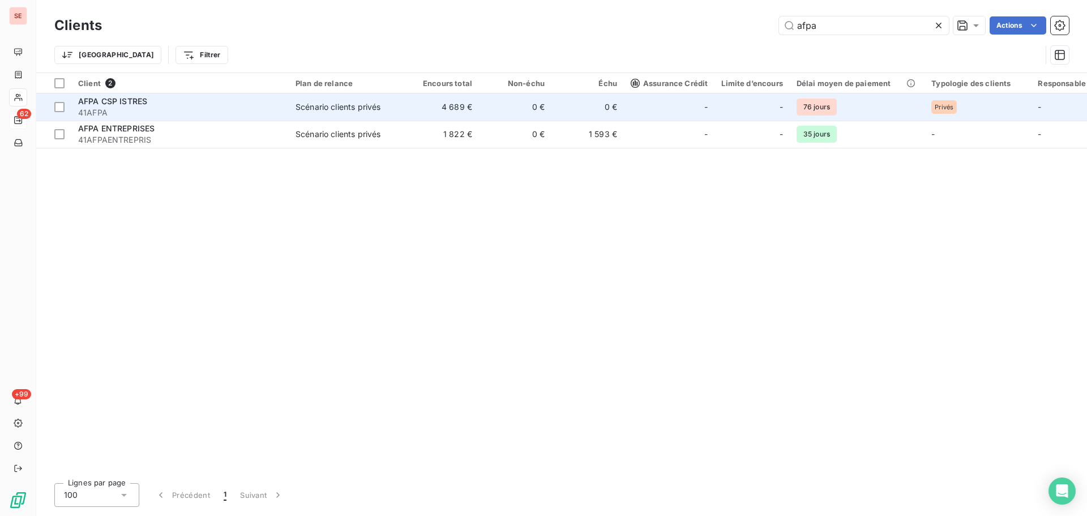
type input "afpa"
click at [294, 109] on td "Scénario clients privés" at bounding box center [348, 106] width 118 height 27
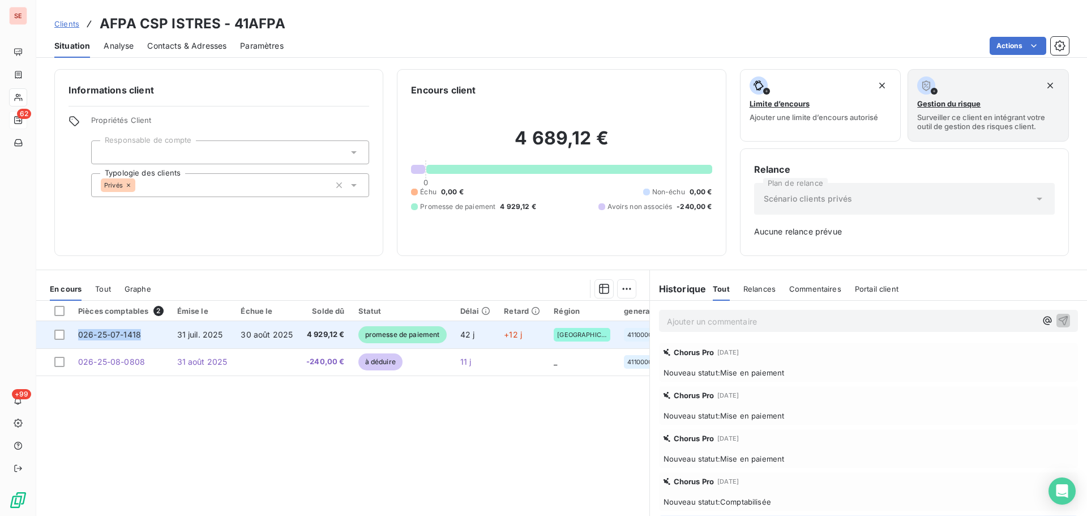
drag, startPoint x: 142, startPoint y: 338, endPoint x: 79, endPoint y: 336, distance: 63.4
click at [79, 336] on td "026-25-07-1418" at bounding box center [120, 334] width 99 height 27
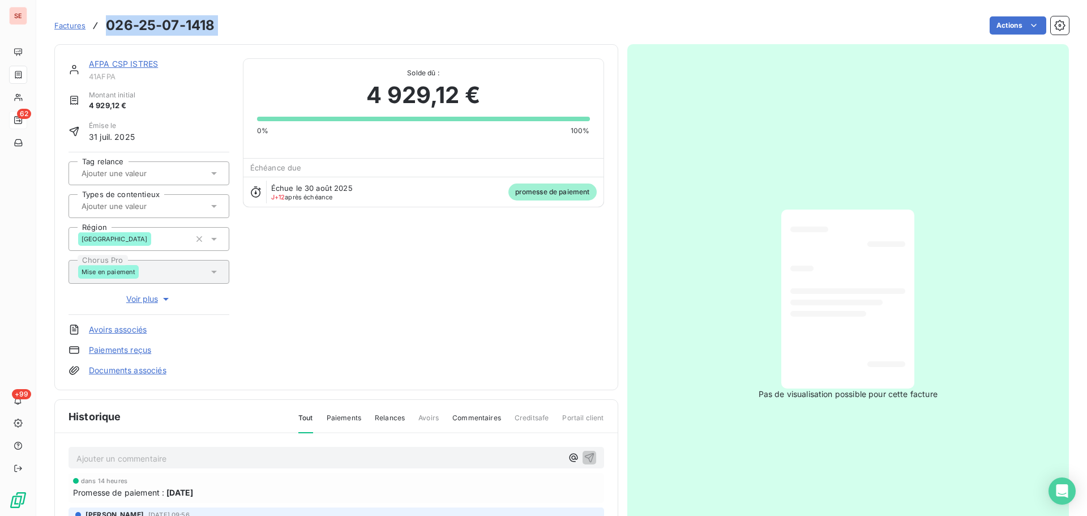
drag, startPoint x: 222, startPoint y: 37, endPoint x: 106, endPoint y: 31, distance: 116.2
click at [106, 31] on div "Factures 026-25-07-1418 Actions" at bounding box center [561, 26] width 1014 height 24
copy section "026-25-07-1418 Actions"
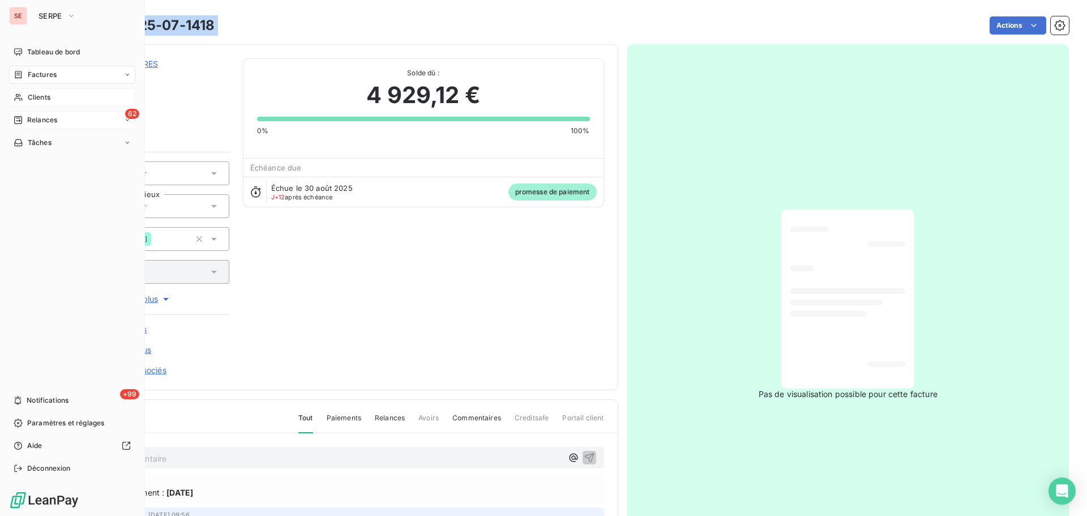
click at [20, 101] on icon at bounding box center [19, 97] width 10 height 9
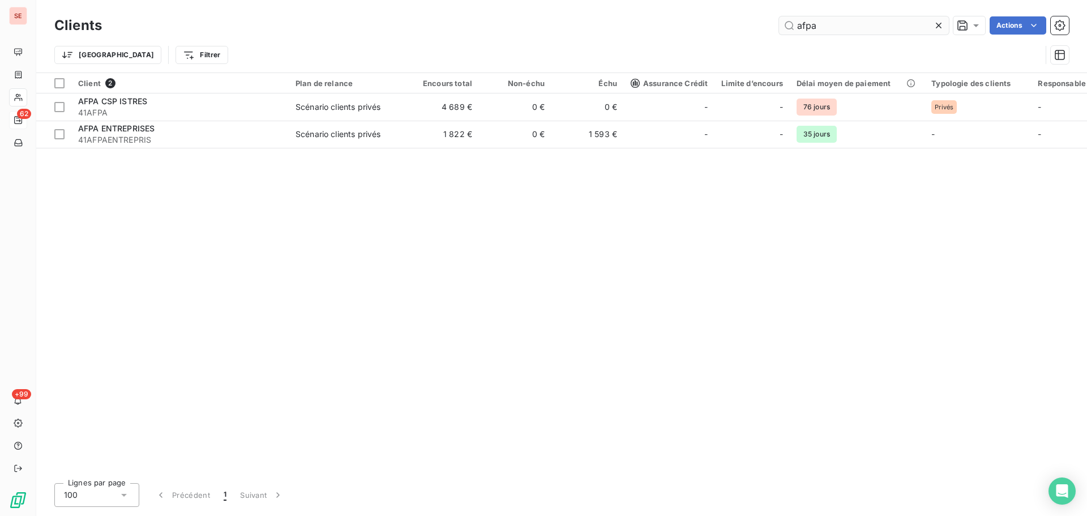
click at [843, 24] on input "afpa" at bounding box center [864, 25] width 170 height 18
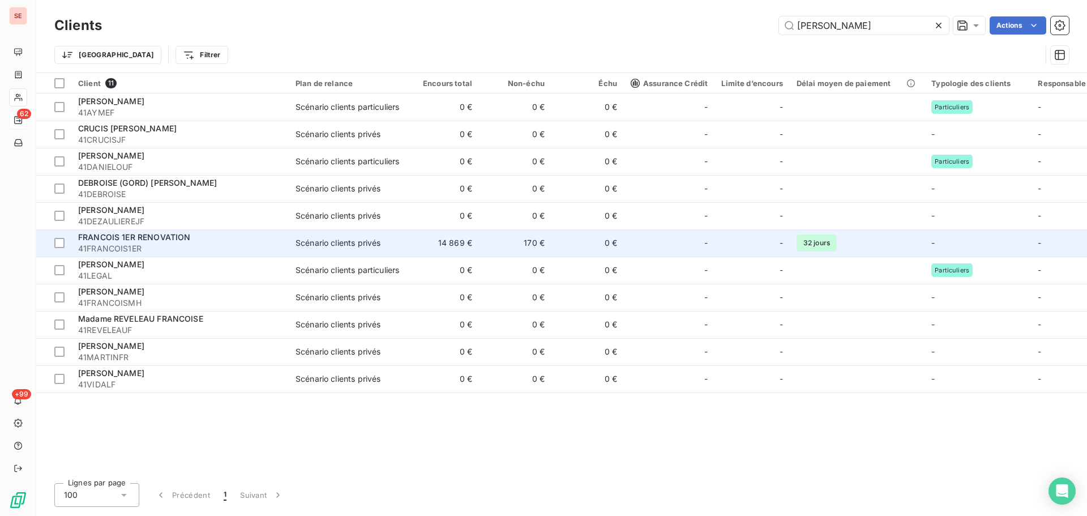
type input "[PERSON_NAME]"
click at [162, 243] on span "41FRANCOIS1ER" at bounding box center [180, 248] width 204 height 11
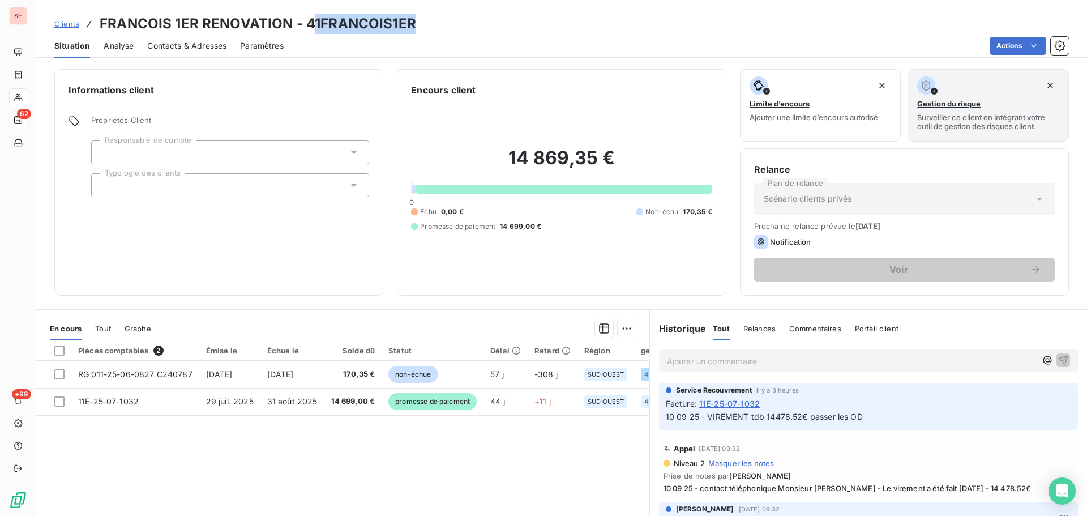
drag, startPoint x: 415, startPoint y: 22, endPoint x: 312, endPoint y: 15, distance: 103.8
click at [312, 15] on div "Clients FRANCOIS 1ER RENOVATION - 41FRANCOIS1ER" at bounding box center [561, 24] width 1050 height 20
click at [312, 15] on h3 "FRANCOIS 1ER RENOVATION - 41FRANCOIS1ER" at bounding box center [258, 24] width 316 height 20
drag, startPoint x: 415, startPoint y: 26, endPoint x: 306, endPoint y: 23, distance: 108.7
click at [306, 23] on div "Clients FRANCOIS 1ER RENOVATION - 41FRANCOIS1ER" at bounding box center [561, 24] width 1050 height 20
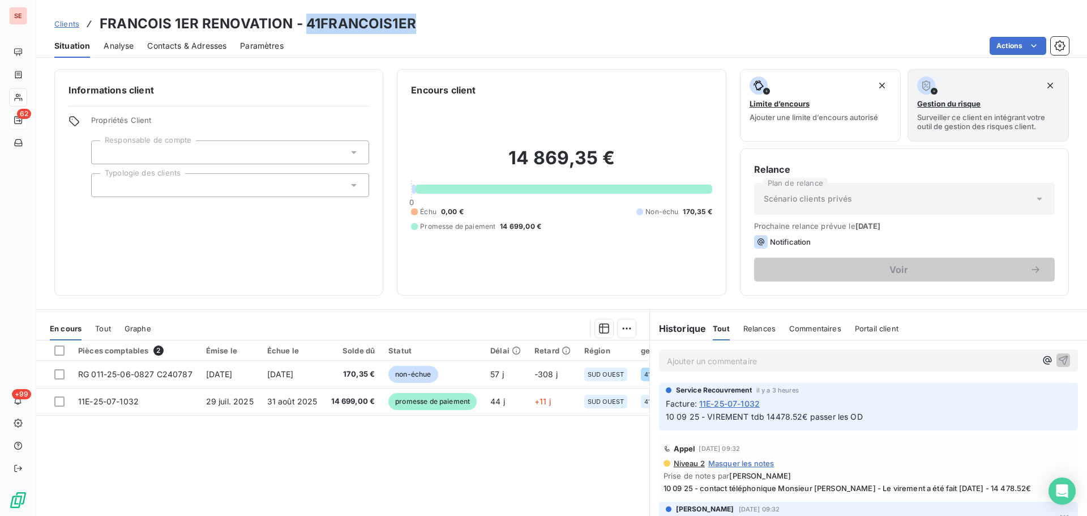
copy h3 "41FRANCOIS1ER"
